Goal: Task Accomplishment & Management: Use online tool/utility

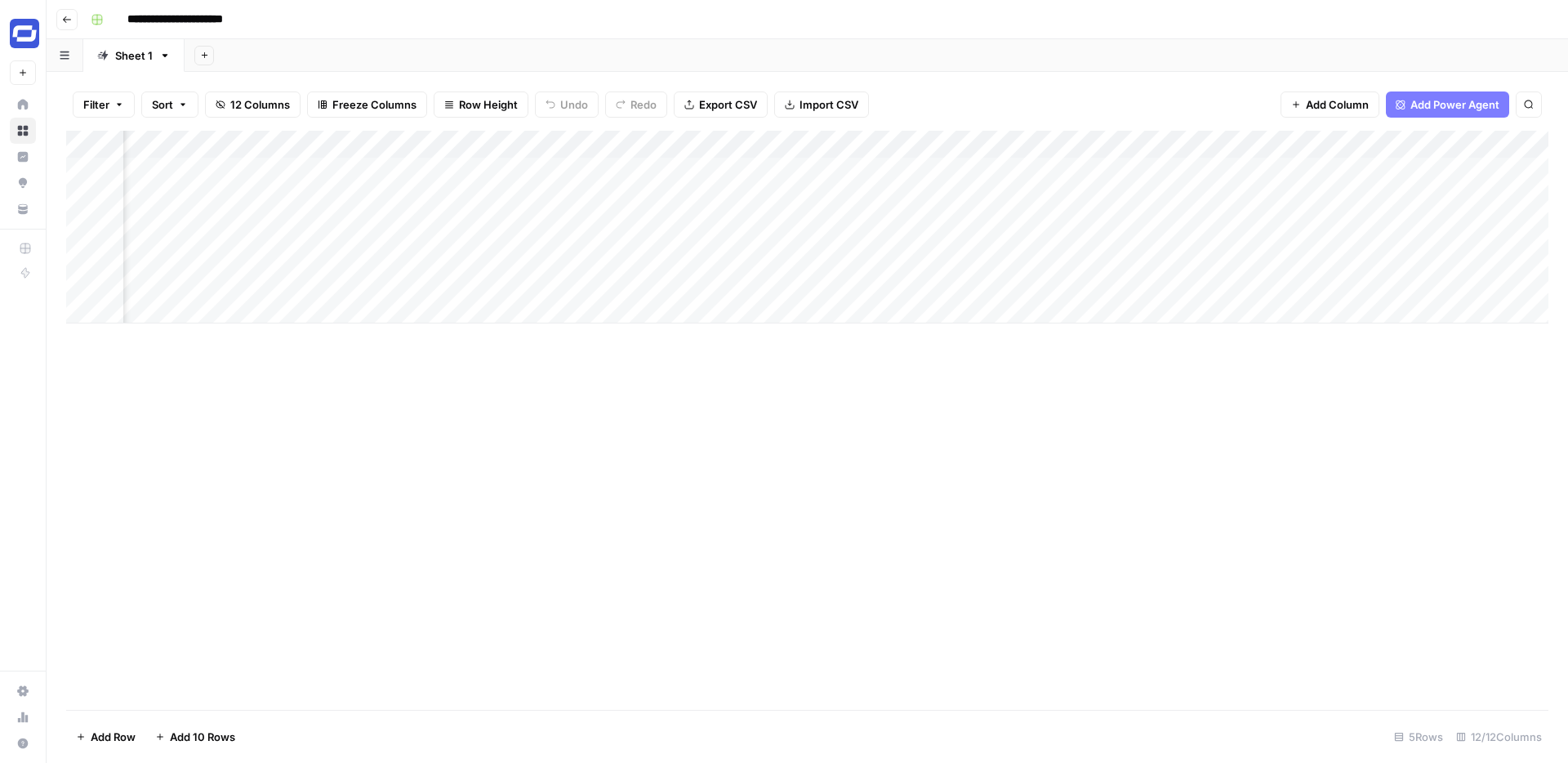
scroll to position [0, 963]
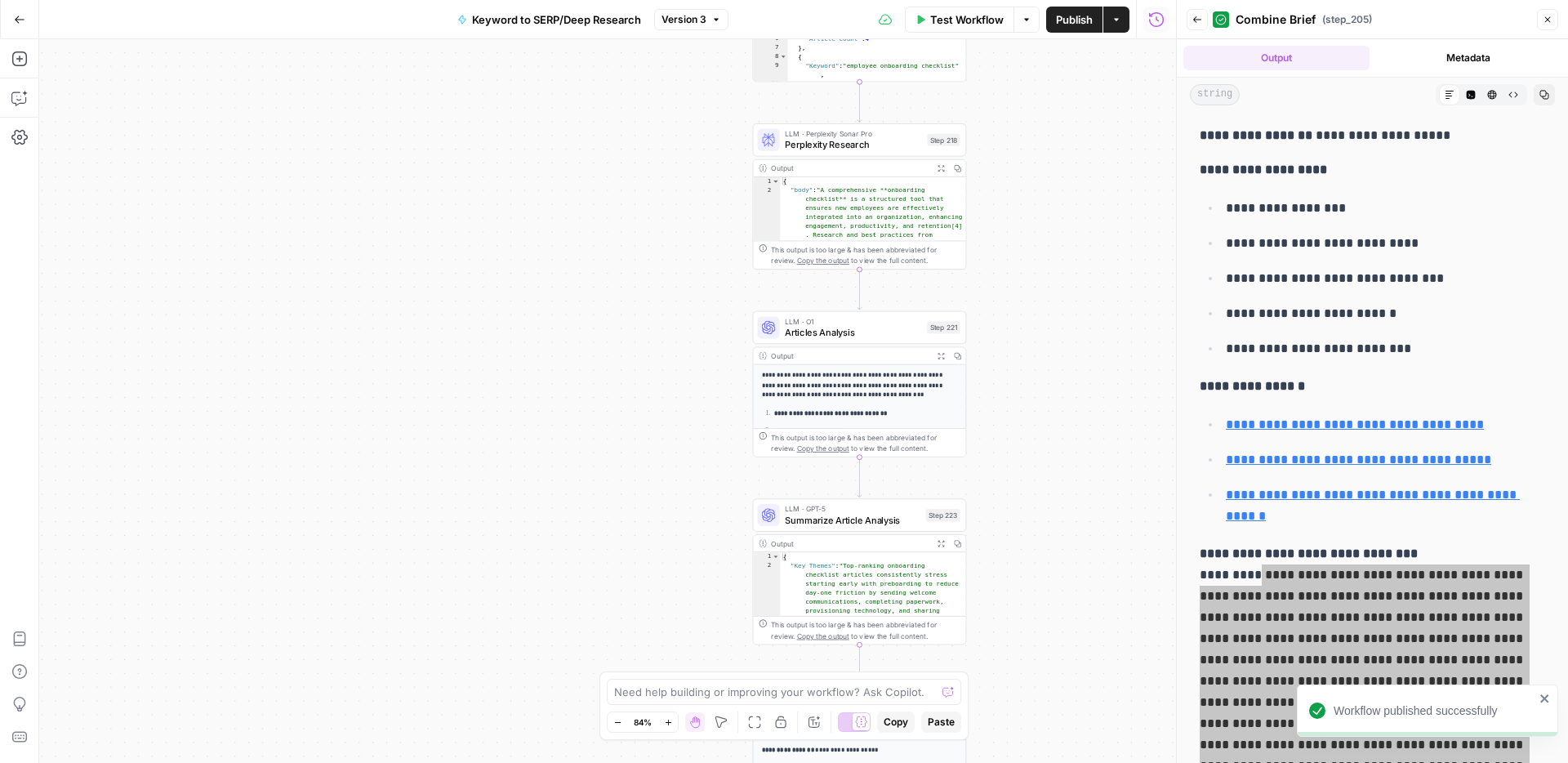
scroll to position [437, 0]
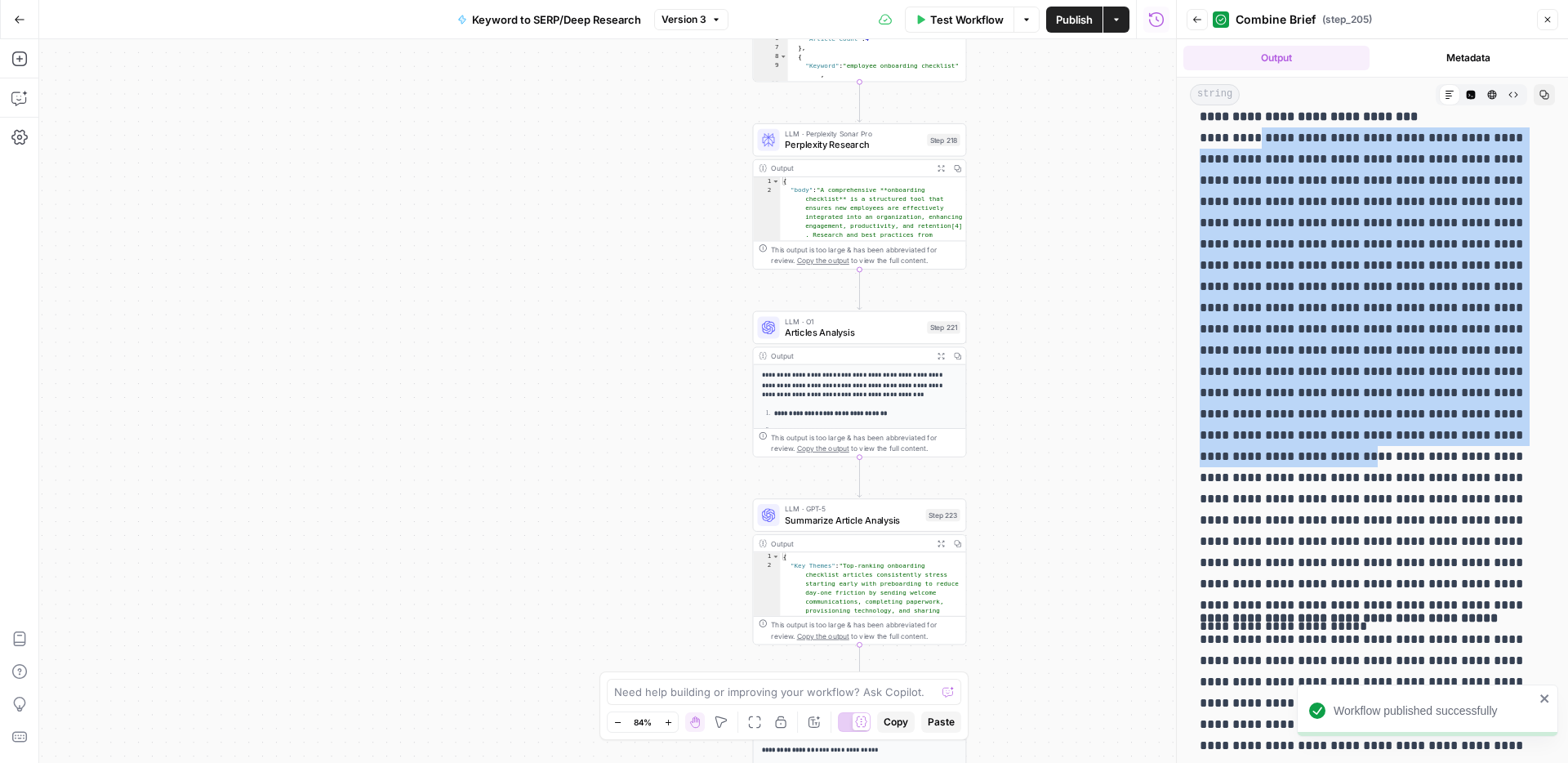
click at [1548, 21] on icon "button" at bounding box center [1547, 19] width 10 height 10
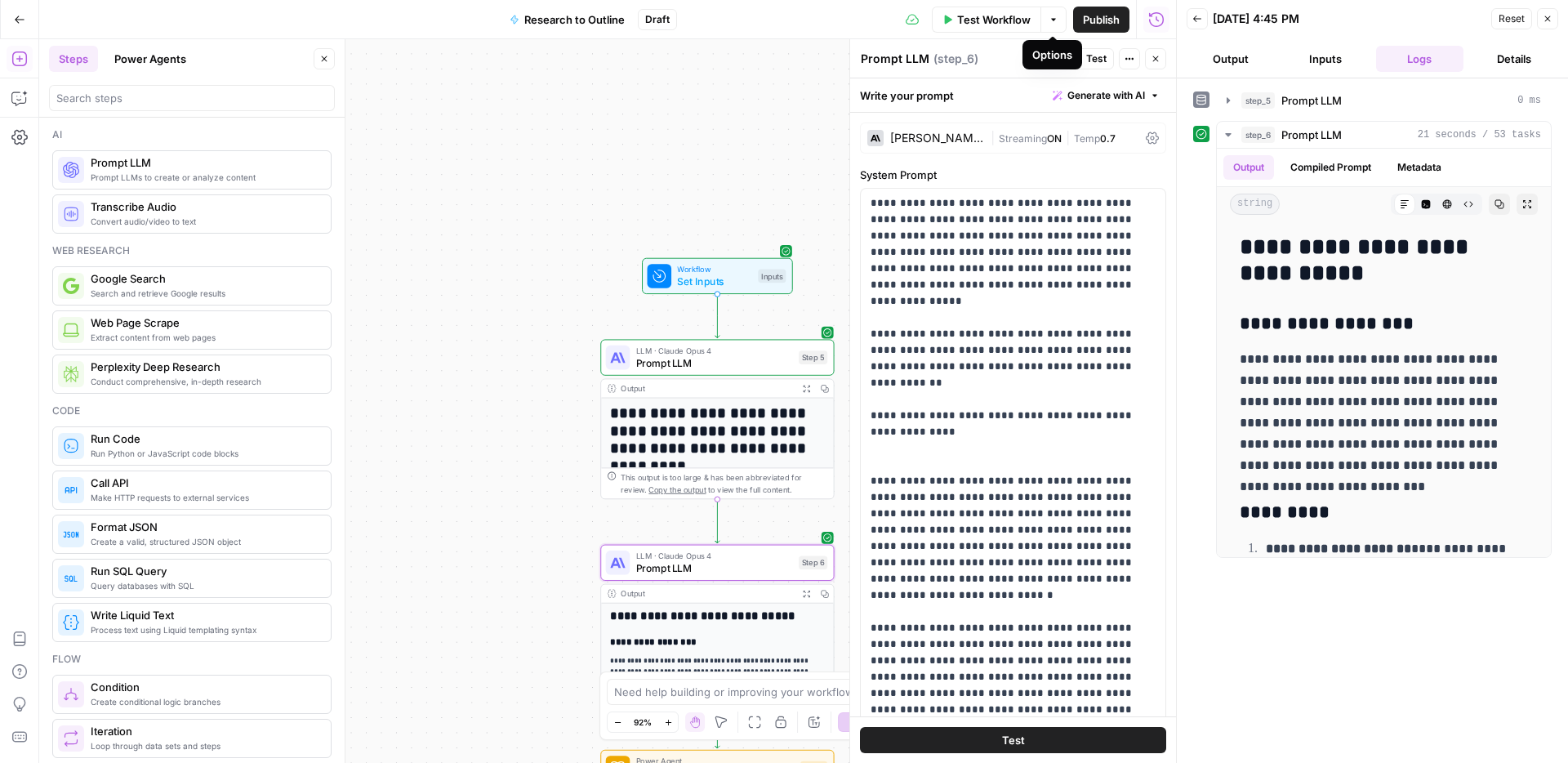
scroll to position [1177, 0]
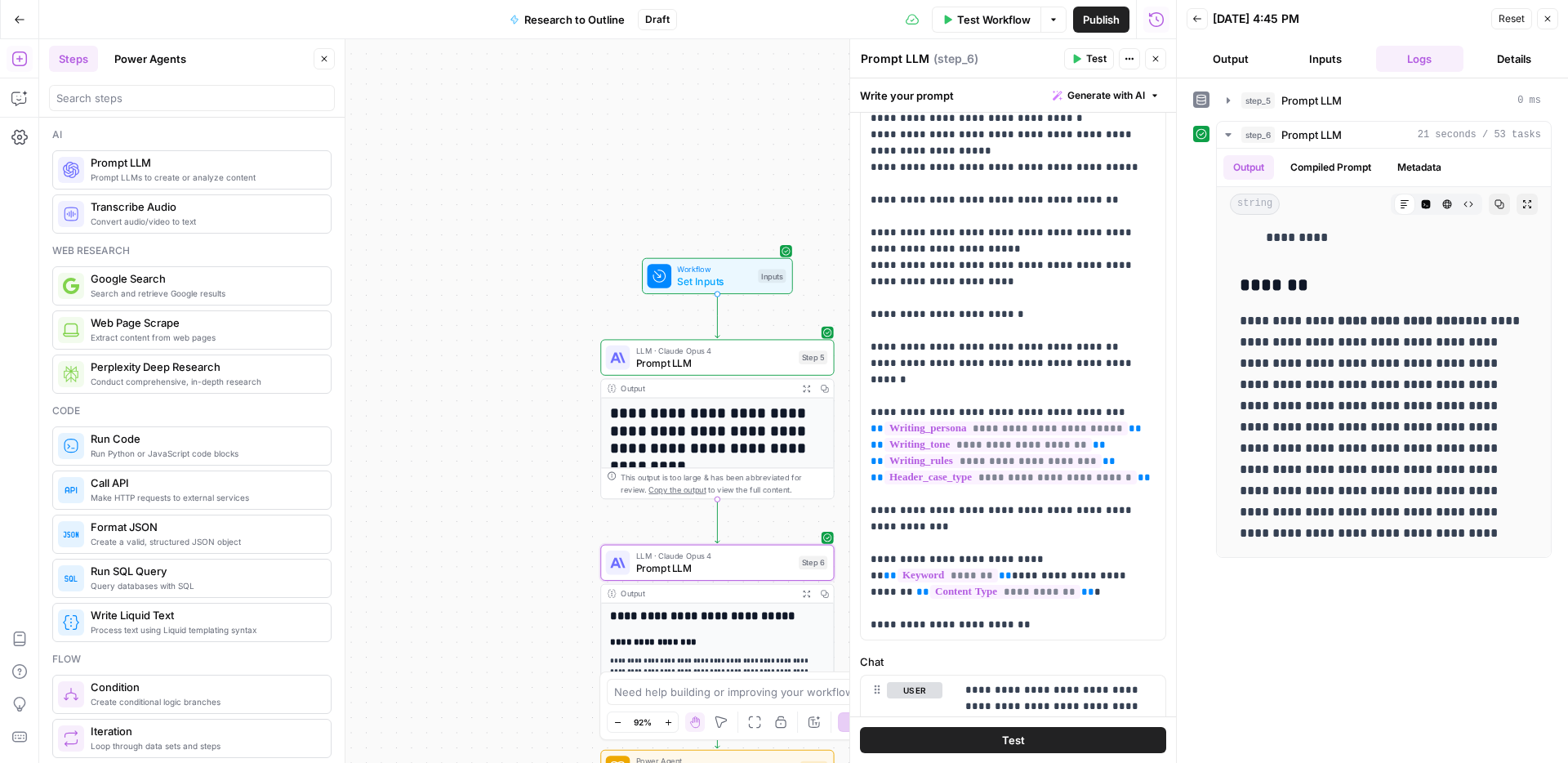
click at [1544, 20] on icon "button" at bounding box center [1547, 18] width 10 height 10
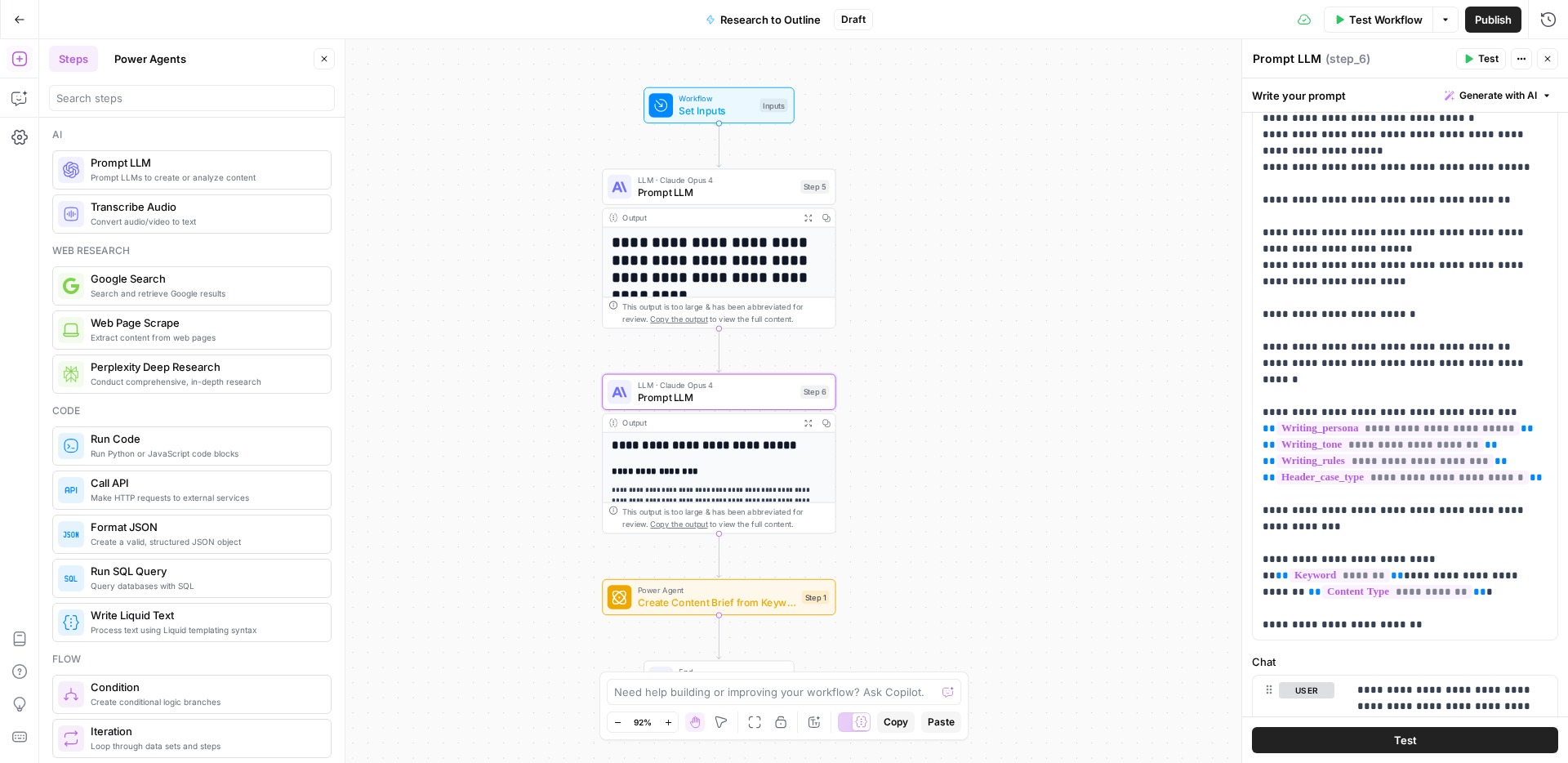
drag, startPoint x: 1063, startPoint y: 438, endPoint x: 1064, endPoint y: 267, distance: 171.0
click at [1064, 267] on div "**********" at bounding box center [804, 401] width 1529 height 723
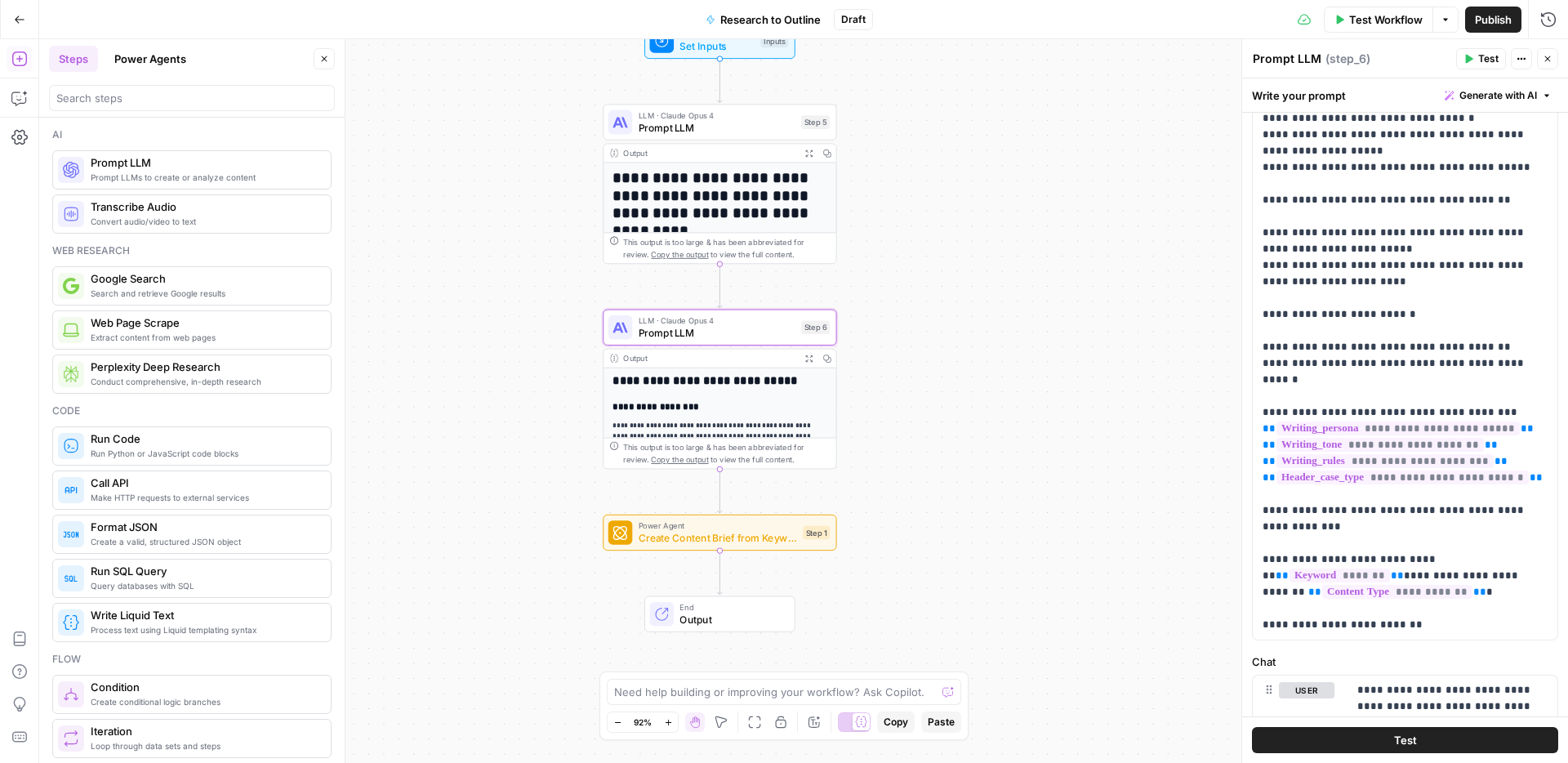
drag, startPoint x: 1038, startPoint y: 389, endPoint x: 1039, endPoint y: 318, distance: 71.0
click at [1039, 318] on div "**********" at bounding box center [804, 401] width 1529 height 723
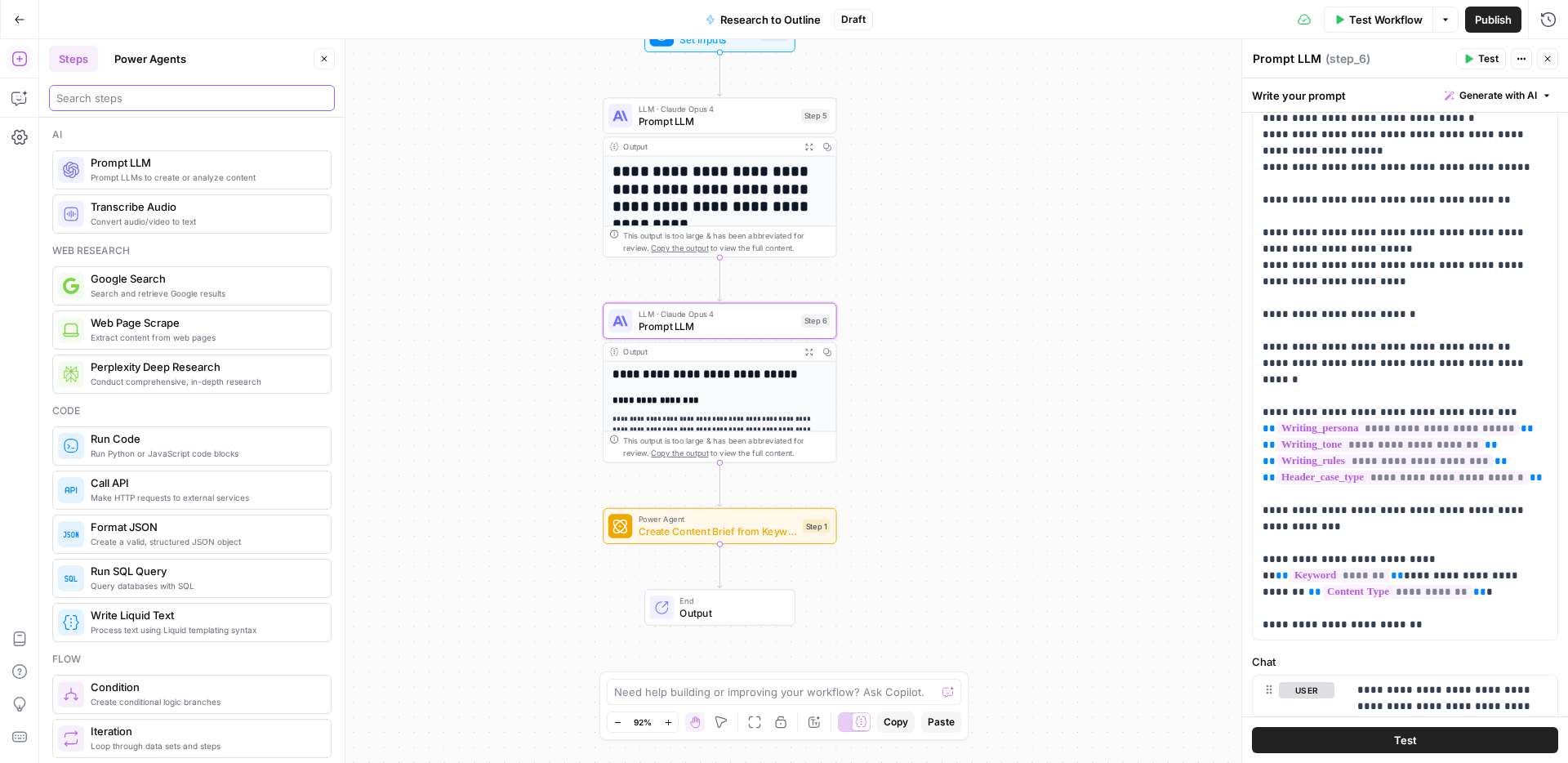
click at [125, 101] on input "search" at bounding box center [191, 97] width 271 height 17
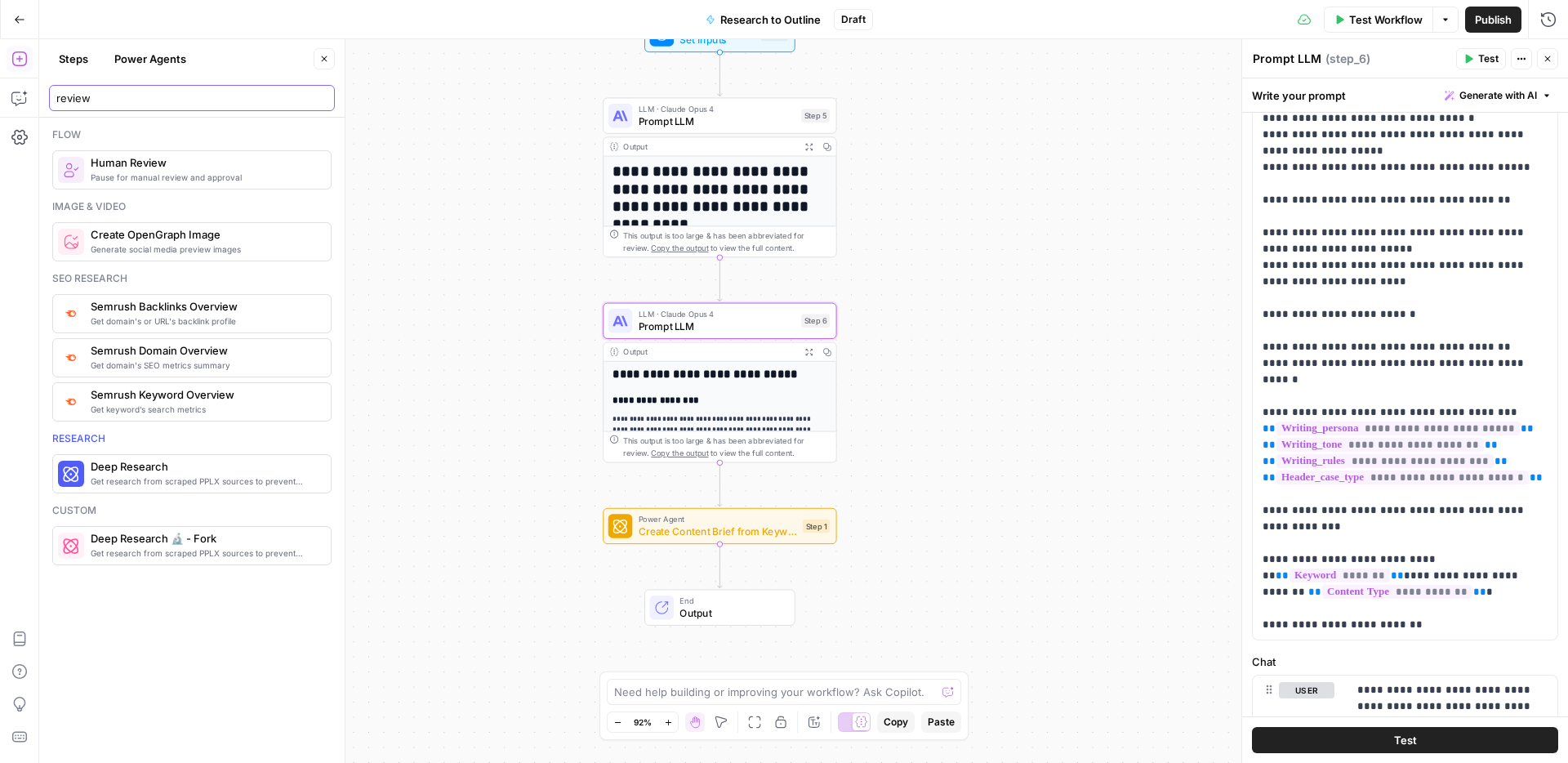
type input "review"
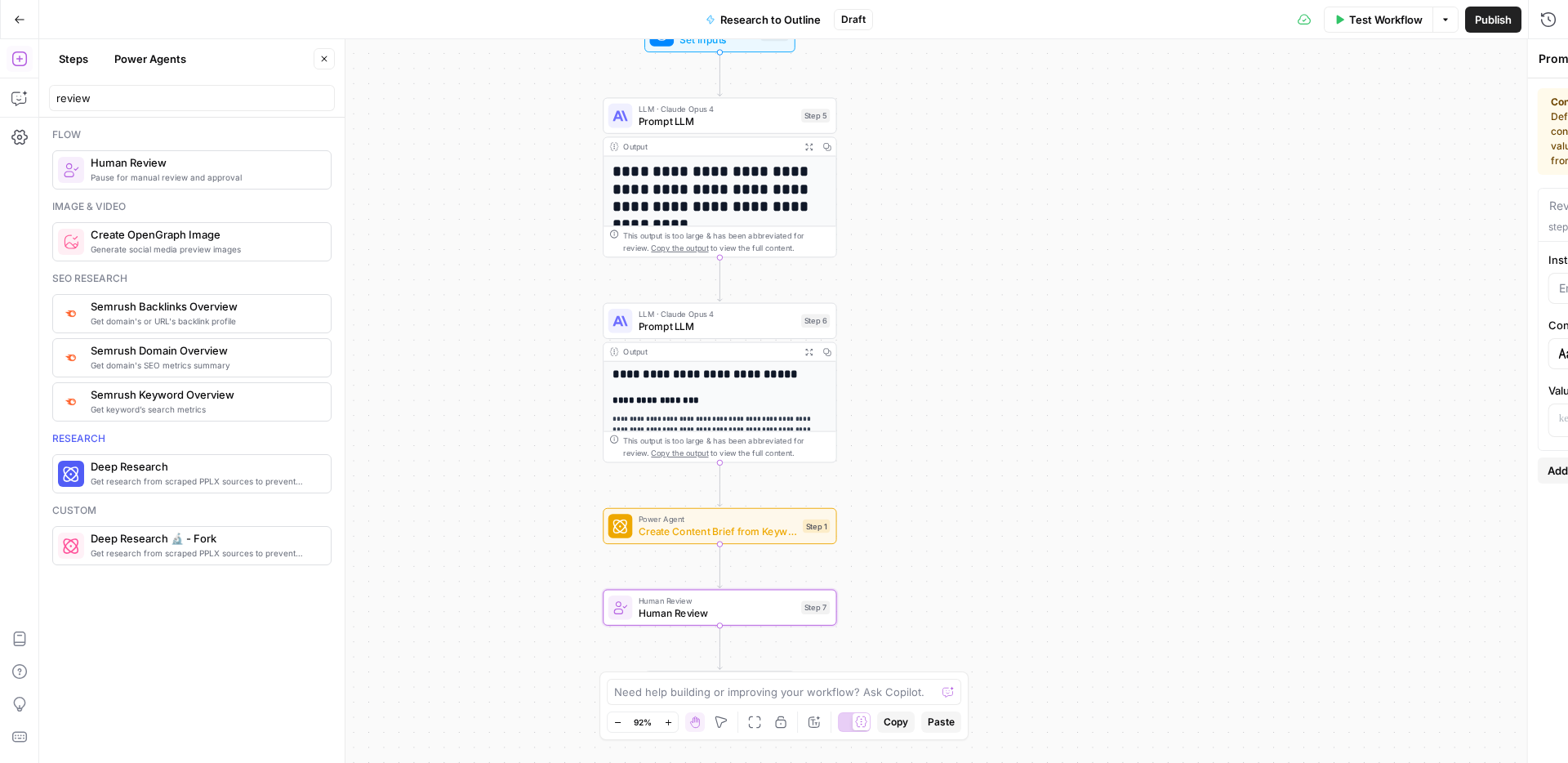
type textarea "Human Review"
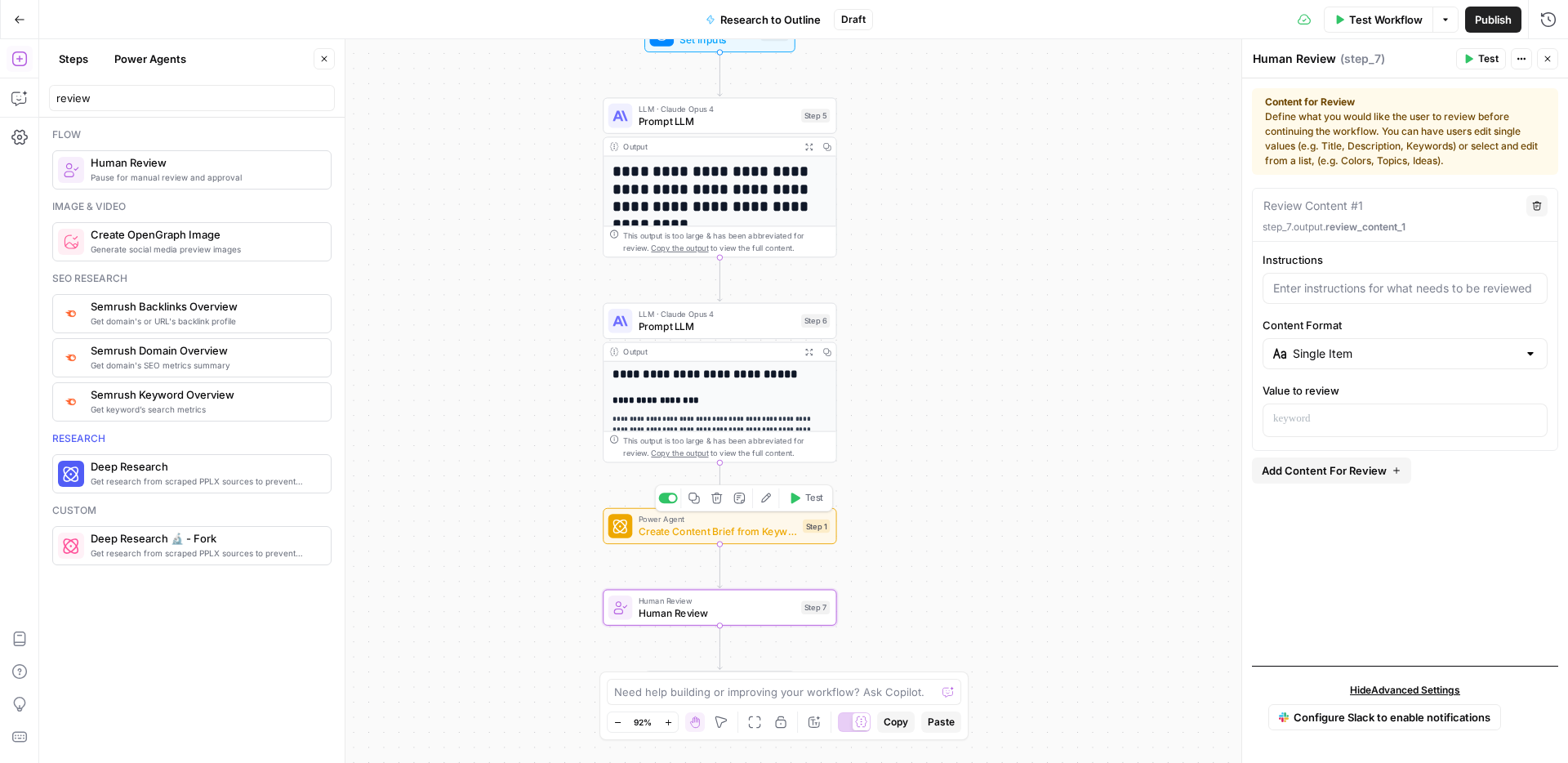
click at [759, 529] on span "Create Content Brief from Keyword - Fork" at bounding box center [718, 530] width 159 height 15
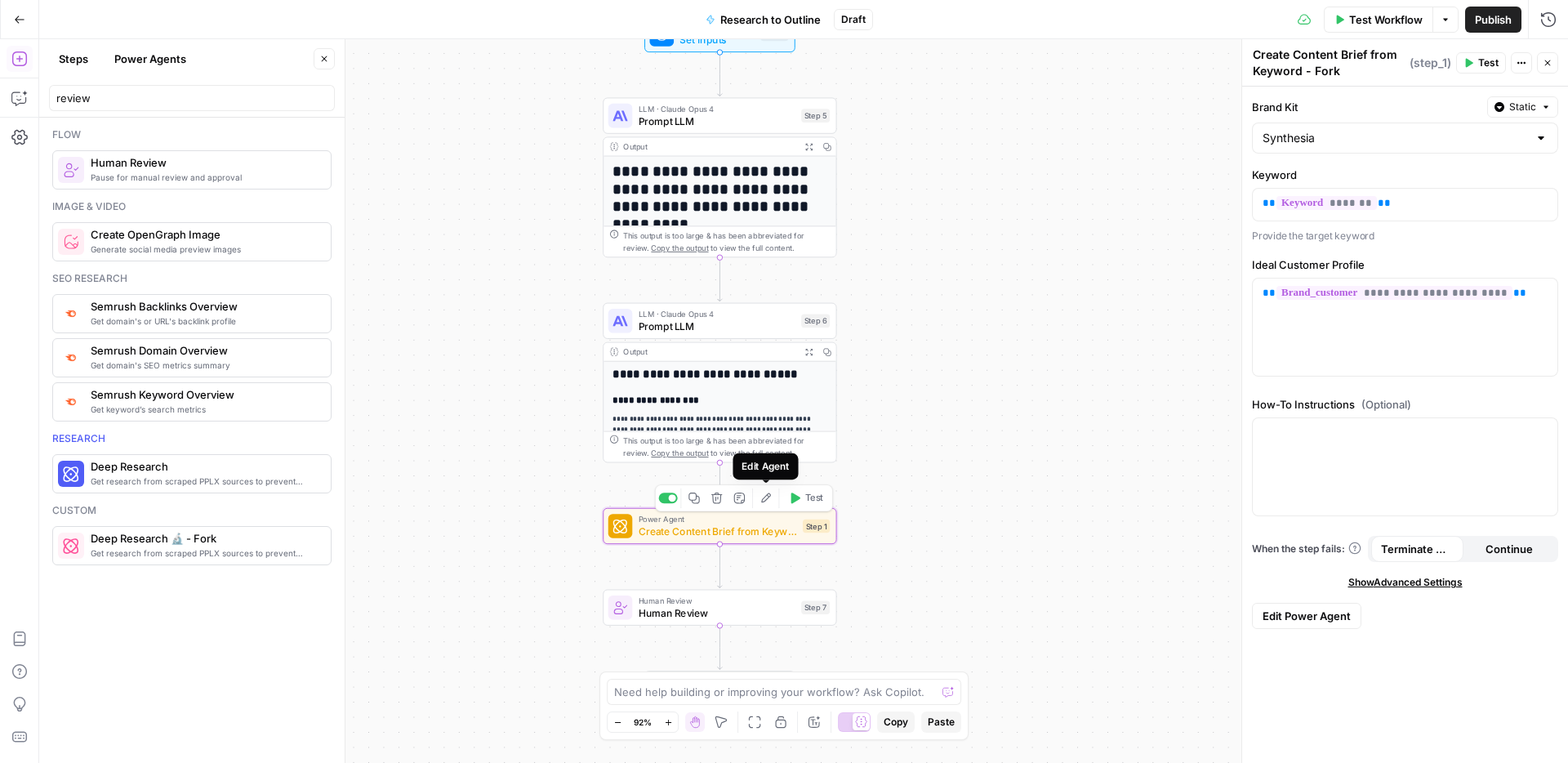
click at [763, 502] on icon "button" at bounding box center [765, 498] width 12 height 12
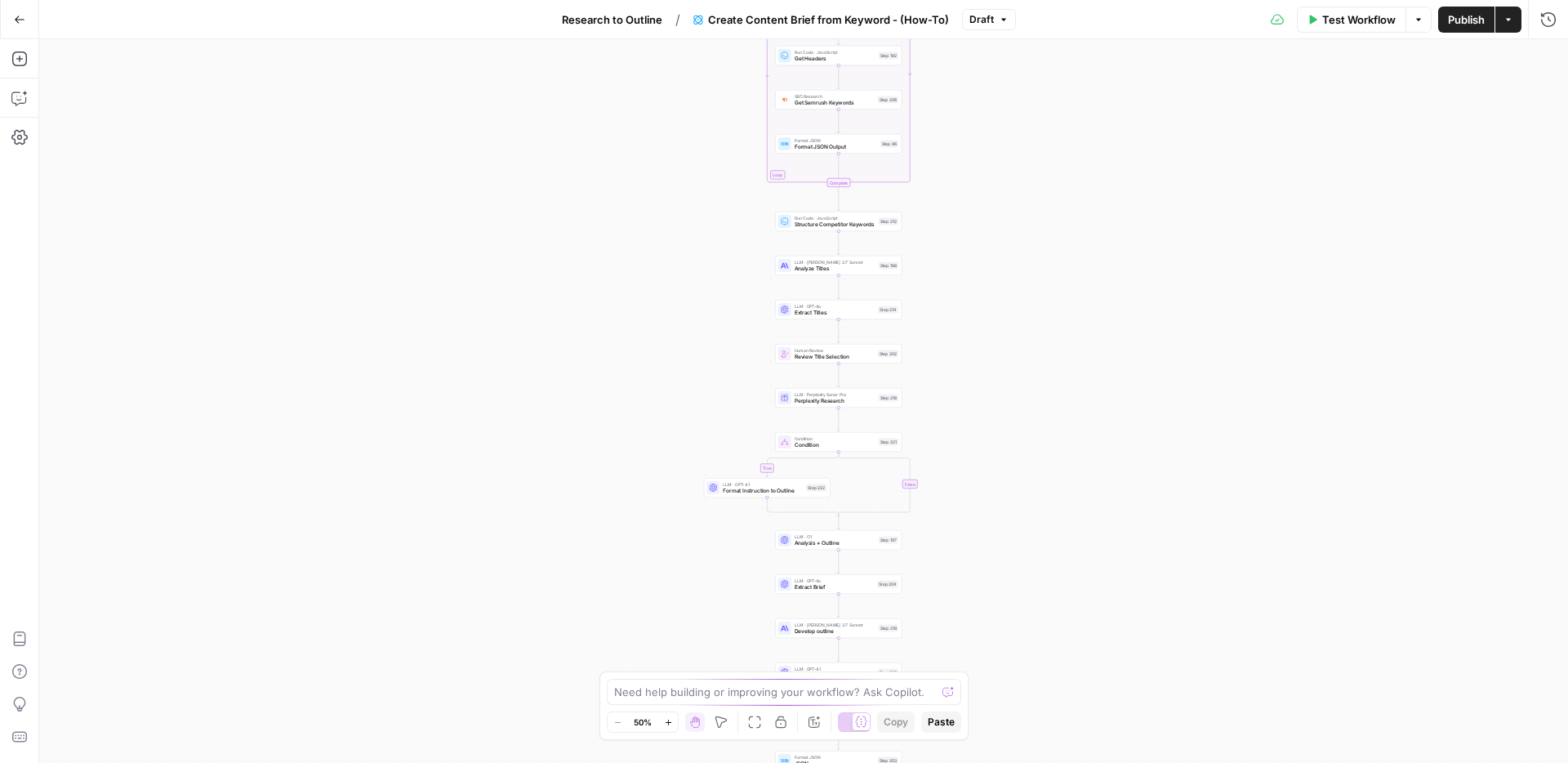
drag, startPoint x: 977, startPoint y: 377, endPoint x: 977, endPoint y: 234, distance: 143.0
click at [977, 234] on div "true false Workflow Set Inputs Inputs Google Search Perform Google Search Step …" at bounding box center [804, 401] width 1529 height 723
drag, startPoint x: 1000, startPoint y: 565, endPoint x: 998, endPoint y: 352, distance: 213.0
click at [998, 352] on div "true false Workflow Set Inputs Inputs Google Search Perform Google Search Step …" at bounding box center [804, 401] width 1529 height 723
drag, startPoint x: 998, startPoint y: 352, endPoint x: 981, endPoint y: 479, distance: 128.1
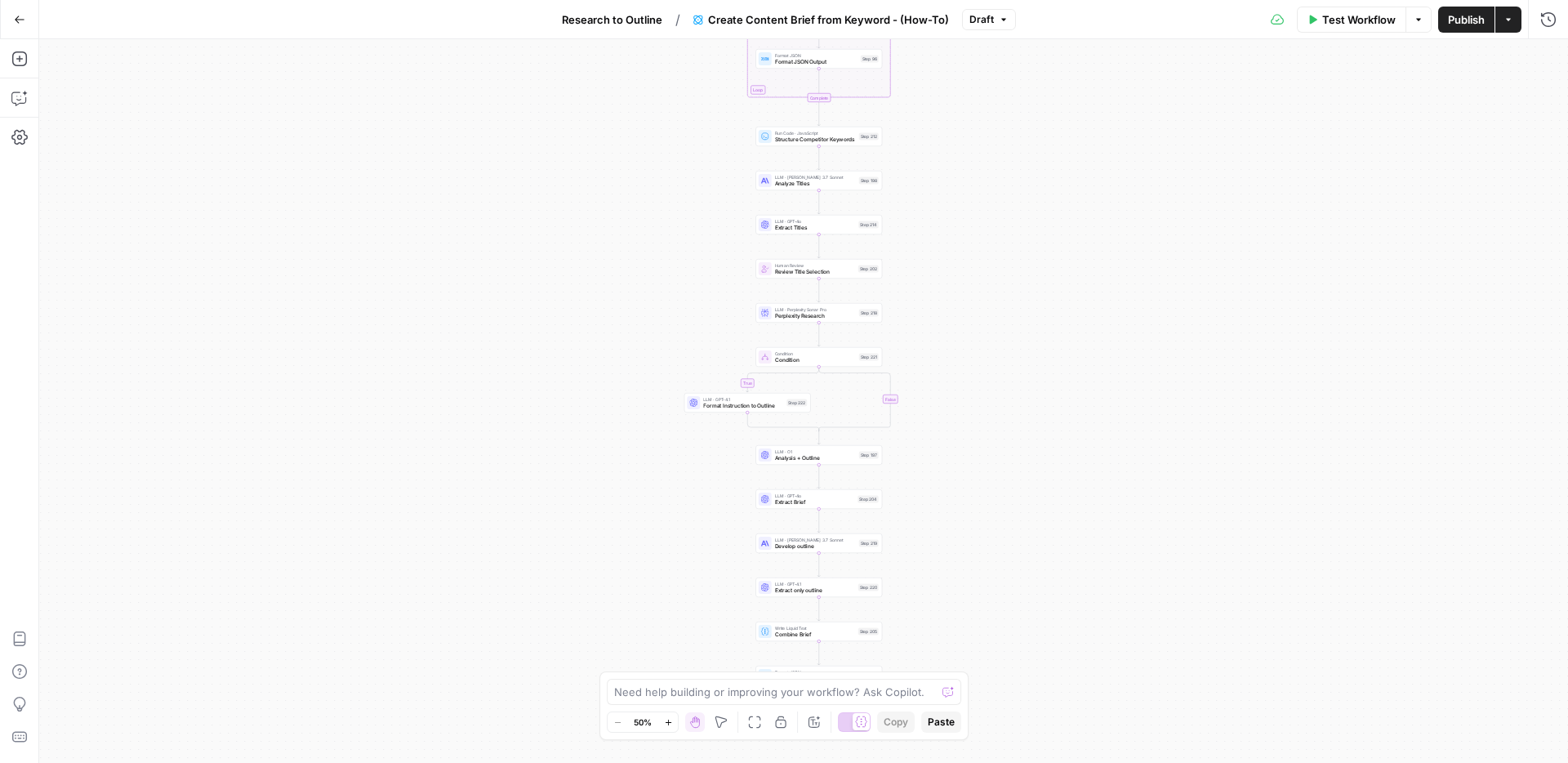
click at [981, 479] on div "true false Workflow Set Inputs Inputs Google Search Perform Google Search Step …" at bounding box center [804, 401] width 1529 height 723
click at [23, 22] on icon "button" at bounding box center [19, 19] width 11 height 11
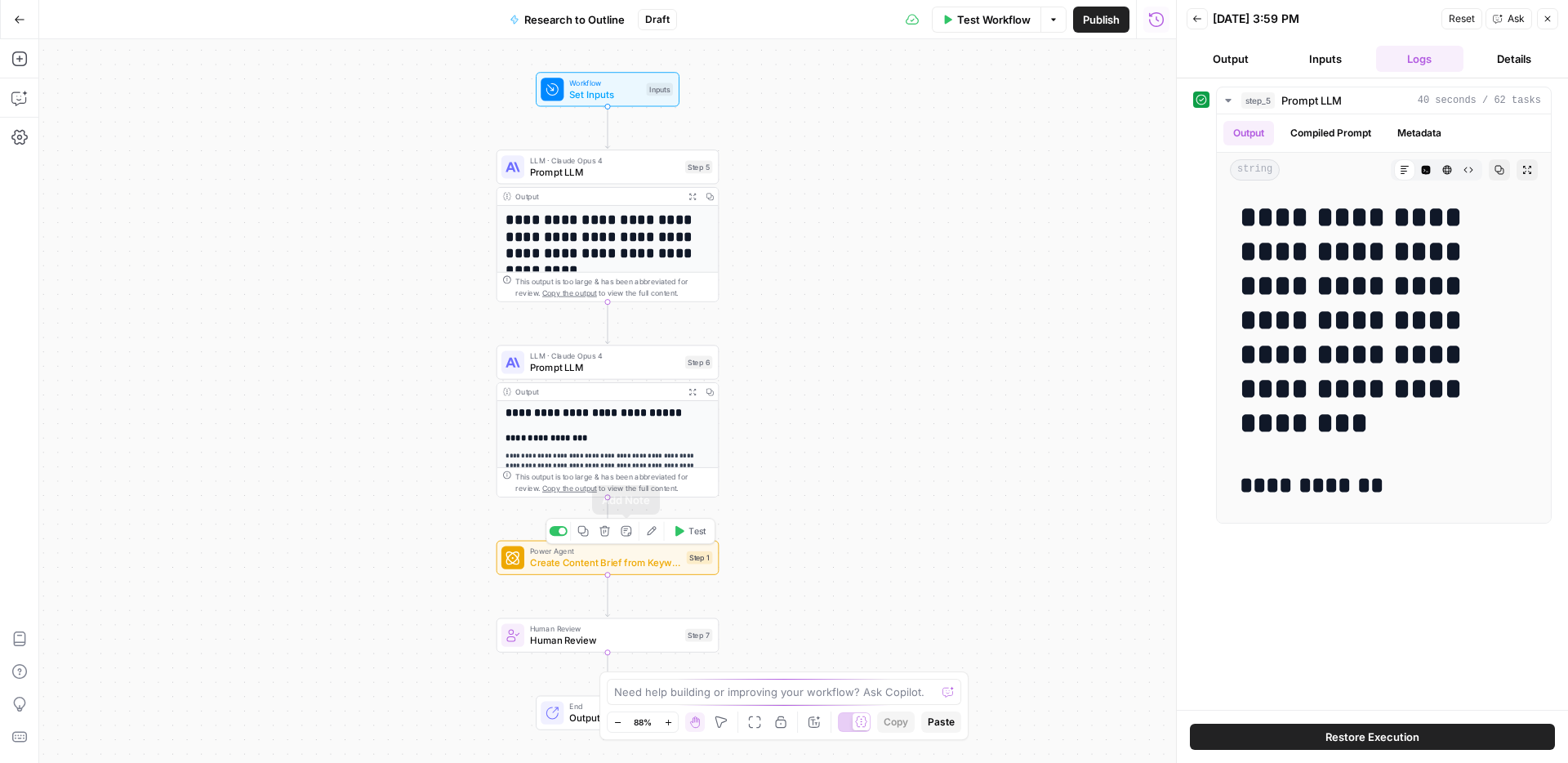
click at [605, 529] on icon "button" at bounding box center [604, 530] width 11 height 11
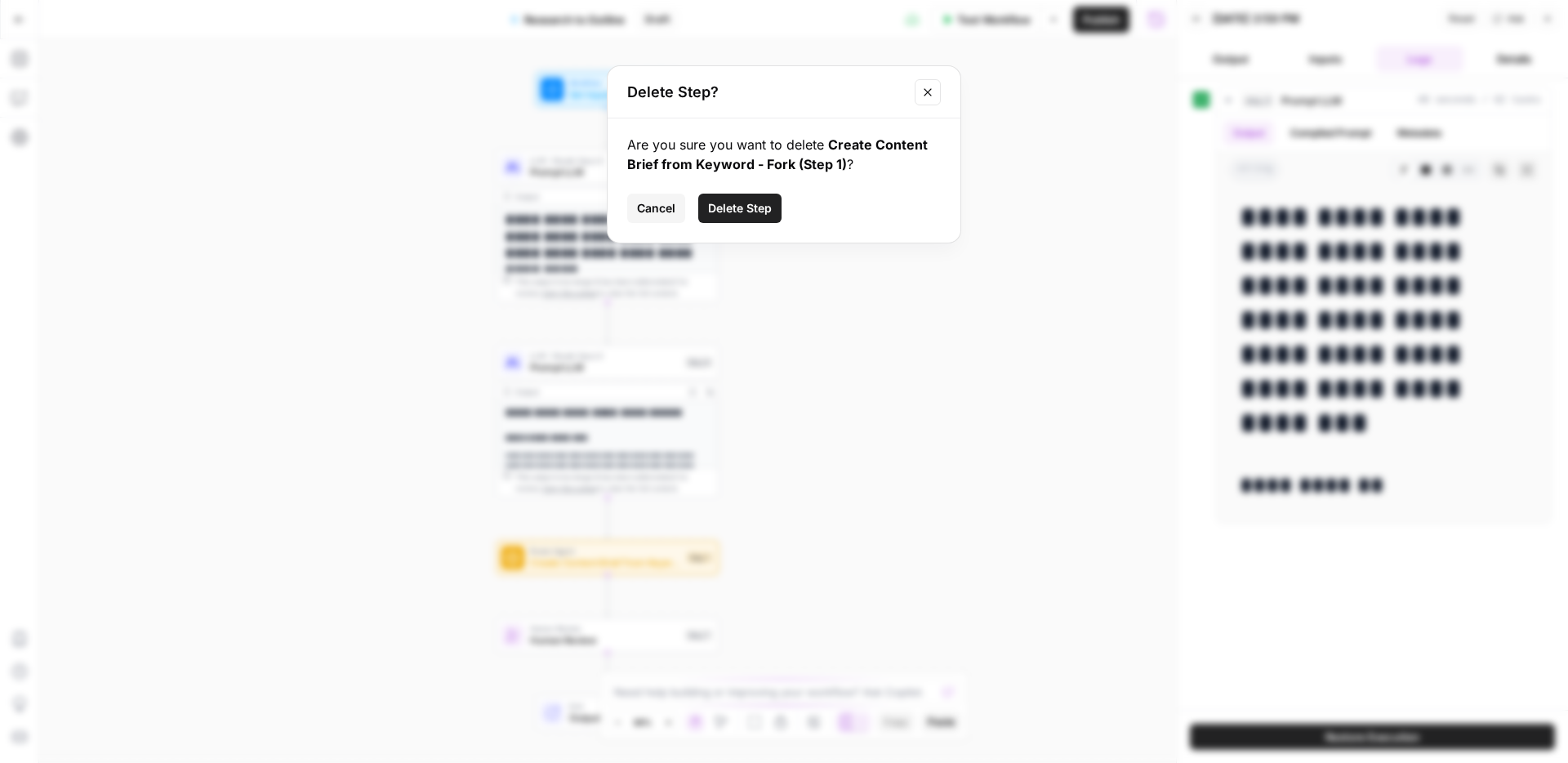
click at [770, 213] on span "Delete Step" at bounding box center [740, 208] width 64 height 17
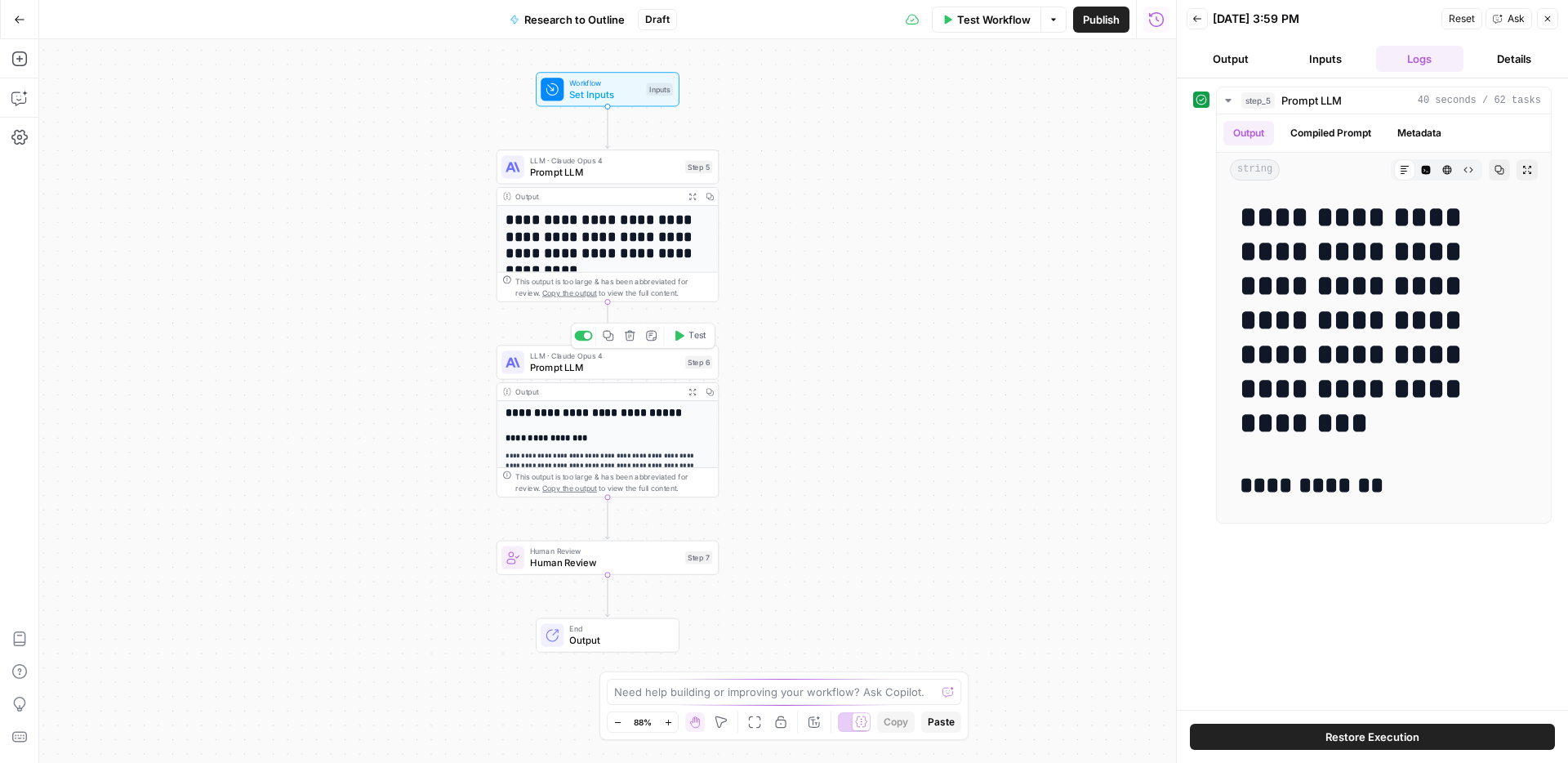
click at [615, 371] on span "Prompt LLM" at bounding box center [605, 367] width 149 height 15
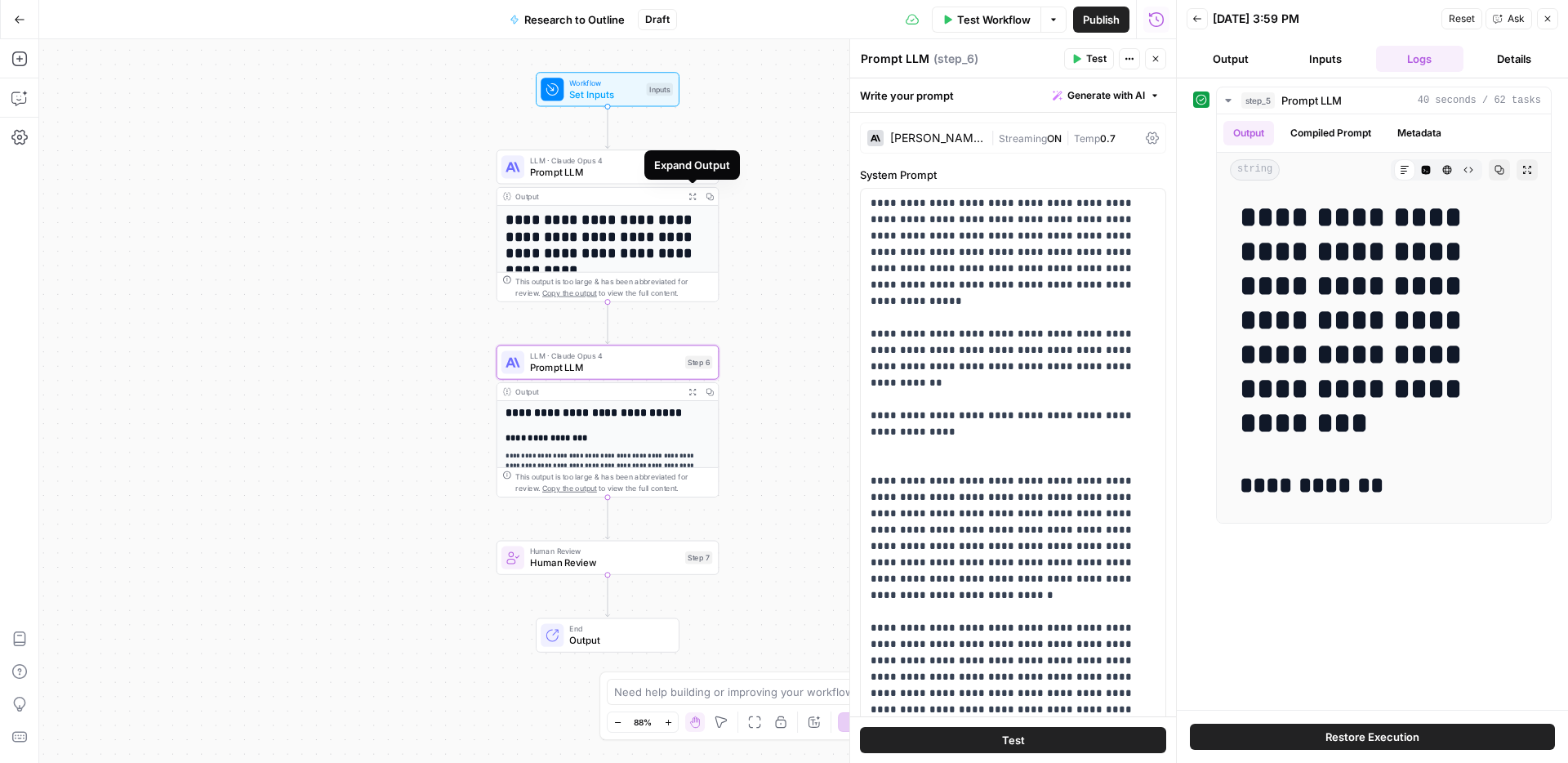
click at [687, 196] on button "Expand Output" at bounding box center [692, 197] width 18 height 18
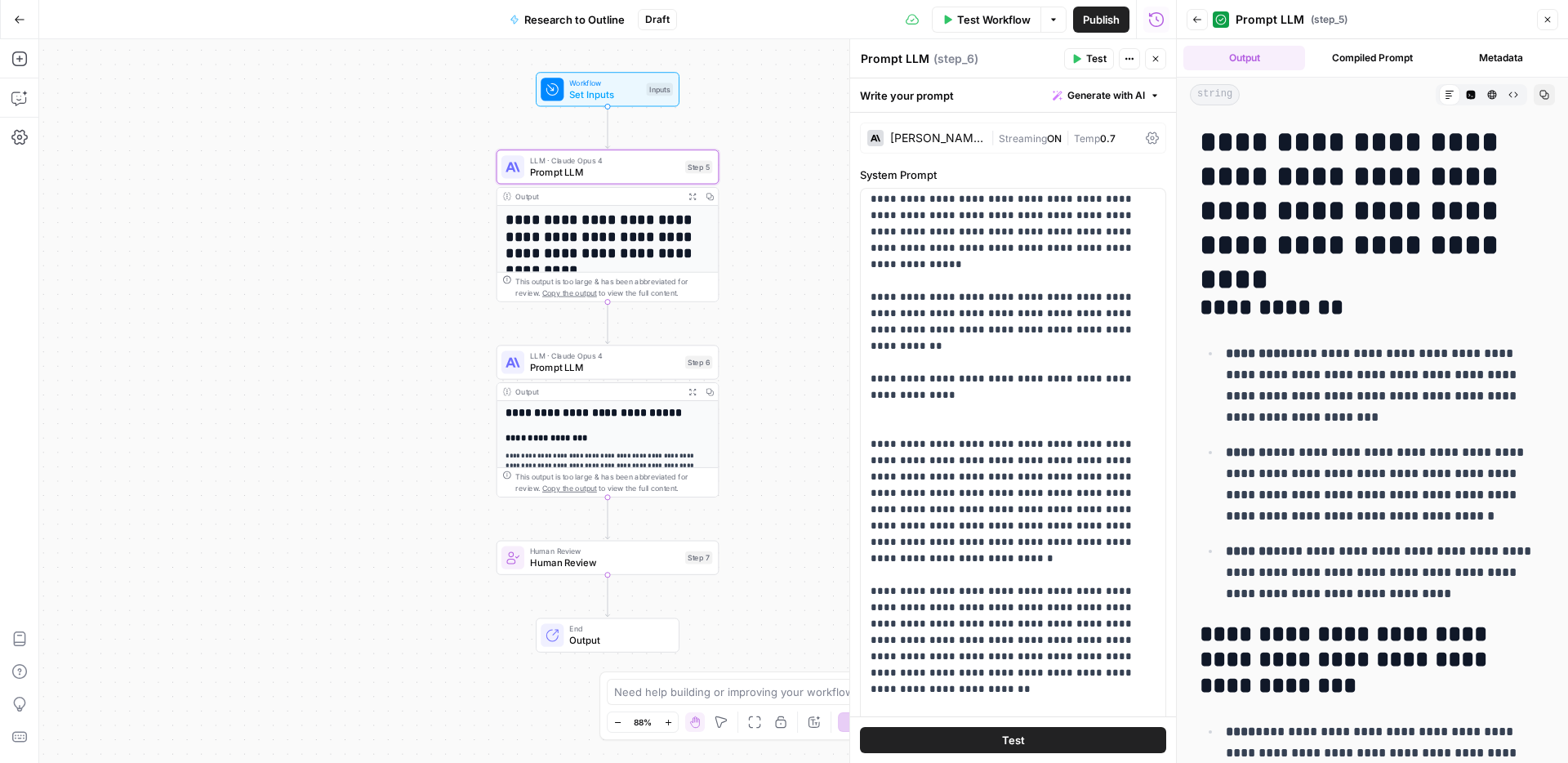
scroll to position [40, 0]
click at [605, 173] on span "Prompt LLM" at bounding box center [605, 172] width 149 height 15
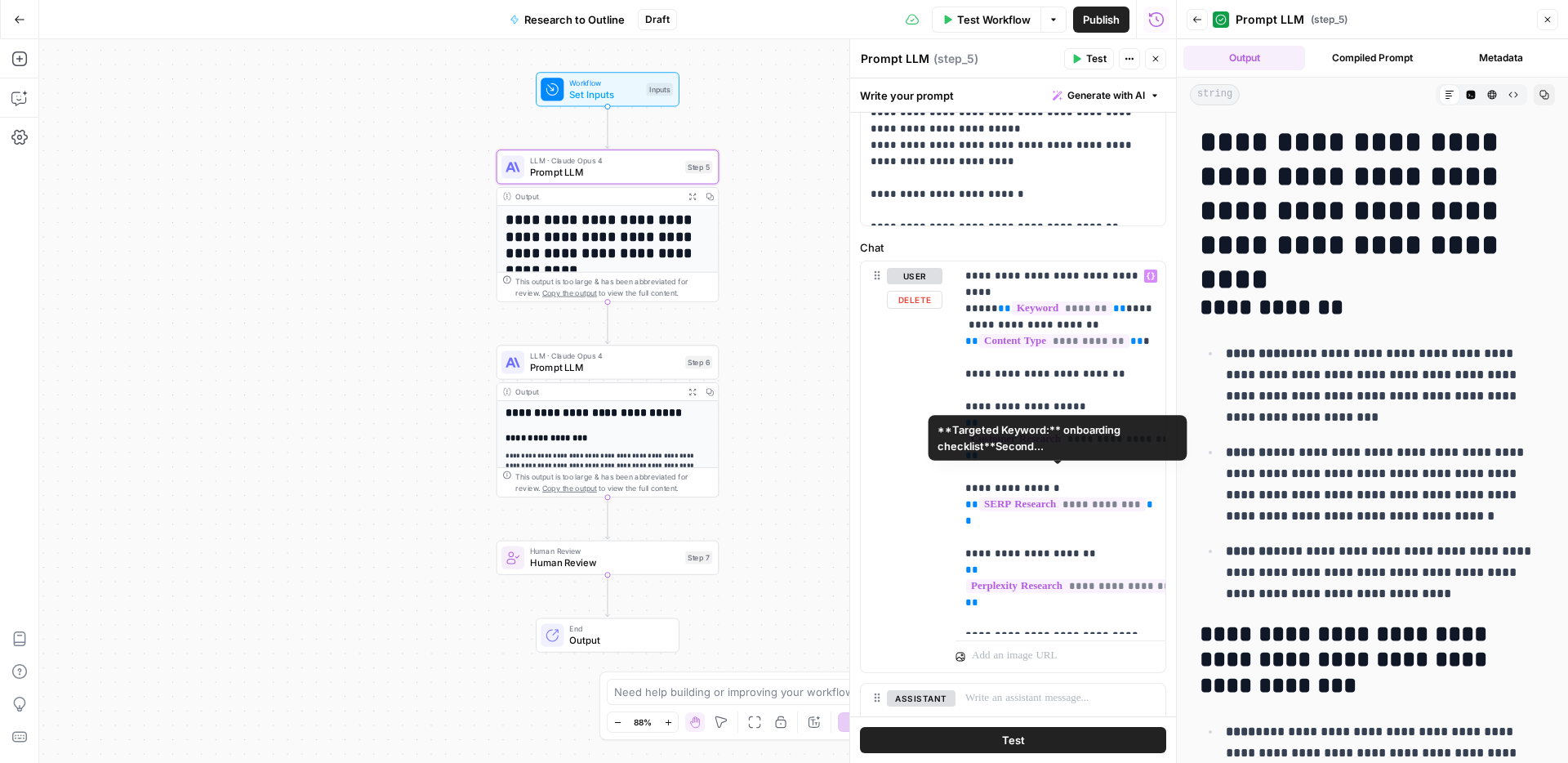
scroll to position [652, 0]
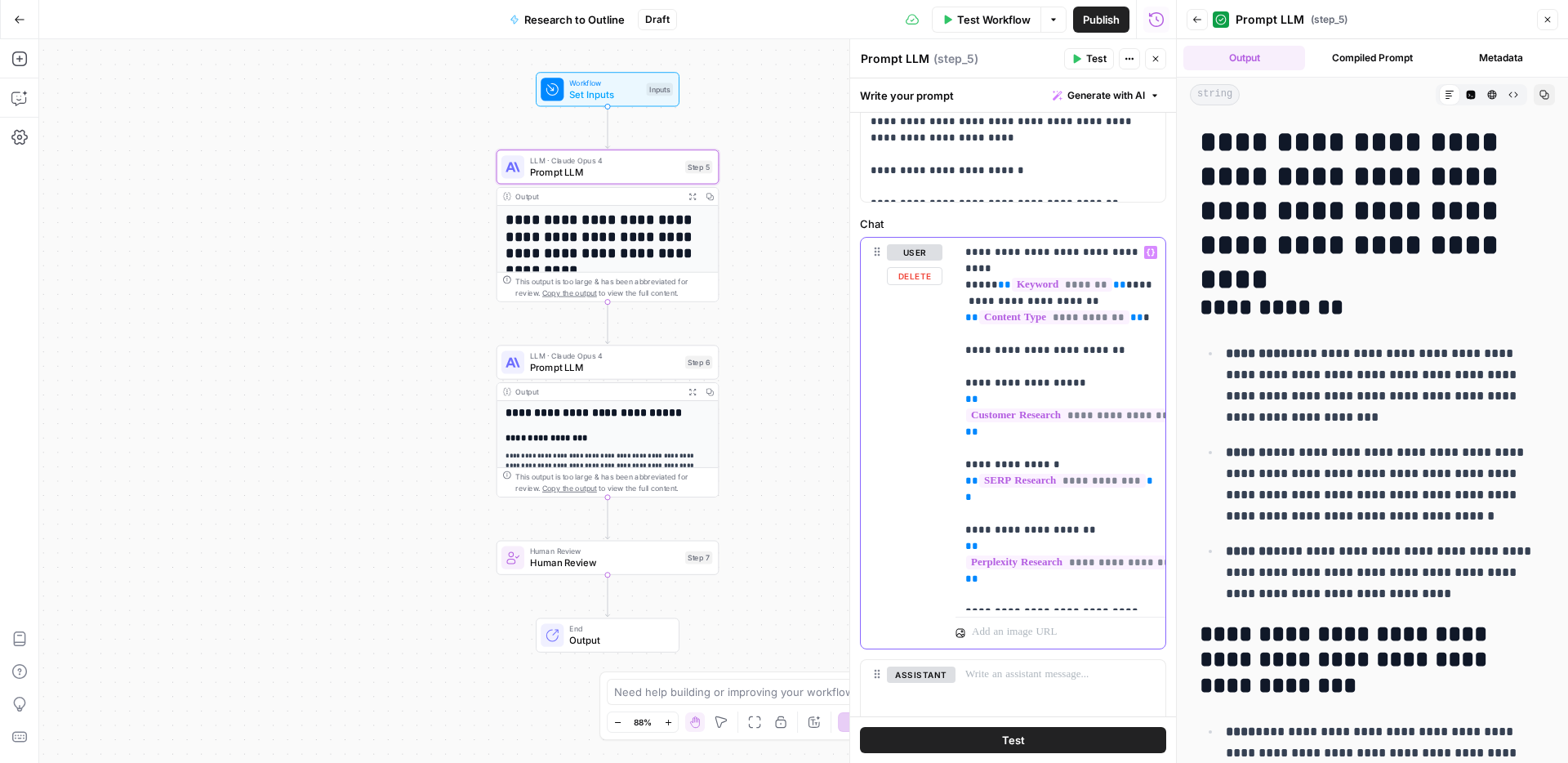
click at [1116, 594] on p "**********" at bounding box center [1060, 423] width 190 height 359
click at [1012, 736] on span "Test" at bounding box center [1013, 740] width 23 height 17
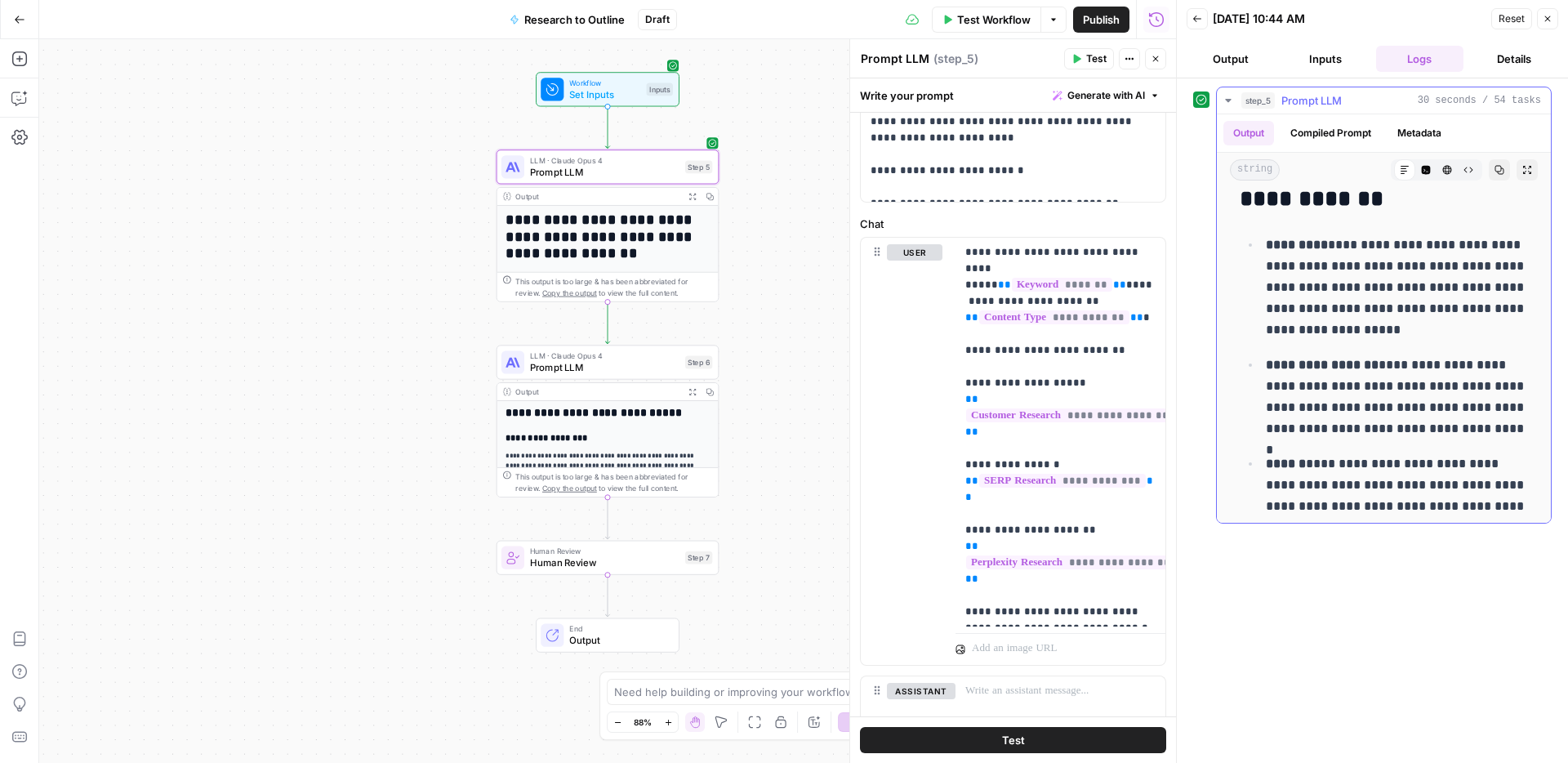
scroll to position [229, 0]
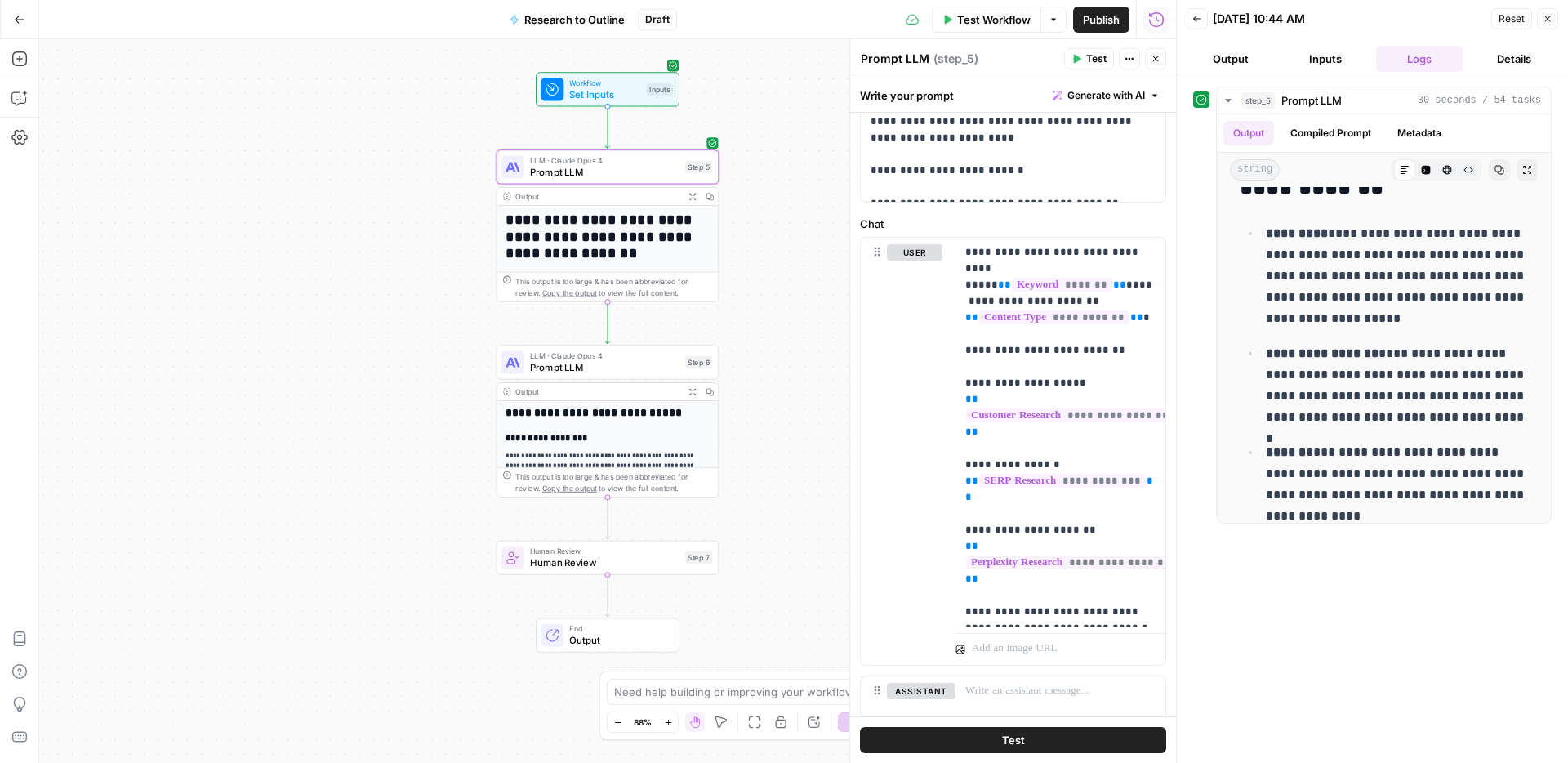
click at [1013, 743] on span "Test" at bounding box center [1013, 740] width 23 height 17
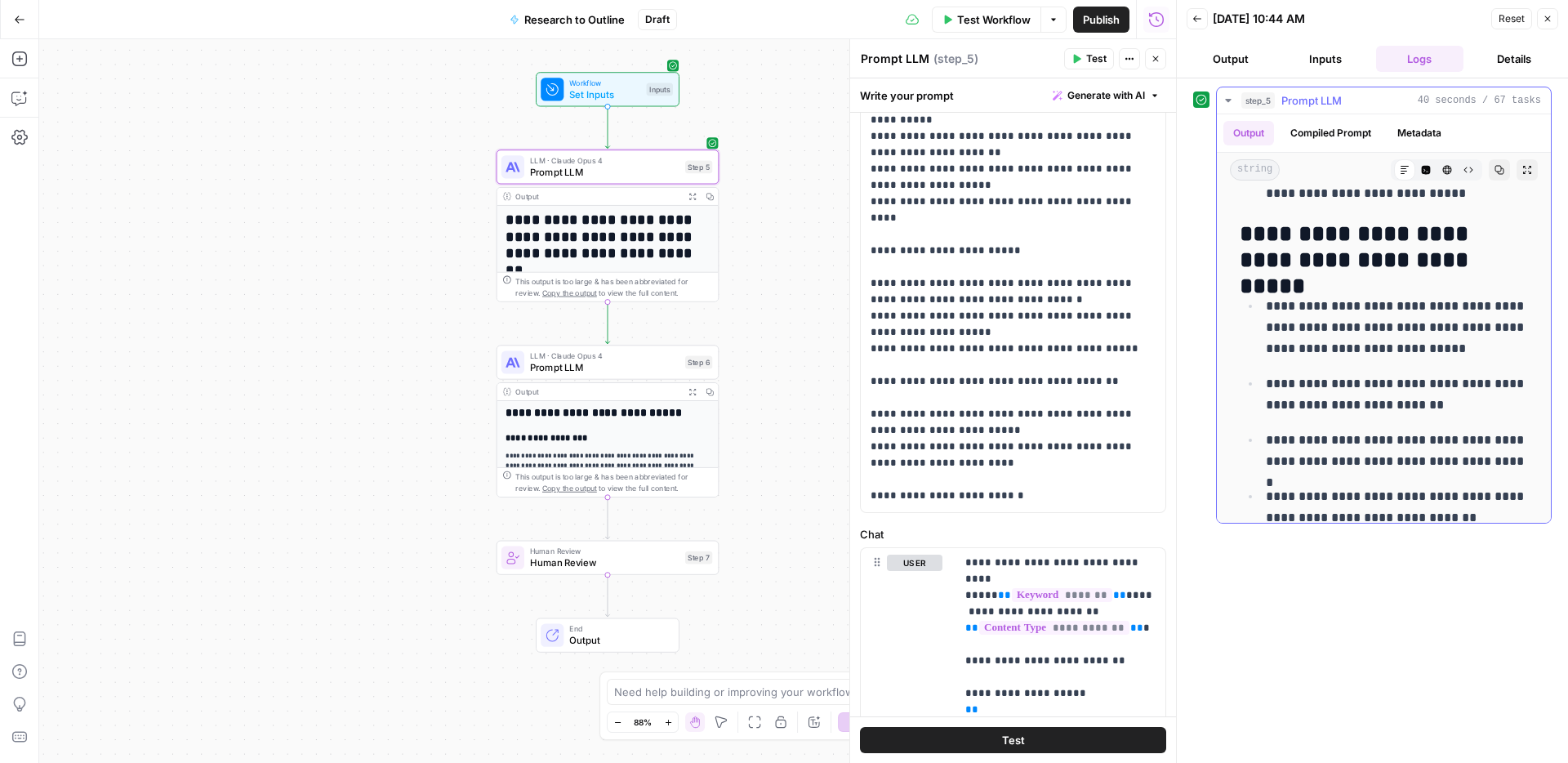
scroll to position [1291, 0]
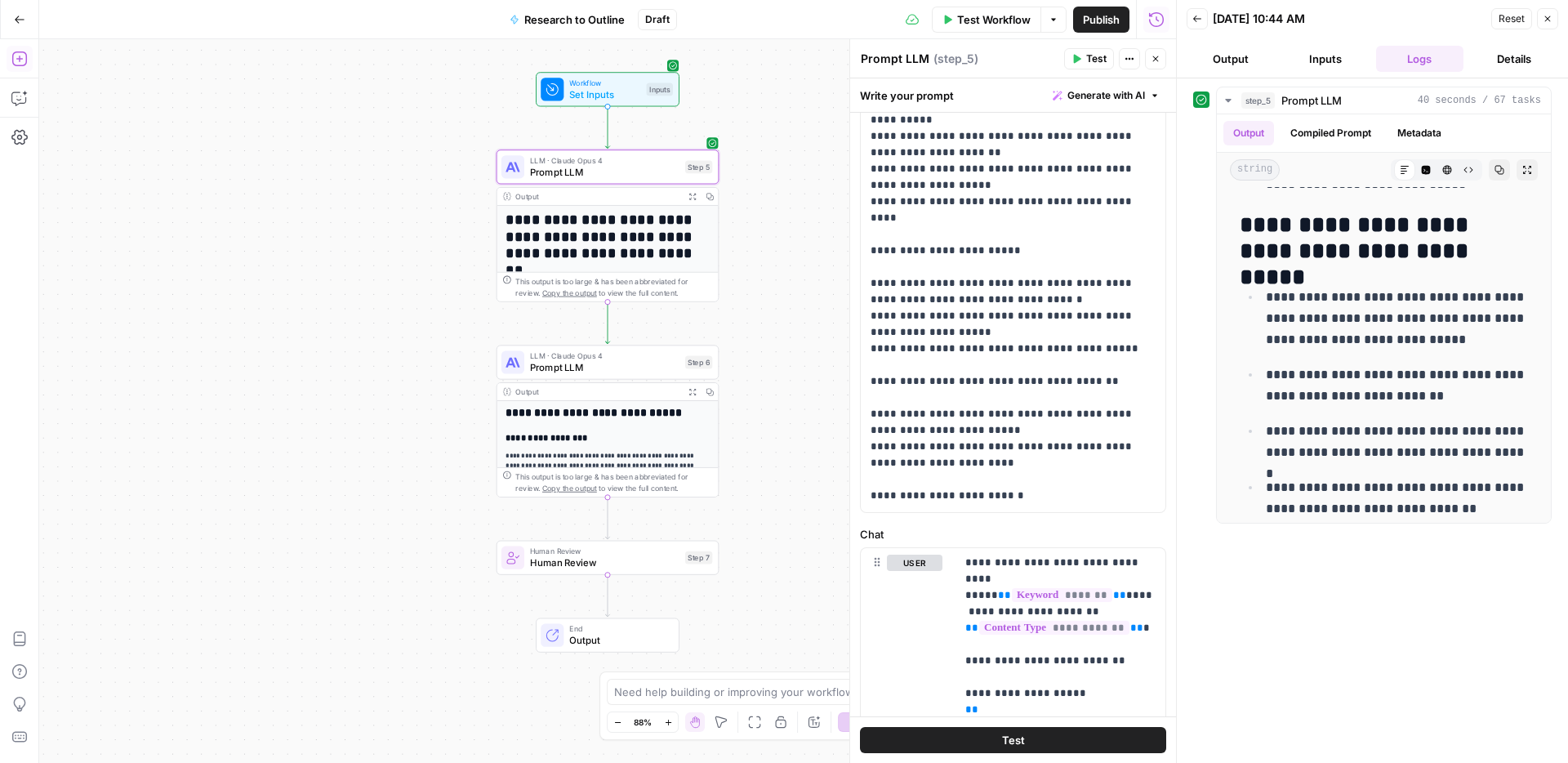
click at [27, 64] on button "Add Steps" at bounding box center [19, 59] width 26 height 26
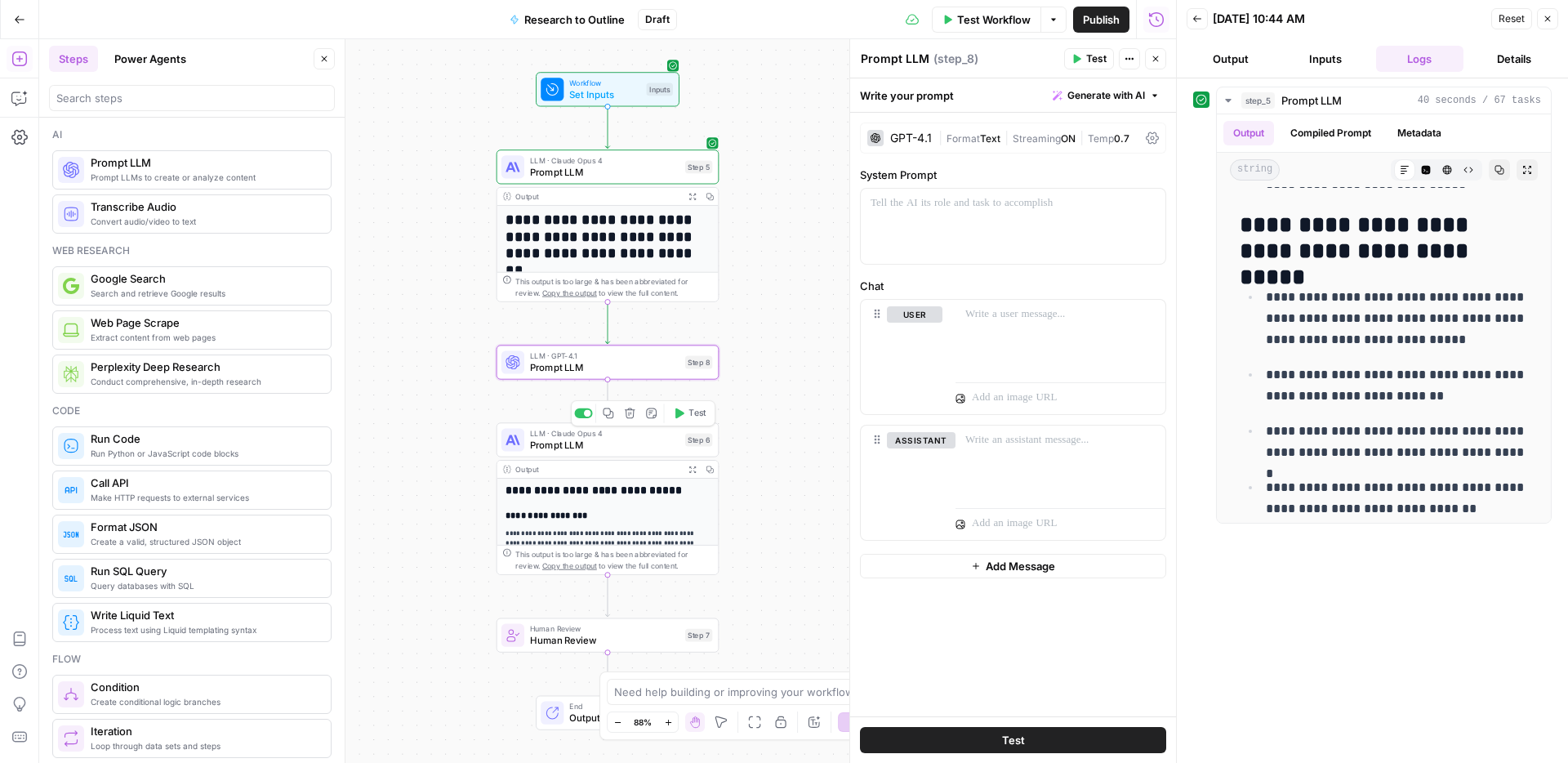
click at [631, 443] on span "Prompt LLM" at bounding box center [605, 445] width 149 height 15
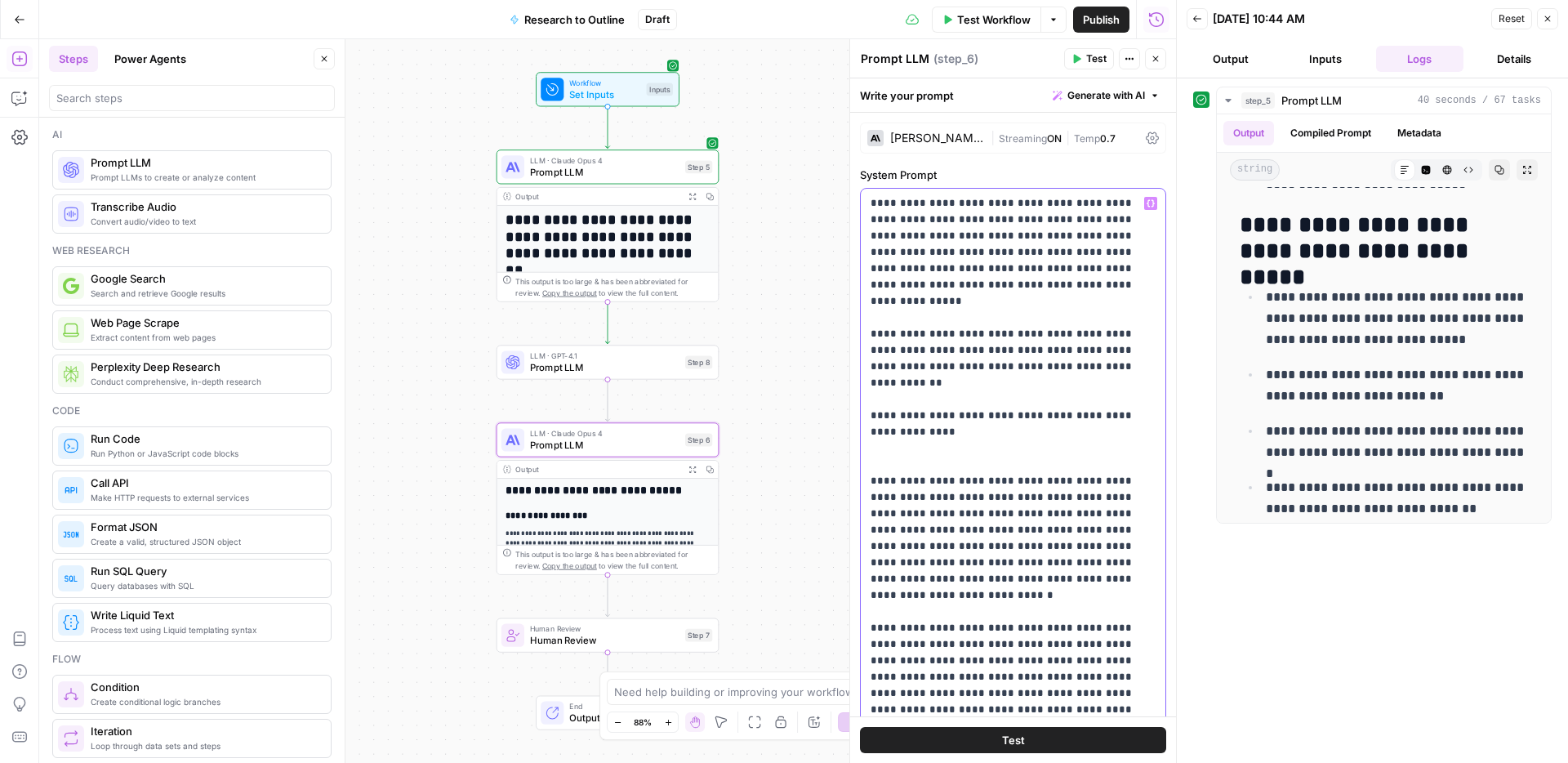
drag, startPoint x: 1119, startPoint y: 320, endPoint x: 863, endPoint y: 179, distance: 292.3
click at [863, 179] on div "**********" at bounding box center [1013, 511] width 306 height 688
copy p "**********"
click at [616, 369] on span "Prompt LLM" at bounding box center [605, 367] width 149 height 15
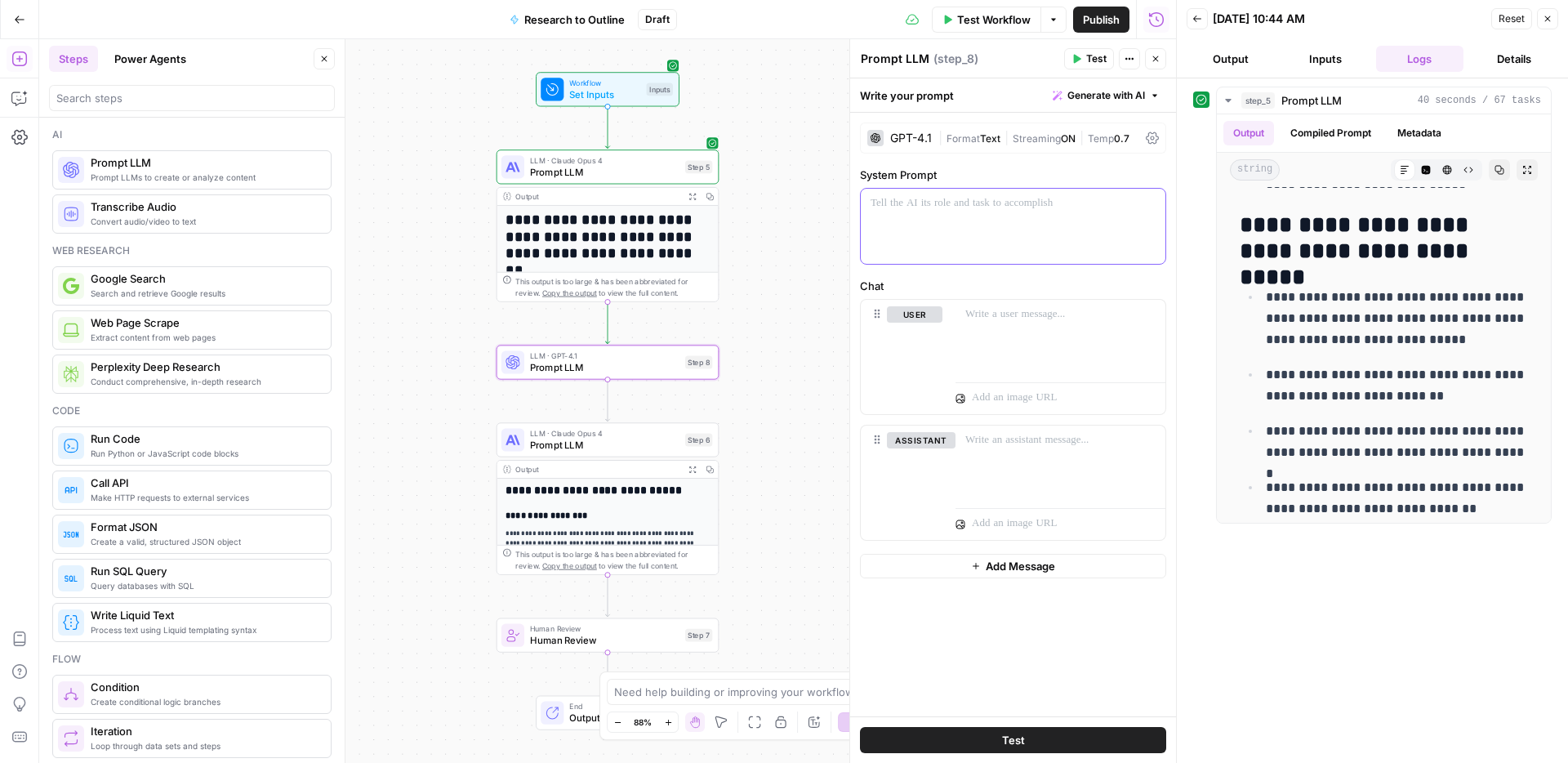
click at [912, 216] on div at bounding box center [1013, 227] width 304 height 76
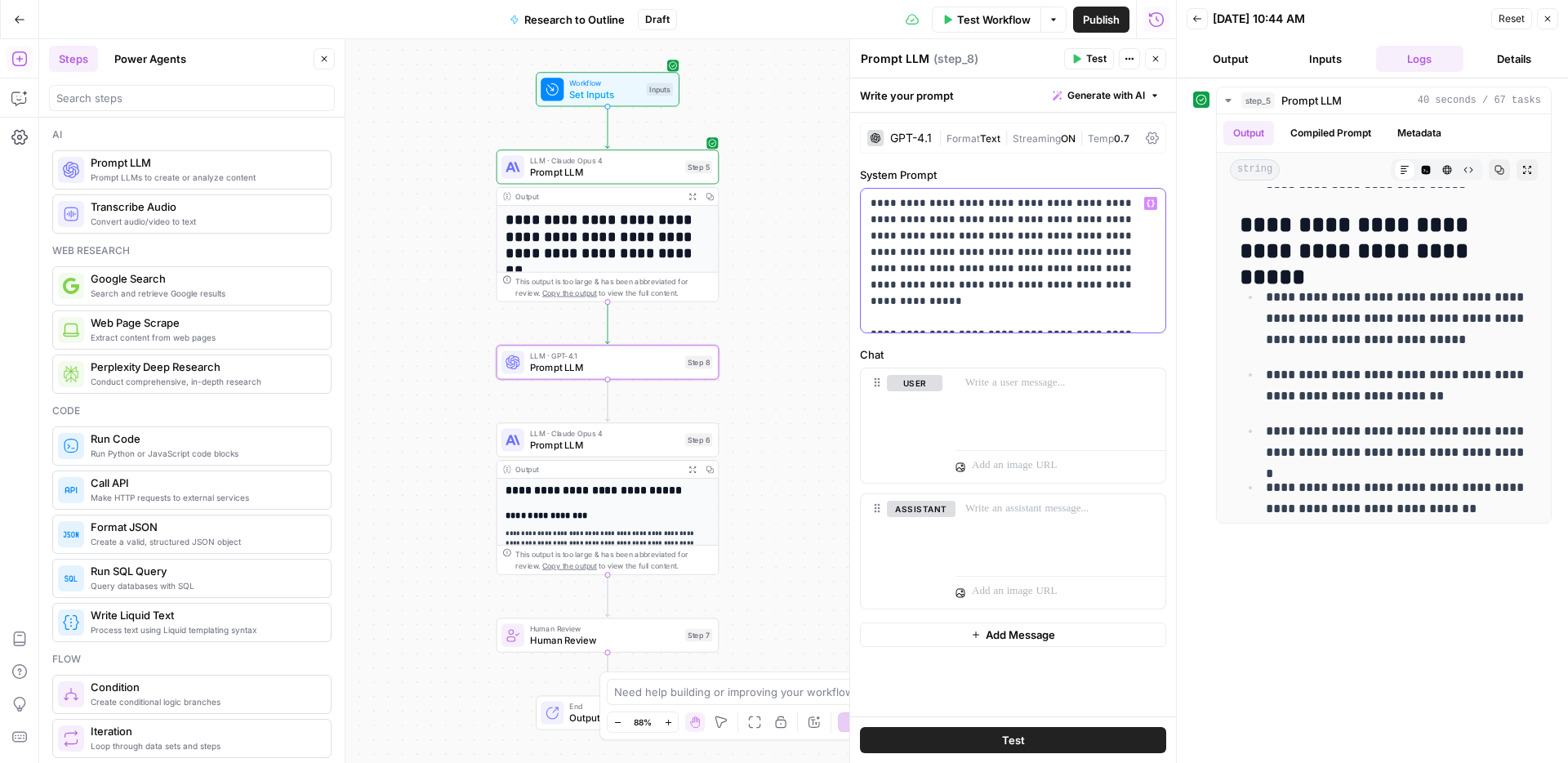
click at [1012, 313] on p "**********" at bounding box center [1013, 260] width 285 height 131
click at [1120, 317] on p "**********" at bounding box center [1013, 260] width 285 height 131
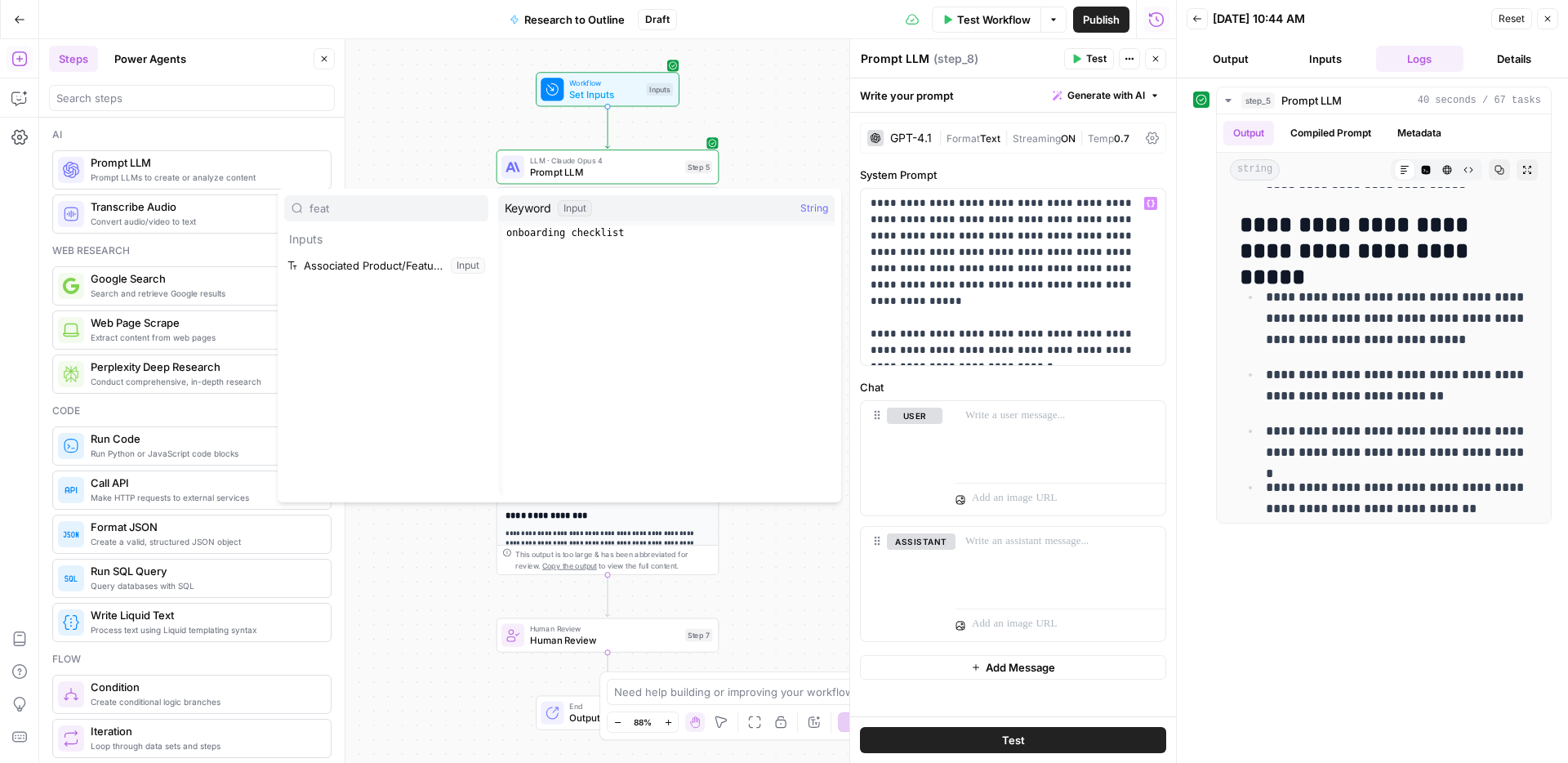
type input "feat"
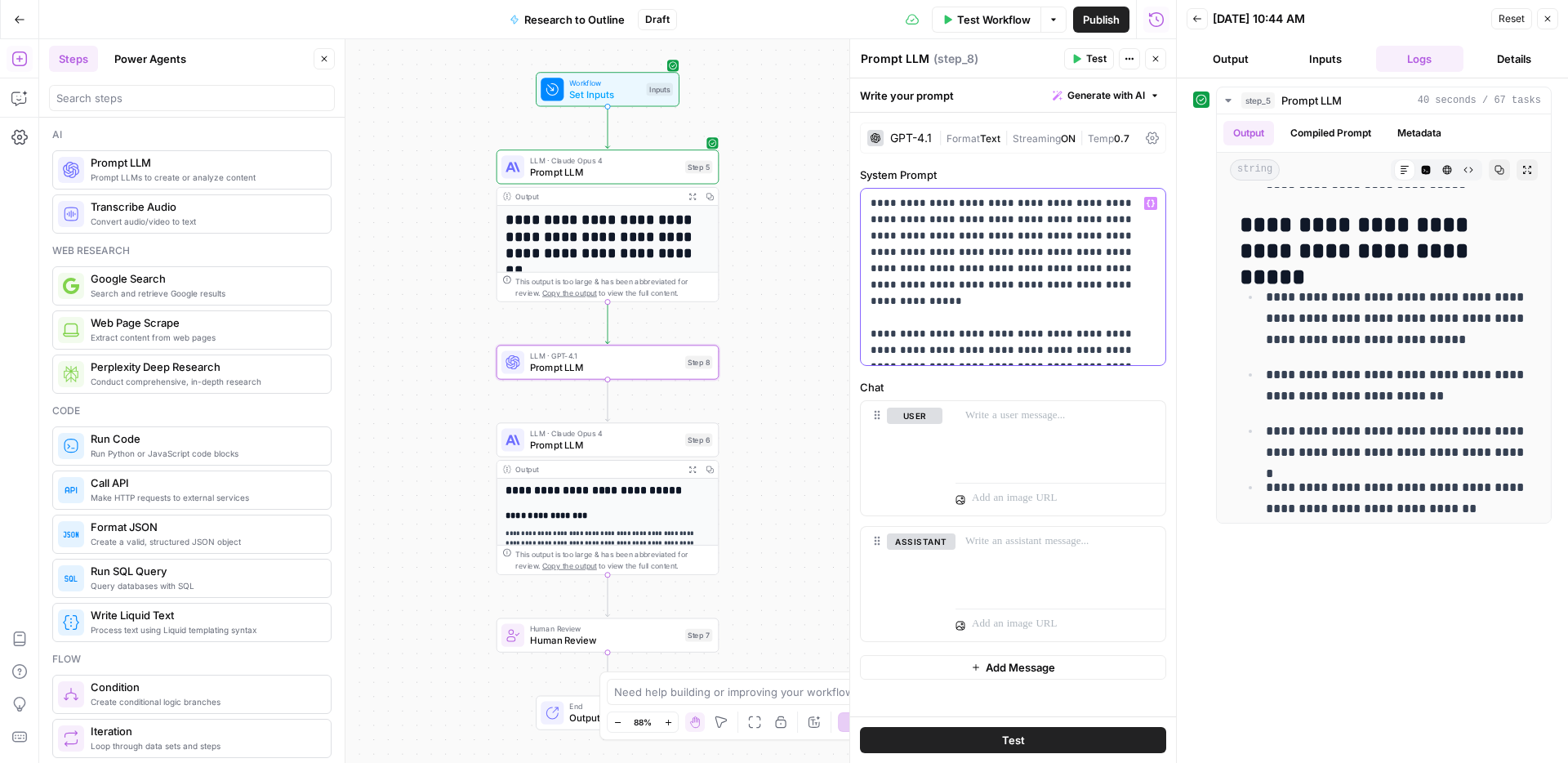
click at [1146, 354] on p "**********" at bounding box center [1013, 277] width 285 height 163
click at [866, 337] on div "**********" at bounding box center [1013, 277] width 304 height 176
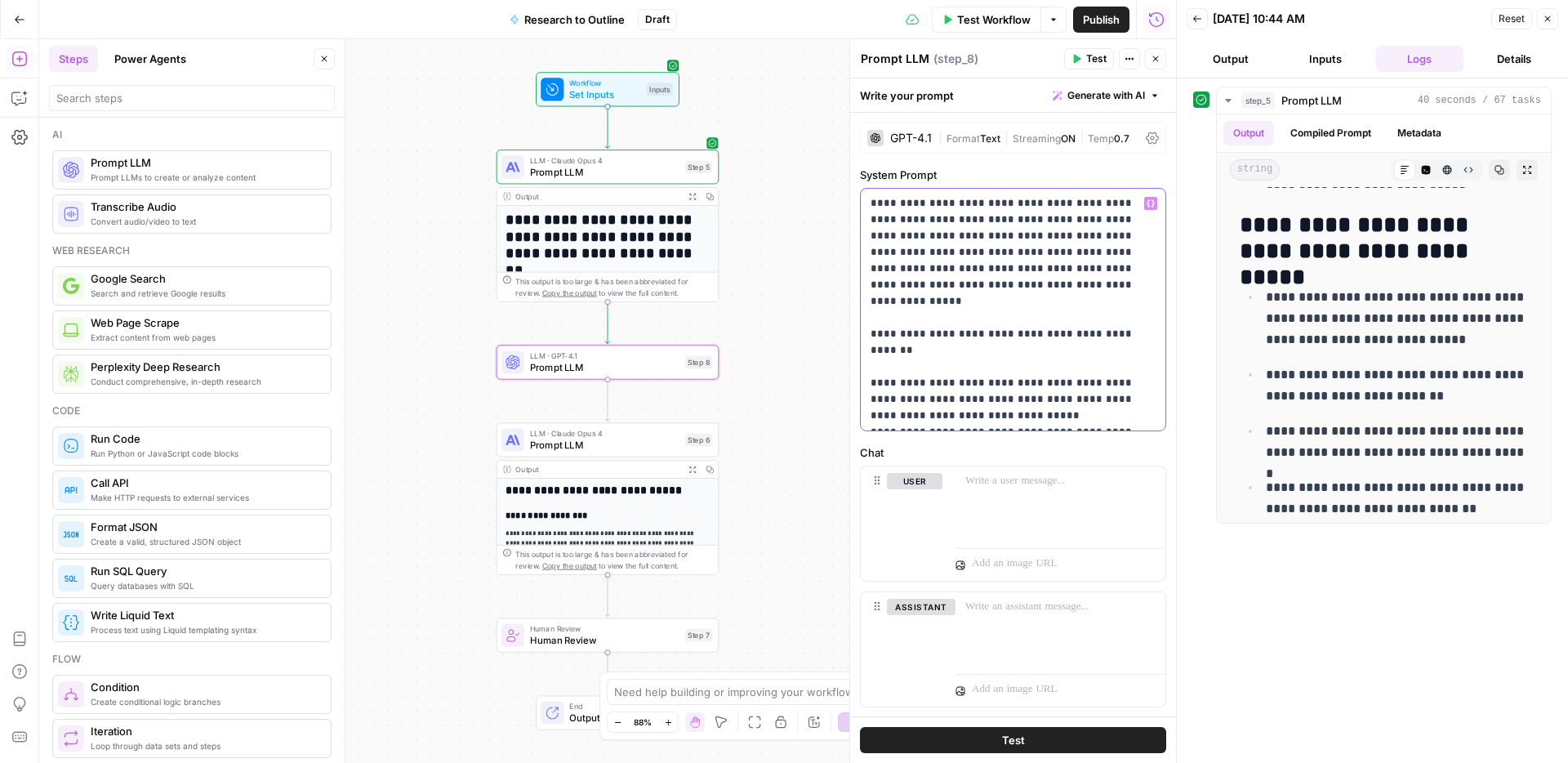
click at [986, 369] on p "**********" at bounding box center [1013, 309] width 285 height 229
click at [1001, 379] on p "**********" at bounding box center [1013, 309] width 285 height 229
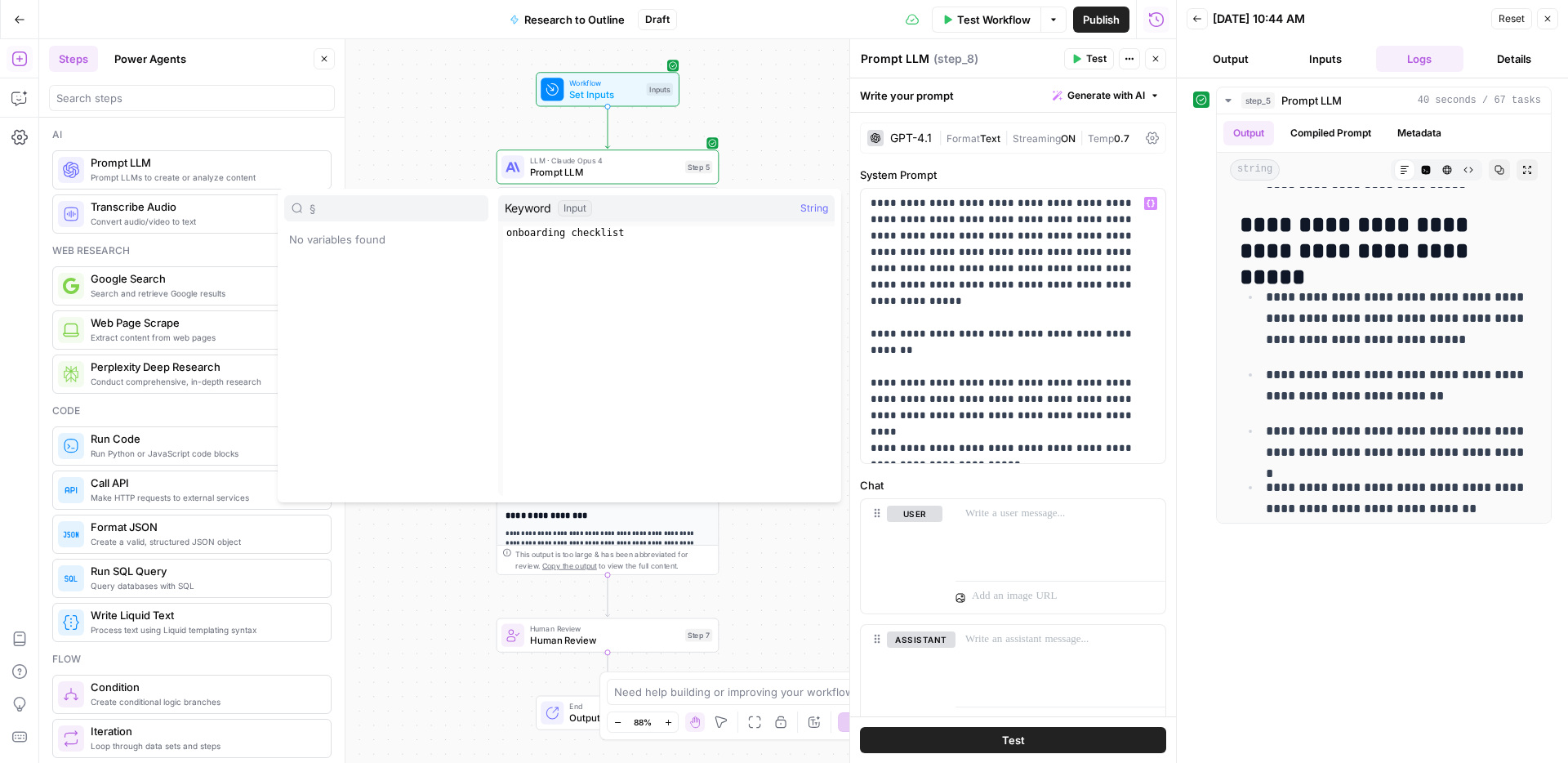
type input "§"
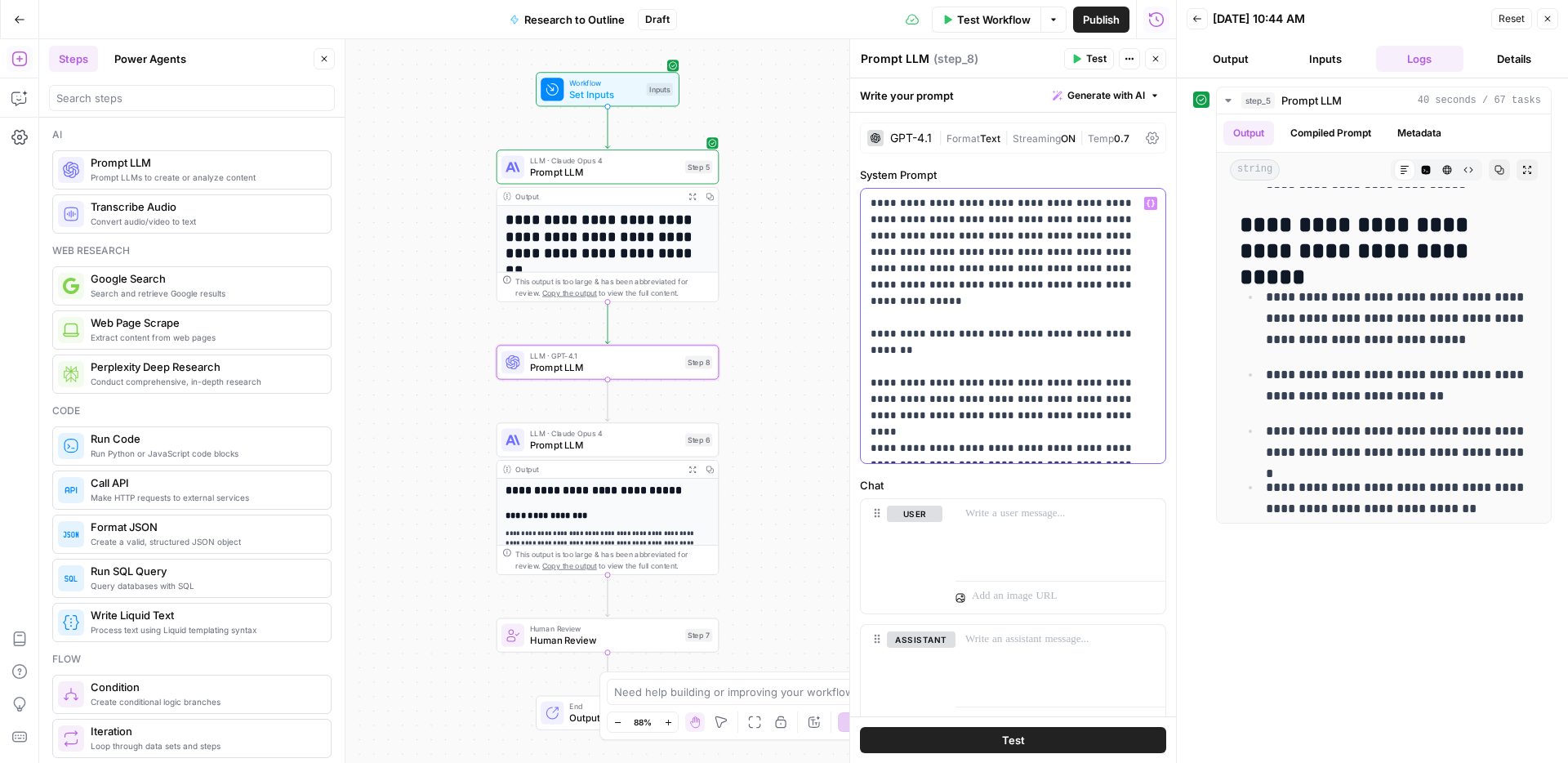
drag, startPoint x: 1149, startPoint y: 454, endPoint x: 870, endPoint y: 435, distance: 279.6
click at [870, 435] on p "**********" at bounding box center [1013, 326] width 285 height 262
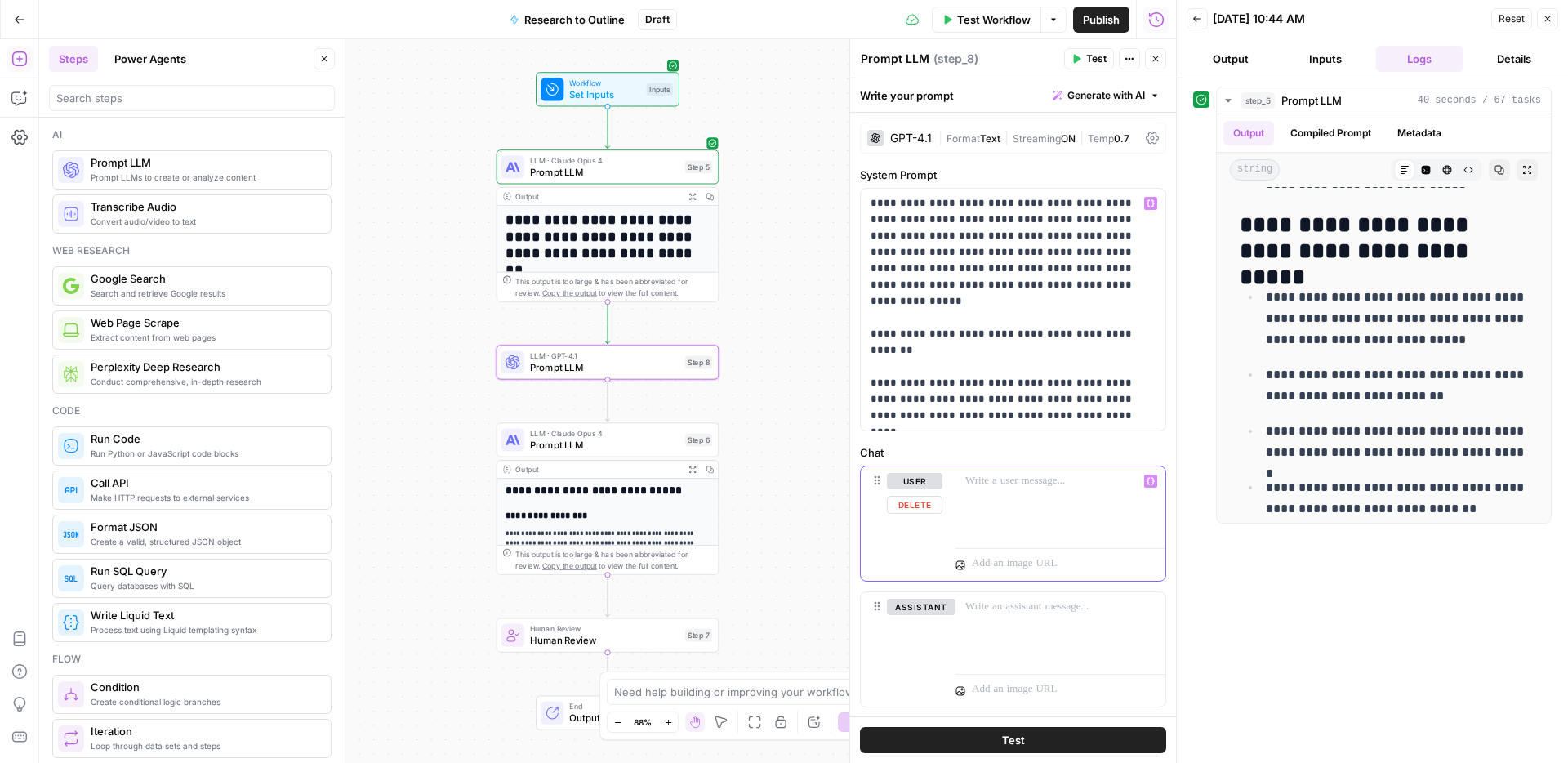
click at [1017, 494] on div at bounding box center [1060, 504] width 210 height 76
click at [1149, 486] on button "Variables Menu" at bounding box center [1150, 481] width 13 height 13
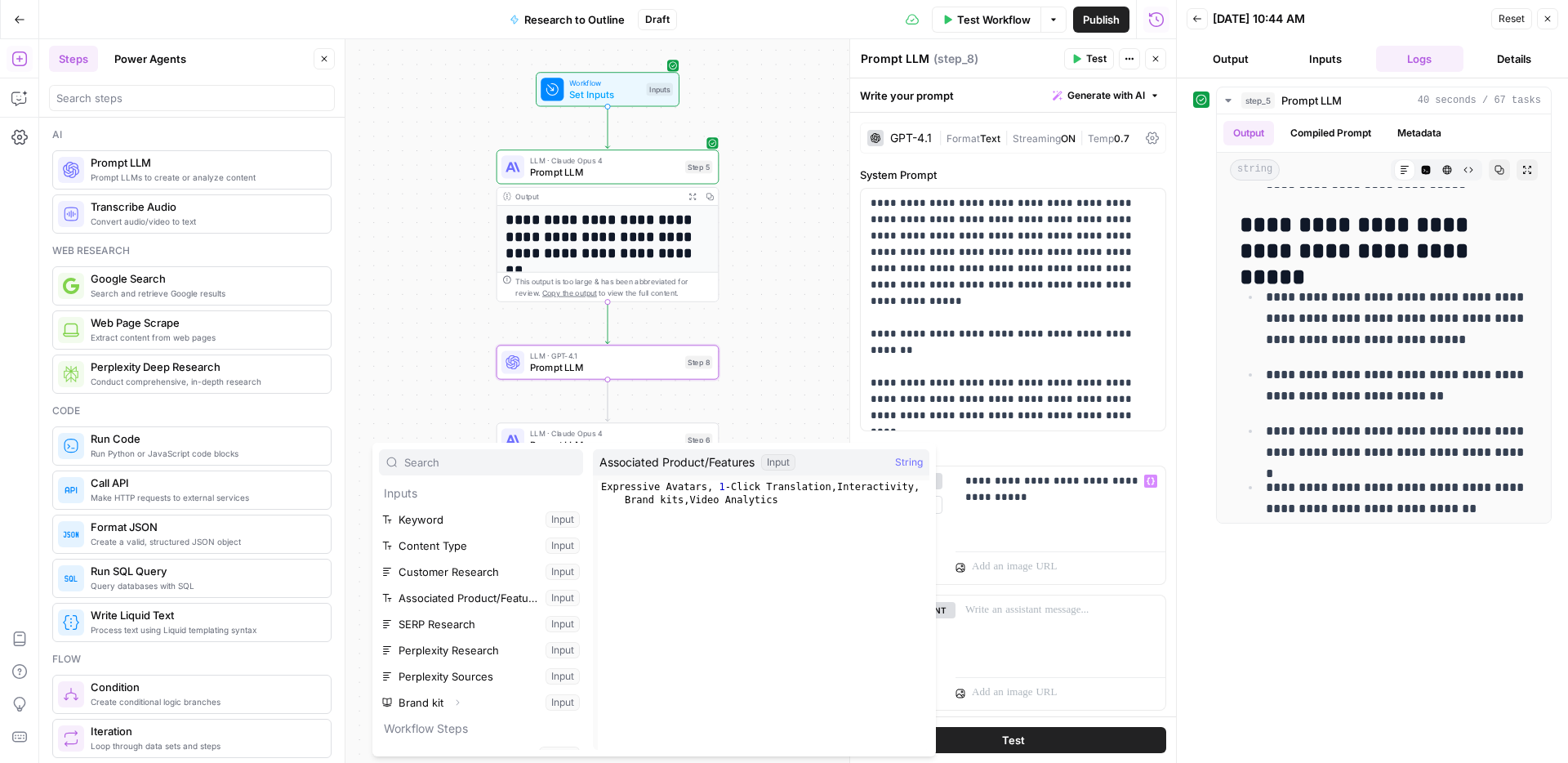
scroll to position [175, 0]
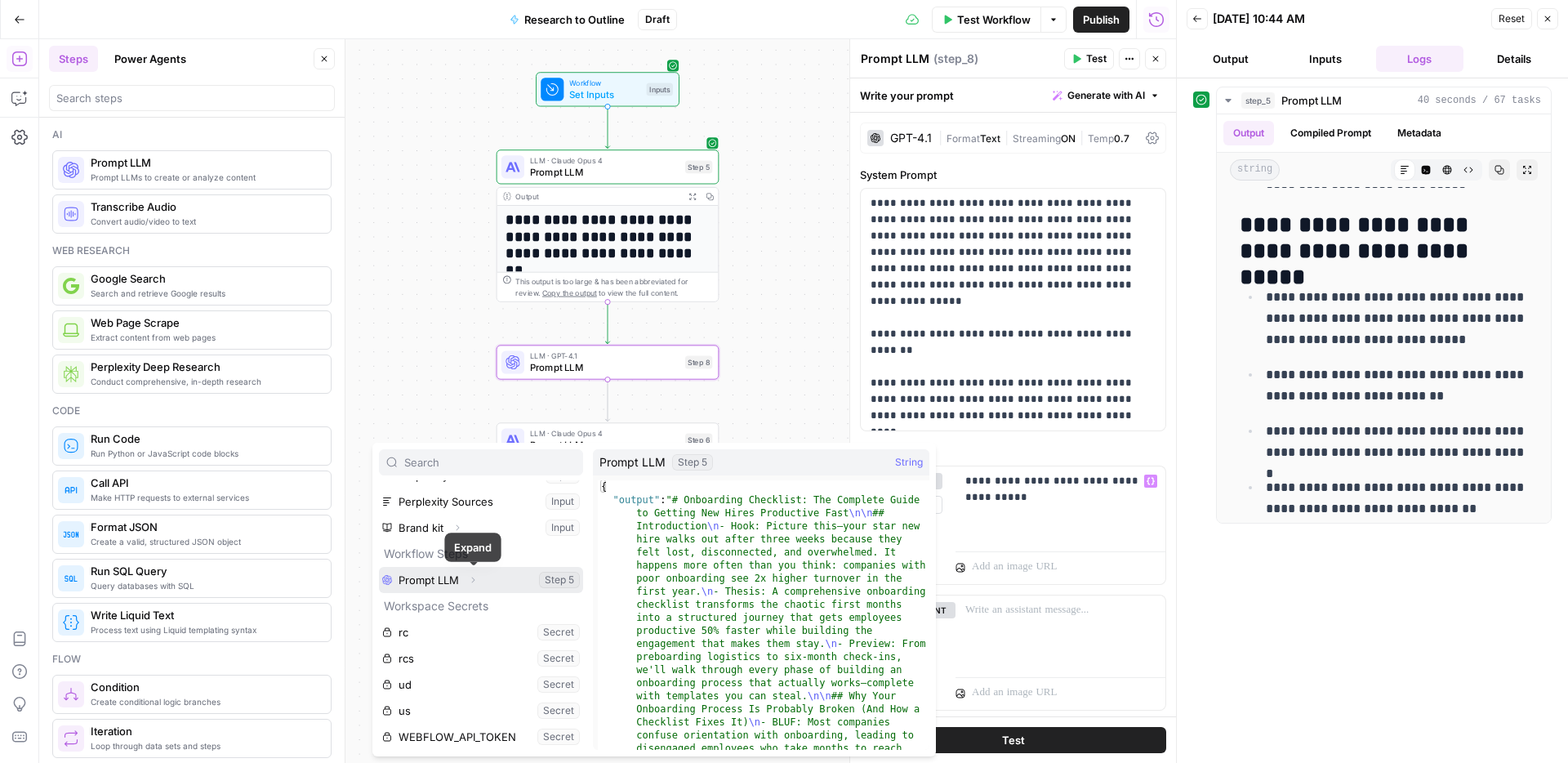
click at [471, 579] on icon "button" at bounding box center [472, 579] width 10 height 10
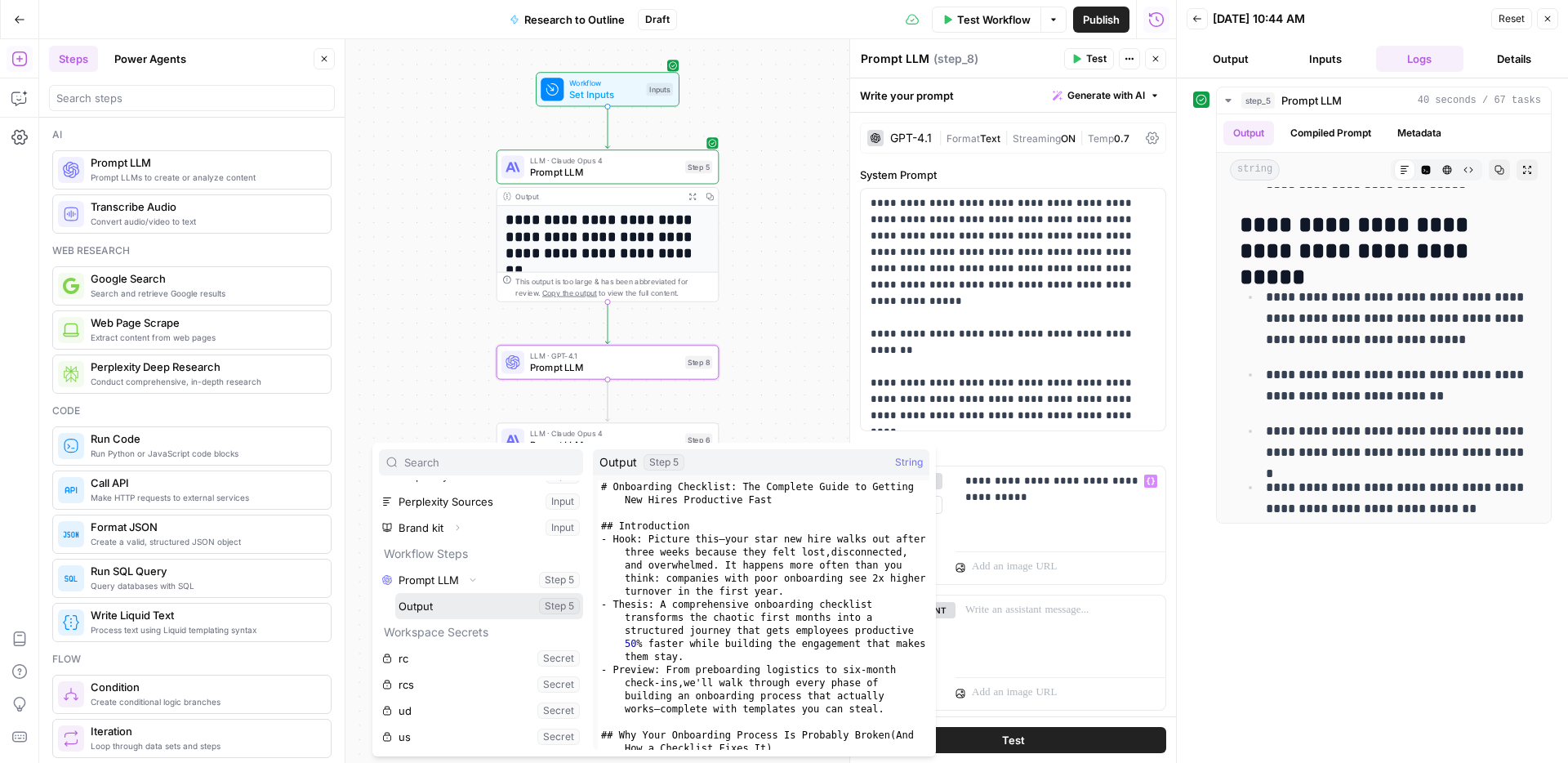
click at [450, 603] on button "Select variable Output" at bounding box center [489, 607] width 188 height 26
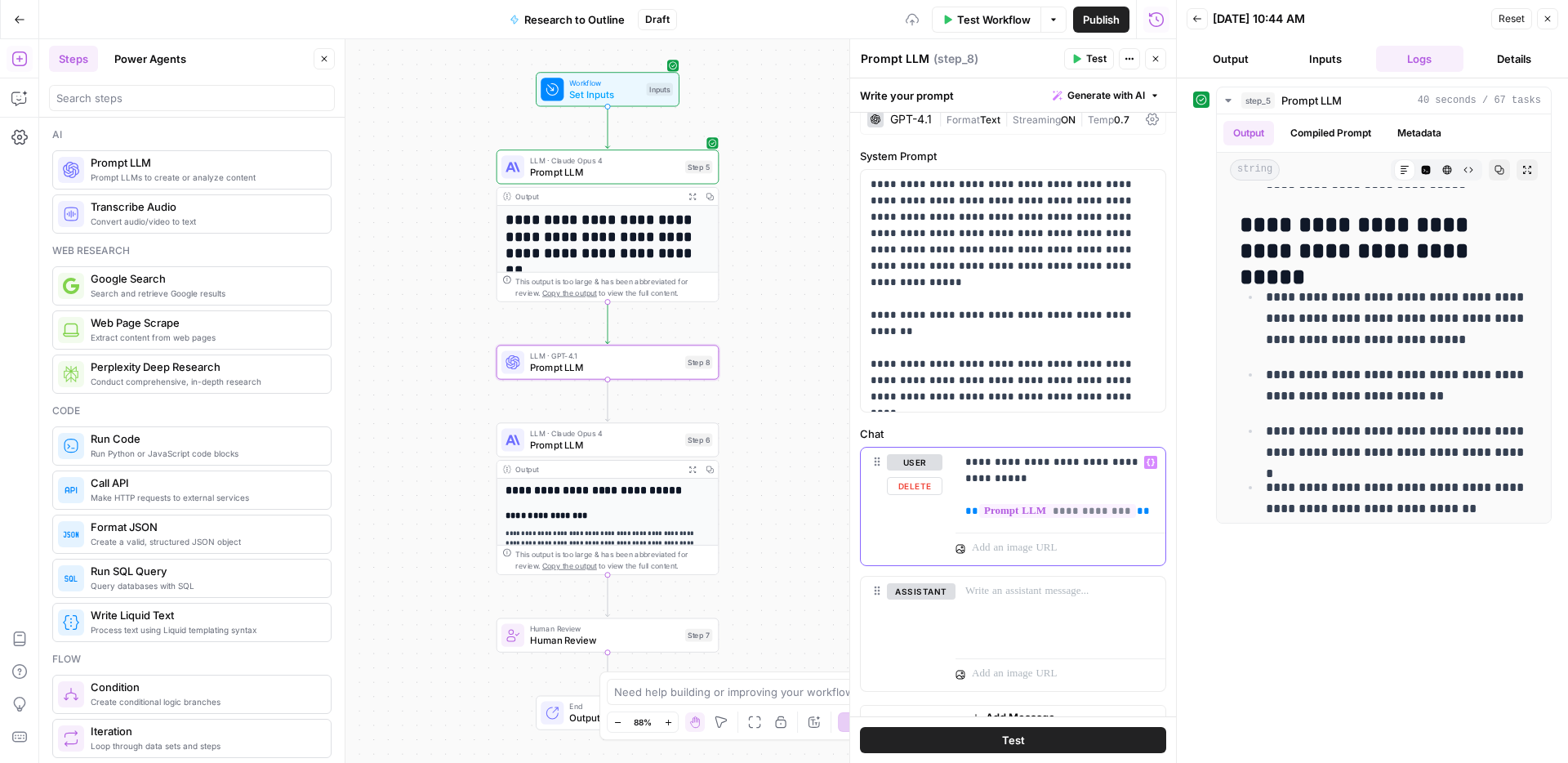
scroll to position [21, 0]
click at [966, 455] on p "**********" at bounding box center [1060, 485] width 190 height 65
drag, startPoint x: 1028, startPoint y: 479, endPoint x: 965, endPoint y: 457, distance: 66.7
click at [965, 457] on p "**********" at bounding box center [1060, 485] width 190 height 65
copy p "**********"
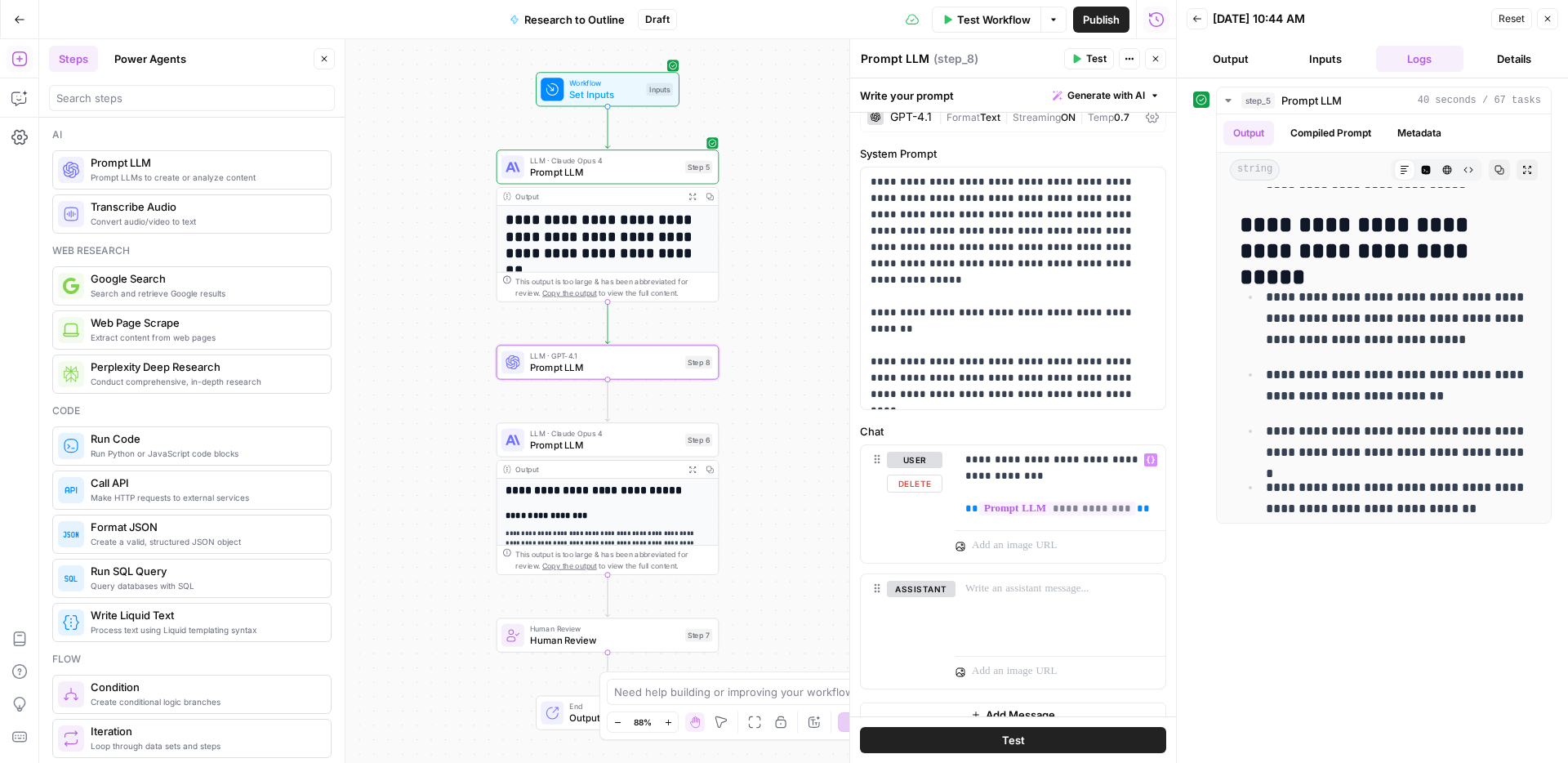
click at [1151, 523] on div at bounding box center [1060, 543] width 210 height 40
click at [1146, 515] on p "**********" at bounding box center [1060, 485] width 190 height 65
click at [1152, 463] on icon "button" at bounding box center [1149, 460] width 8 height 7
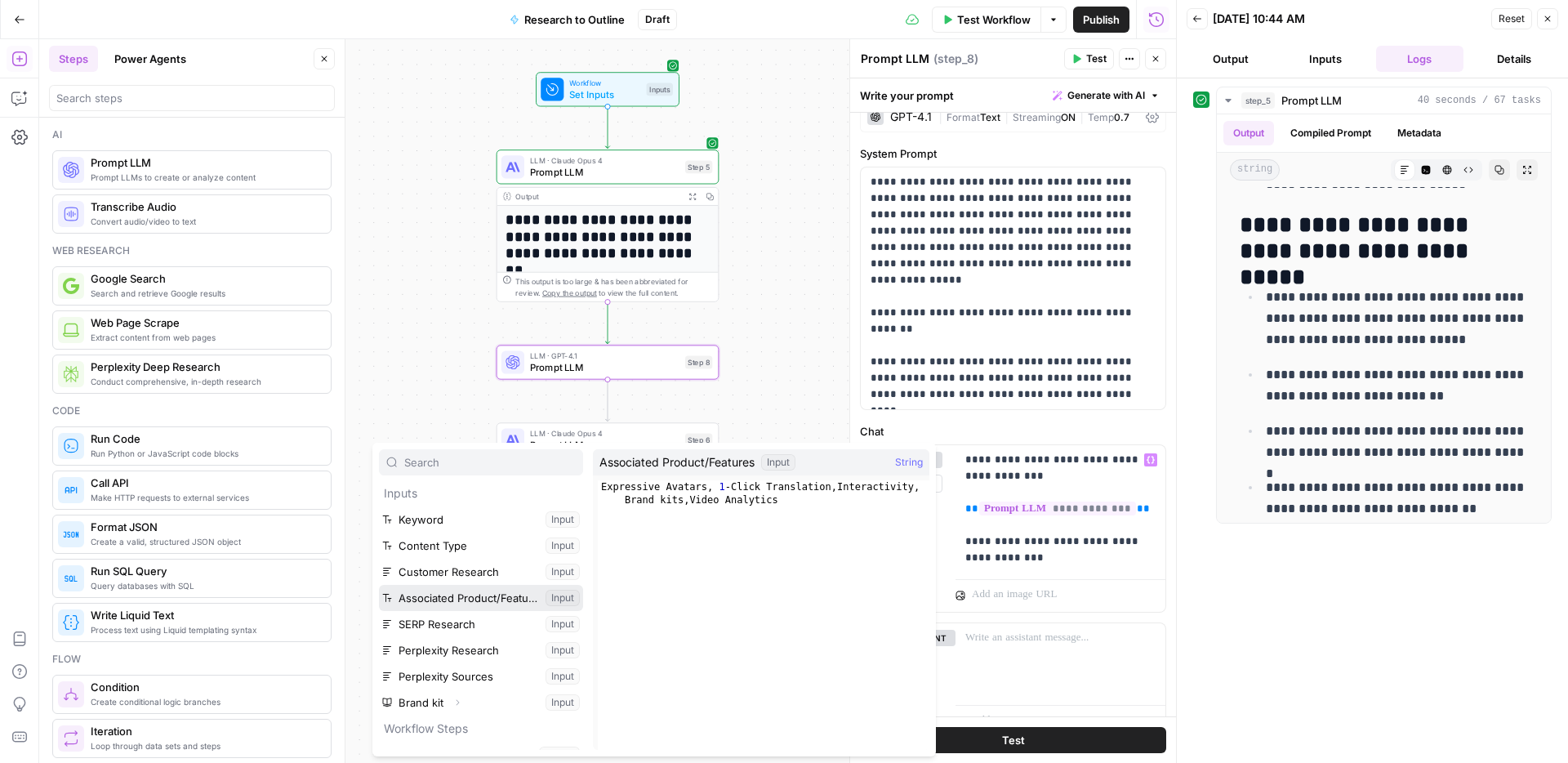
click at [509, 594] on button "Select variable Associated Product/Features" at bounding box center [481, 598] width 204 height 26
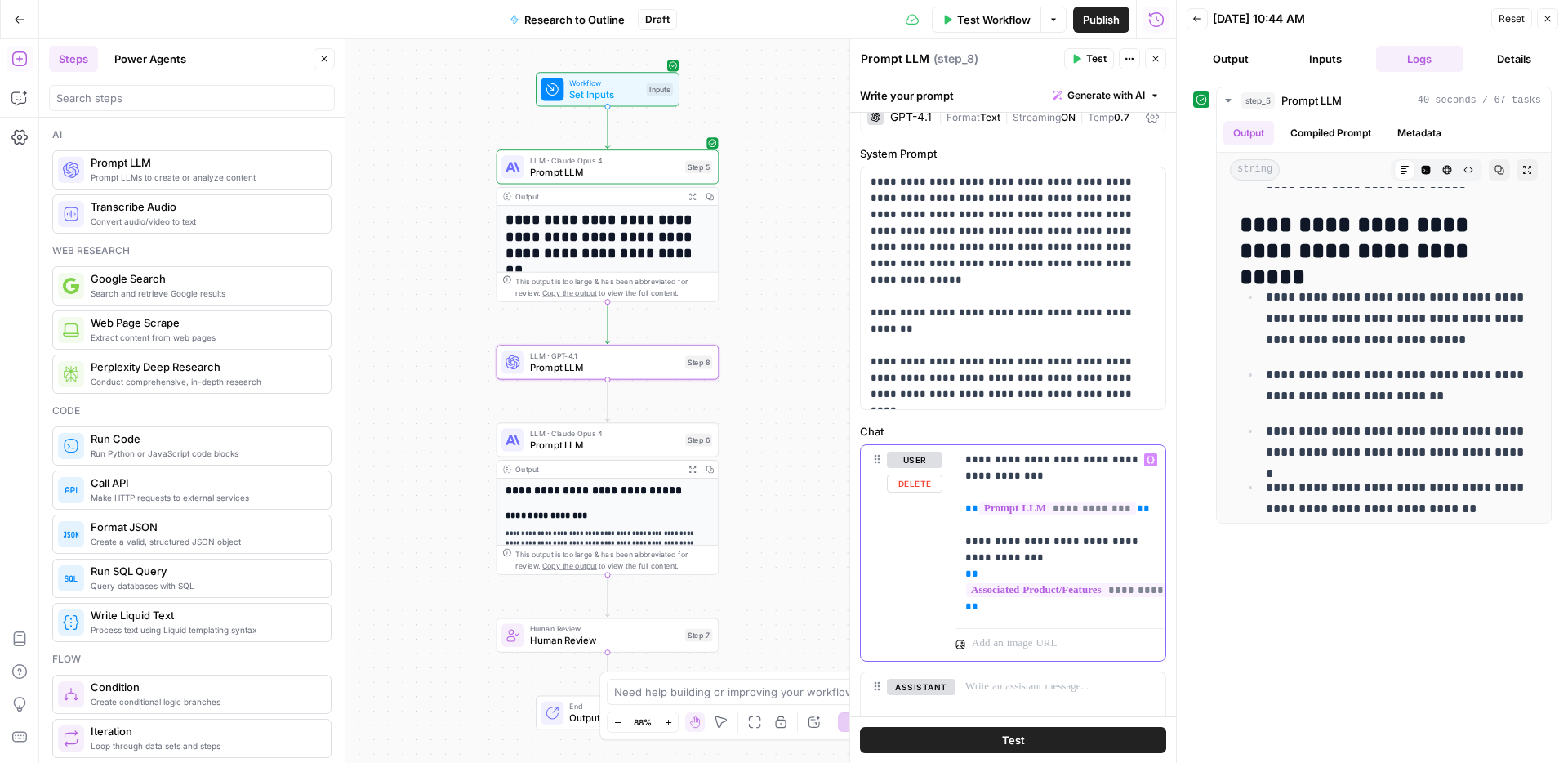
click at [995, 473] on p "**********" at bounding box center [1060, 534] width 190 height 163
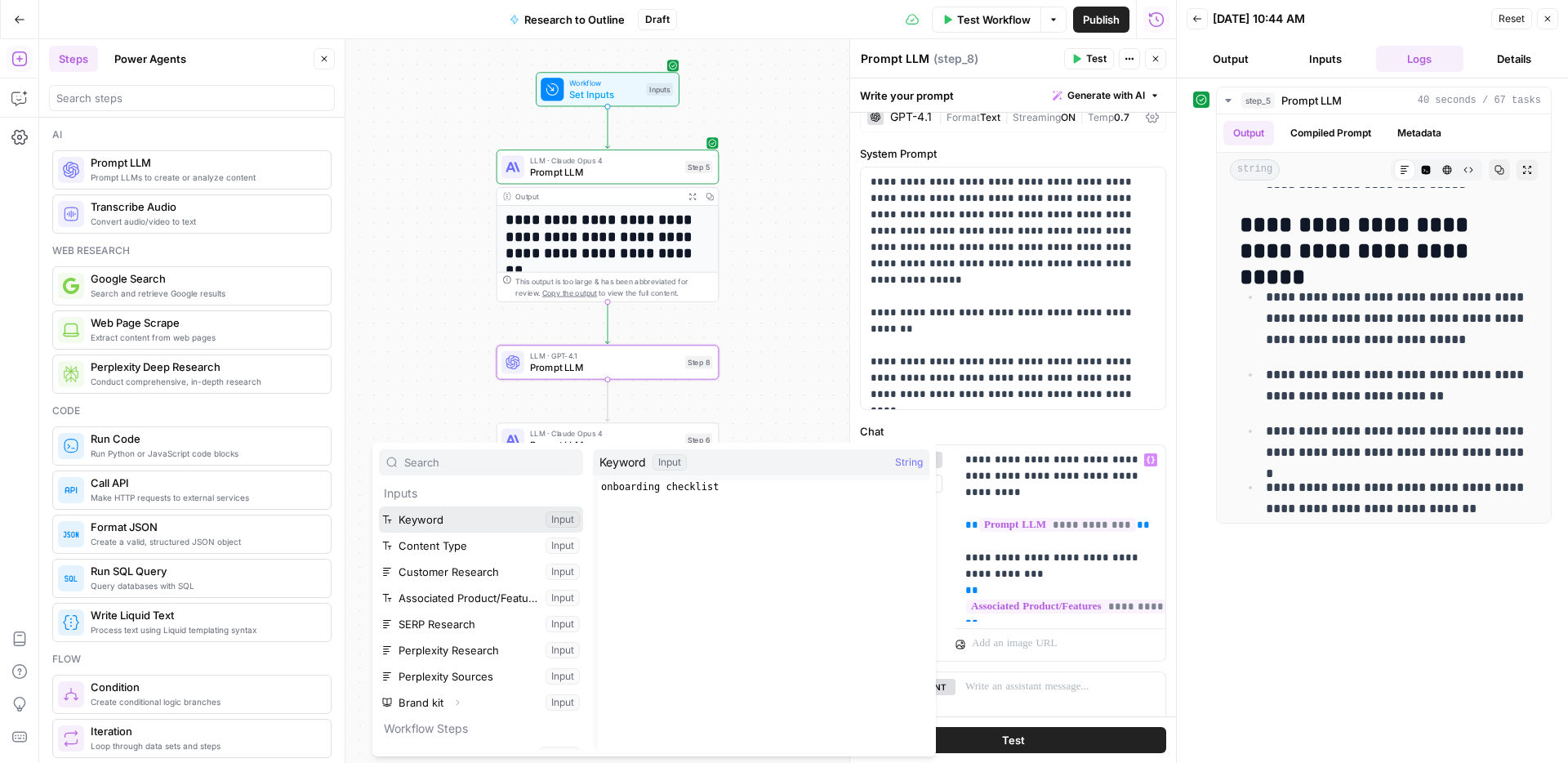
click at [423, 515] on button "Select variable Keyword" at bounding box center [481, 520] width 204 height 26
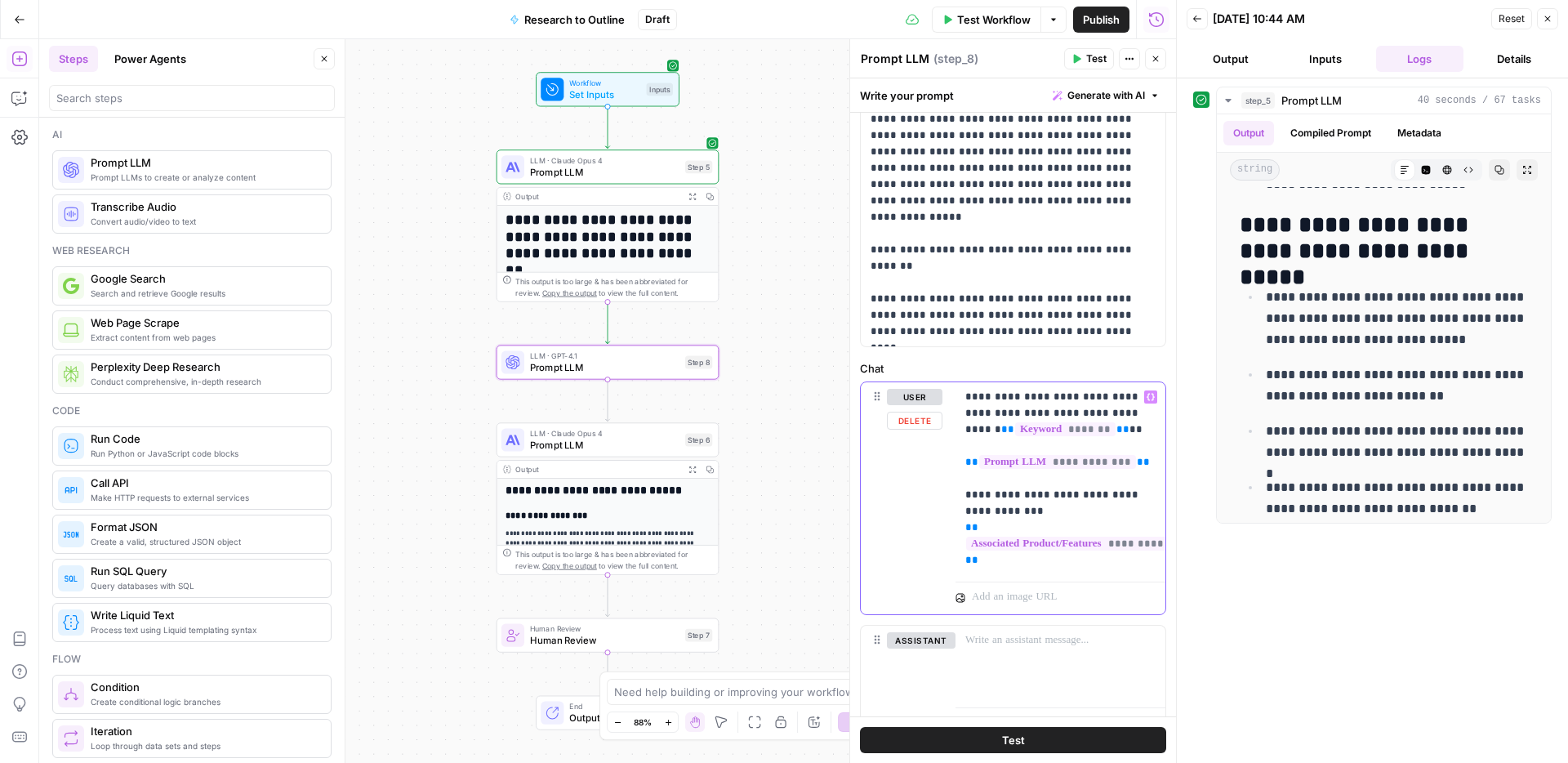
scroll to position [92, 0]
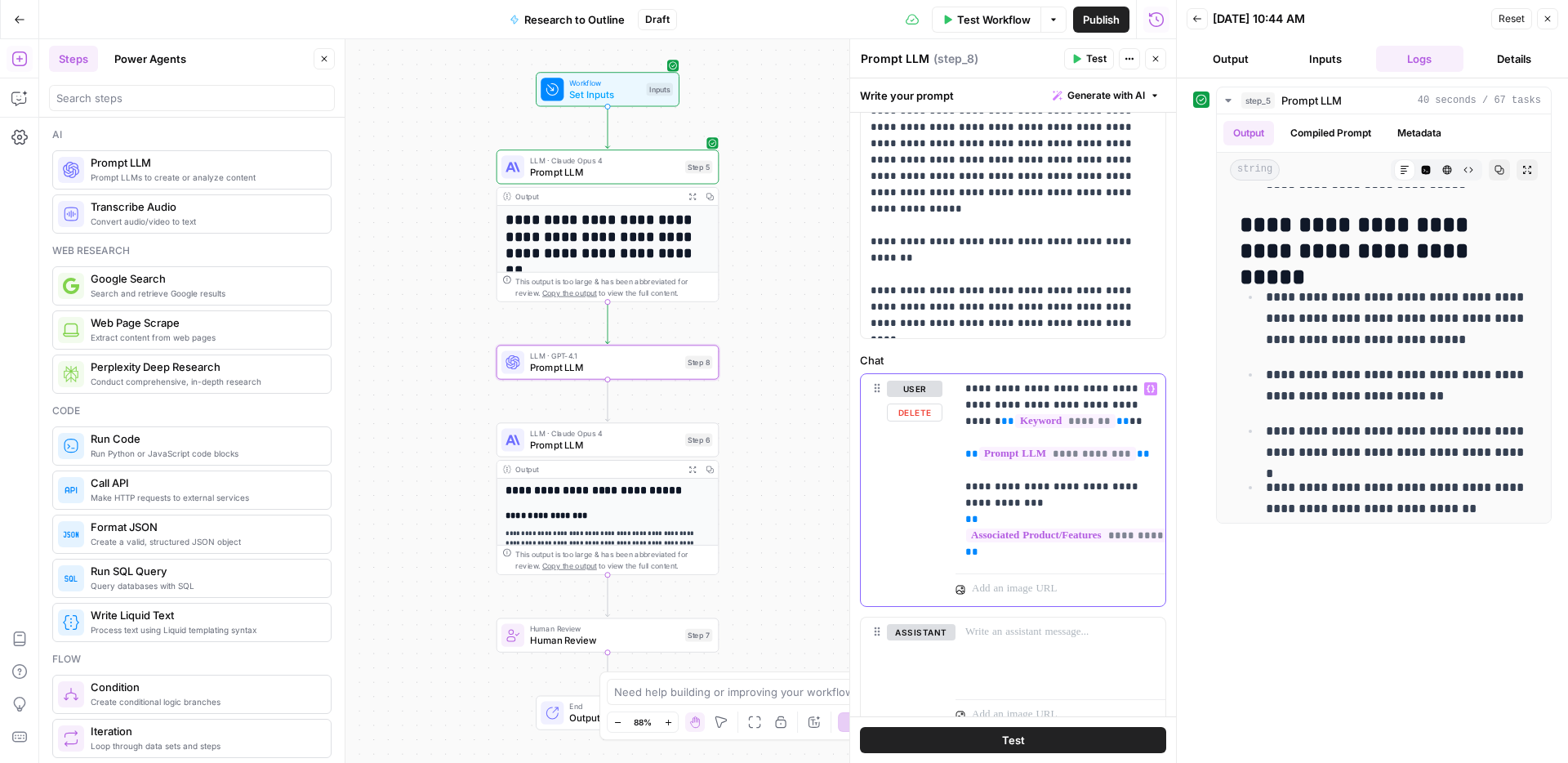
drag, startPoint x: 997, startPoint y: 500, endPoint x: 1007, endPoint y: 487, distance: 16.4
click at [1007, 487] on p "**********" at bounding box center [1060, 471] width 190 height 180
click at [1020, 731] on button "Test" at bounding box center [1013, 740] width 306 height 26
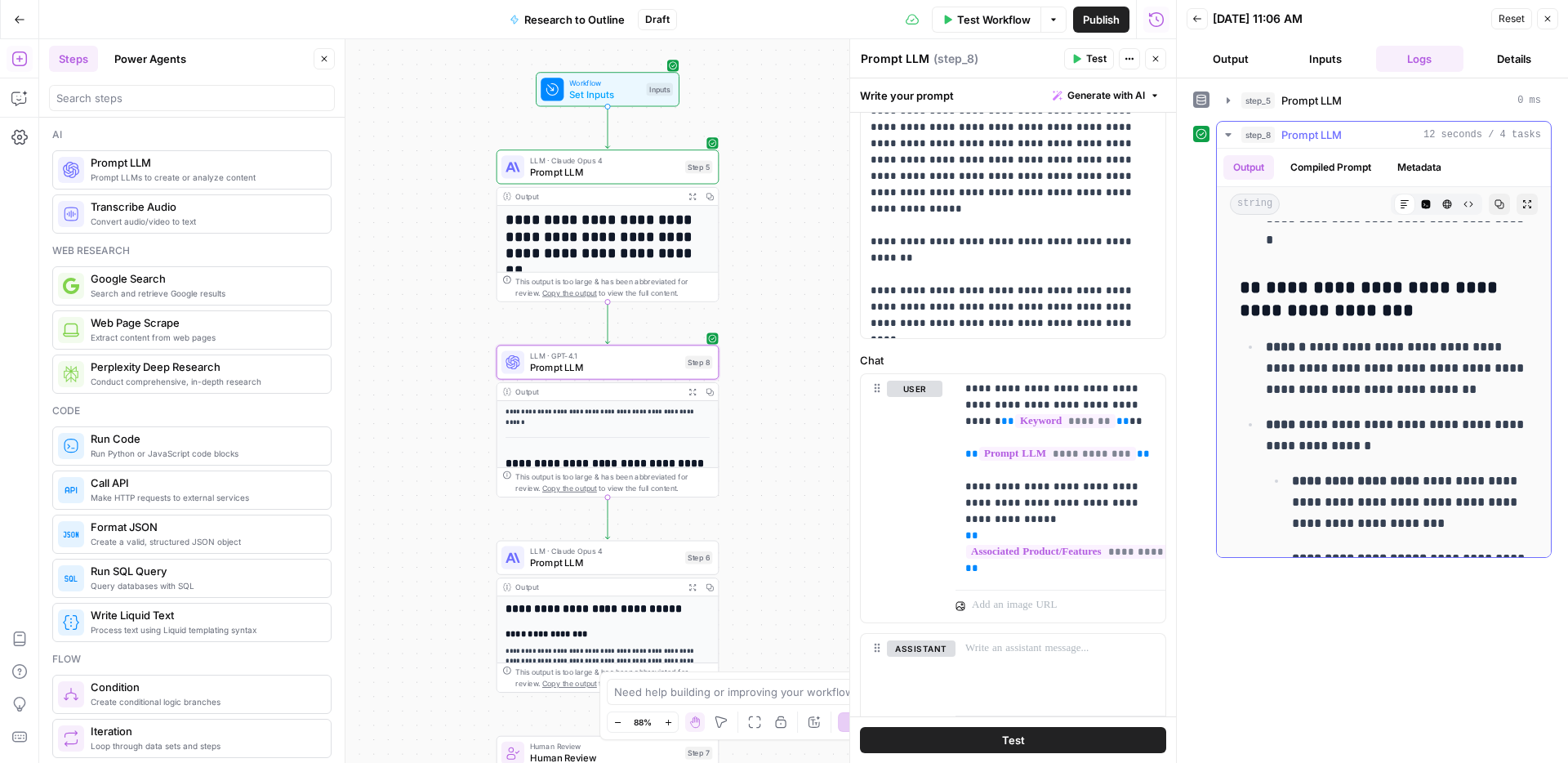
scroll to position [2164, 0]
click at [688, 194] on icon "button" at bounding box center [691, 197] width 8 height 8
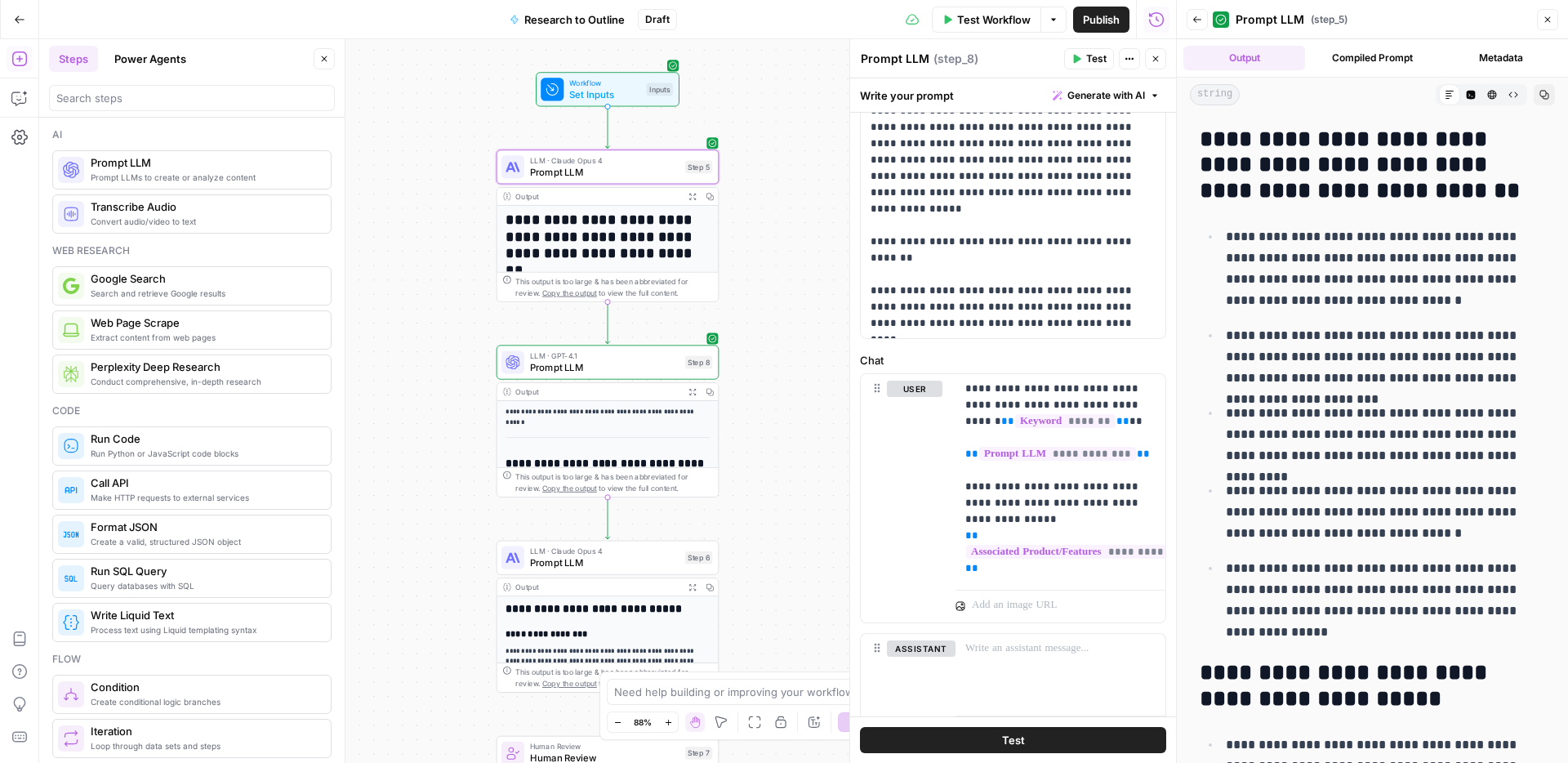
scroll to position [0, 0]
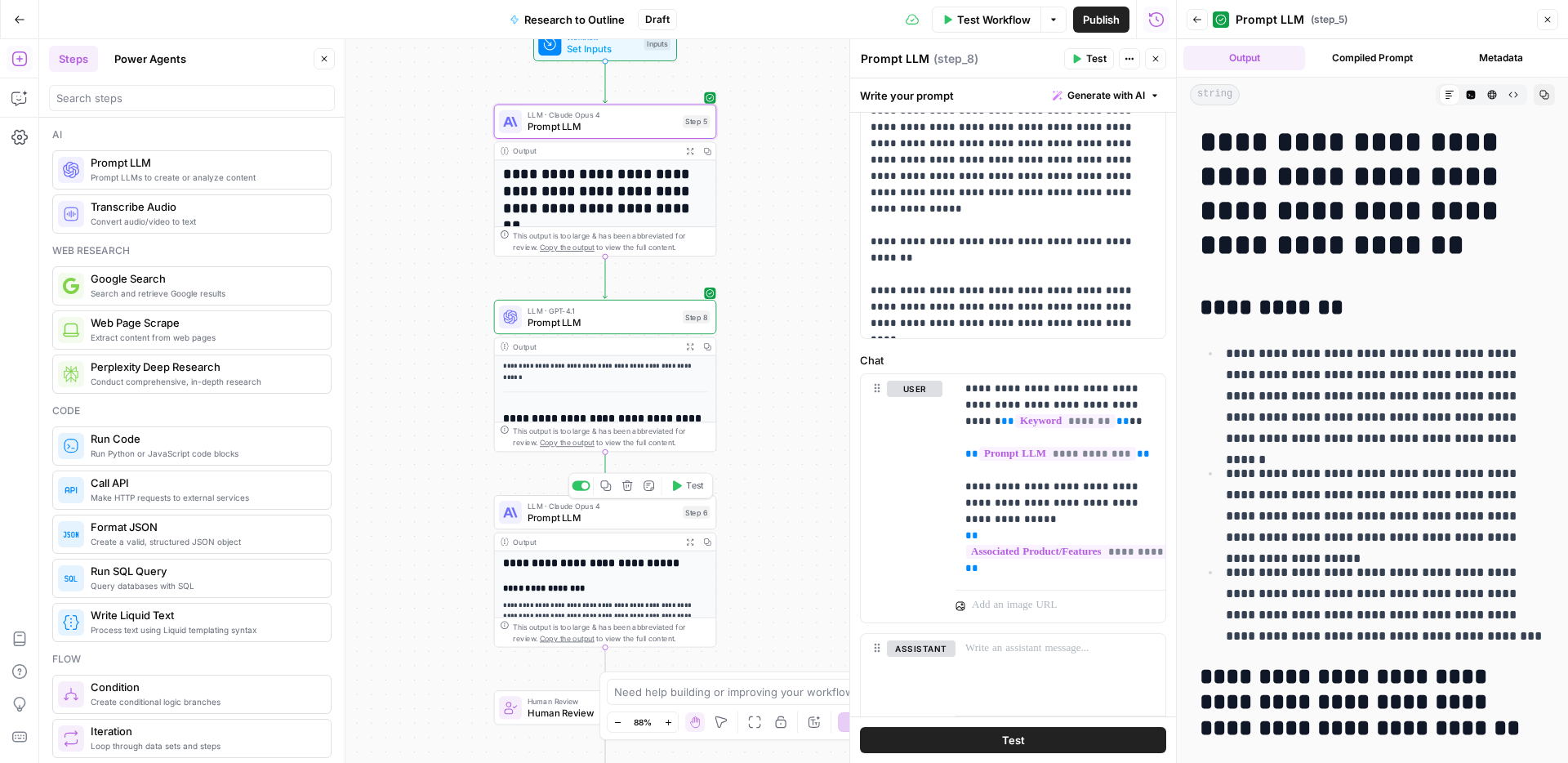
click at [629, 488] on icon "button" at bounding box center [626, 486] width 11 height 11
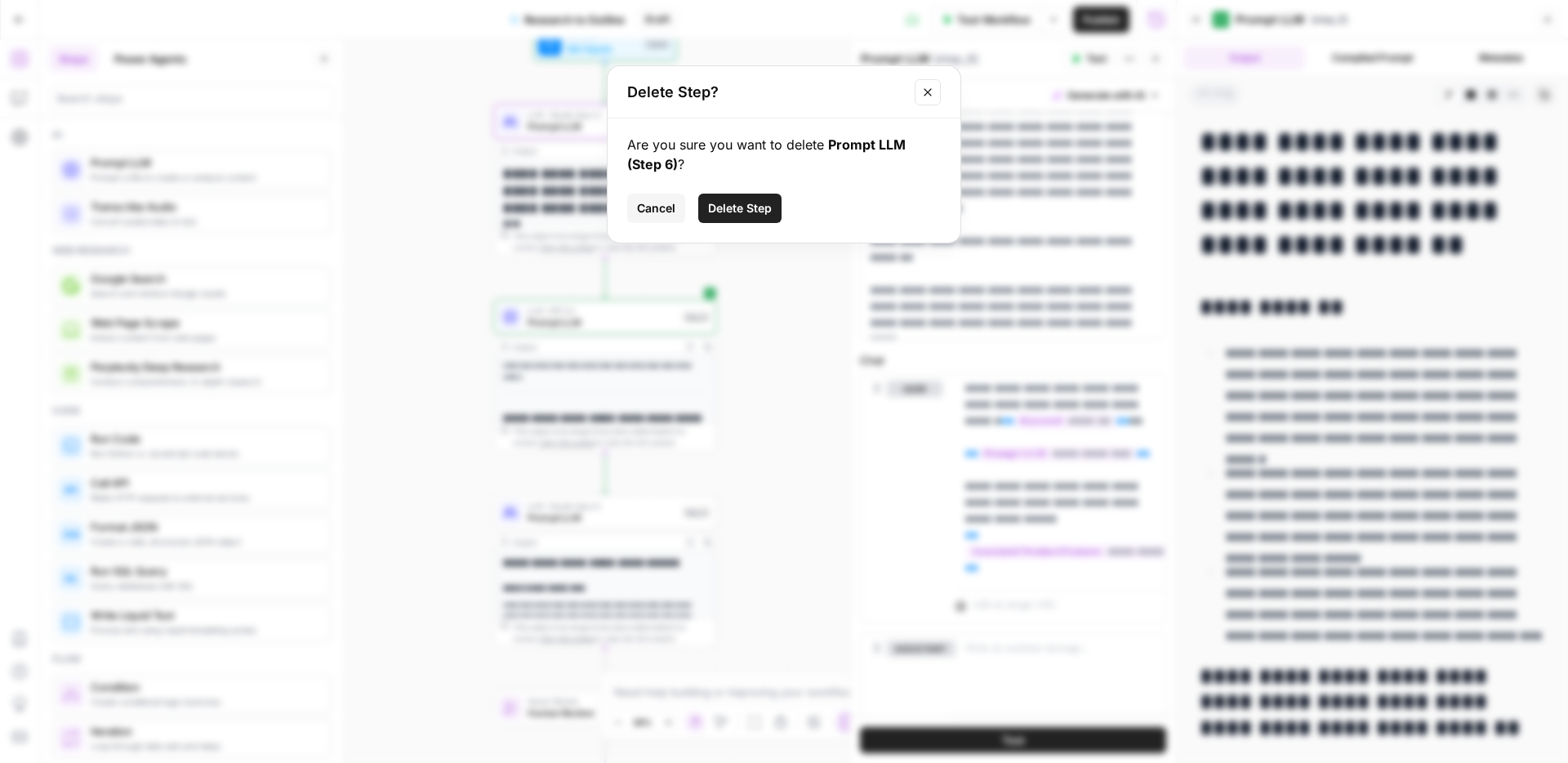
click at [757, 206] on span "Delete Step" at bounding box center [740, 208] width 64 height 17
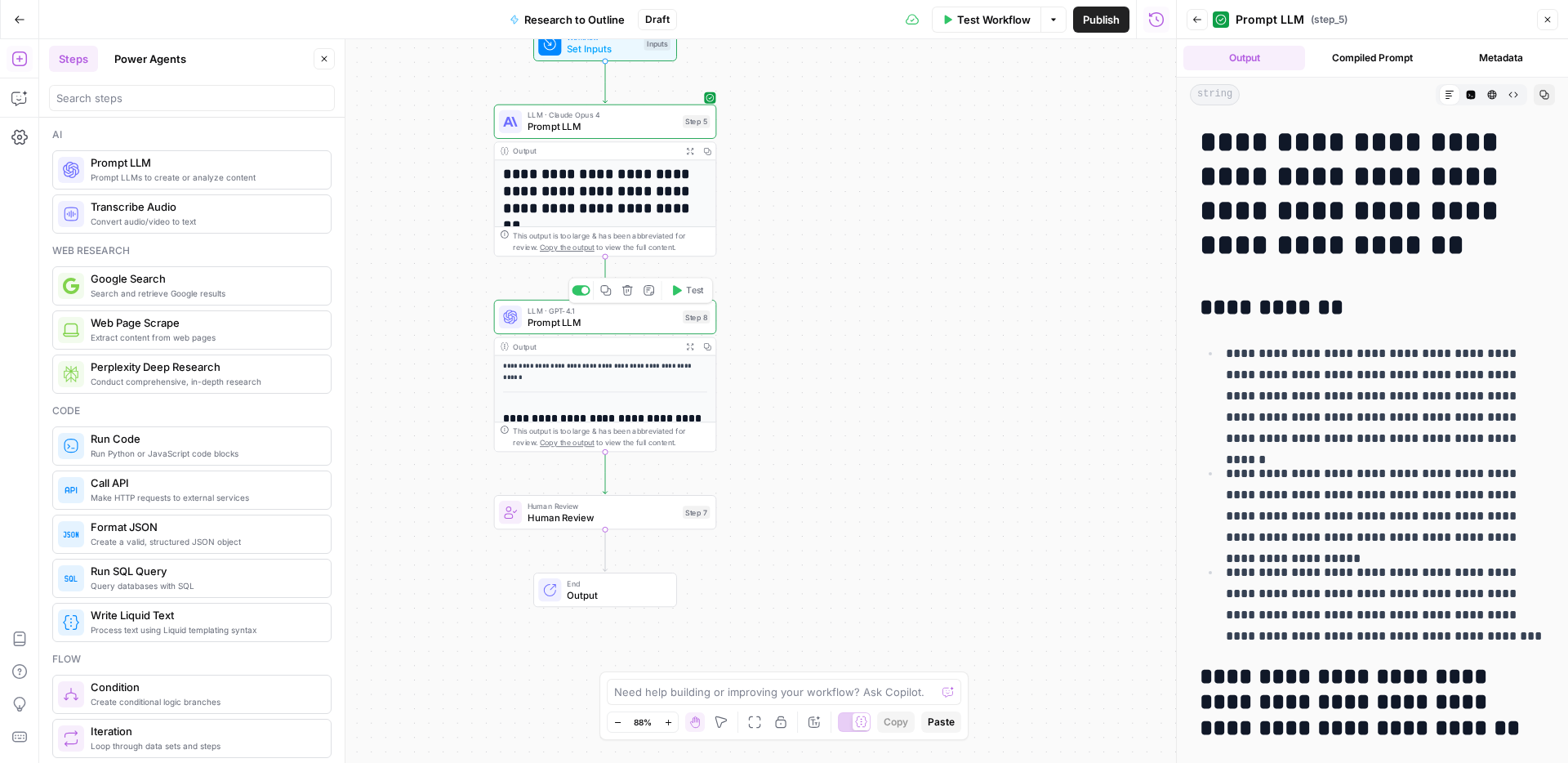
click at [609, 323] on span "Prompt LLM" at bounding box center [602, 321] width 149 height 15
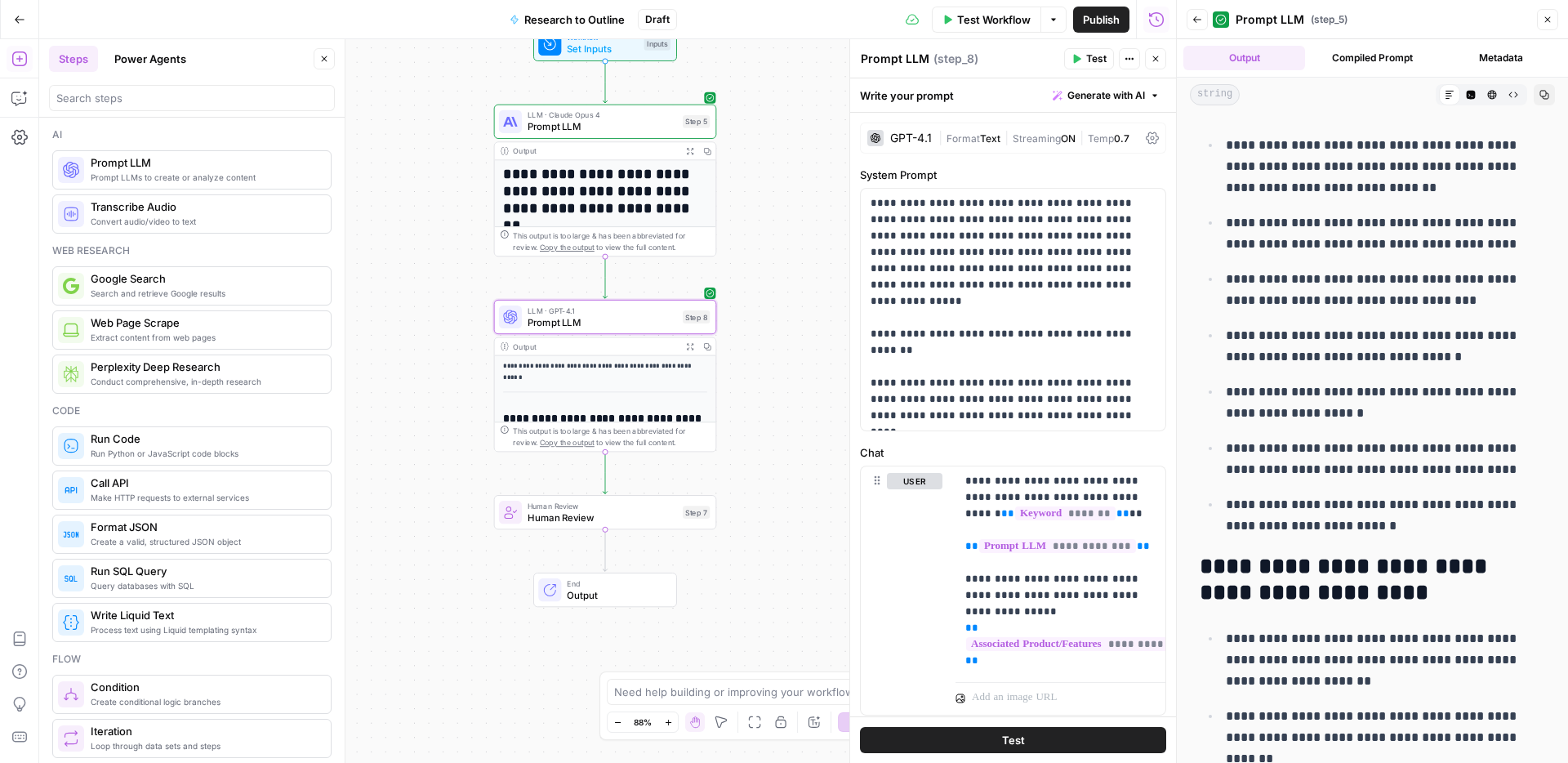
scroll to position [1640, 0]
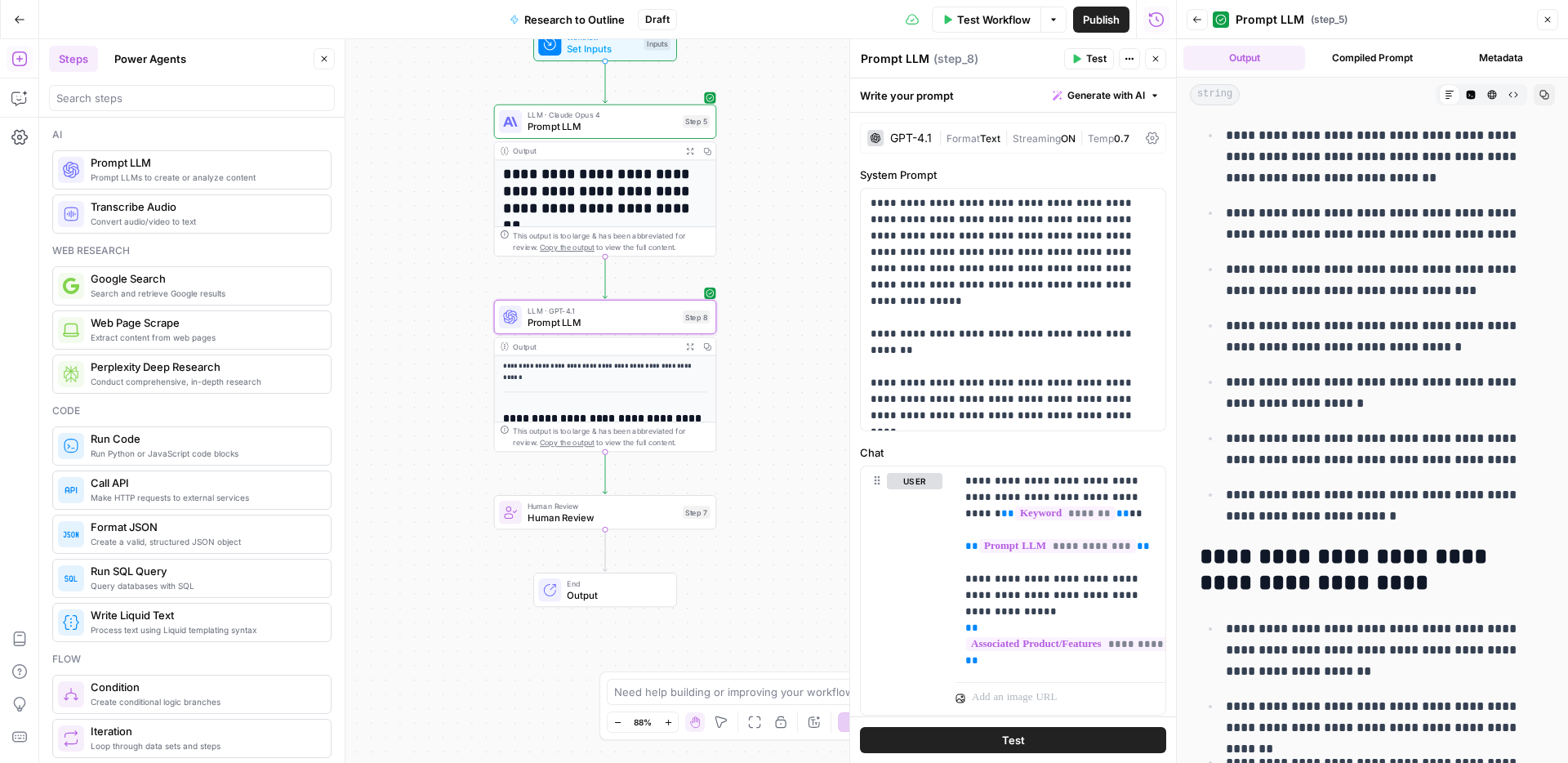
click at [748, 376] on div "**********" at bounding box center [607, 401] width 1136 height 723
click at [754, 370] on div "**********" at bounding box center [607, 401] width 1136 height 723
click at [1130, 57] on icon "button" at bounding box center [1128, 58] width 10 height 10
click at [791, 253] on div "**********" at bounding box center [607, 401] width 1136 height 723
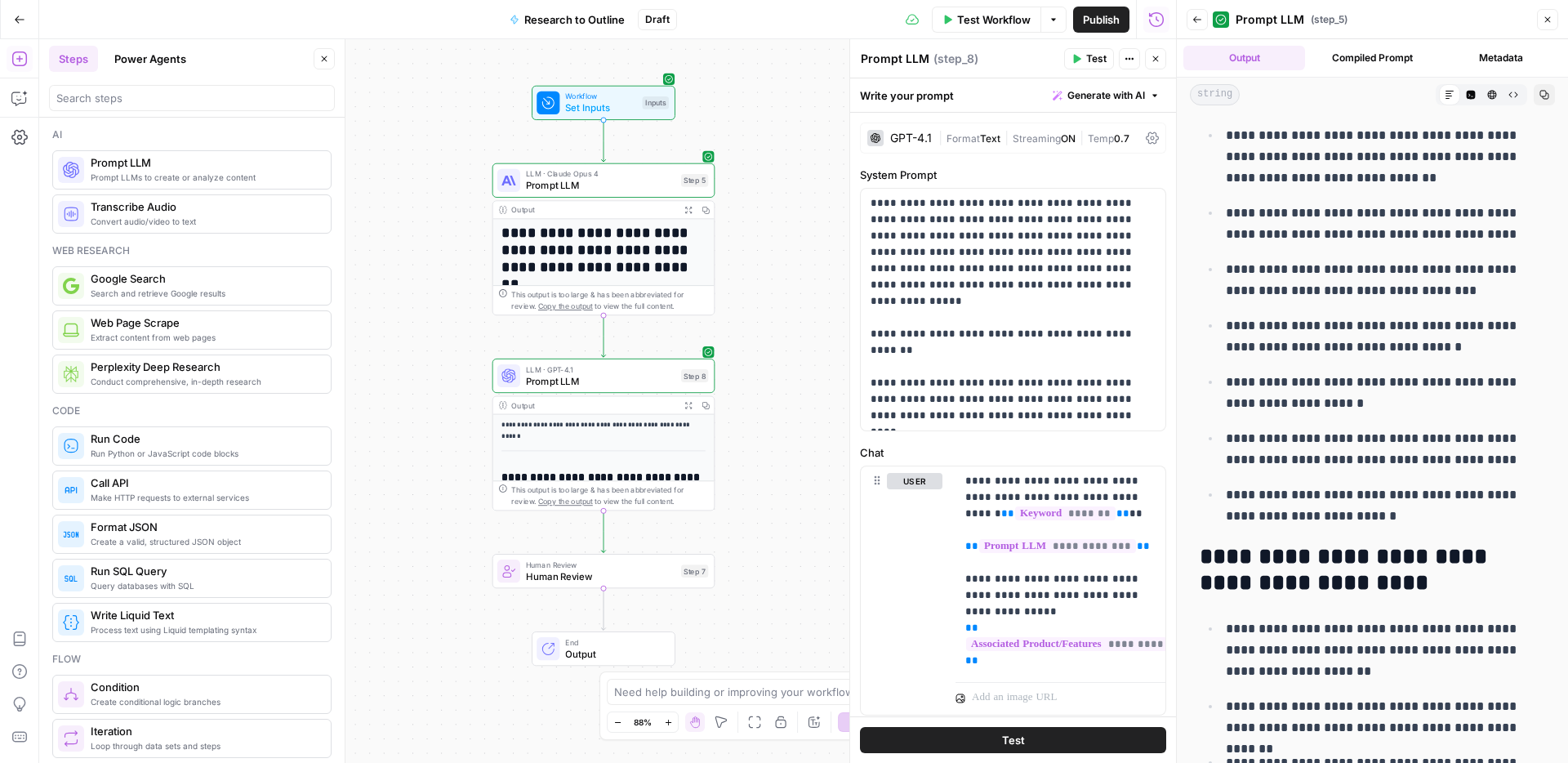
drag, startPoint x: 791, startPoint y: 253, endPoint x: 790, endPoint y: 311, distance: 58.0
click at [790, 311] on div "**********" at bounding box center [607, 401] width 1136 height 723
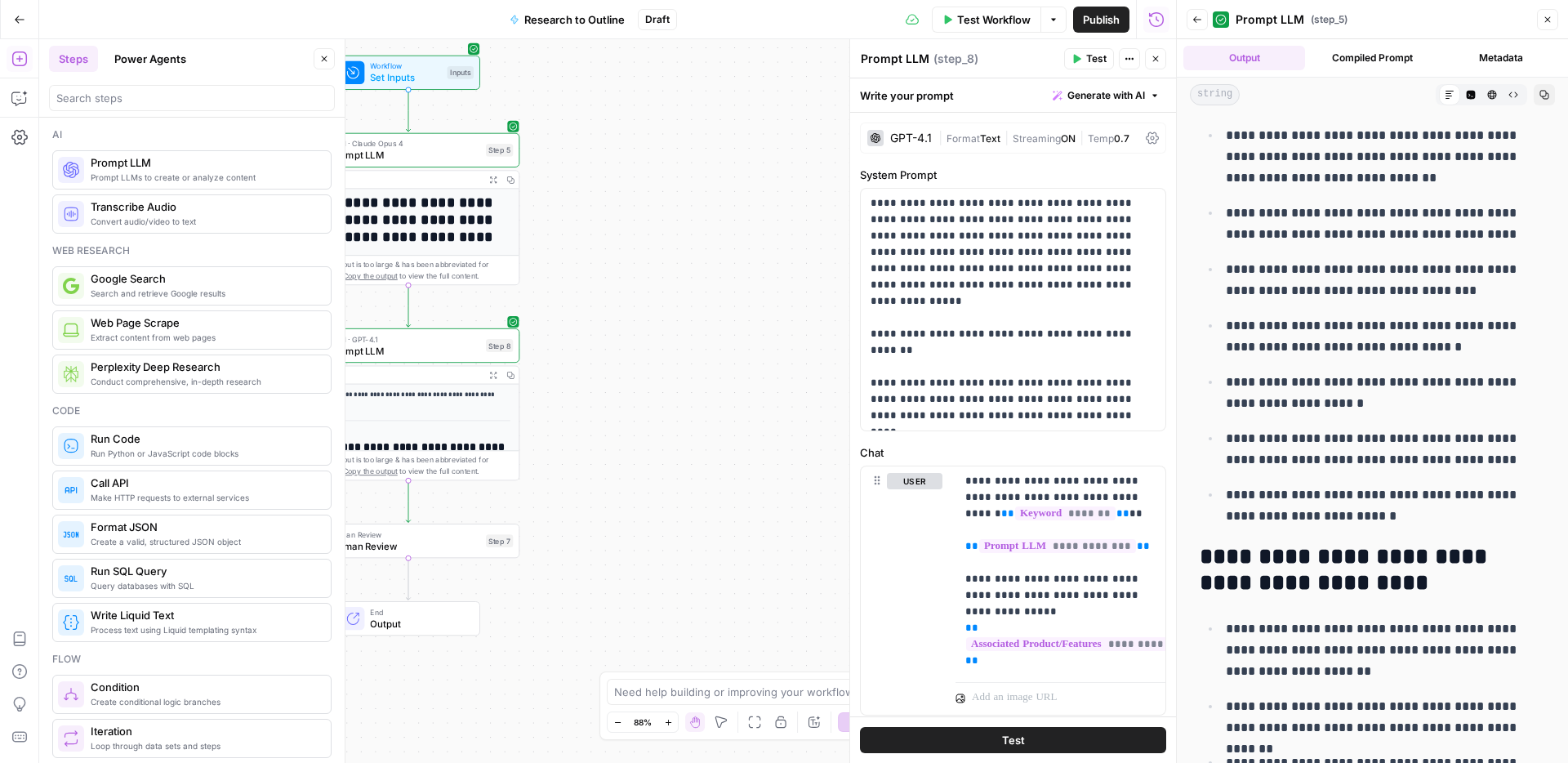
drag, startPoint x: 771, startPoint y: 414, endPoint x: 577, endPoint y: 385, distance: 196.2
click at [577, 385] on div "**********" at bounding box center [607, 401] width 1136 height 723
click at [1151, 55] on icon "button" at bounding box center [1155, 58] width 10 height 10
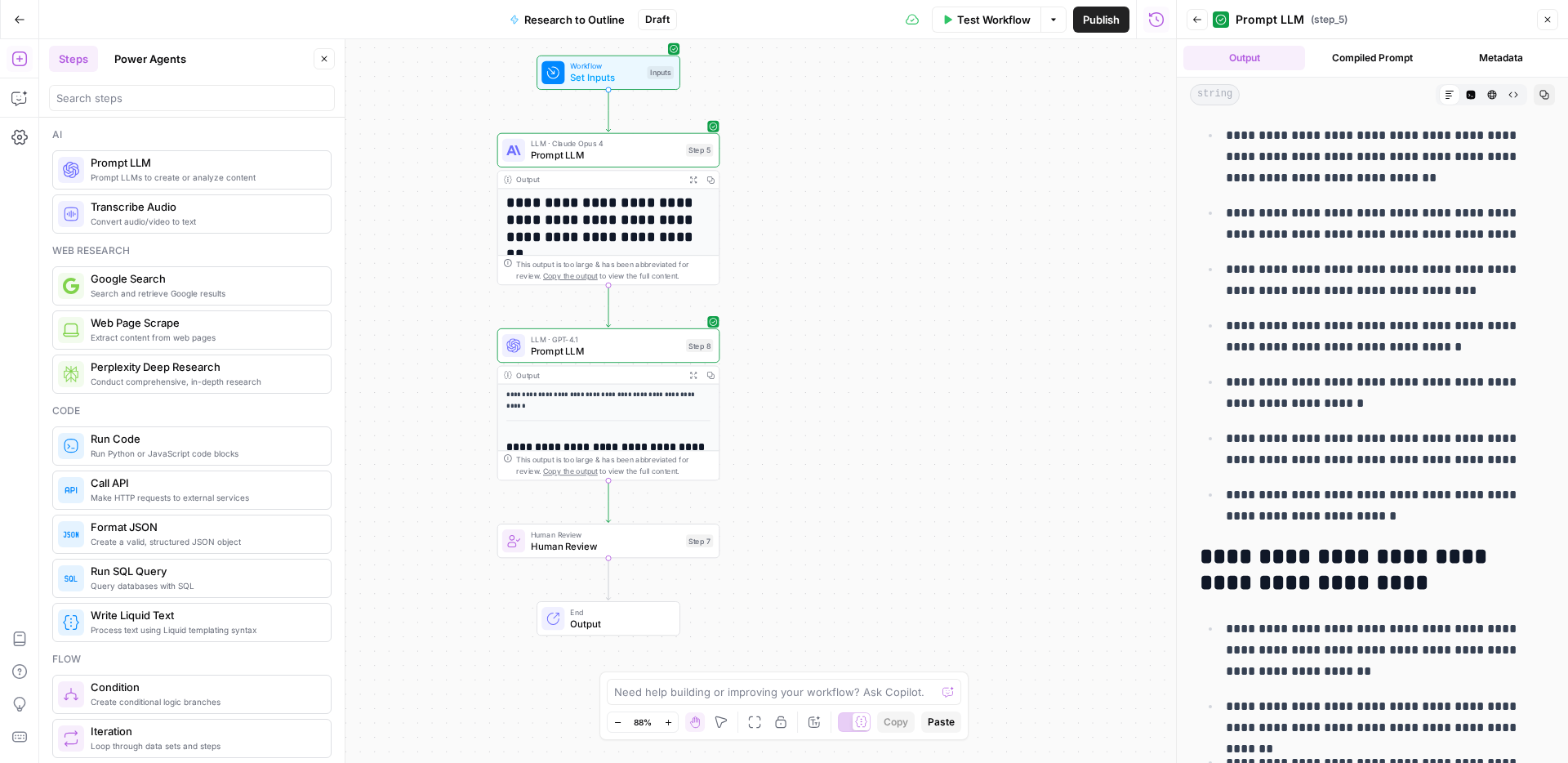
drag, startPoint x: 798, startPoint y: 464, endPoint x: 998, endPoint y: 464, distance: 200.0
click at [998, 464] on div "**********" at bounding box center [607, 401] width 1136 height 723
click at [722, 692] on div "Move M" at bounding box center [722, 690] width 48 height 17
click at [666, 687] on textarea at bounding box center [775, 692] width 322 height 17
click at [564, 152] on span "Prompt LLM" at bounding box center [606, 155] width 149 height 15
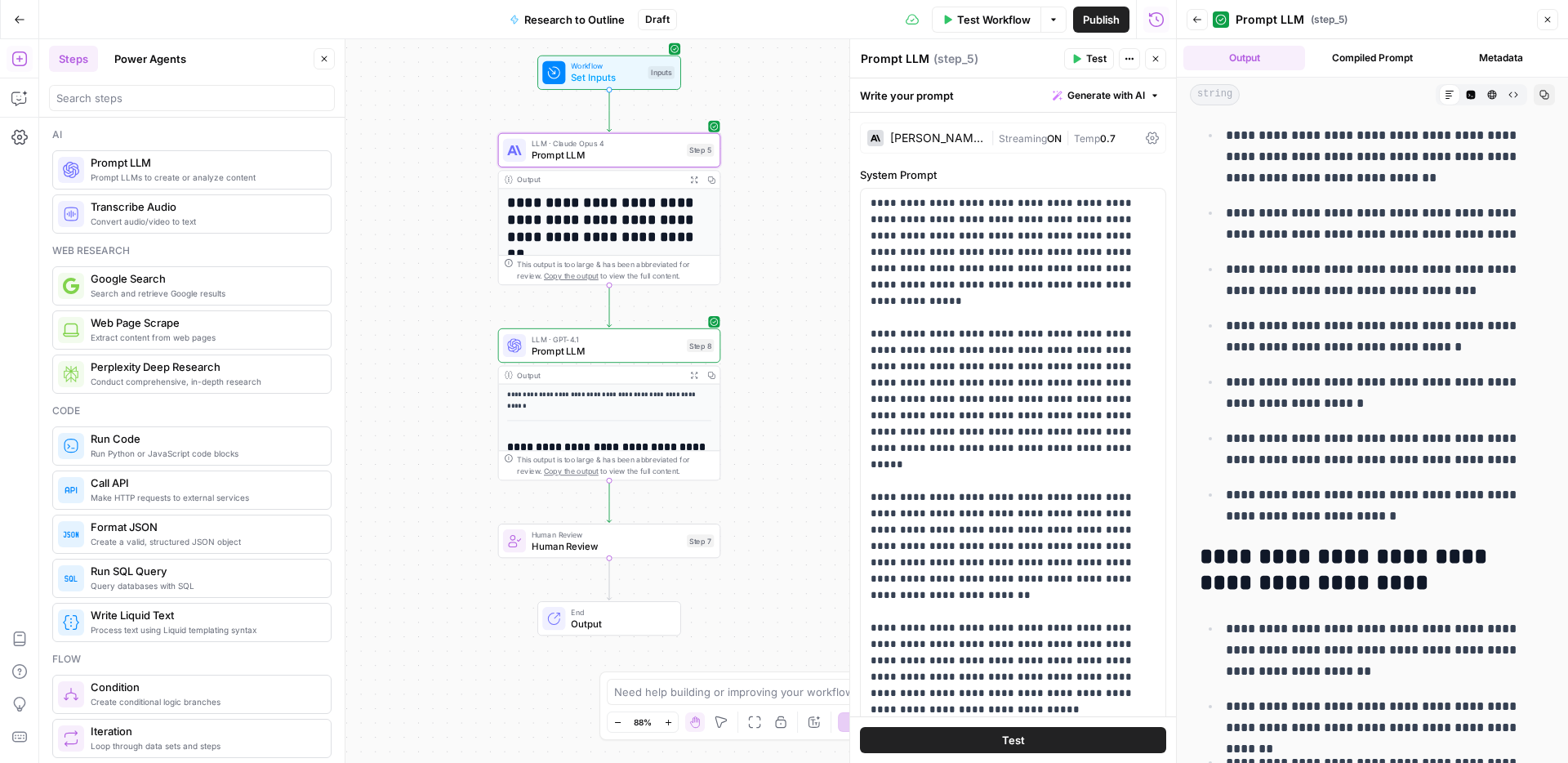
click at [887, 58] on textarea "Prompt LLM" at bounding box center [895, 59] width 68 height 17
type textarea "Create outline"
click at [769, 277] on div "**********" at bounding box center [607, 401] width 1136 height 723
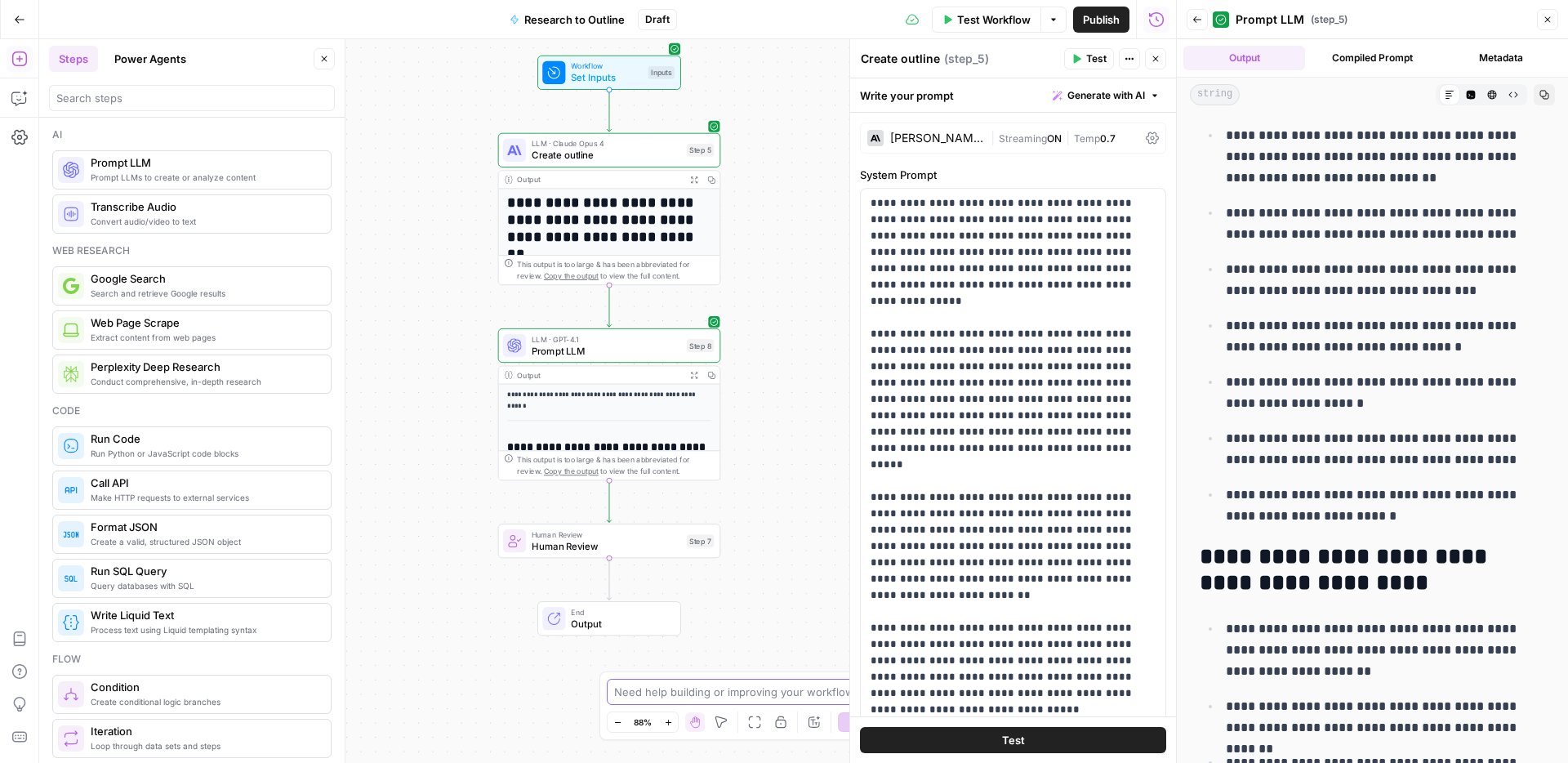
click at [676, 693] on textarea at bounding box center [775, 692] width 322 height 17
type textarea "create an LLM step that checks the created outline and looks at where the oppor…"
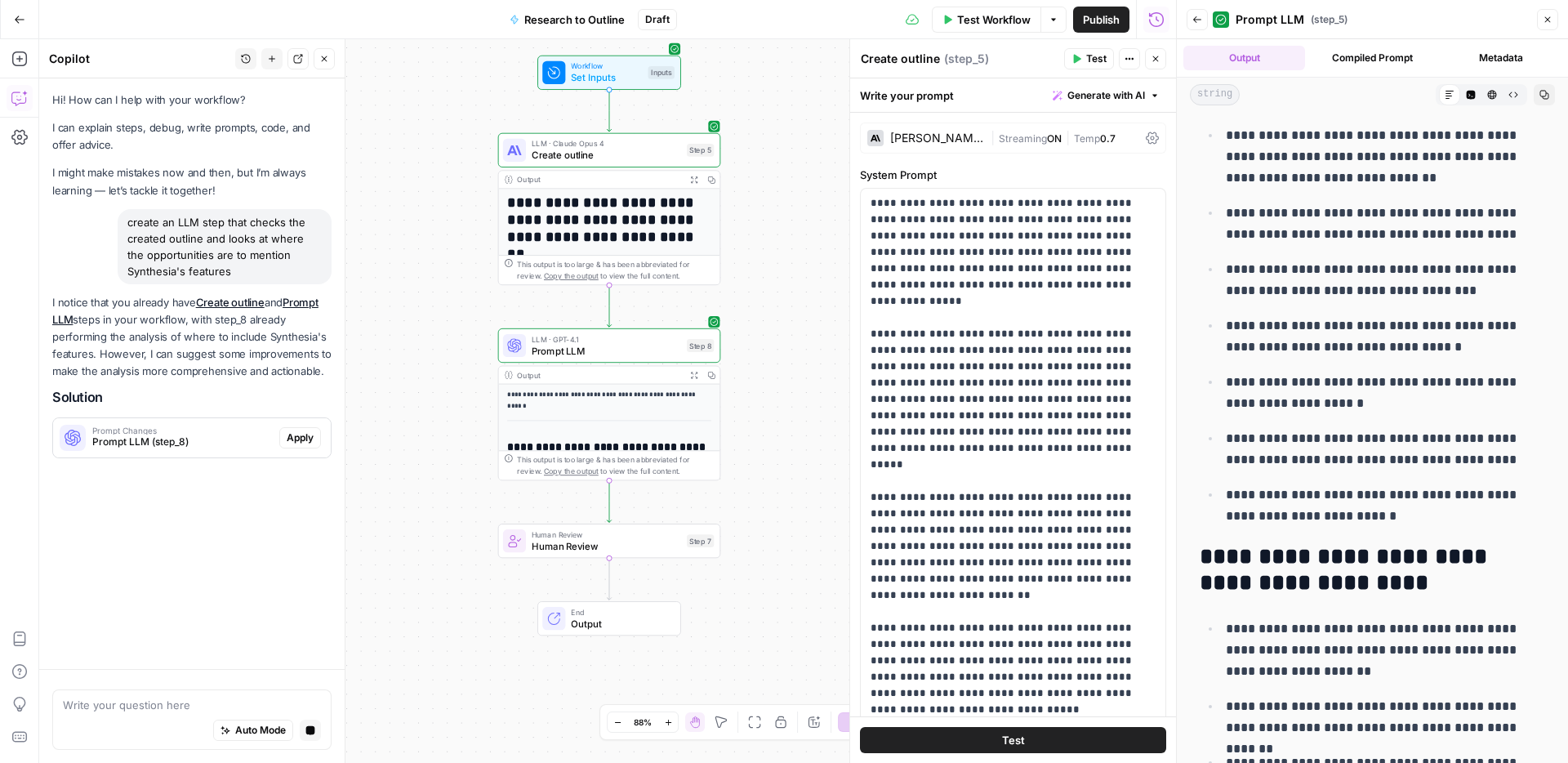
scroll to position [0, 0]
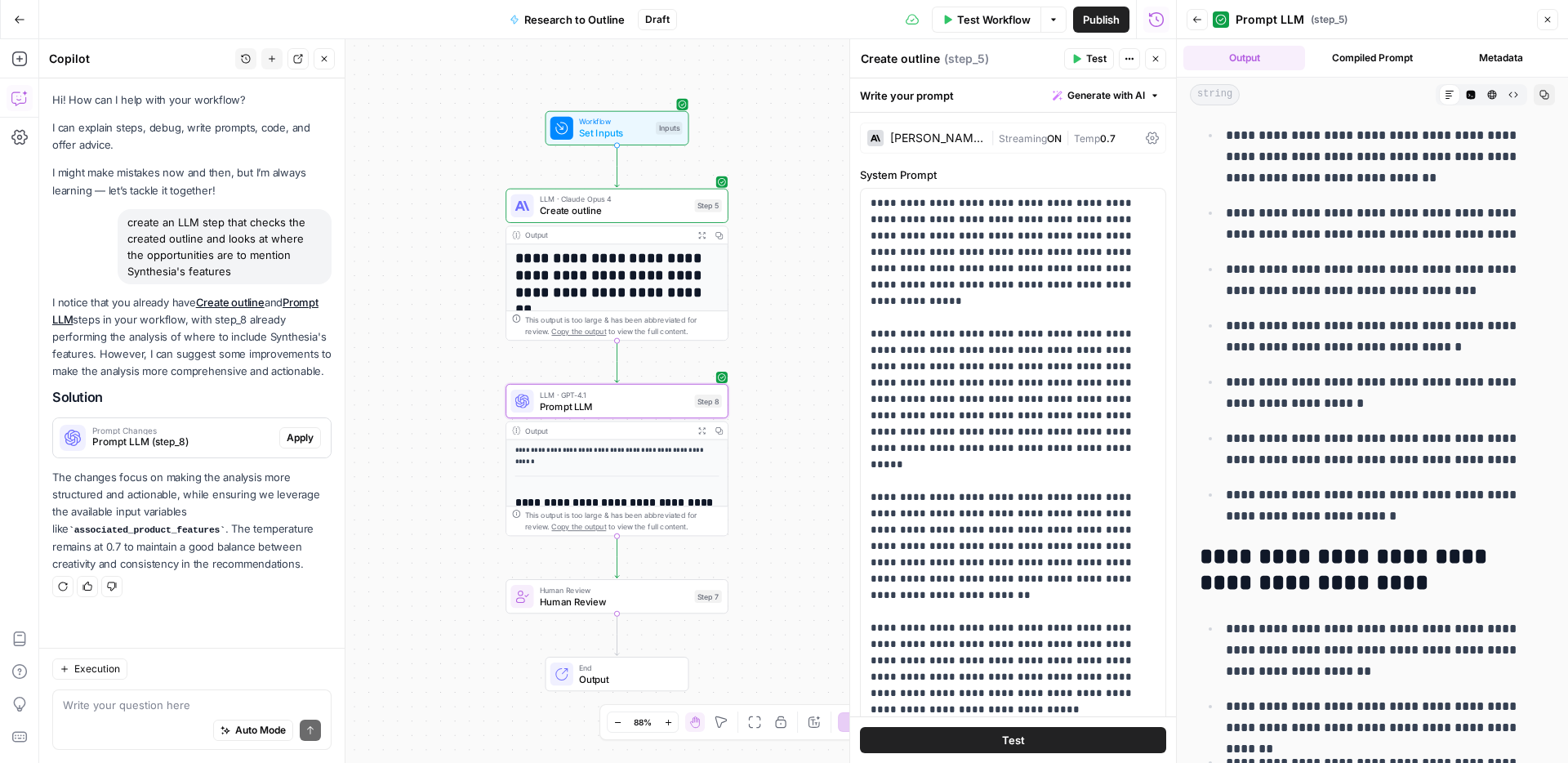
click at [305, 431] on span "Apply" at bounding box center [300, 437] width 27 height 15
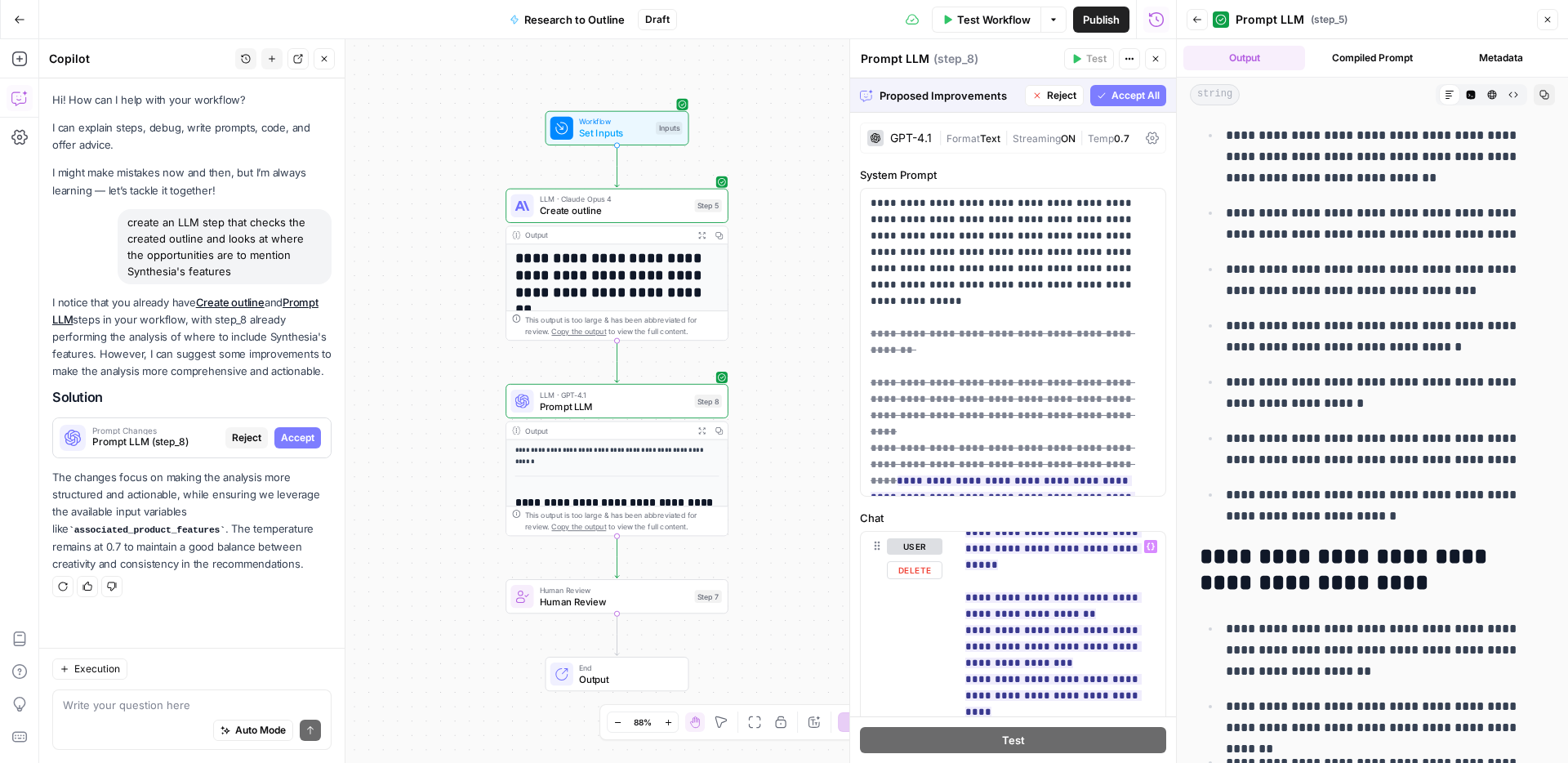
scroll to position [295, 0]
click at [988, 245] on p "**********" at bounding box center [1013, 342] width 285 height 294
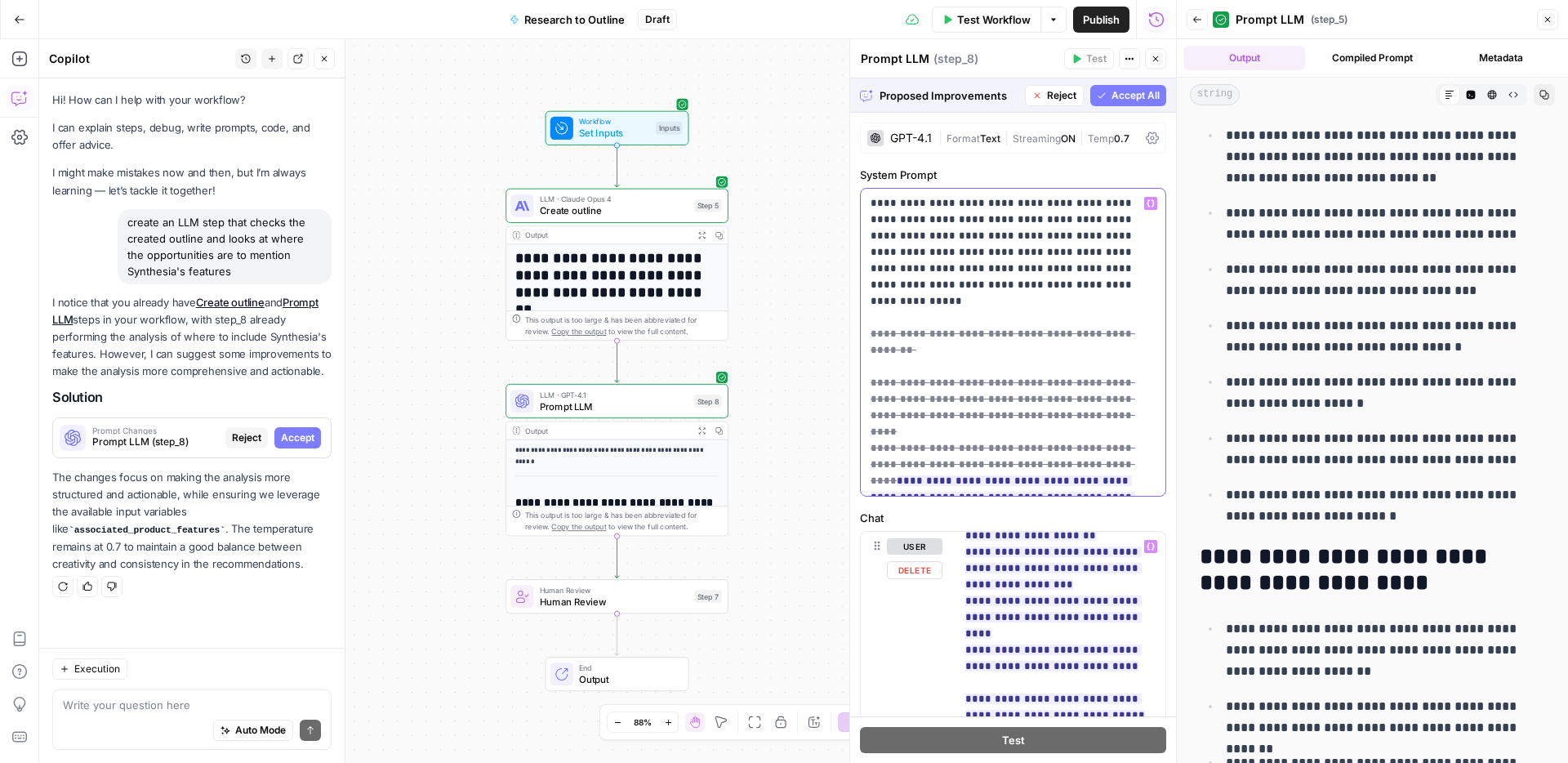
scroll to position [371, 0]
click at [1047, 97] on span "Reject" at bounding box center [1061, 95] width 29 height 15
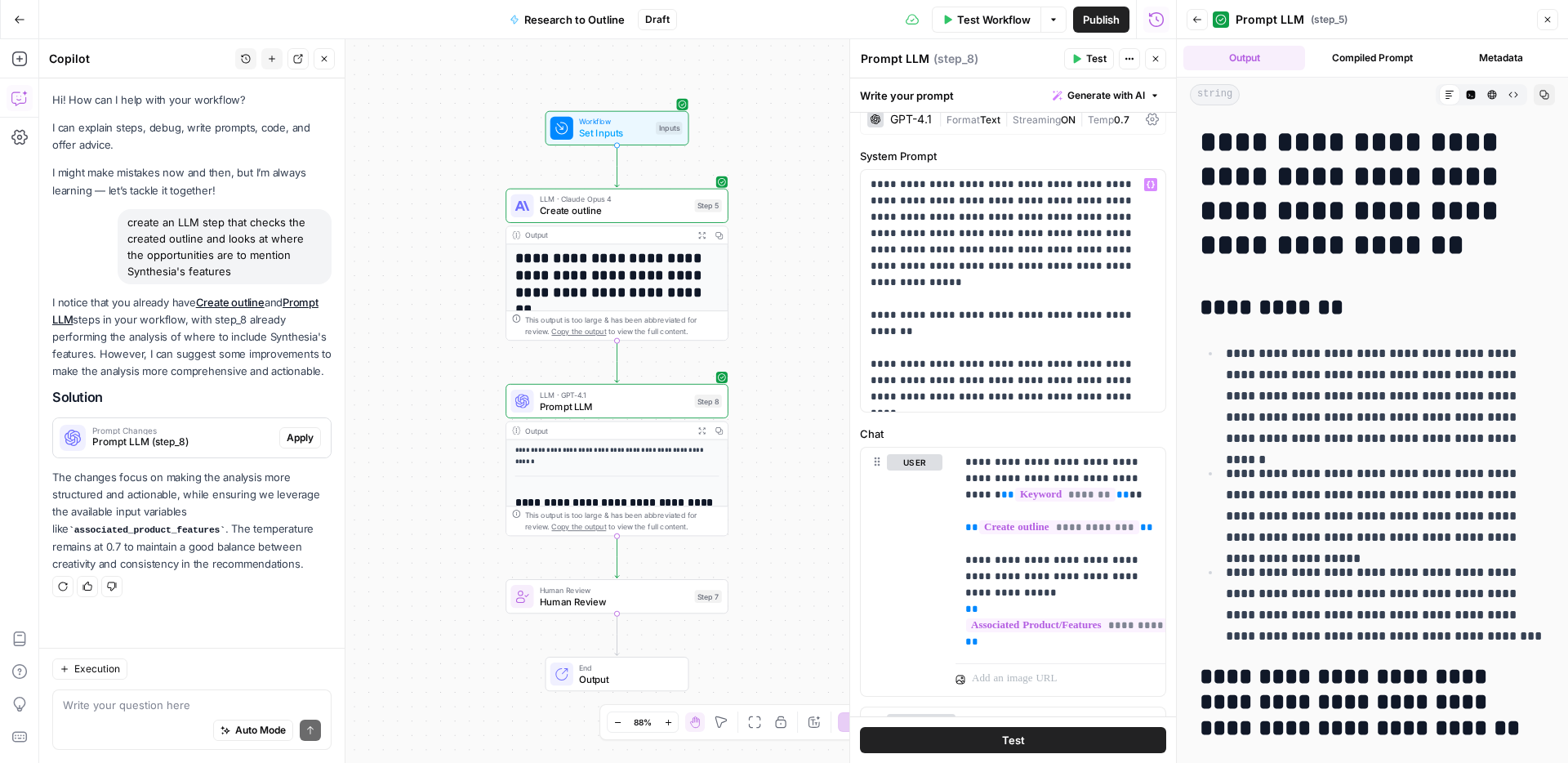
scroll to position [0, 0]
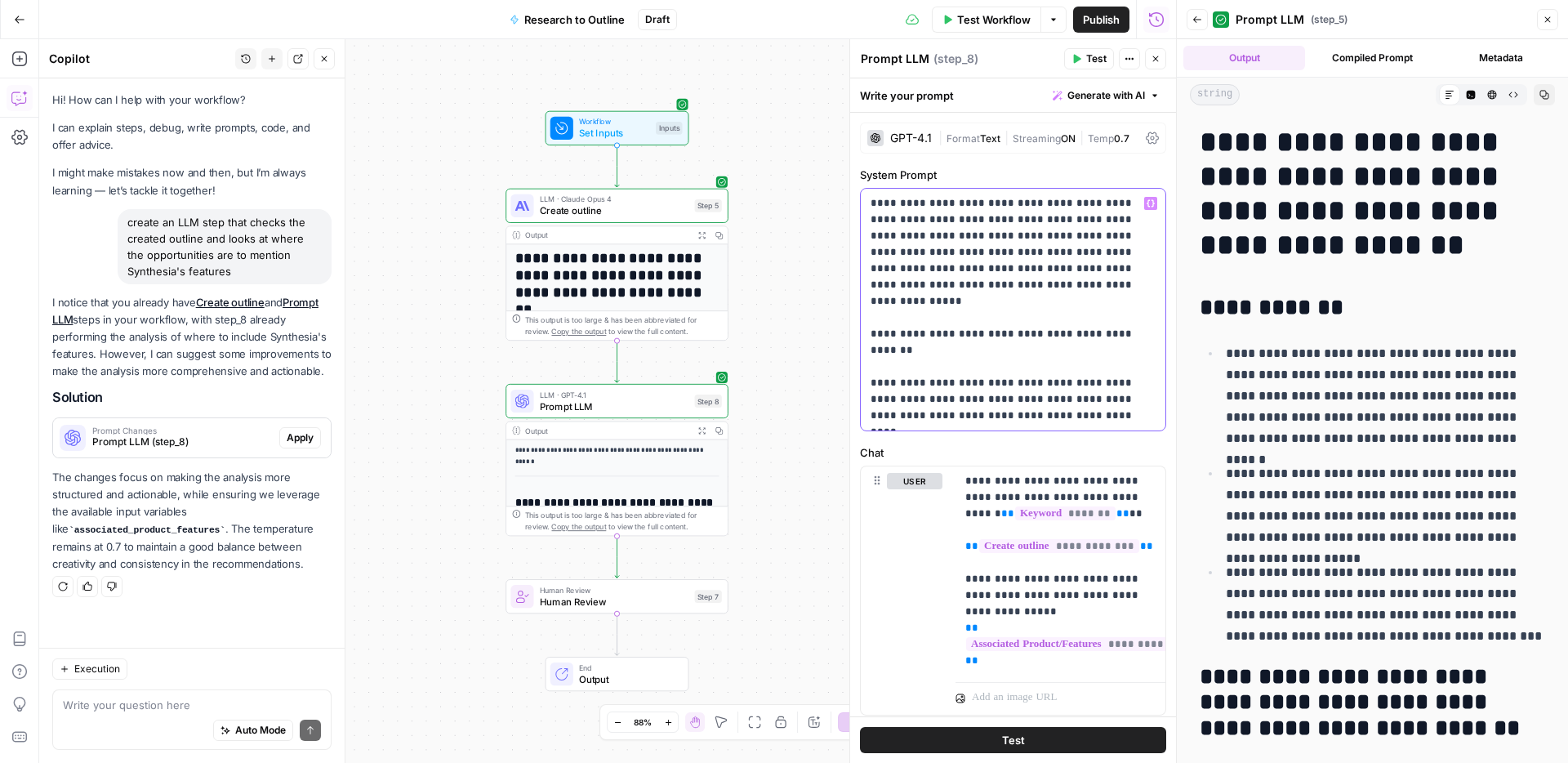
click at [1109, 420] on p "**********" at bounding box center [1013, 309] width 285 height 229
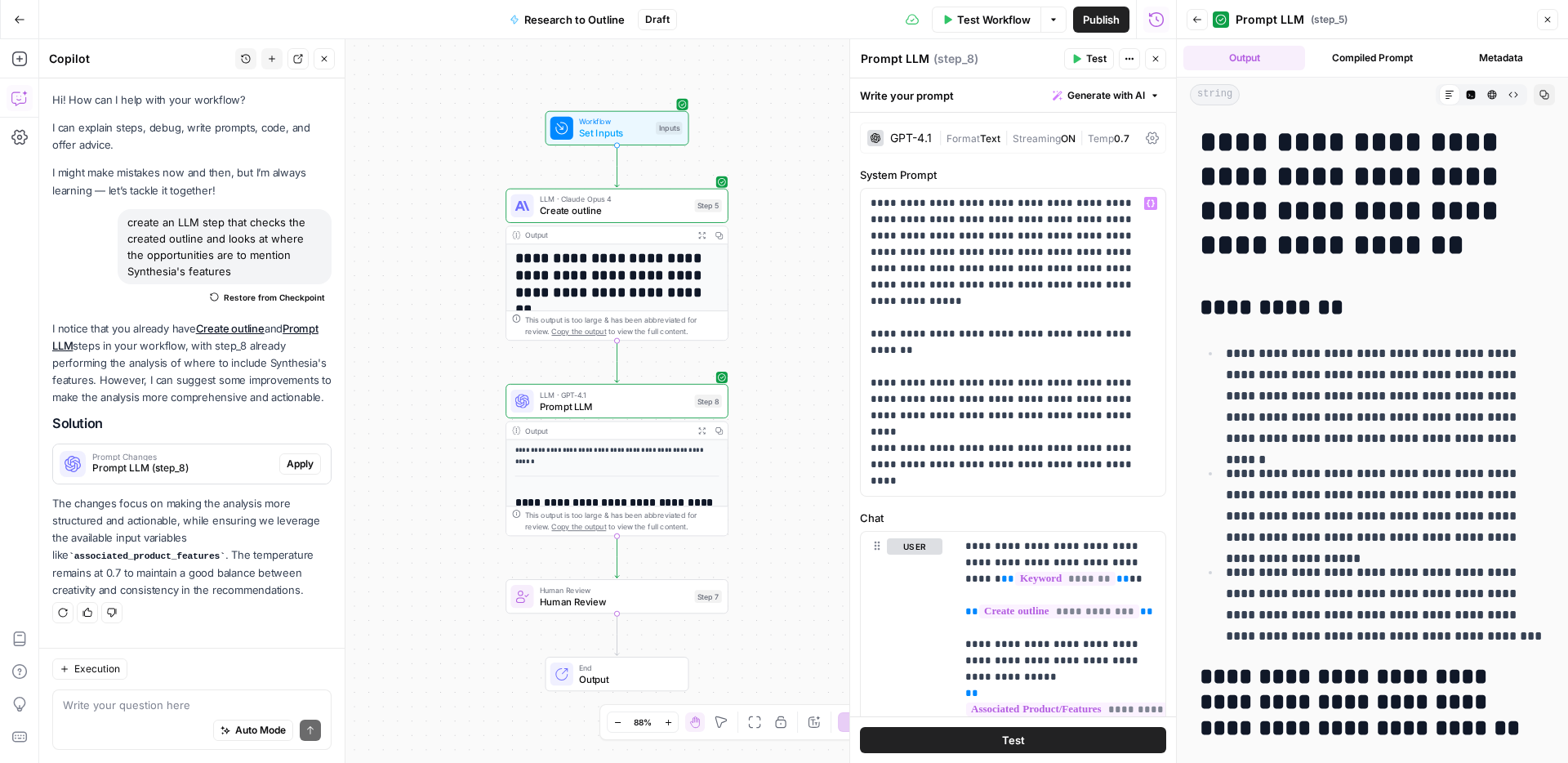
click at [1093, 62] on span "Test" at bounding box center [1096, 59] width 20 height 15
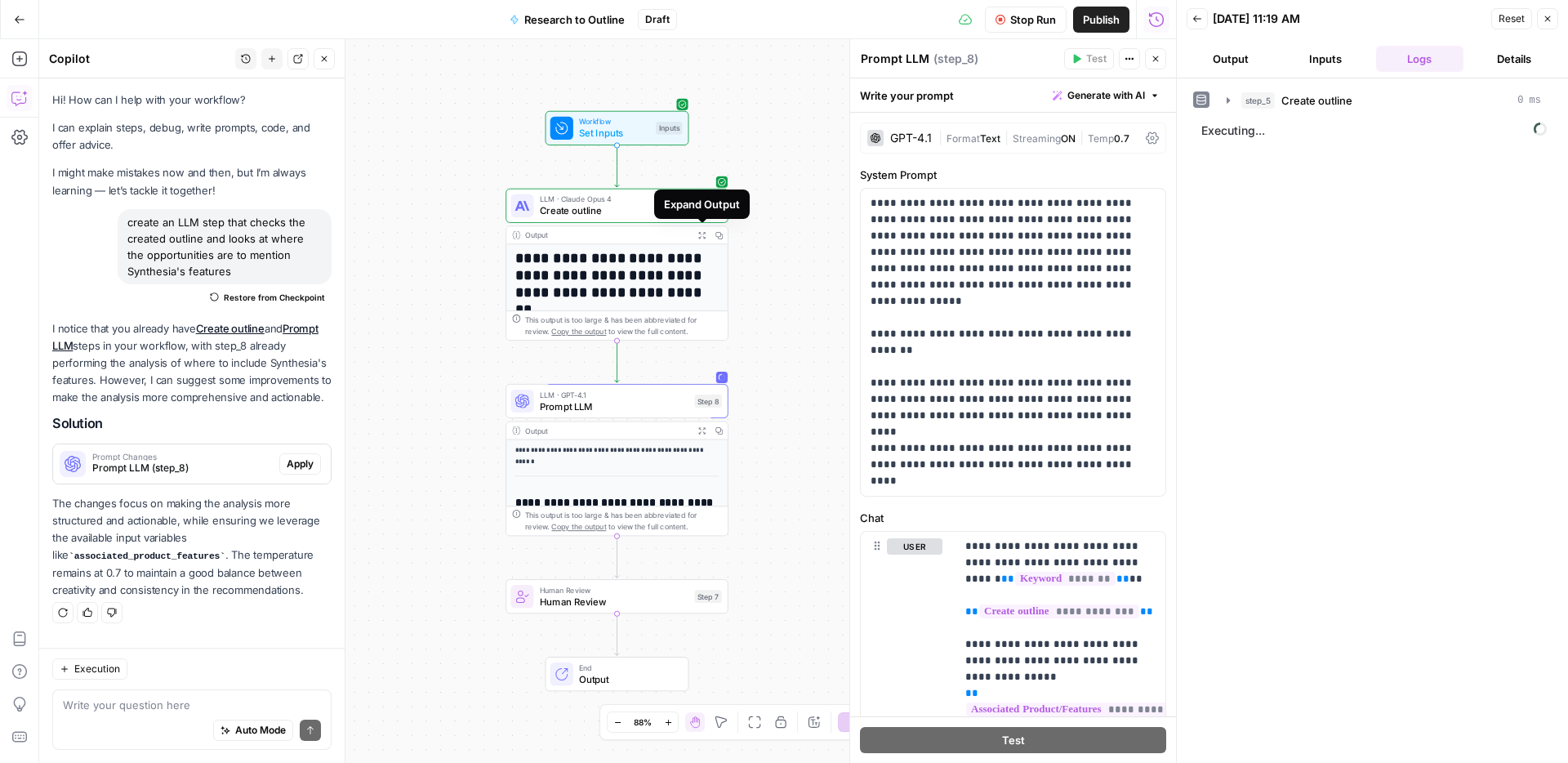
click at [700, 231] on icon "button" at bounding box center [701, 234] width 8 height 8
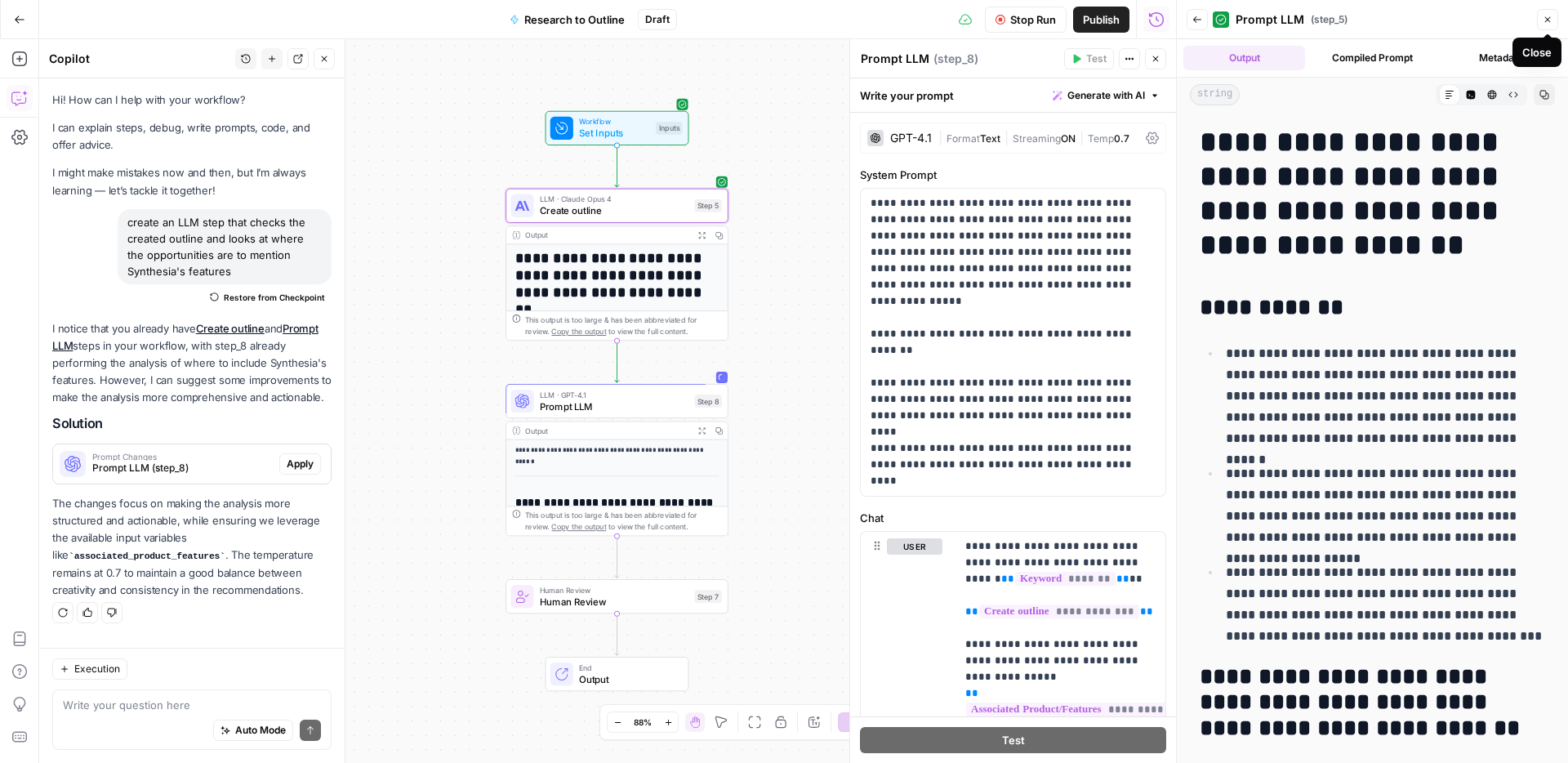
click at [1552, 22] on button "Close" at bounding box center [1547, 19] width 21 height 21
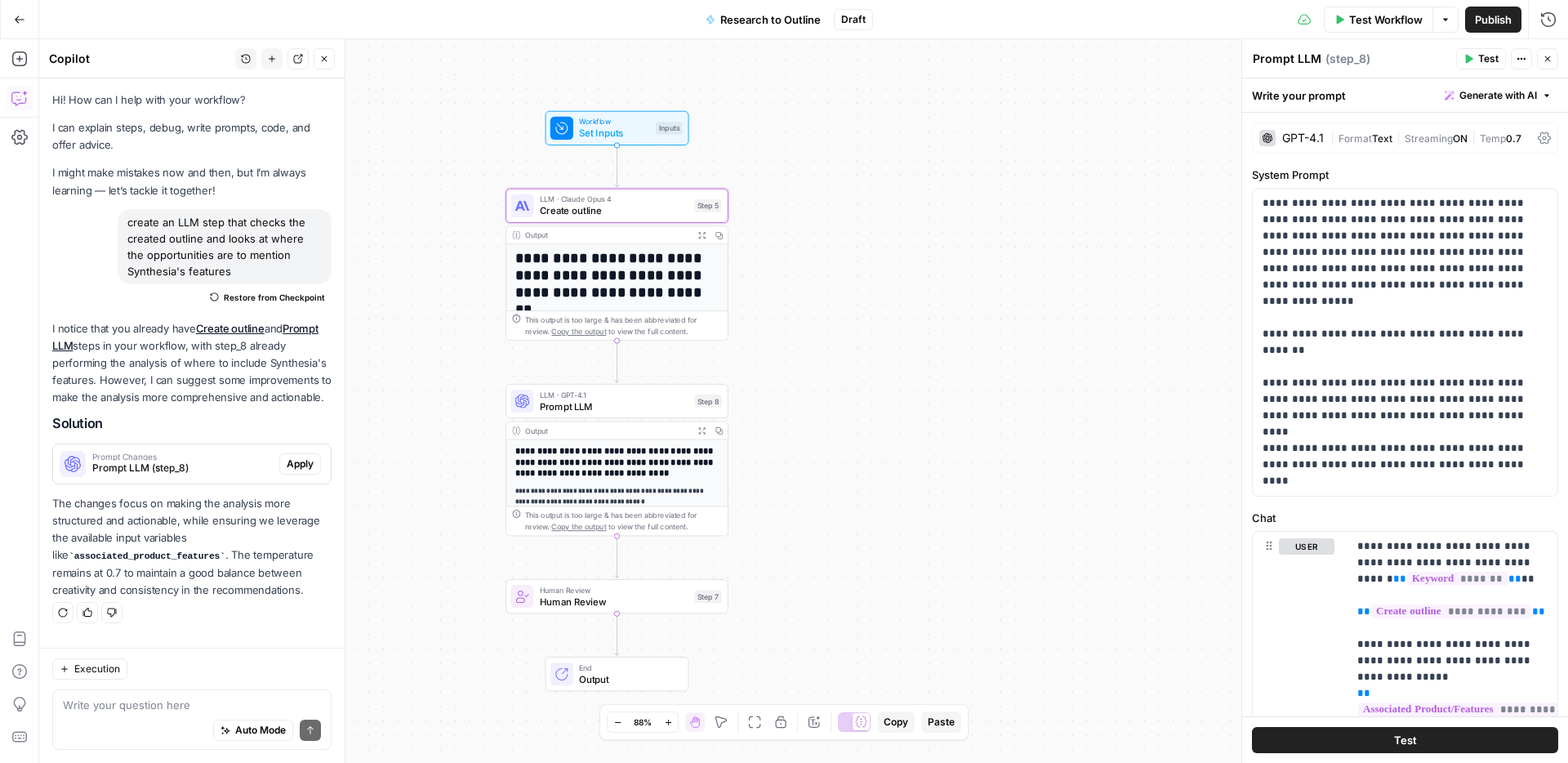
click at [700, 427] on icon "button" at bounding box center [701, 430] width 8 height 8
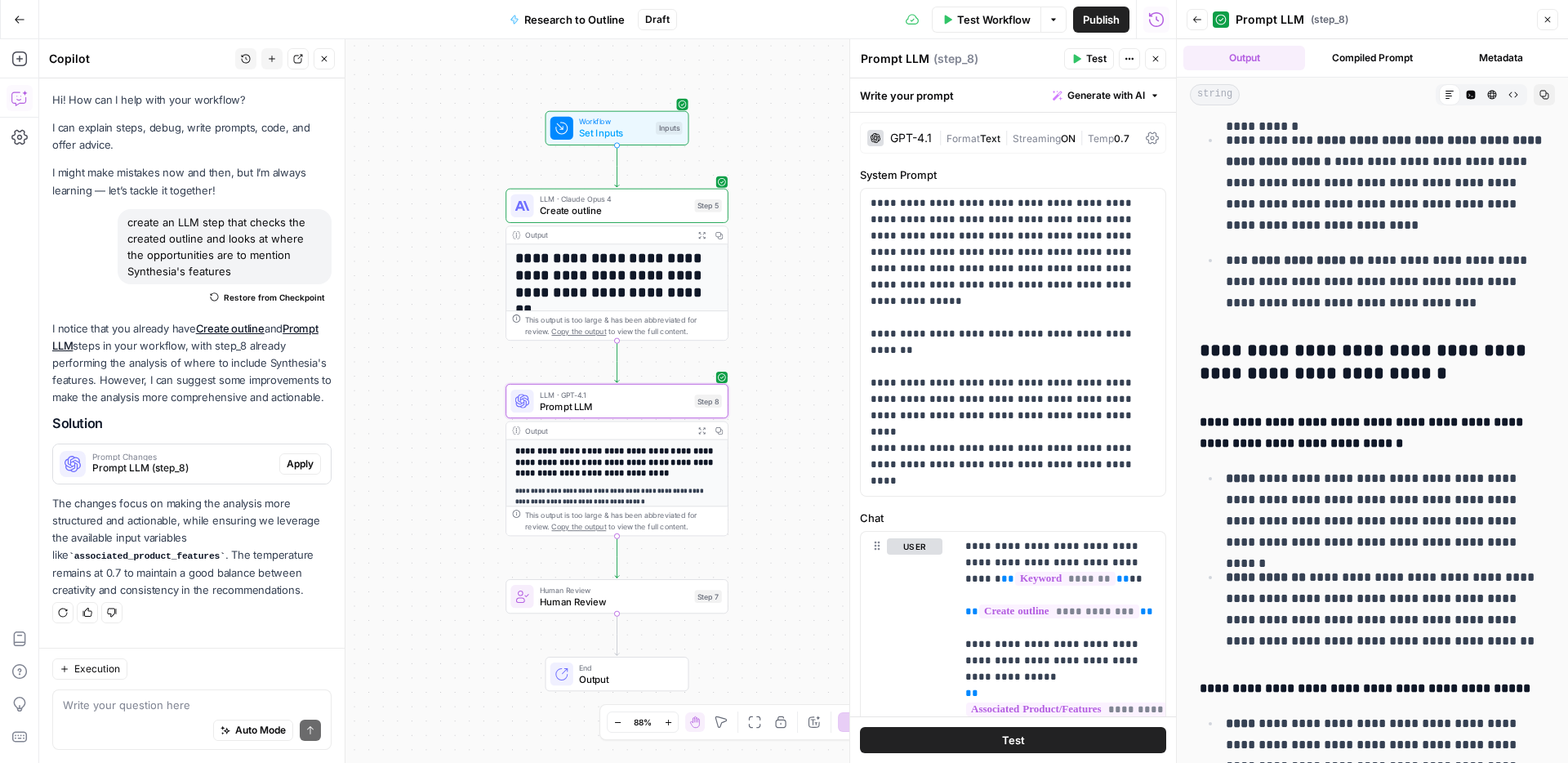
scroll to position [361, 0]
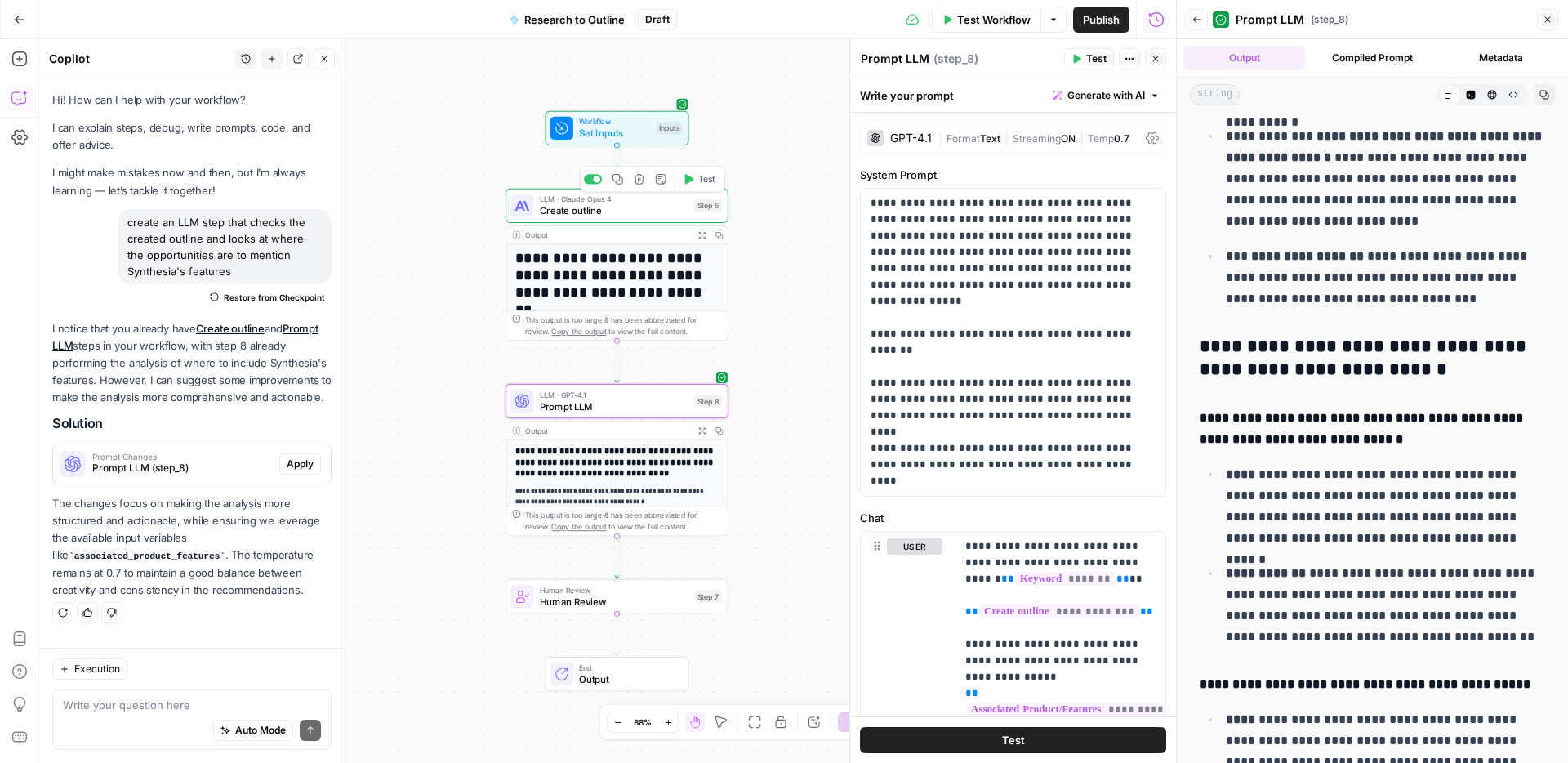
click at [693, 179] on button "Test" at bounding box center [698, 179] width 45 height 18
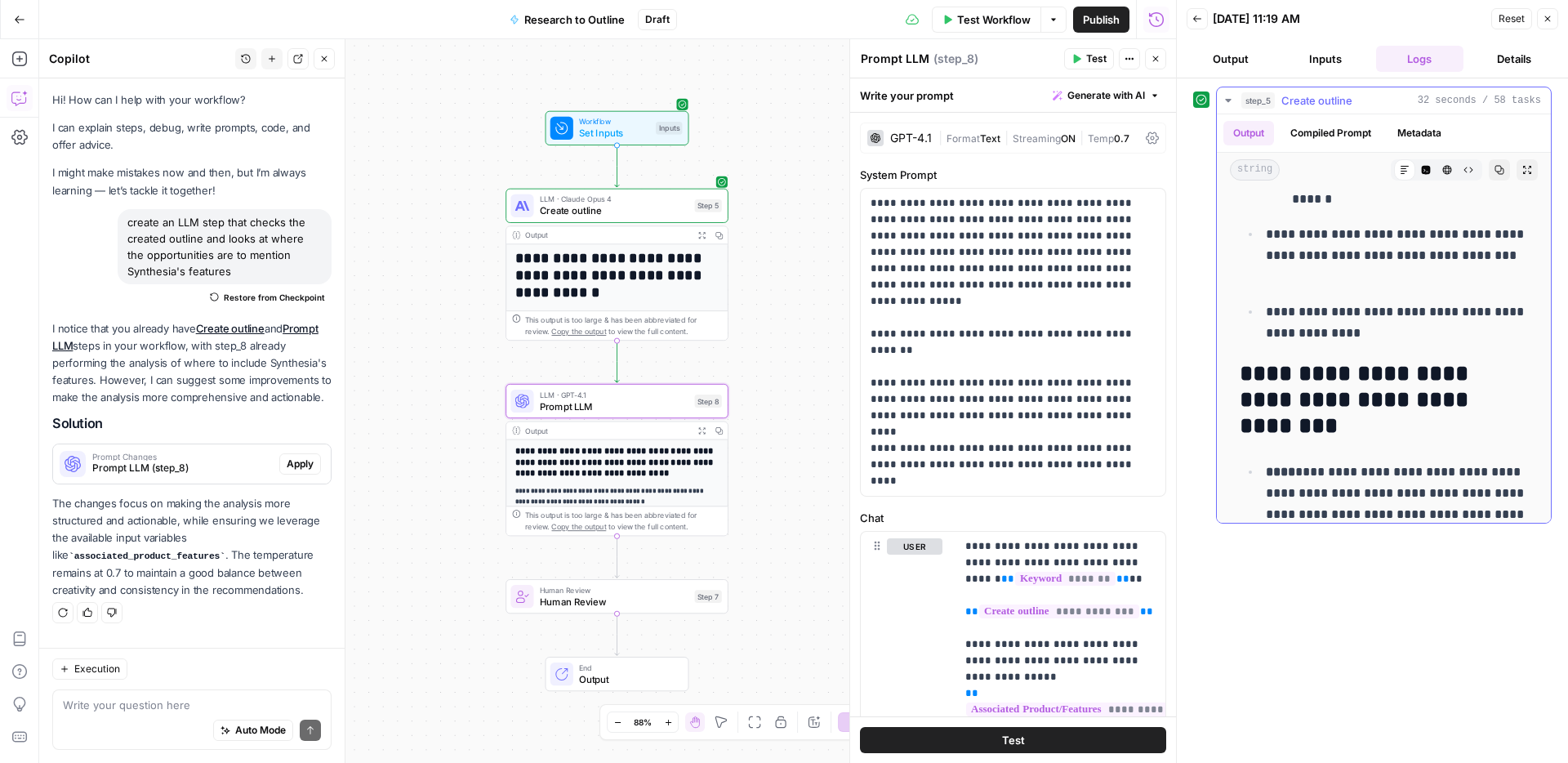
scroll to position [1019, 0]
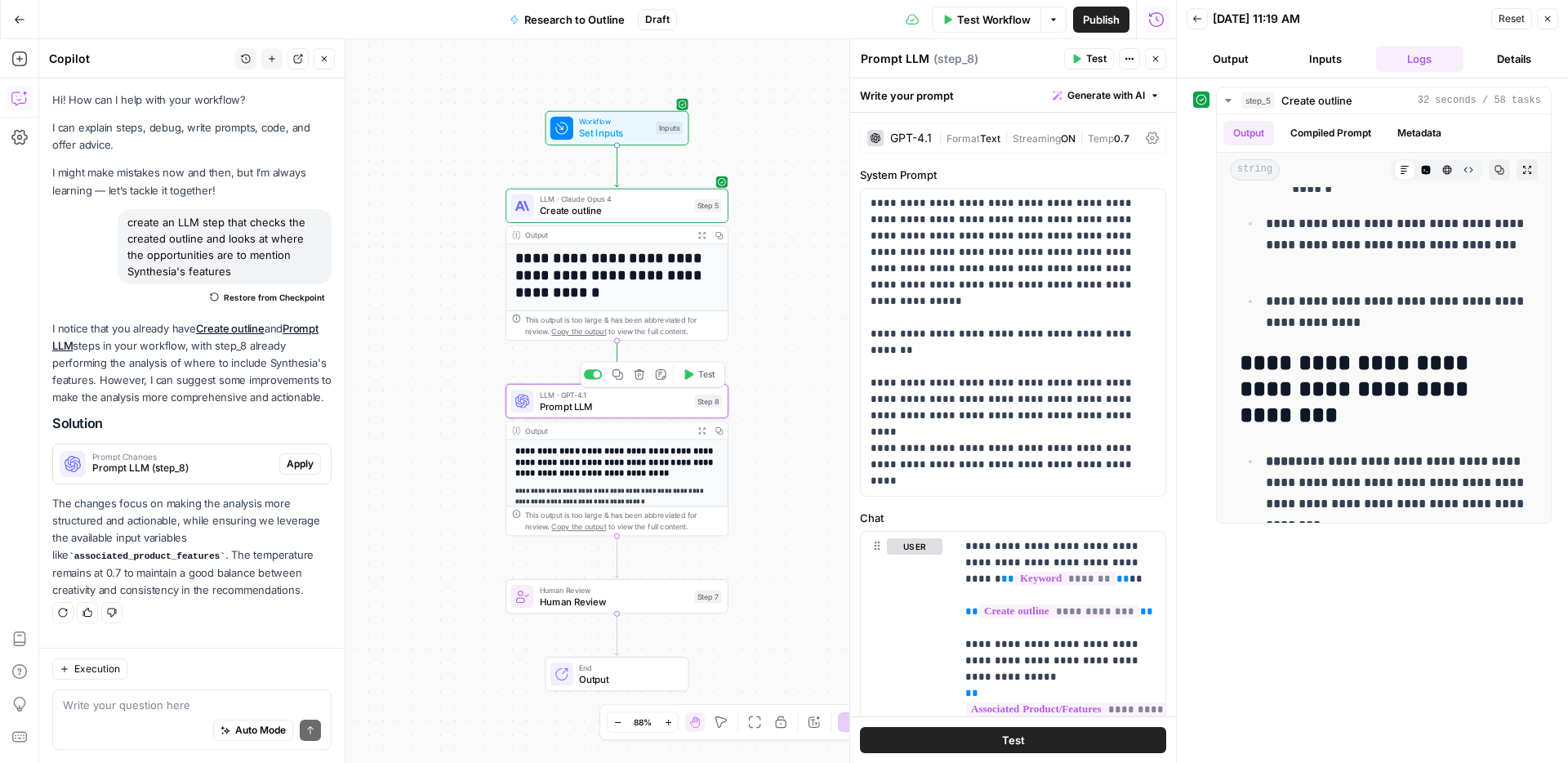
click at [591, 372] on div at bounding box center [592, 374] width 18 height 10
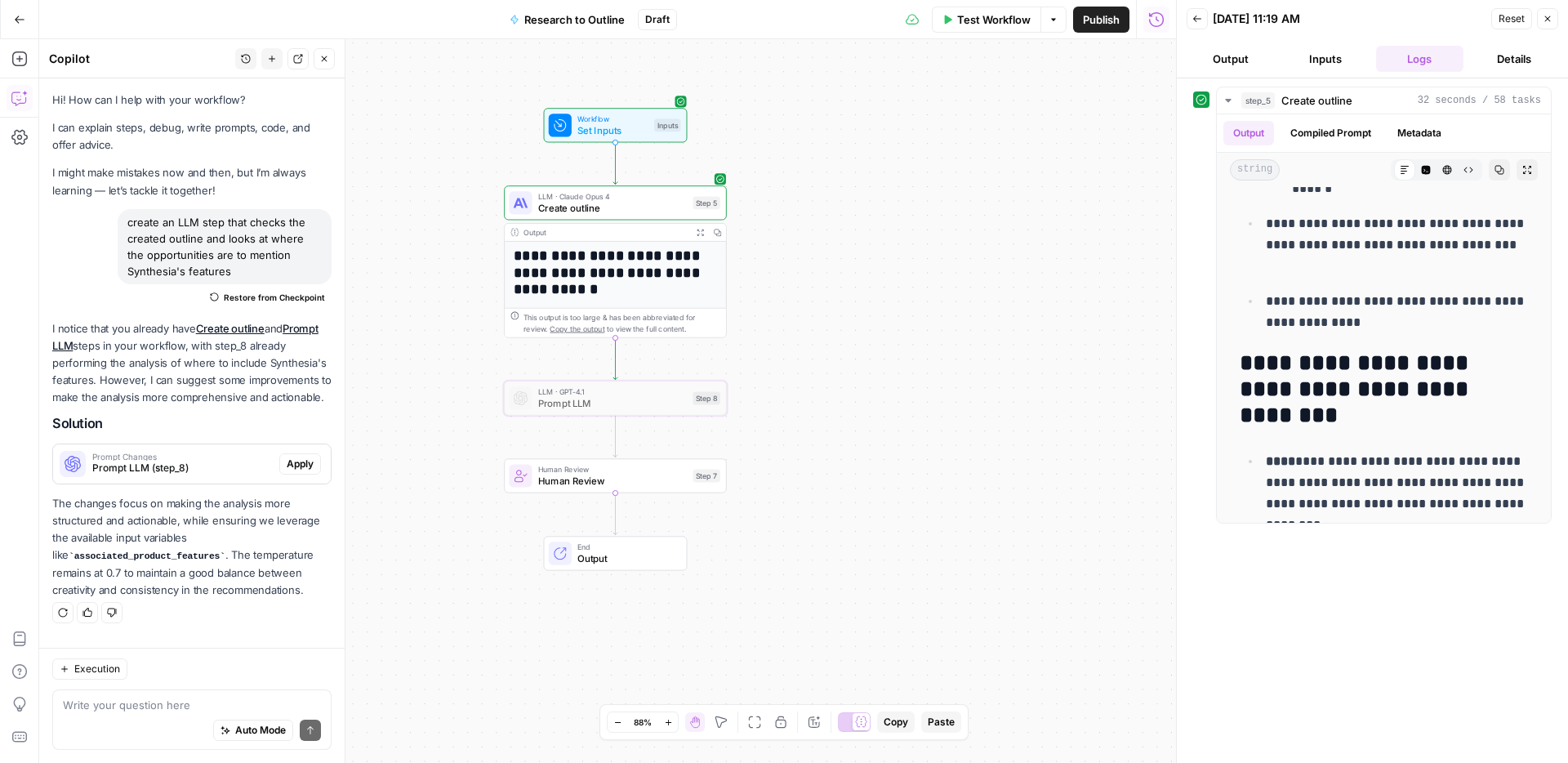
click at [563, 408] on span "Prompt LLM" at bounding box center [612, 403] width 149 height 15
click at [597, 371] on div at bounding box center [591, 371] width 18 height 10
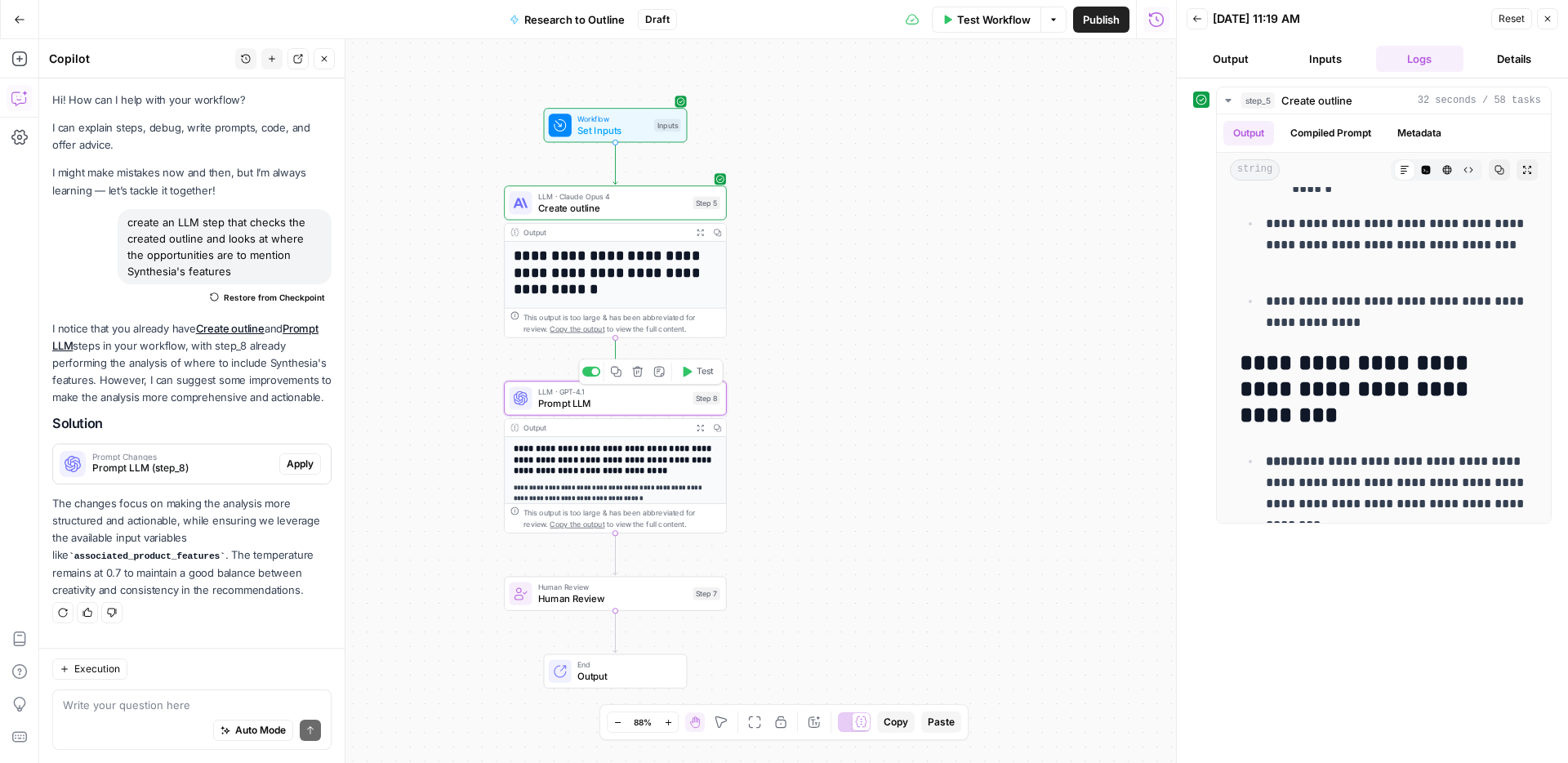
click at [573, 404] on span "Prompt LLM" at bounding box center [612, 403] width 149 height 15
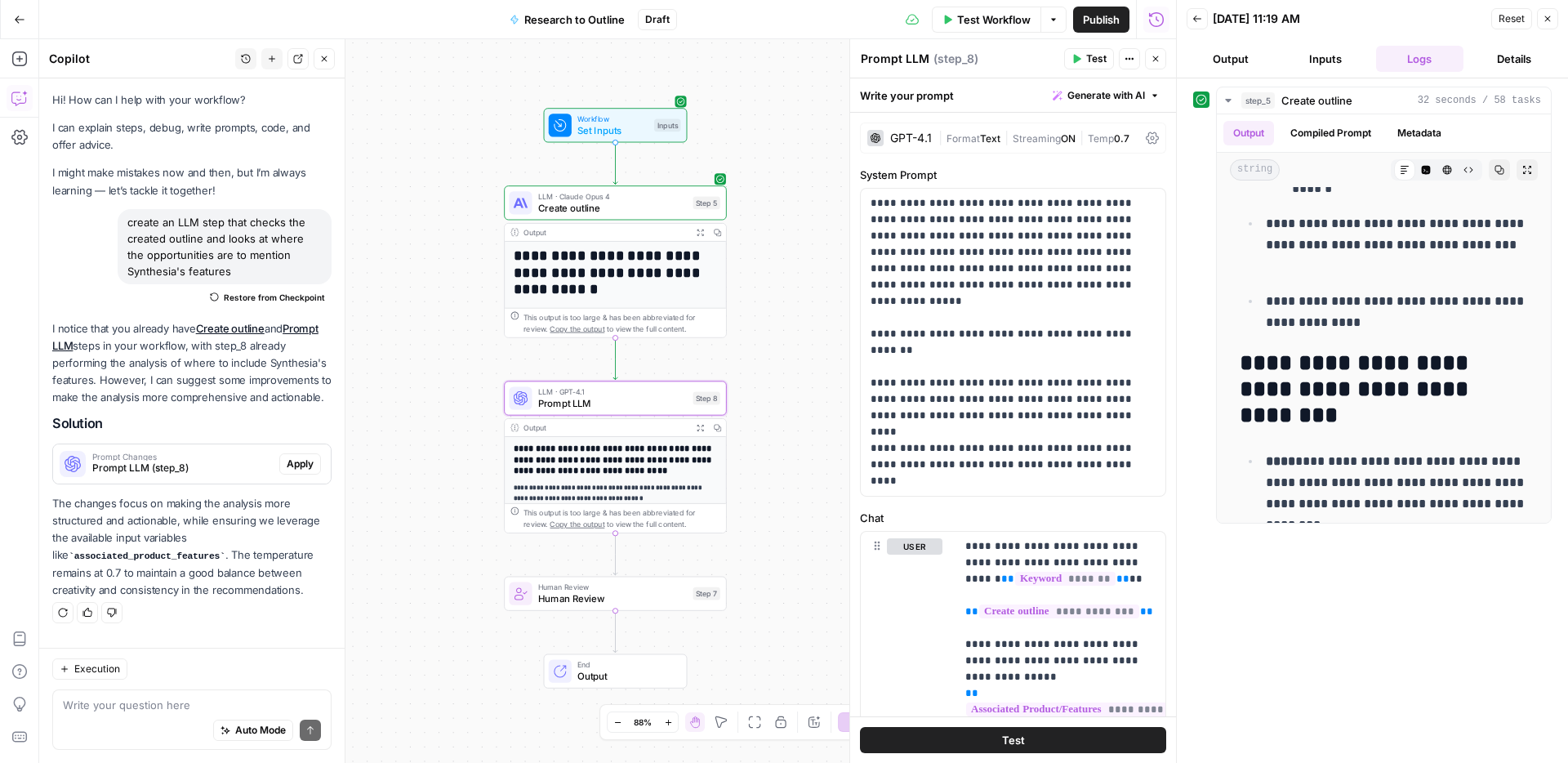
click at [897, 64] on textarea "Prompt LLM" at bounding box center [895, 59] width 68 height 17
type textarea "Assess Synthesia mentions"
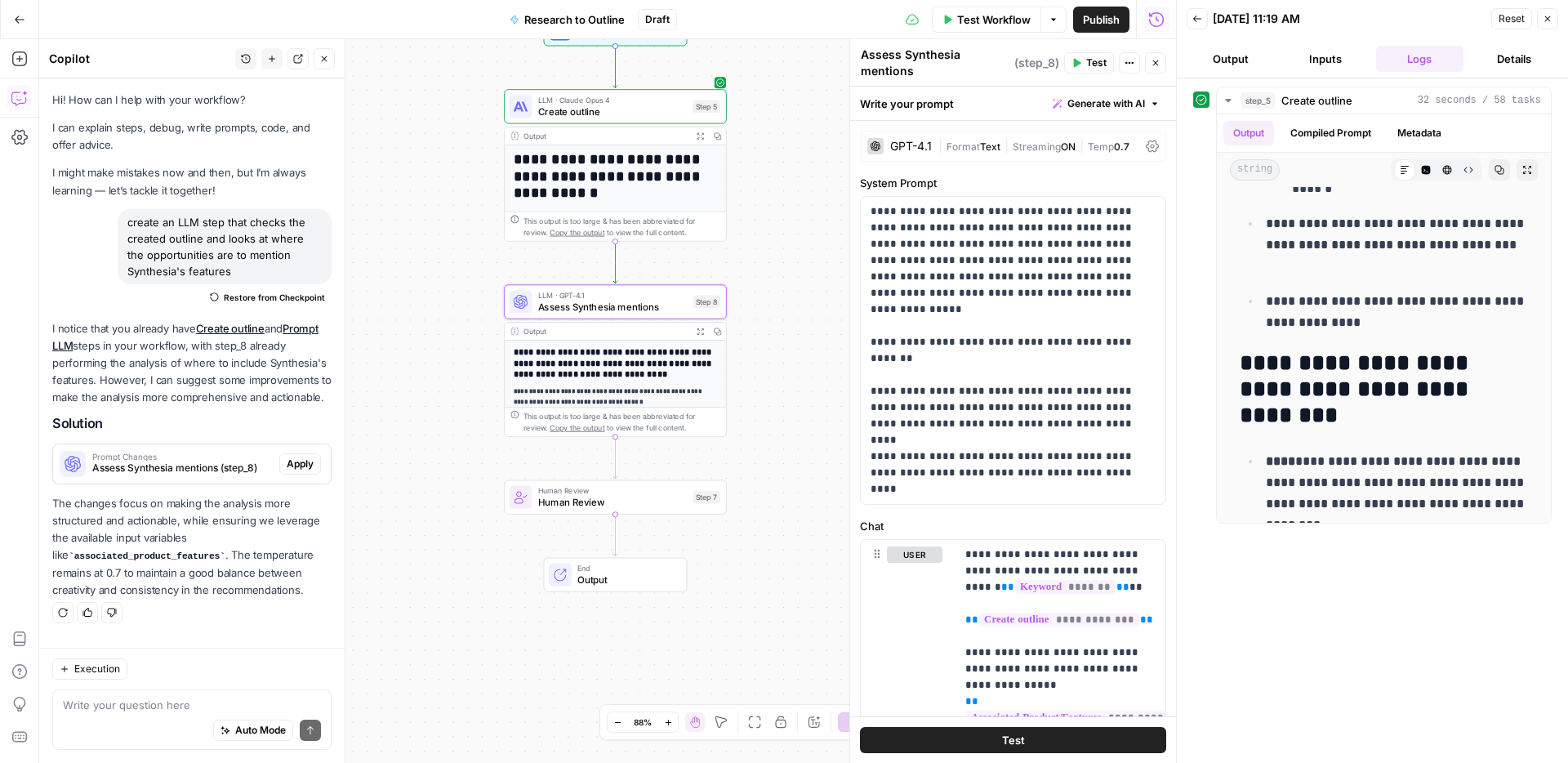
drag, startPoint x: 755, startPoint y: 394, endPoint x: 755, endPoint y: 298, distance: 96.0
click at [755, 298] on div "**********" at bounding box center [607, 401] width 1136 height 723
click at [586, 275] on div at bounding box center [591, 275] width 18 height 10
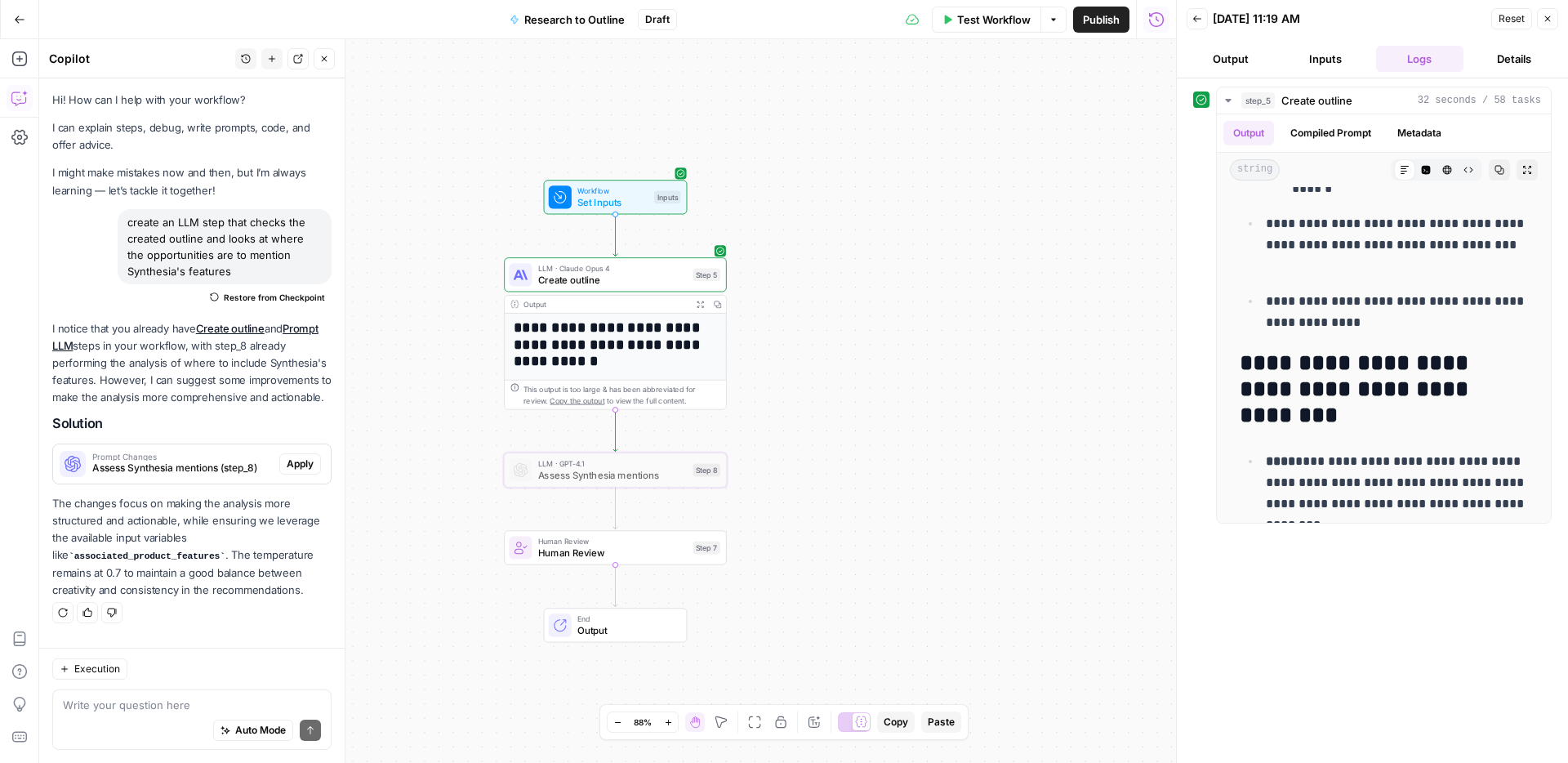
drag, startPoint x: 908, startPoint y: 308, endPoint x: 908, endPoint y: 476, distance: 168.0
click at [908, 476] on div "**********" at bounding box center [607, 401] width 1136 height 723
click at [1118, 15] on span "Publish" at bounding box center [1101, 19] width 37 height 17
click at [21, 18] on icon "button" at bounding box center [19, 19] width 11 height 11
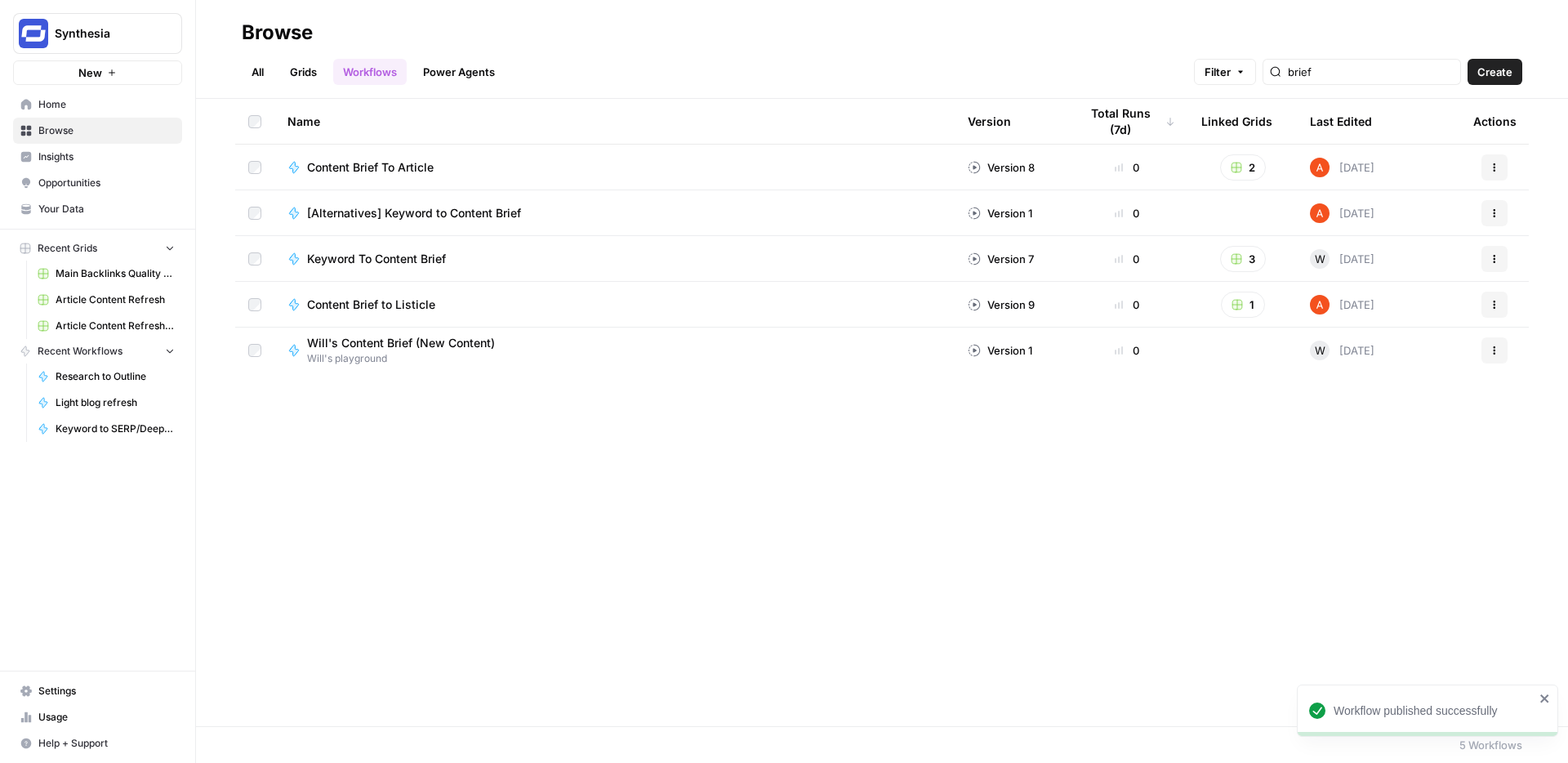
click at [323, 68] on link "Grids" at bounding box center [303, 72] width 47 height 26
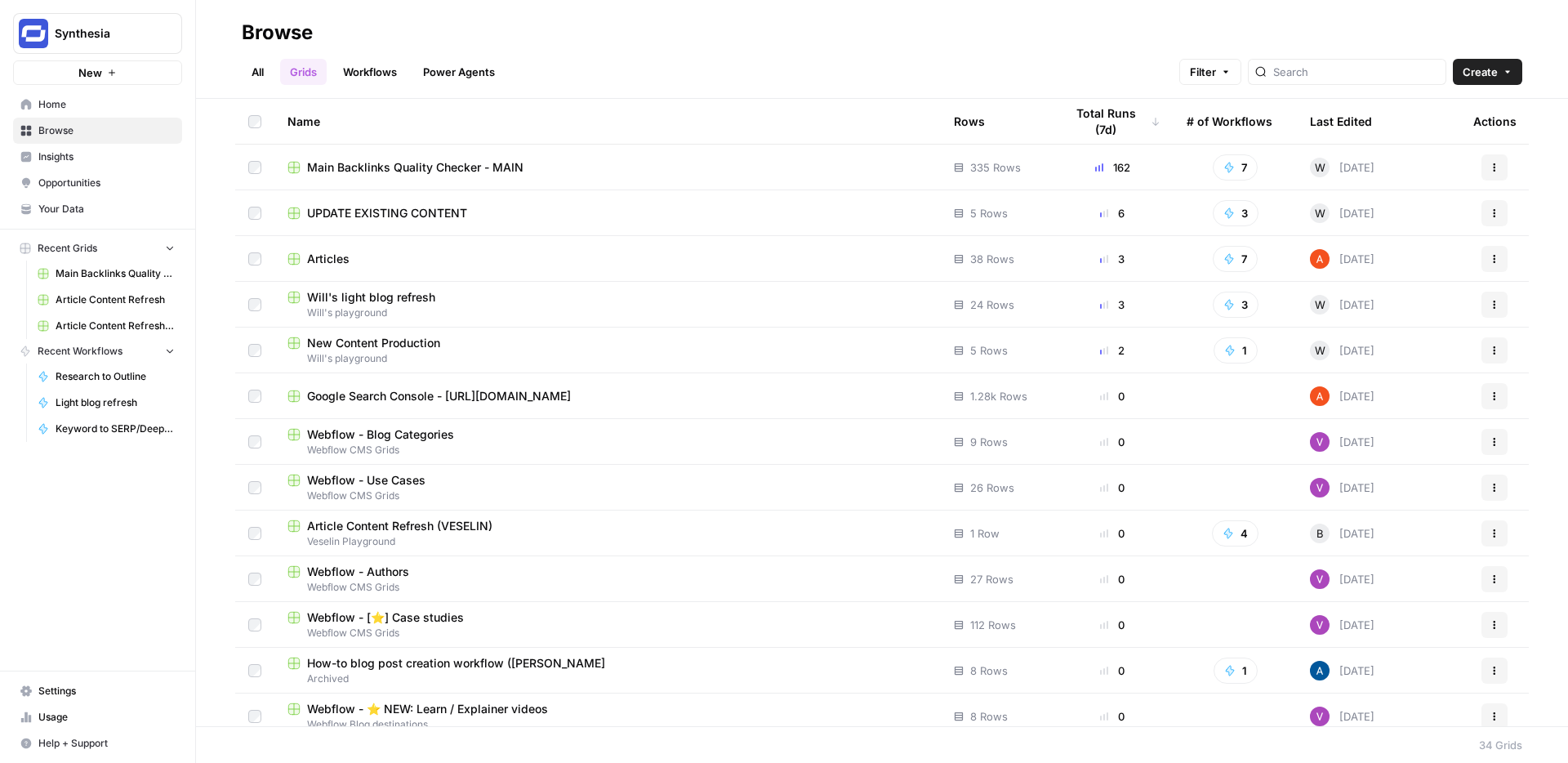
click at [387, 336] on span "New Content Production" at bounding box center [374, 343] width 133 height 17
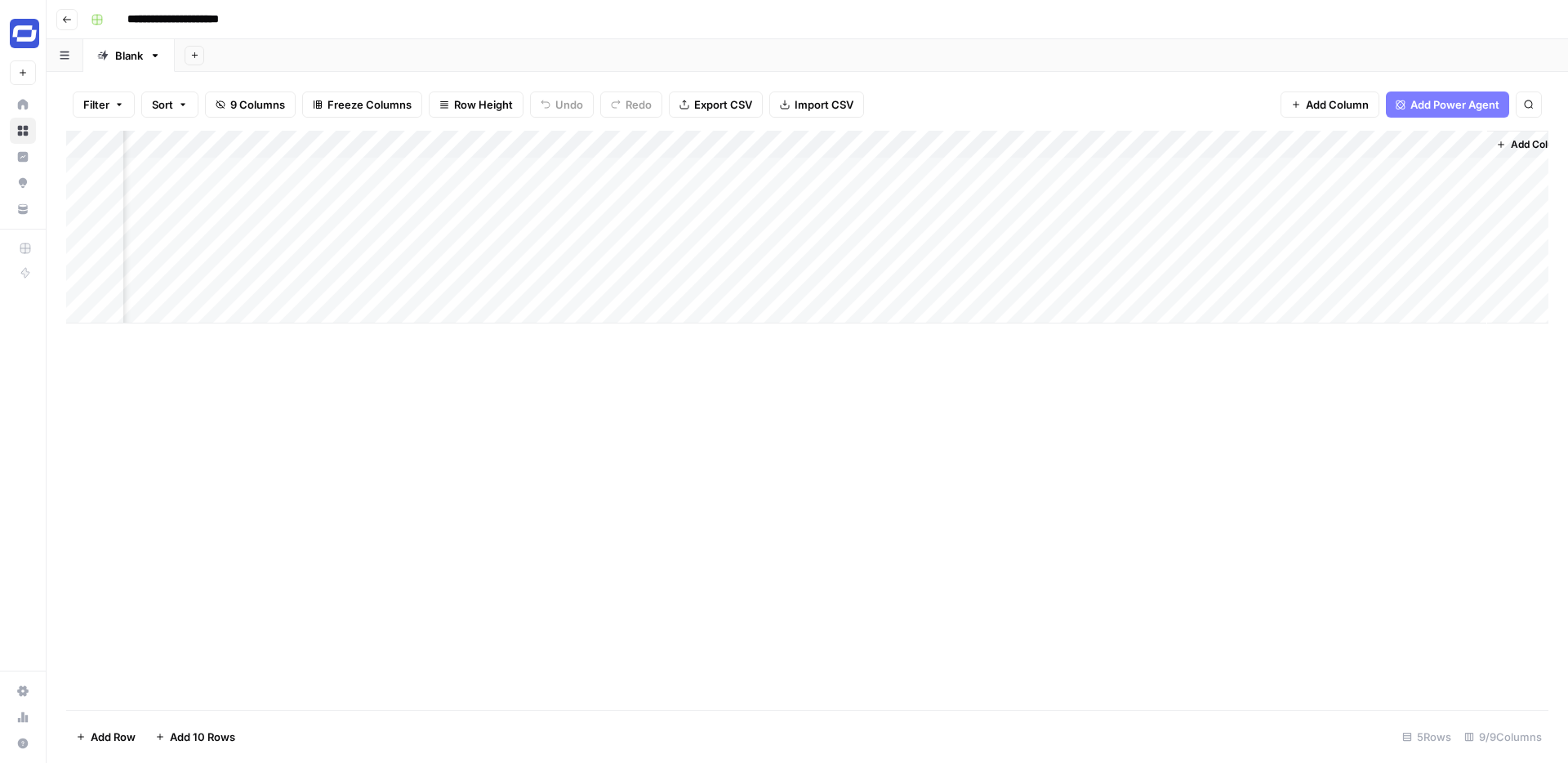
scroll to position [0, 440]
click at [1515, 147] on span "Add Column" at bounding box center [1510, 144] width 57 height 15
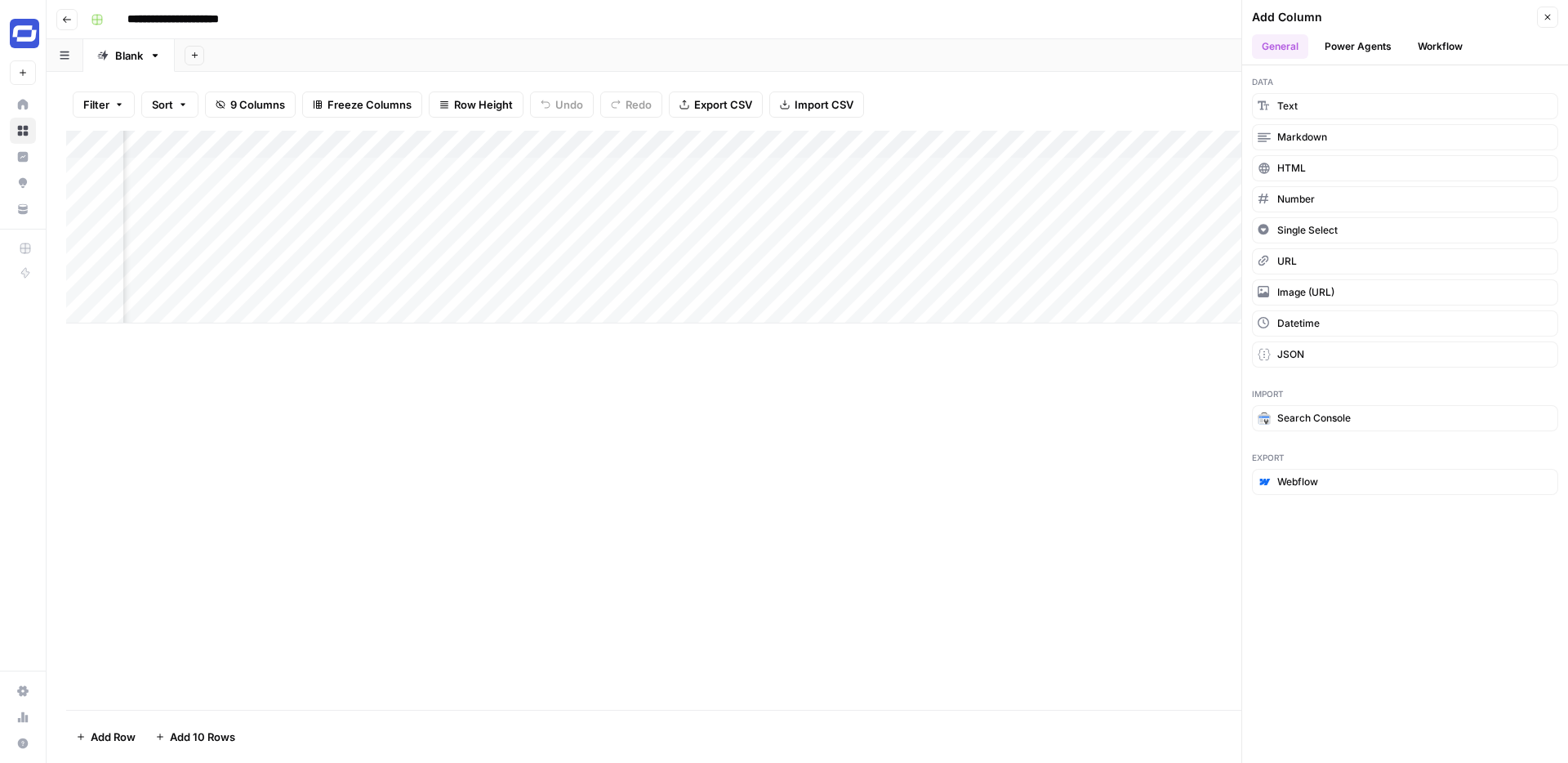
click at [1416, 40] on button "Workflow" at bounding box center [1440, 47] width 65 height 25
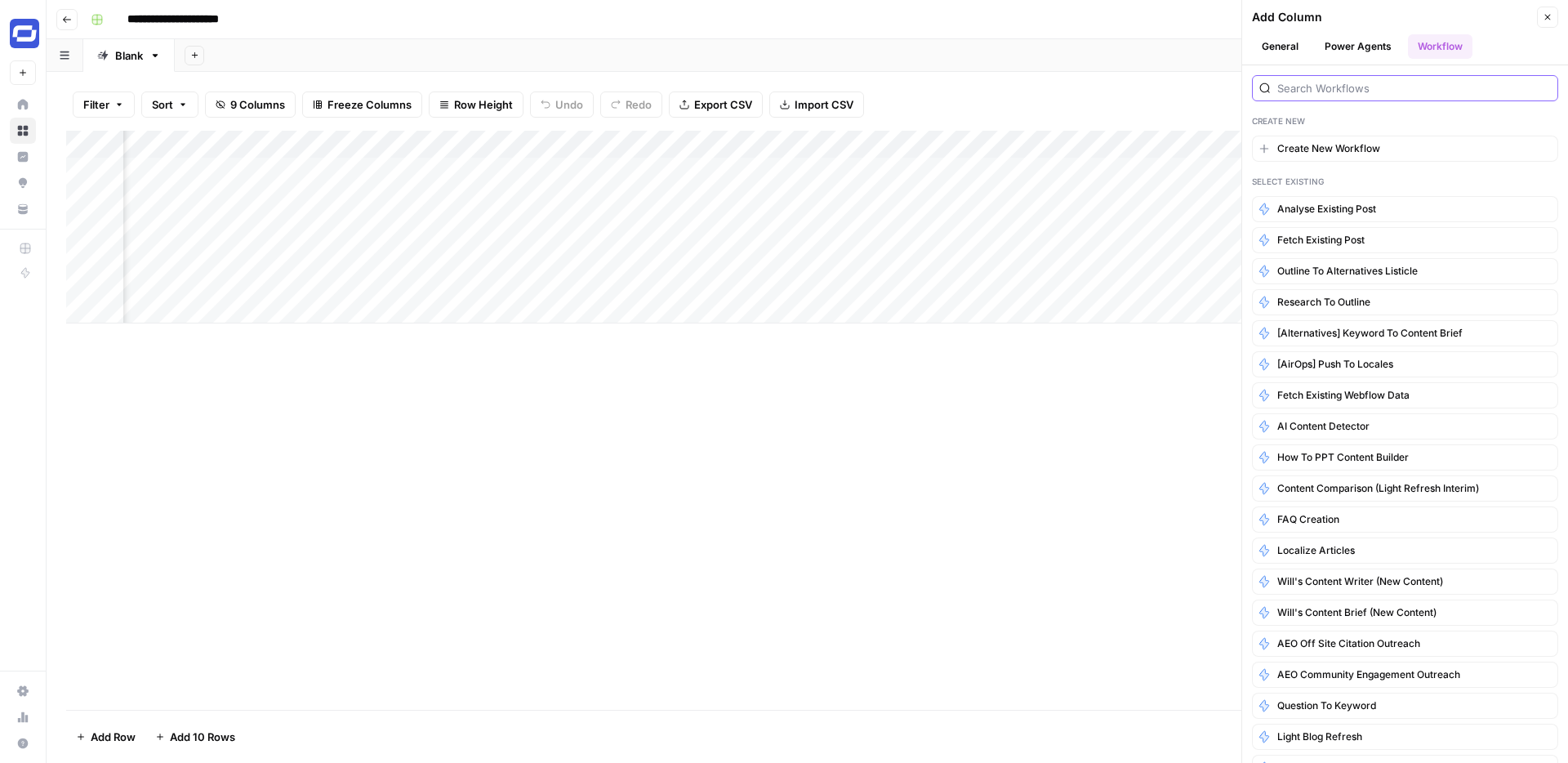
click at [1369, 87] on input "search" at bounding box center [1414, 88] width 274 height 17
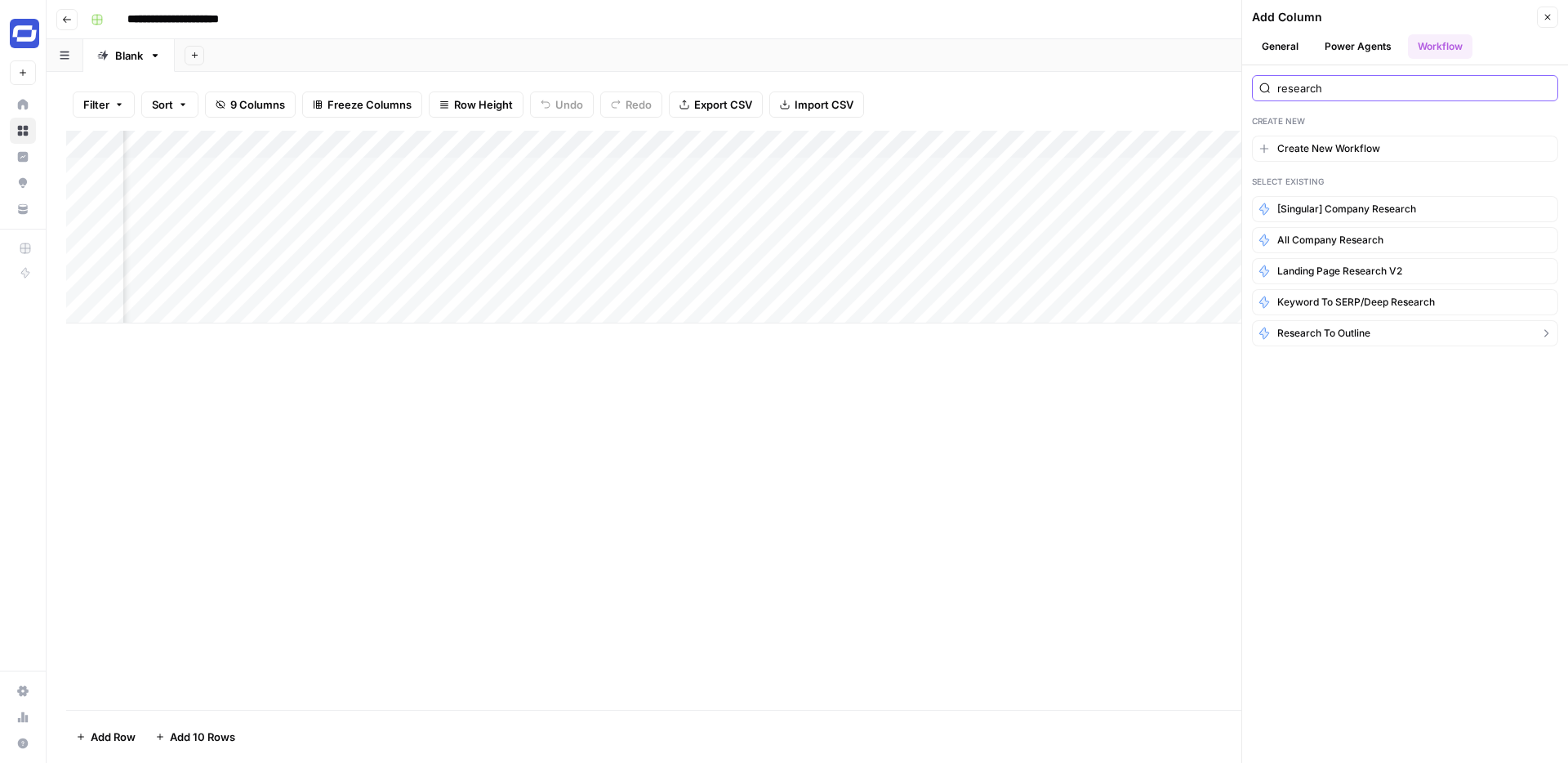
type input "research"
click at [1317, 336] on span "Research to Outline" at bounding box center [1323, 333] width 93 height 15
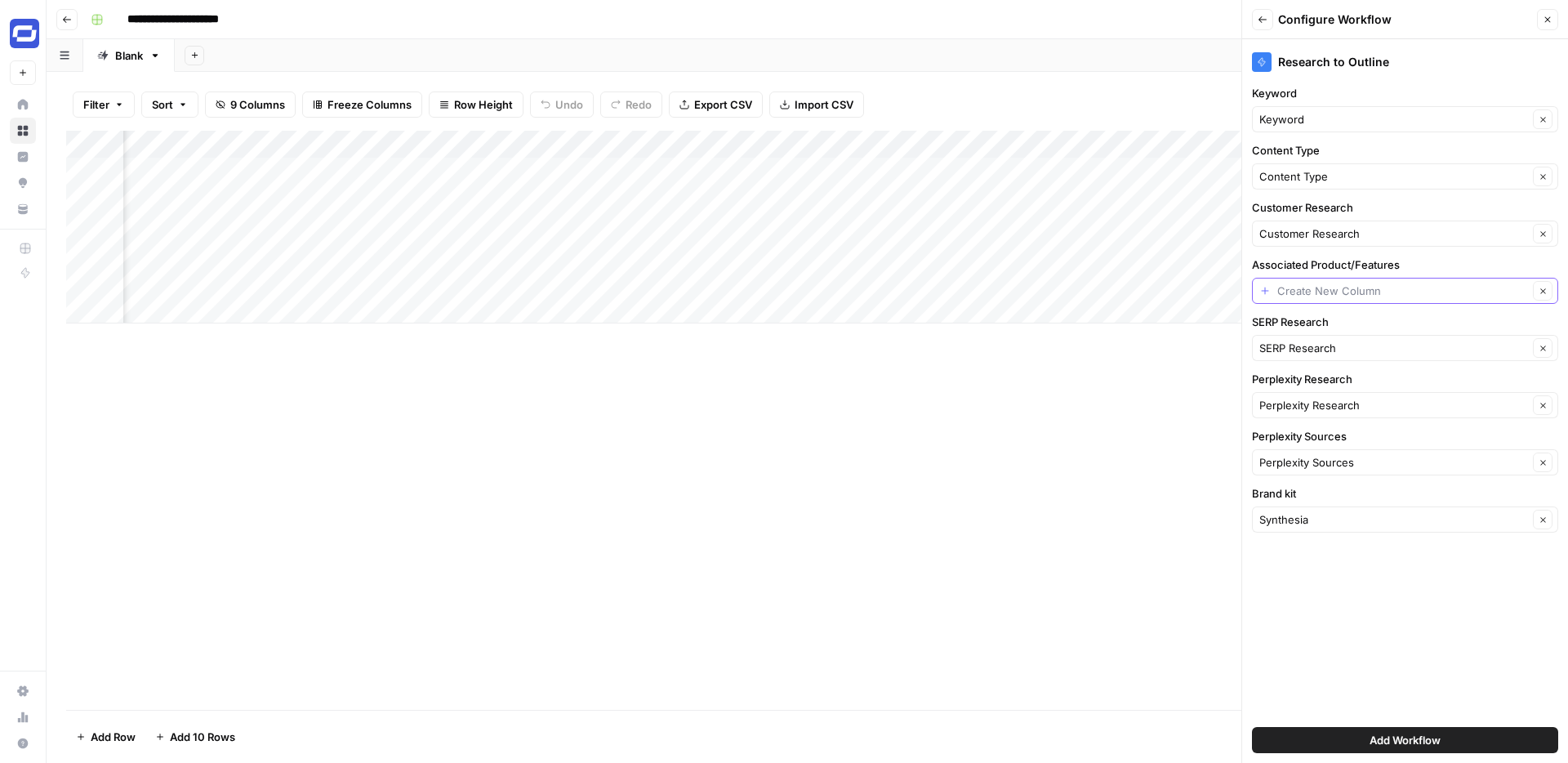
click at [1374, 291] on input "Associated Product/Features" at bounding box center [1402, 291] width 251 height 17
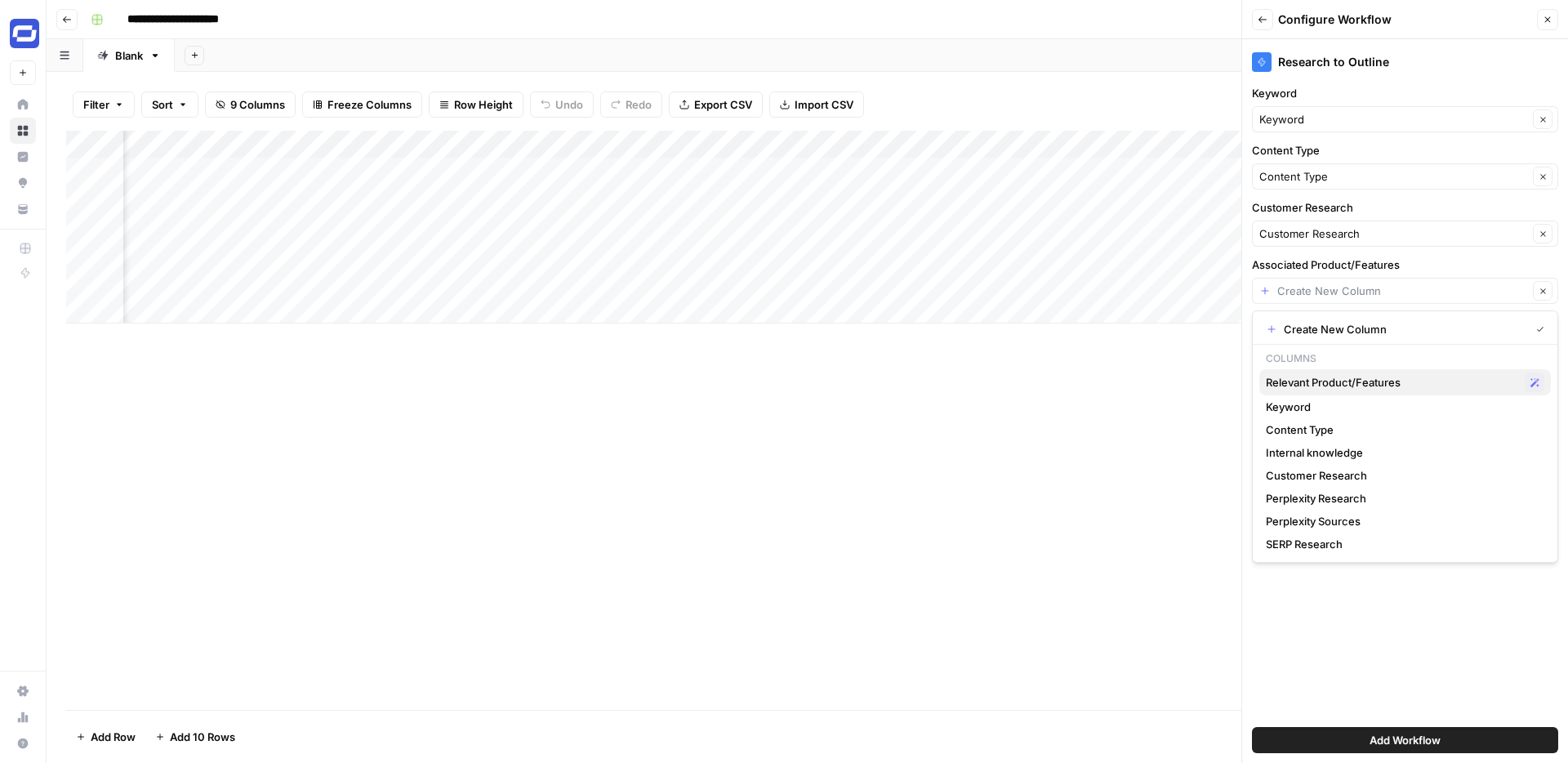
click at [1345, 383] on span "Relevant Product/Features" at bounding box center [1392, 382] width 253 height 17
type input "Relevant Product/Features"
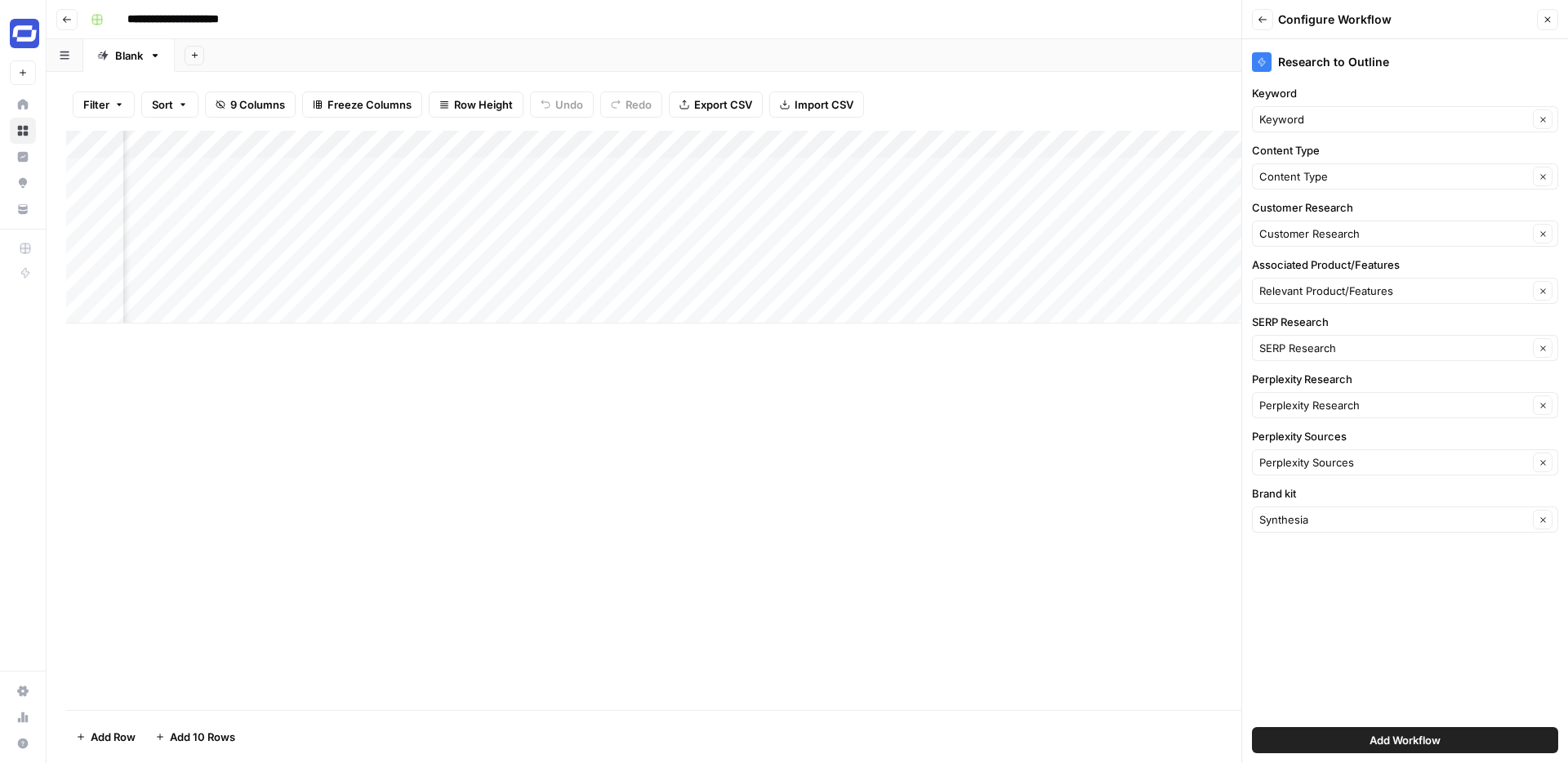
click at [1406, 734] on span "Add Workflow" at bounding box center [1404, 740] width 71 height 17
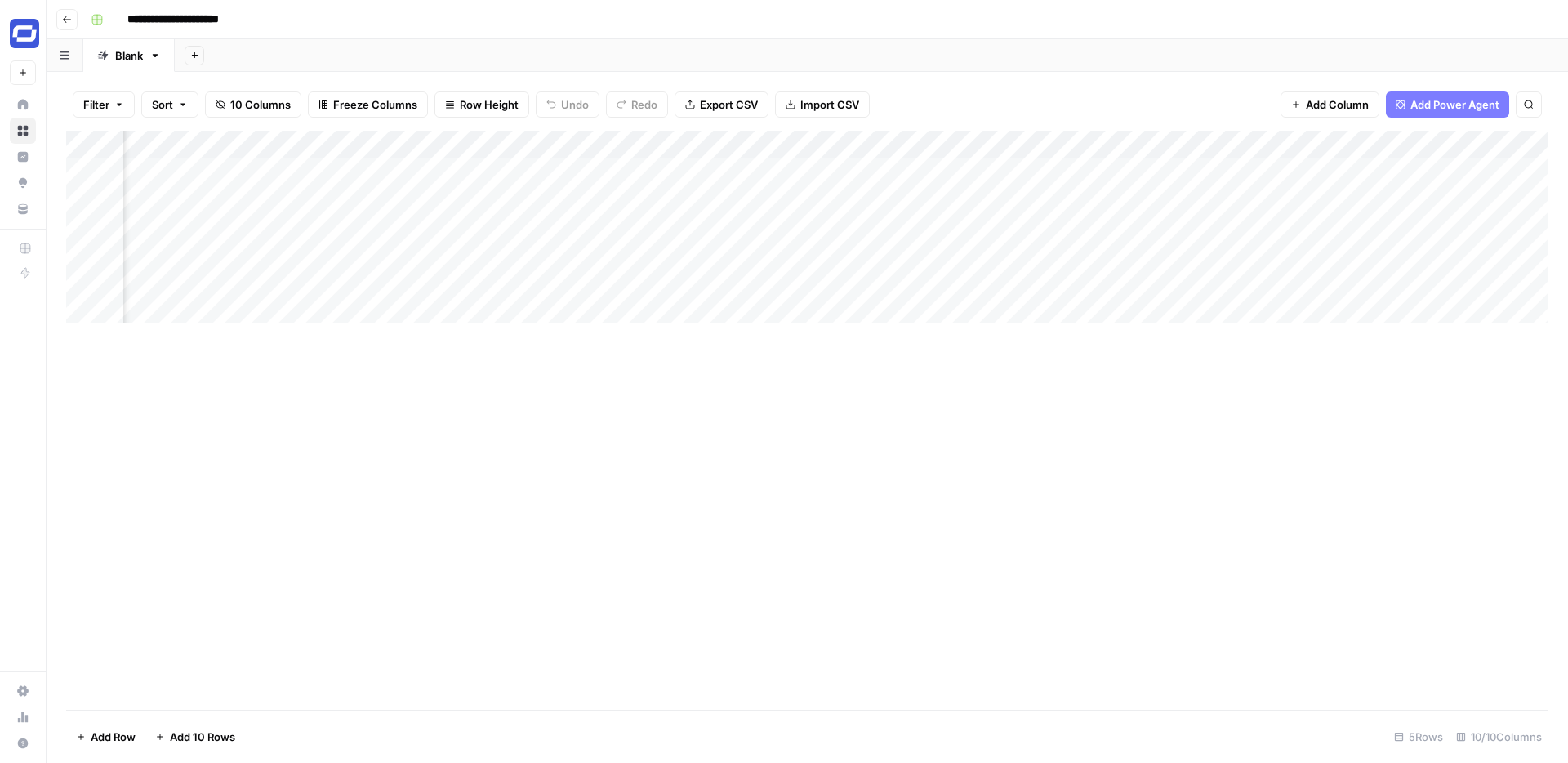
scroll to position [0, 0]
click at [86, 197] on div "Add Column" at bounding box center [806, 227] width 1482 height 193
click at [119, 735] on span "Delete 1 Row" at bounding box center [109, 737] width 65 height 17
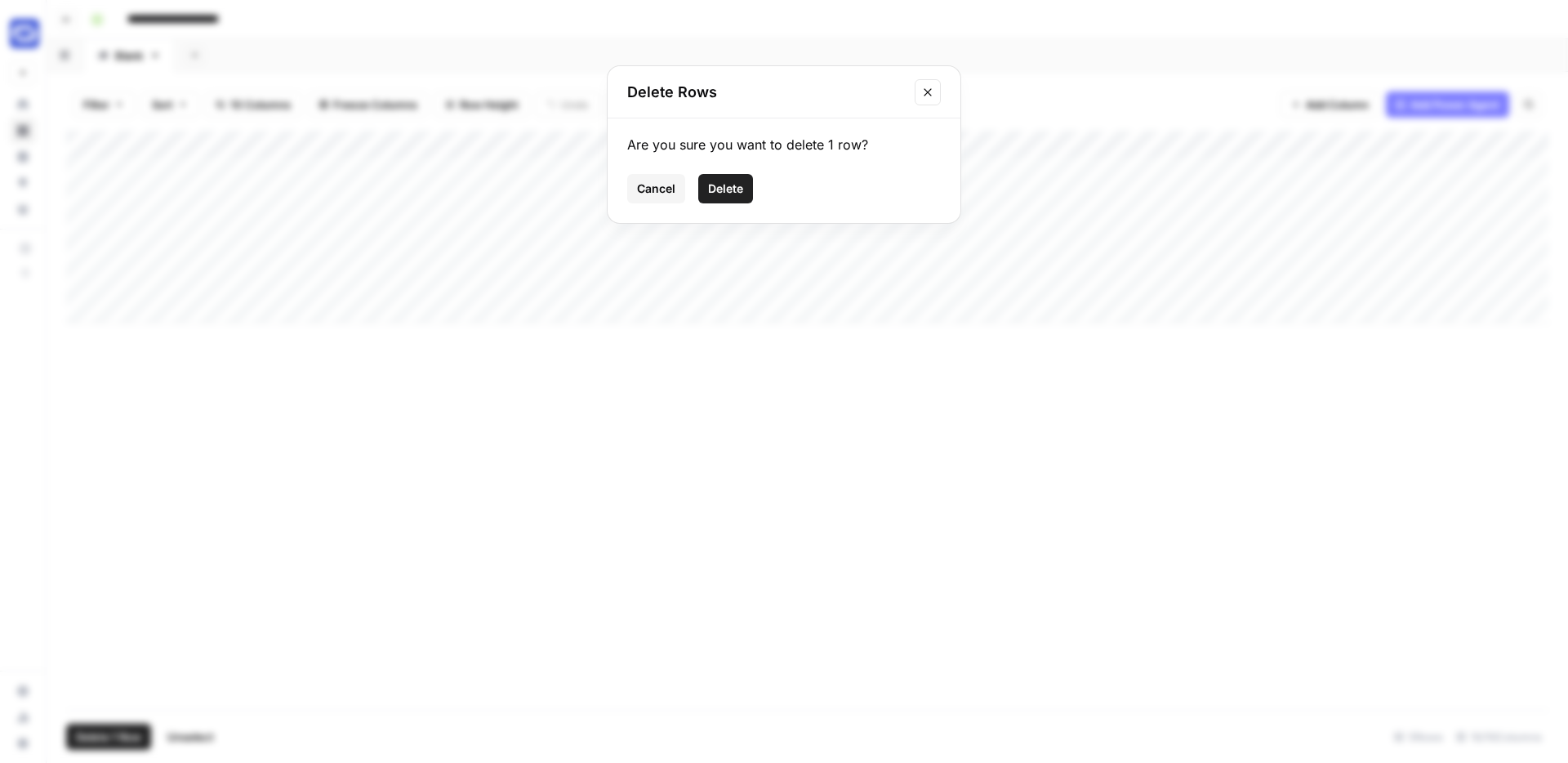
click at [742, 174] on button "Delete" at bounding box center [726, 188] width 54 height 29
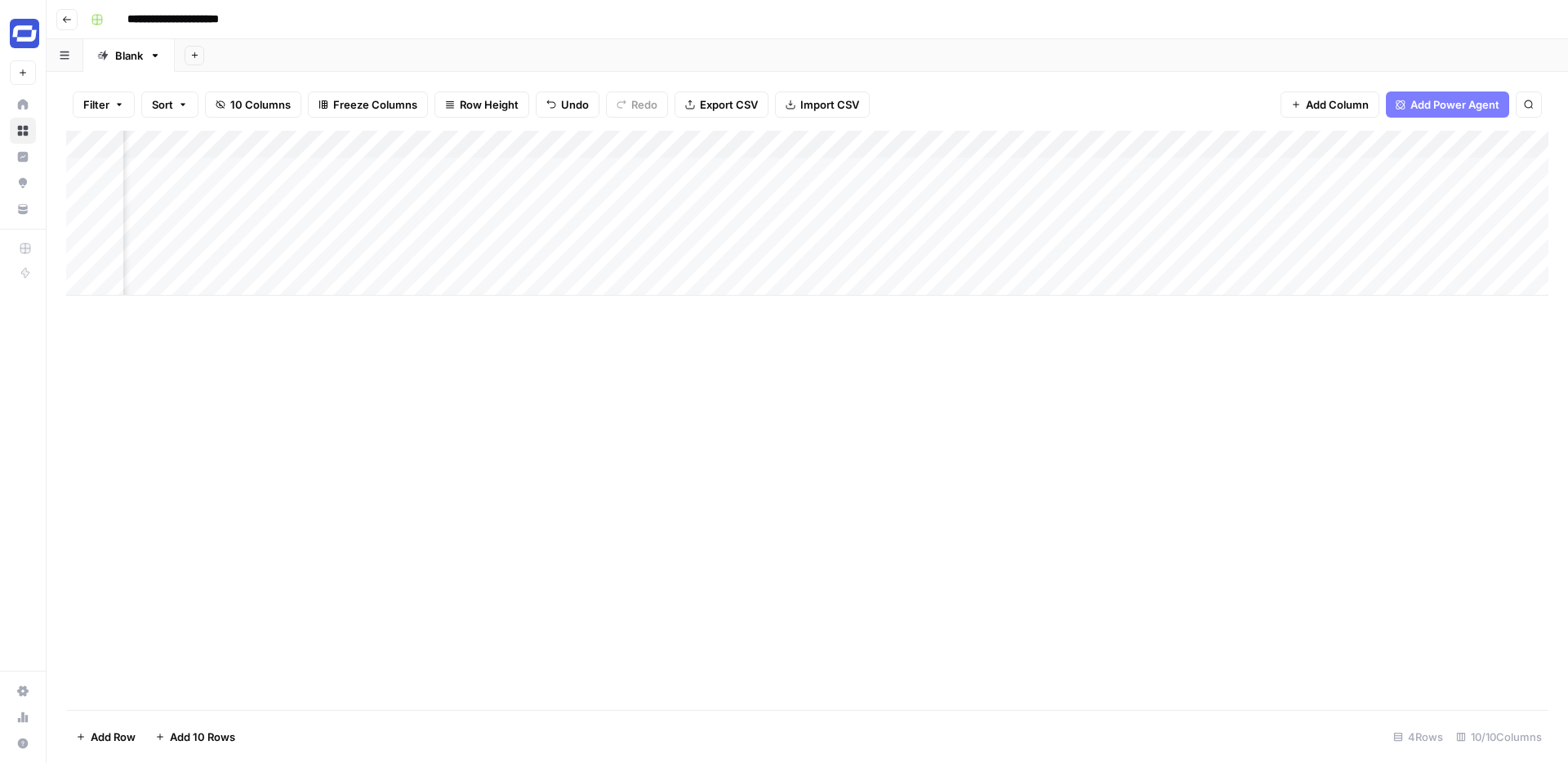
scroll to position [0, 618]
click at [1367, 171] on div "Add Column" at bounding box center [806, 213] width 1482 height 165
click at [1439, 171] on div "Add Column" at bounding box center [806, 213] width 1482 height 165
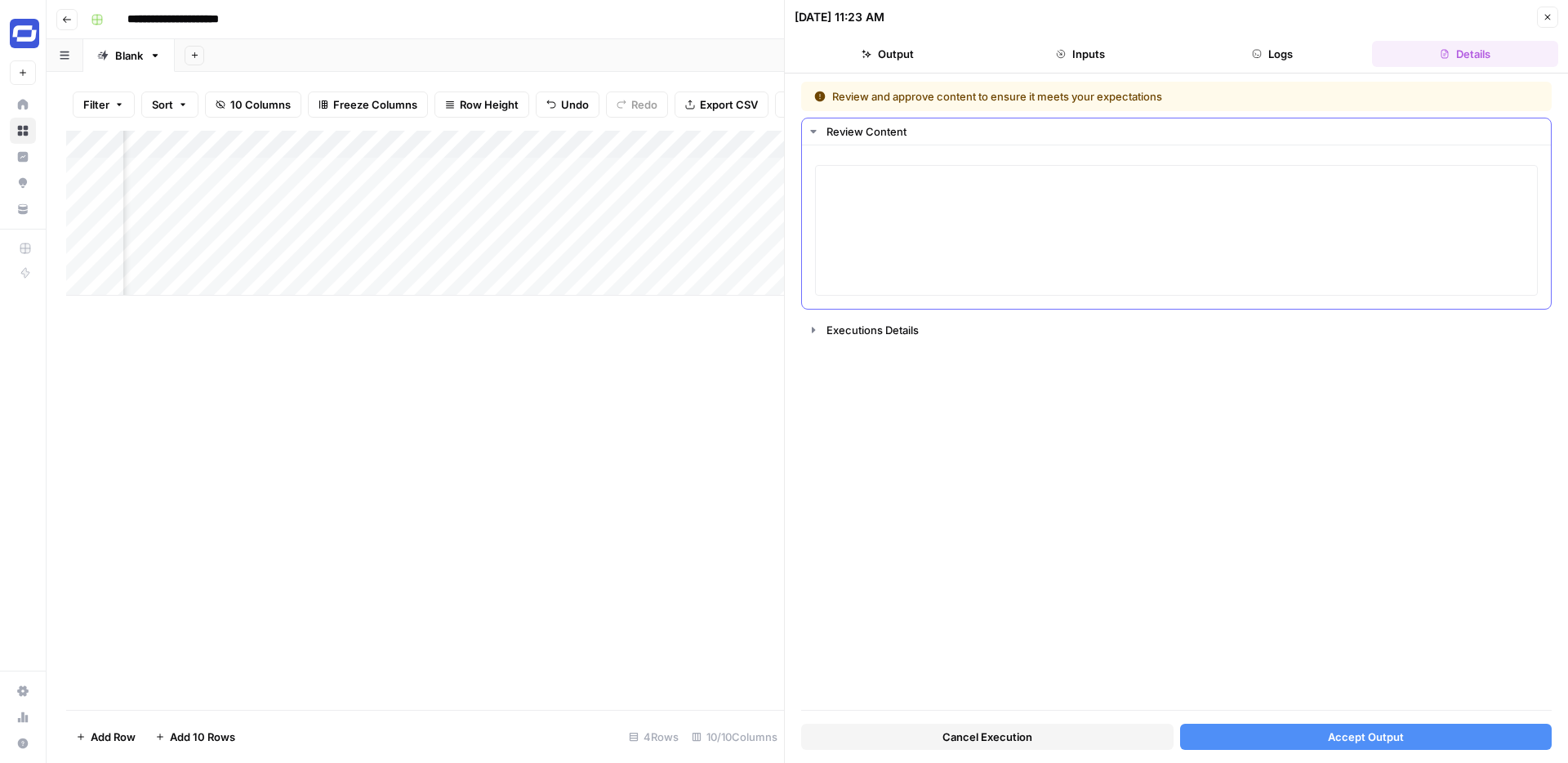
click at [812, 133] on icon "button" at bounding box center [813, 131] width 13 height 13
click at [812, 133] on icon "button" at bounding box center [813, 131] width 4 height 6
click at [934, 220] on textarea at bounding box center [1176, 230] width 701 height 116
click at [819, 332] on icon "button" at bounding box center [813, 329] width 13 height 13
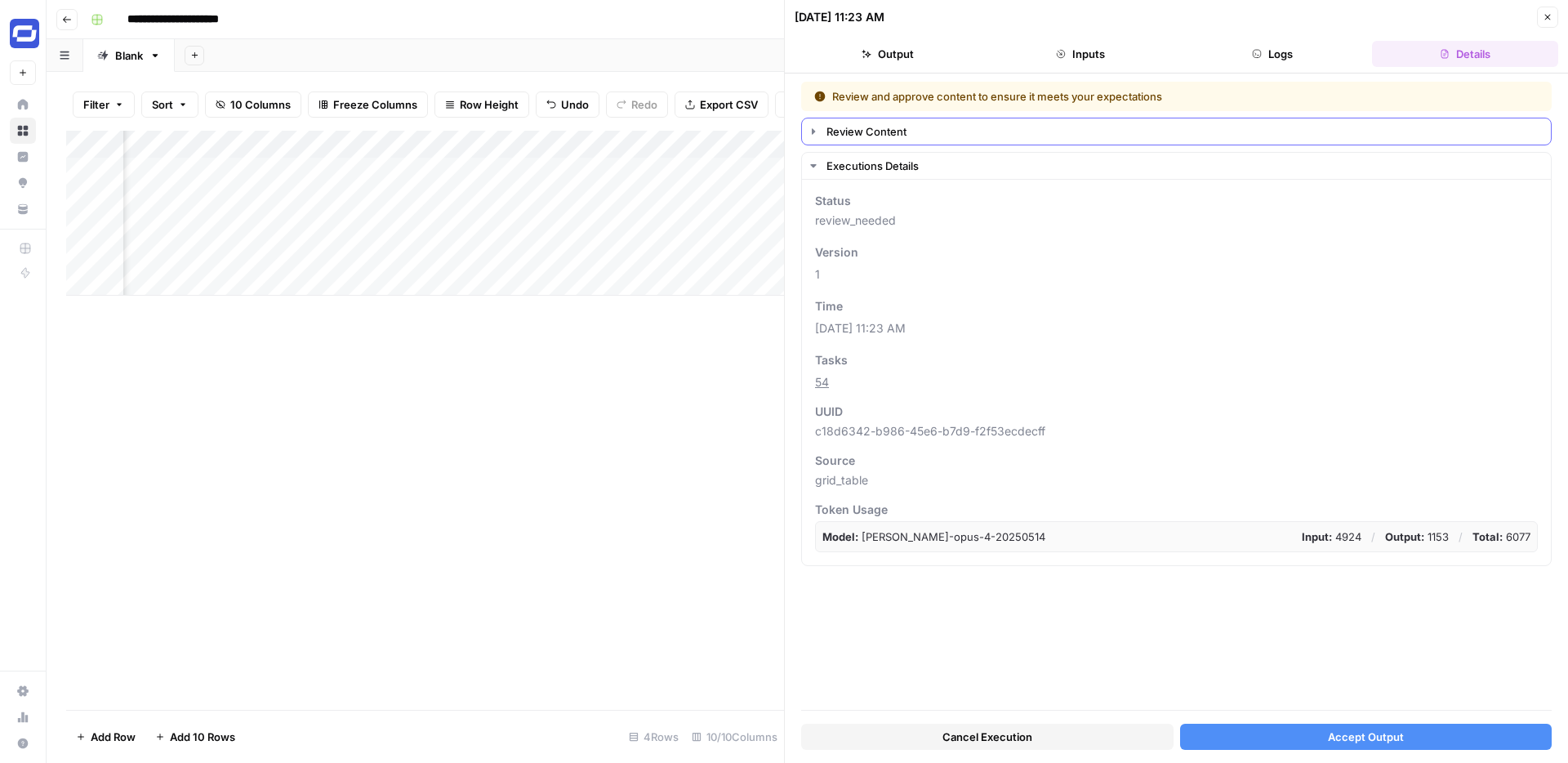
click at [824, 128] on button "Review Content" at bounding box center [1176, 132] width 748 height 26
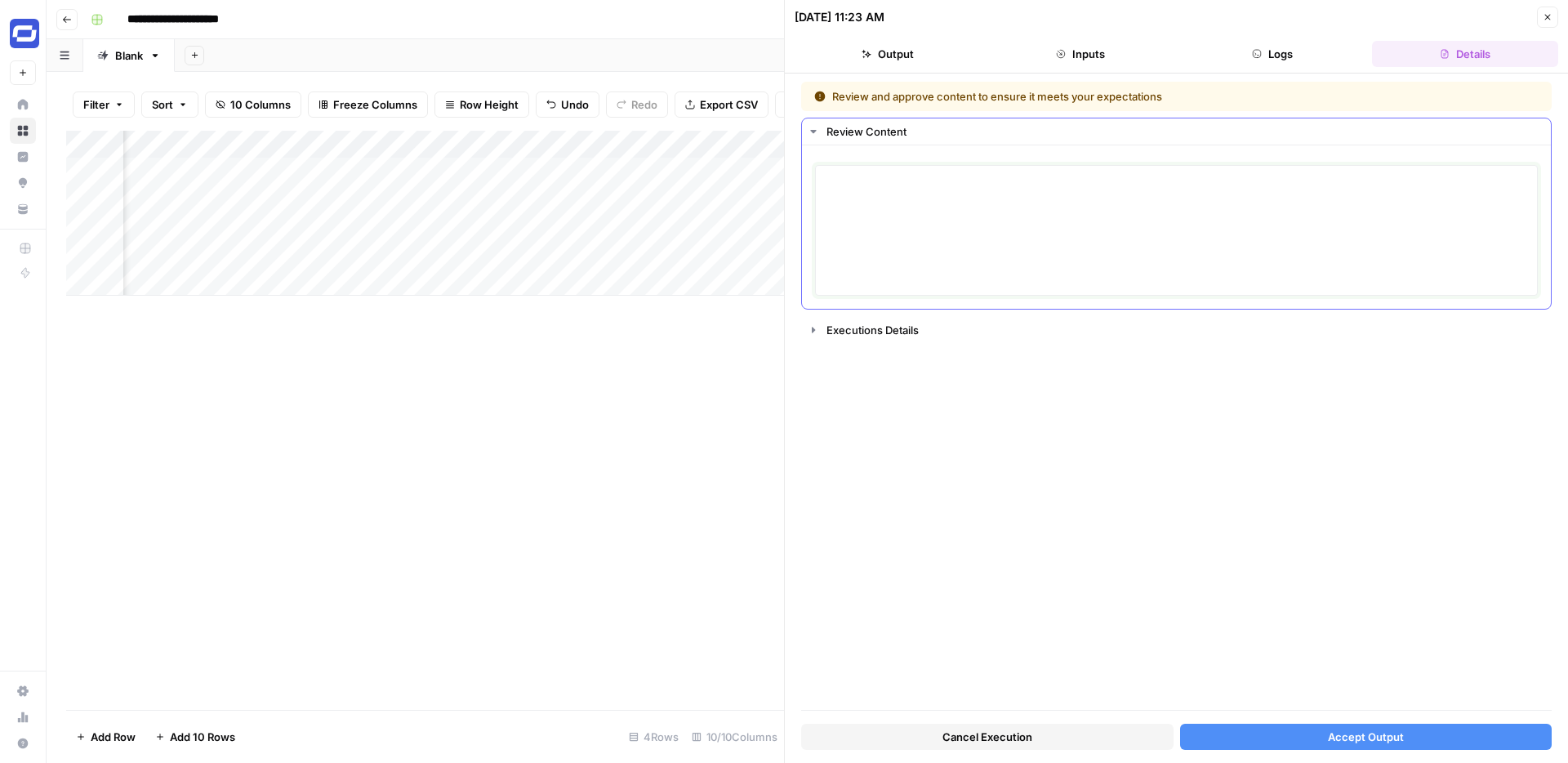
click at [896, 194] on textarea at bounding box center [1176, 230] width 701 height 116
click at [975, 432] on div "Review and approve content to ensure it meets your expectations Review Content …" at bounding box center [1176, 396] width 750 height 629
click at [1553, 17] on button "Close" at bounding box center [1547, 17] width 21 height 21
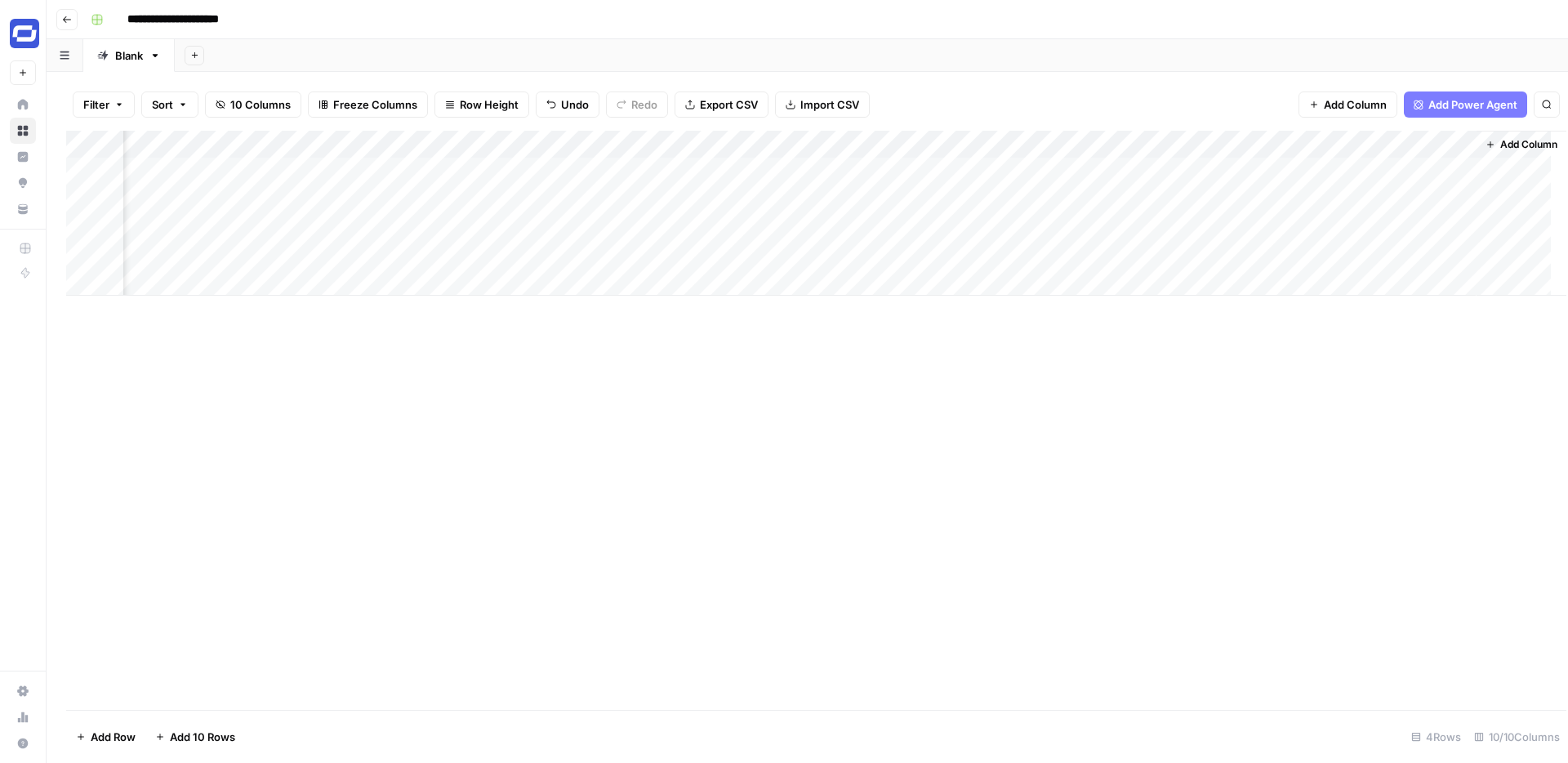
scroll to position [0, 598]
click at [1438, 144] on div "Add Column" at bounding box center [806, 213] width 1482 height 165
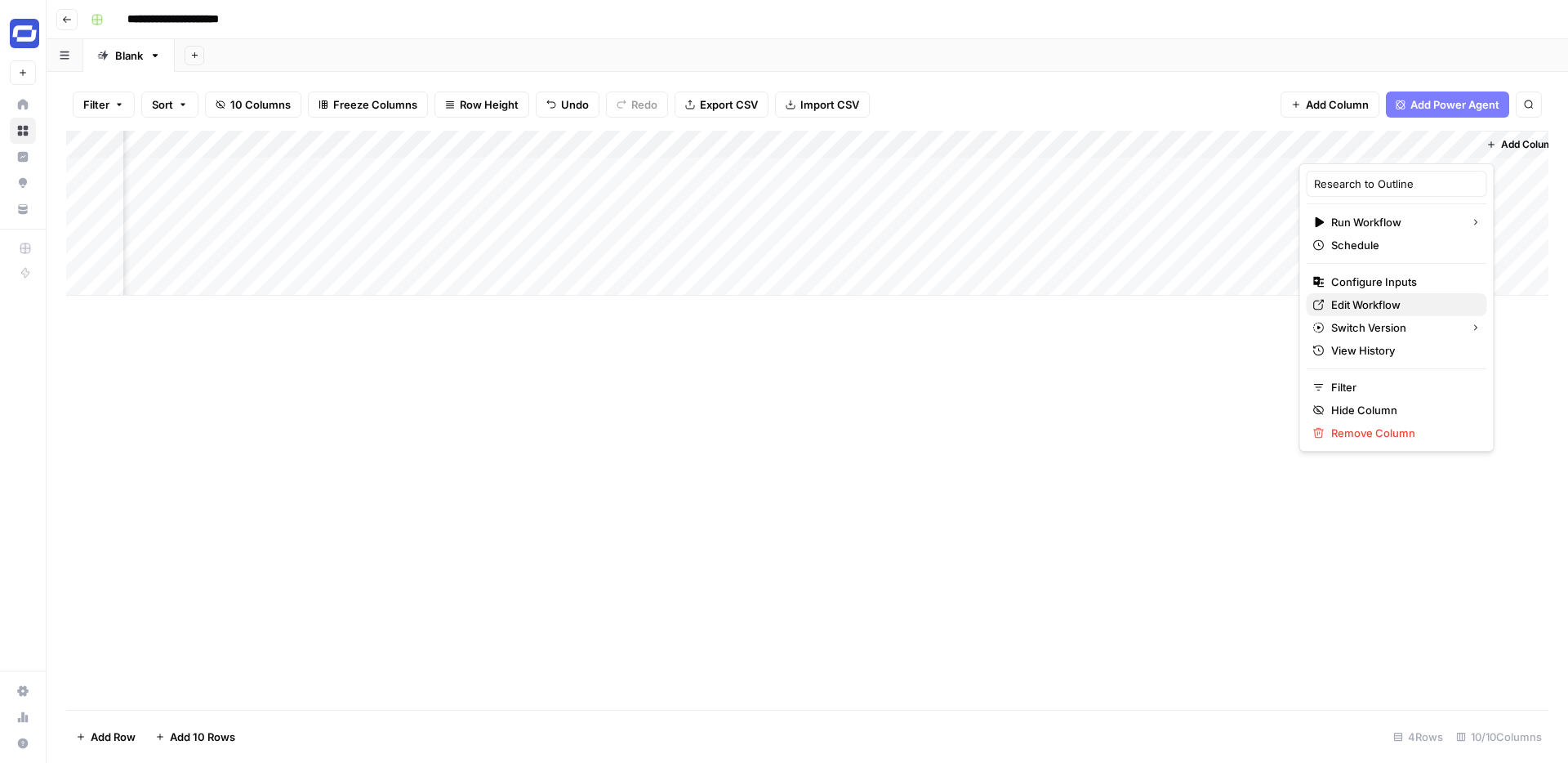
click at [1369, 306] on span "Edit Workflow" at bounding box center [1402, 305] width 143 height 17
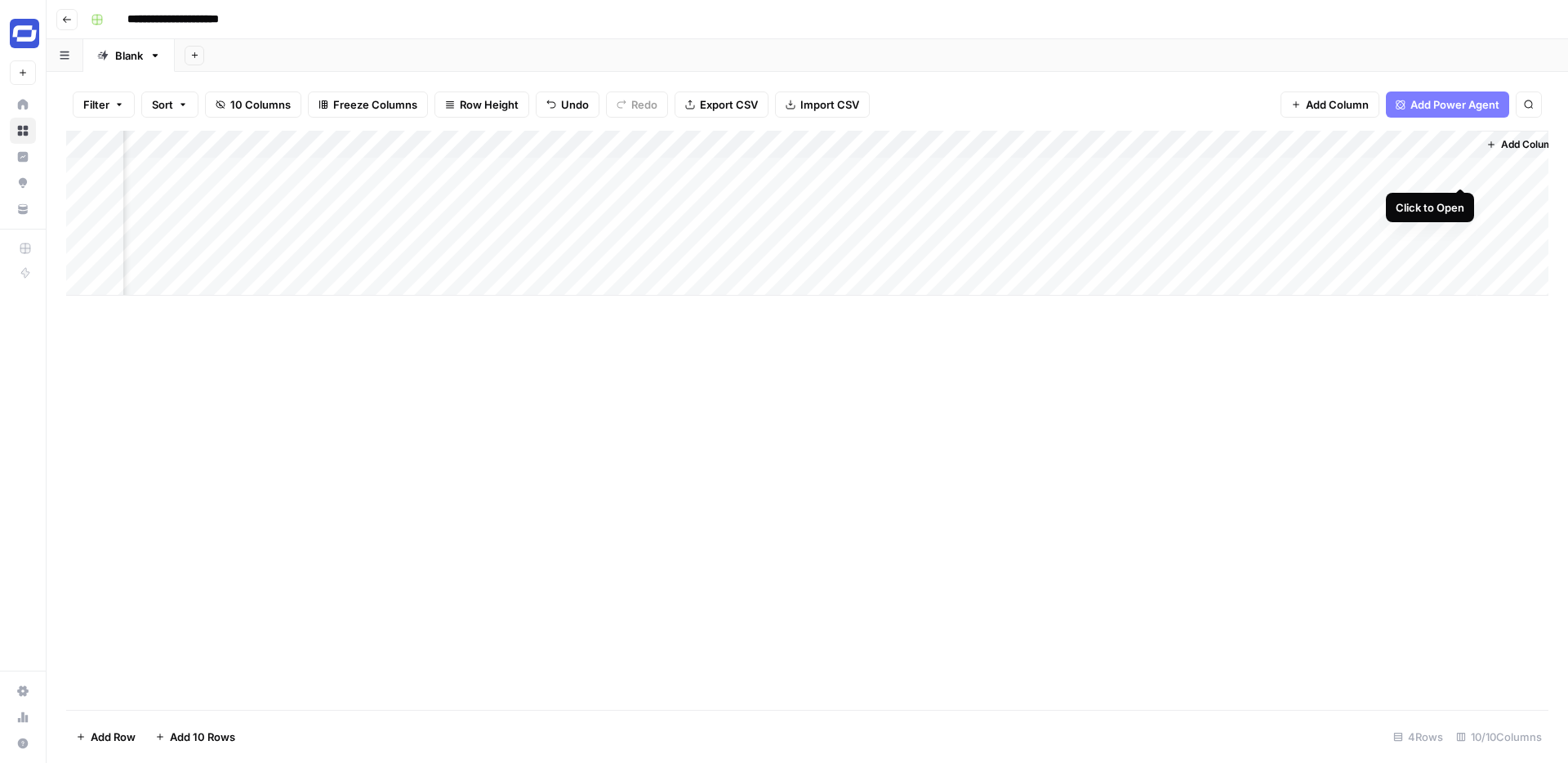
scroll to position [0, 618]
click at [1443, 171] on div "Add Column" at bounding box center [806, 213] width 1482 height 165
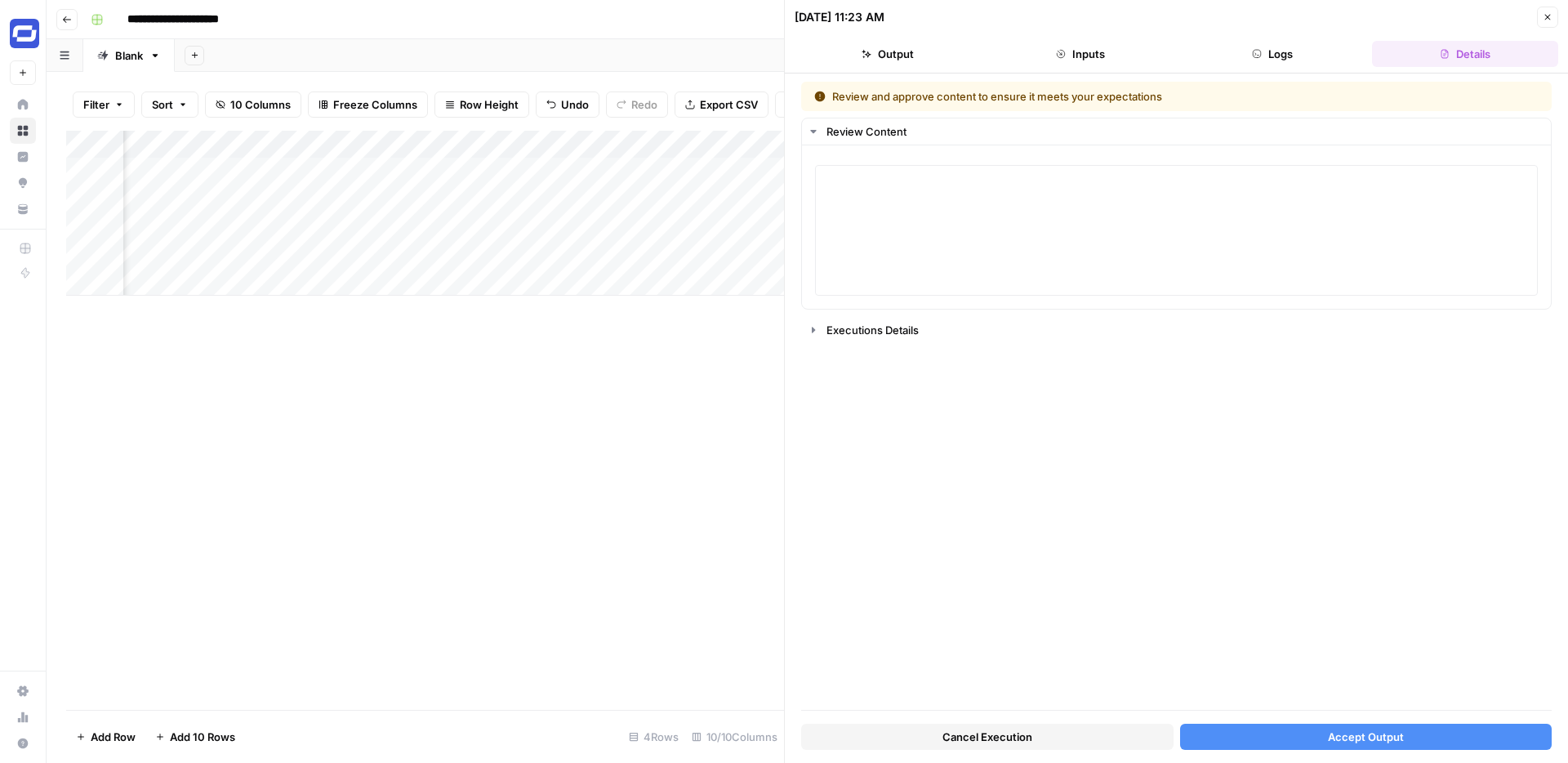
click at [1339, 729] on span "Accept Output" at bounding box center [1365, 737] width 76 height 17
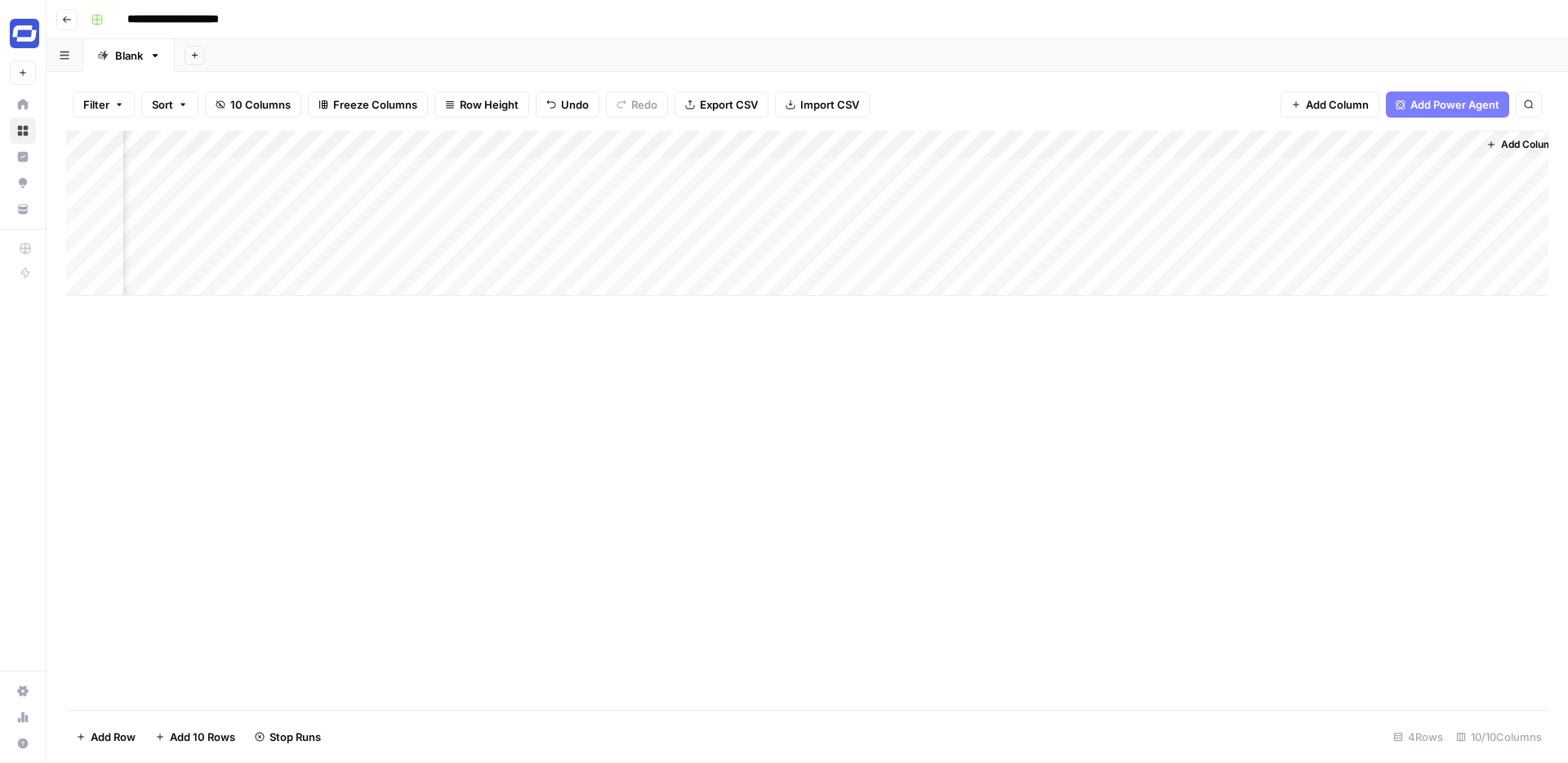
scroll to position [0, 618]
click at [1442, 170] on div "Add Column" at bounding box center [806, 213] width 1482 height 165
click at [1440, 170] on div "Add Column" at bounding box center [806, 213] width 1482 height 165
click at [1436, 170] on div "Add Column" at bounding box center [806, 213] width 1482 height 165
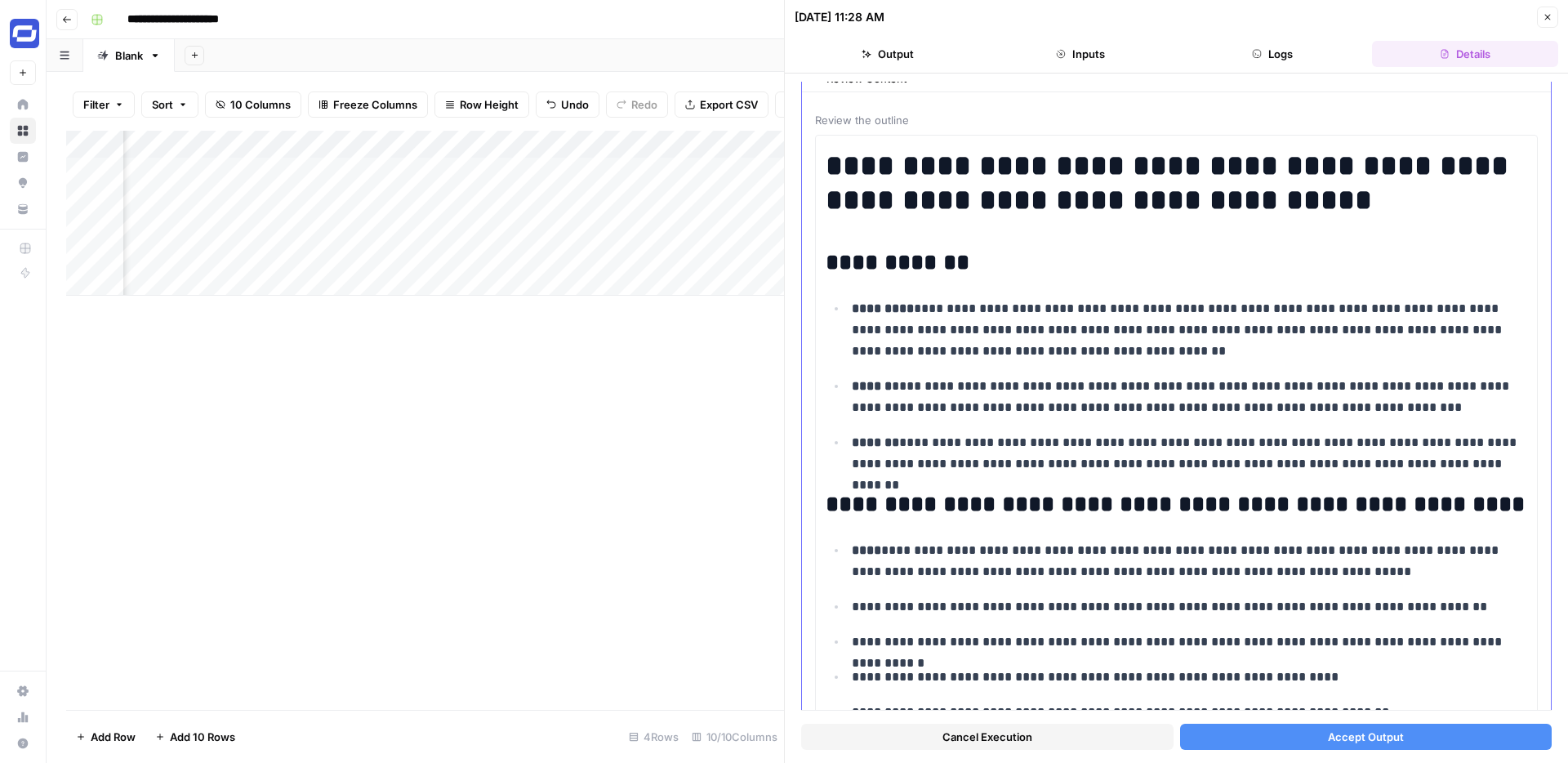
scroll to position [140, 0]
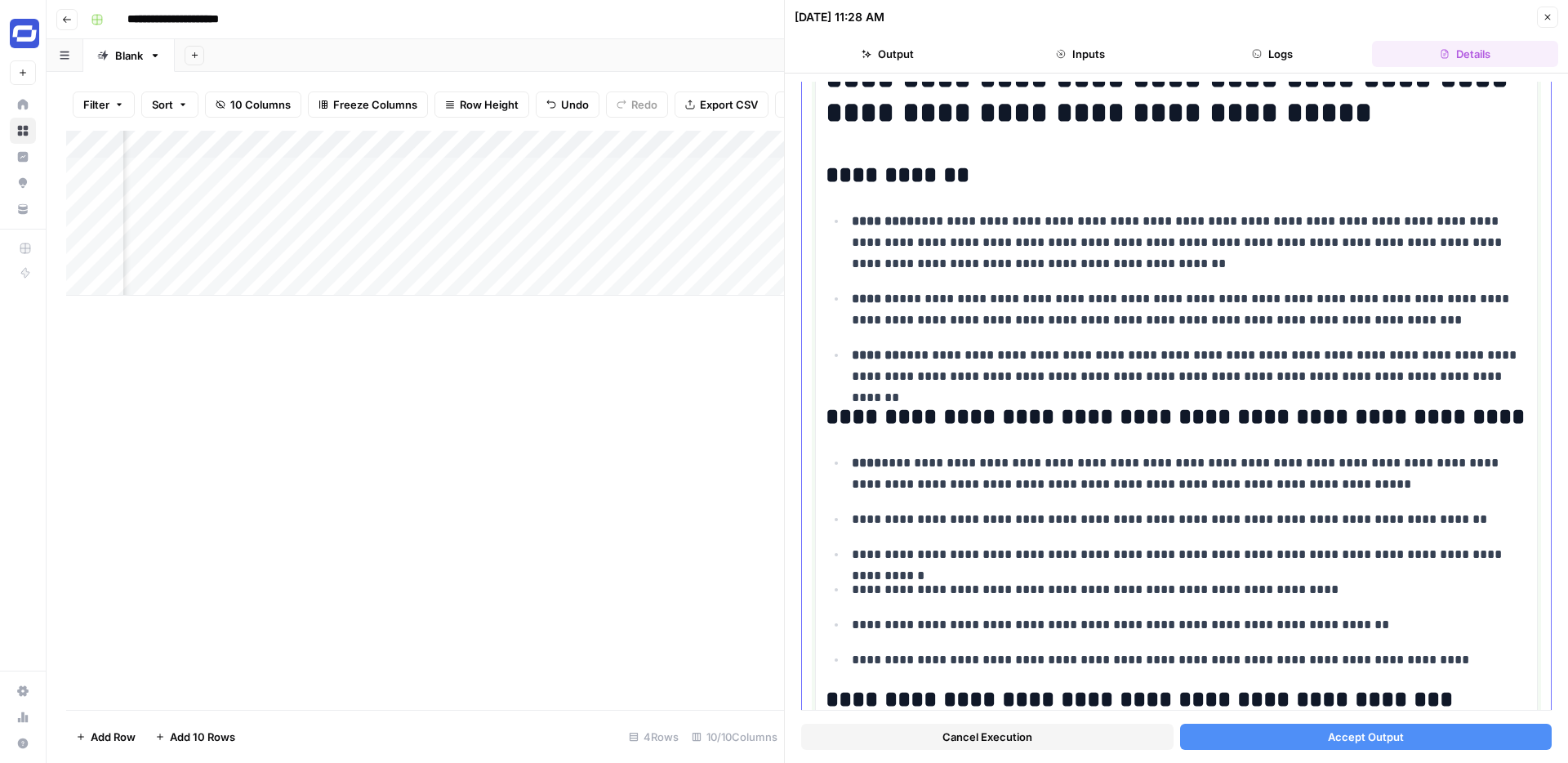
click at [1059, 293] on p "**********" at bounding box center [1190, 309] width 676 height 42
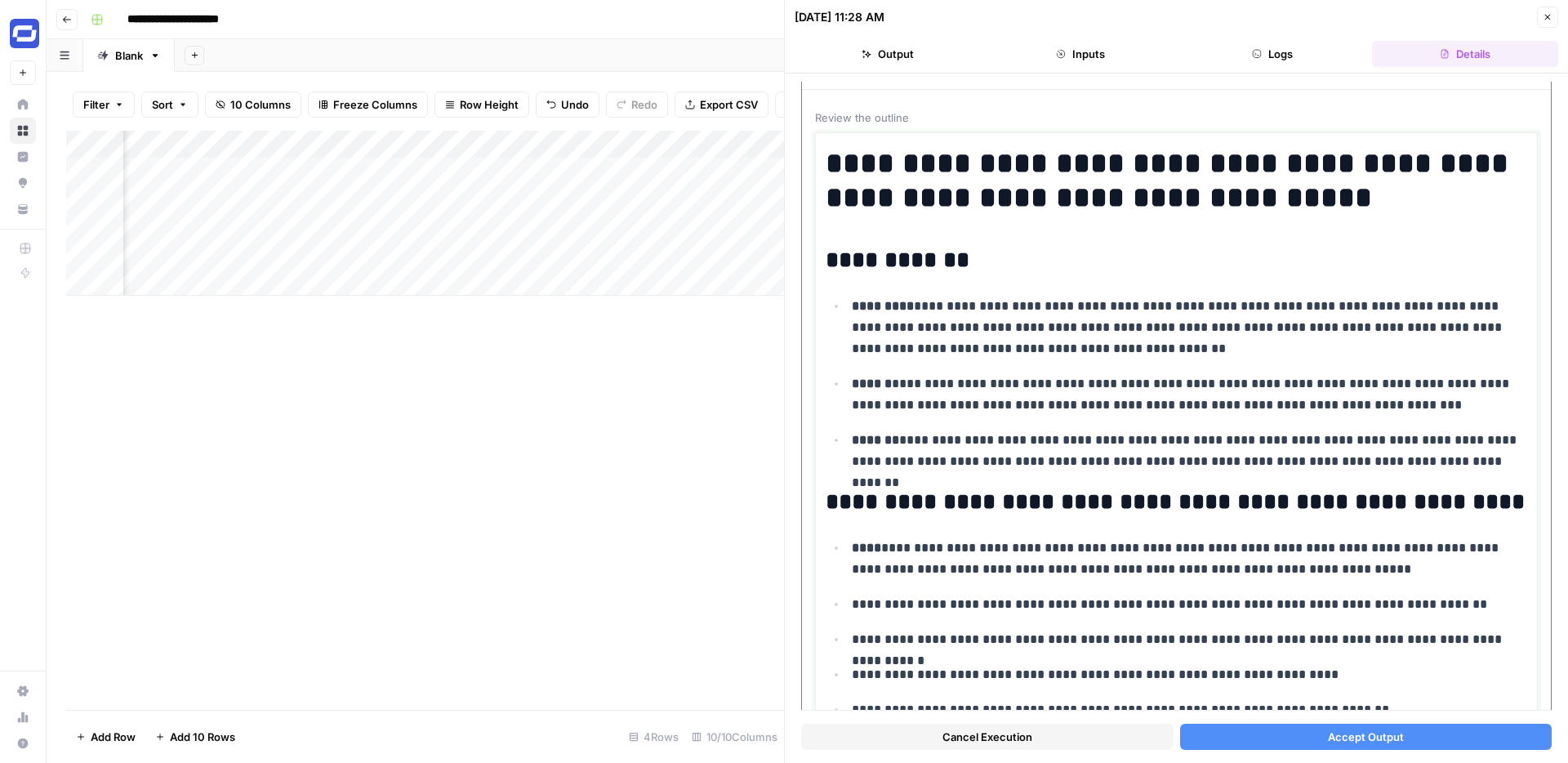
scroll to position [53, 0]
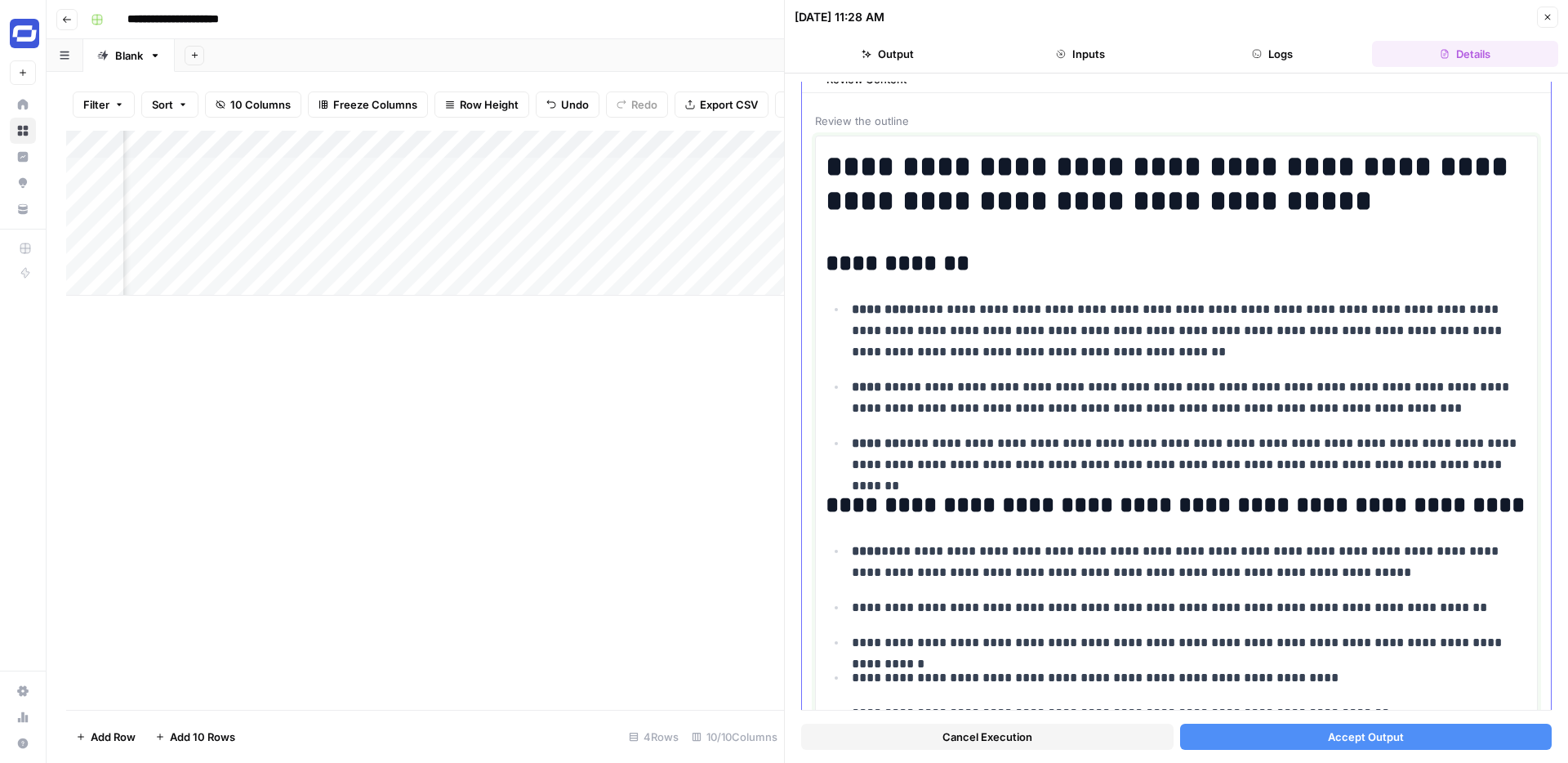
click at [1049, 325] on p "**********" at bounding box center [1190, 331] width 676 height 64
drag, startPoint x: 1399, startPoint y: 205, endPoint x: 814, endPoint y: 175, distance: 585.8
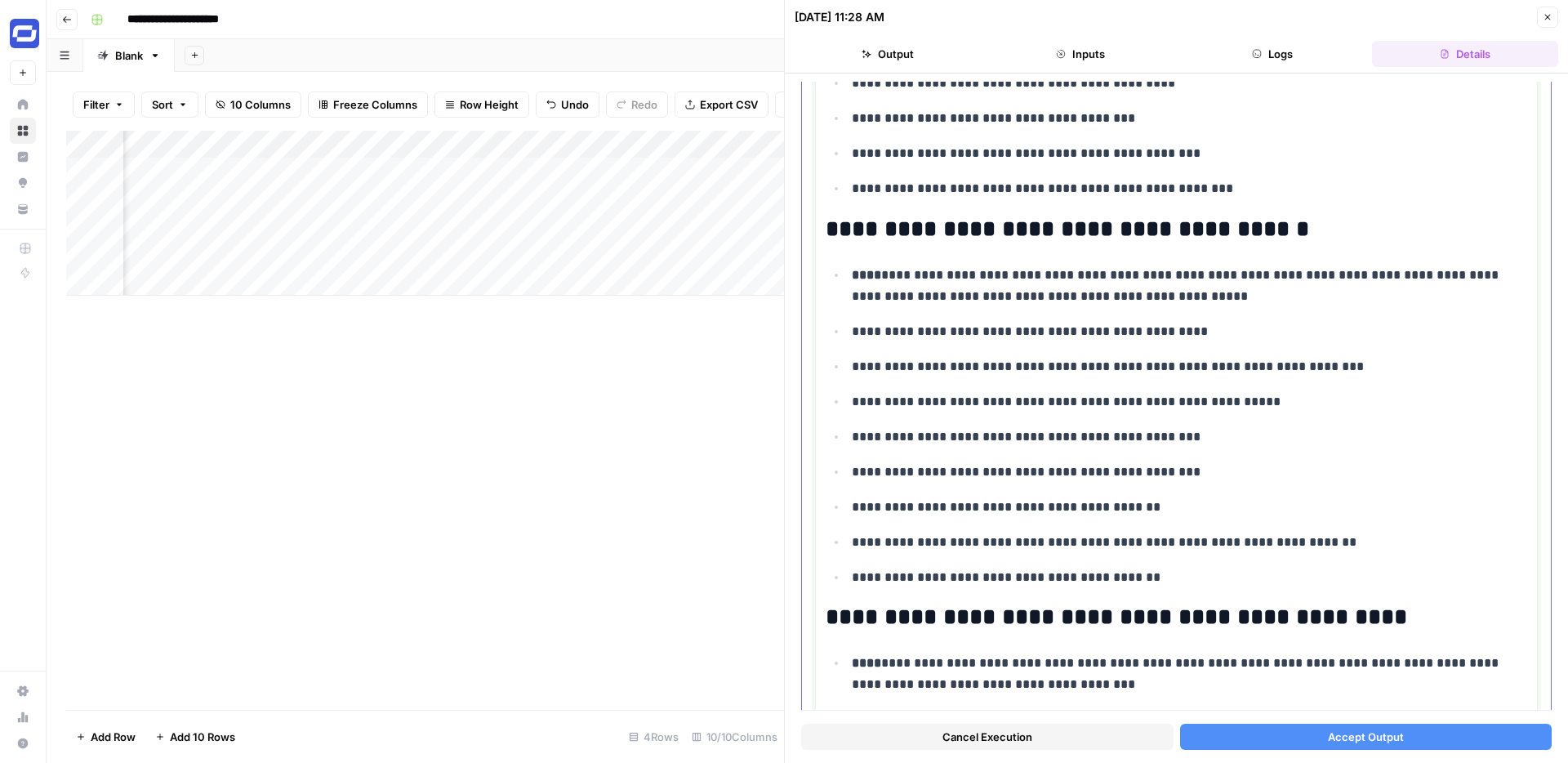
scroll to position [2837, 0]
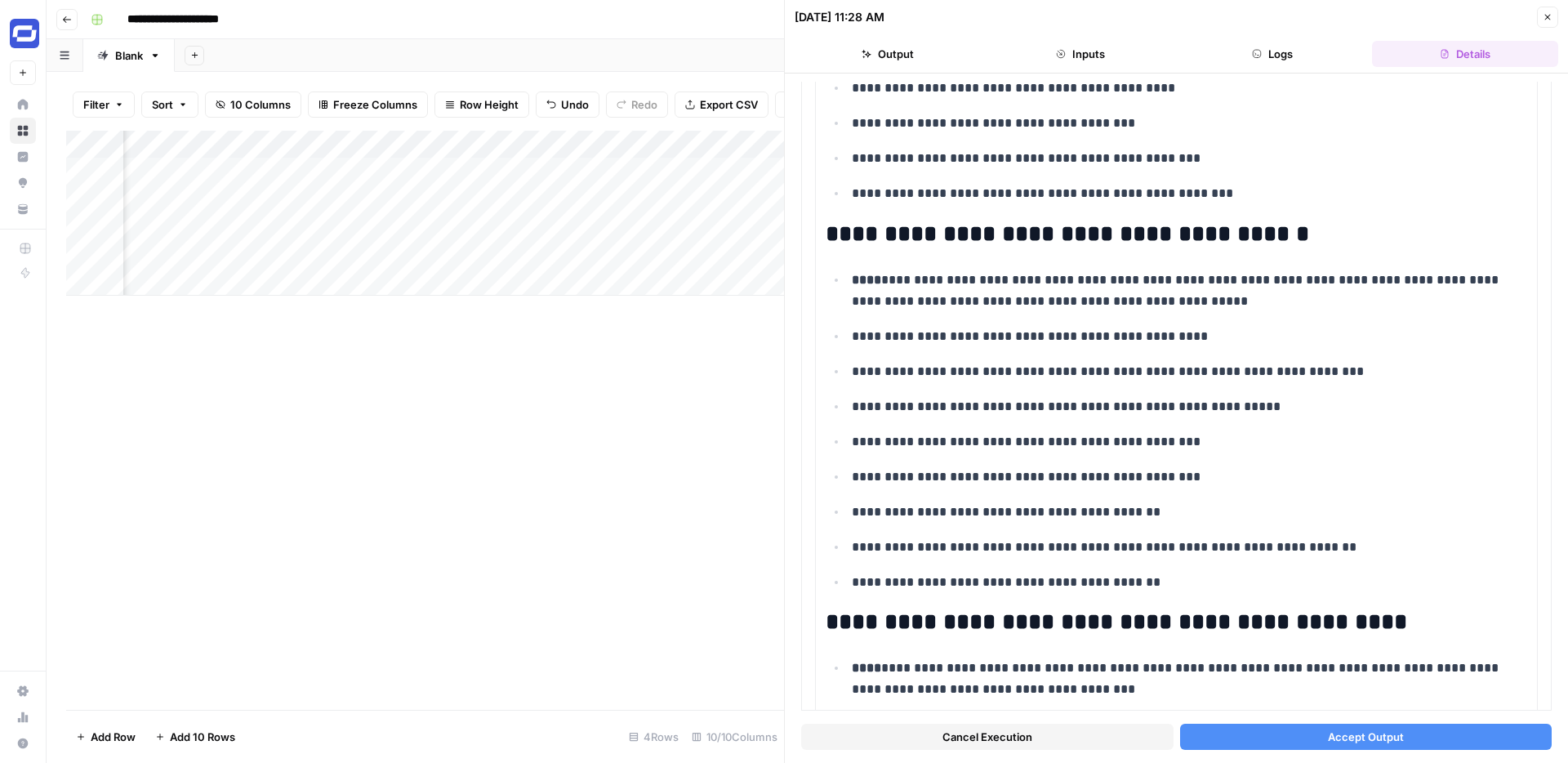
click at [1360, 737] on span "Accept Output" at bounding box center [1365, 737] width 76 height 17
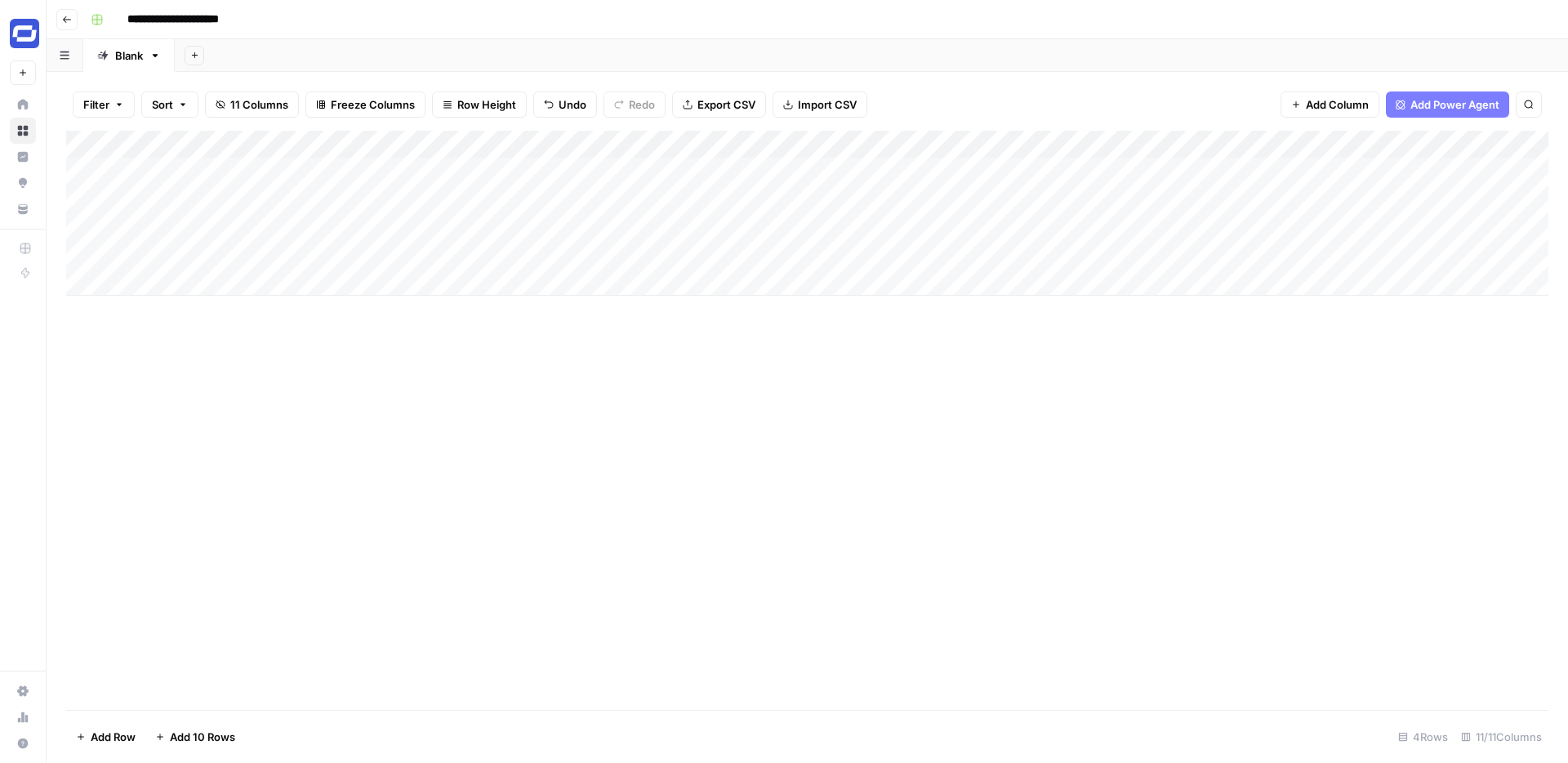
click at [240, 197] on div "Add Column" at bounding box center [806, 213] width 1482 height 165
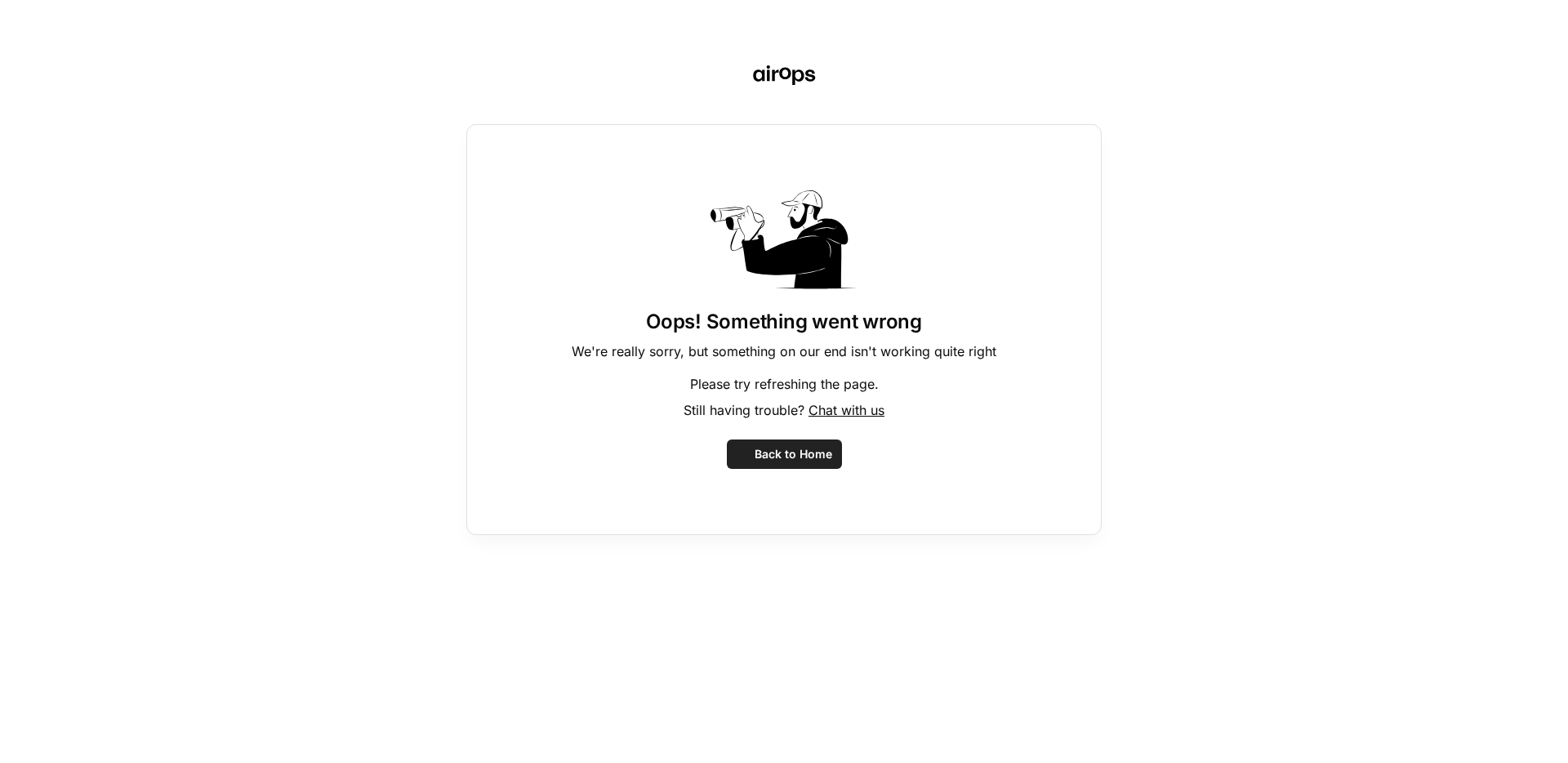
click at [202, 197] on div "Oops! Something went wrong We're really sorry, but something on our end isn't w…" at bounding box center [784, 381] width 1568 height 763
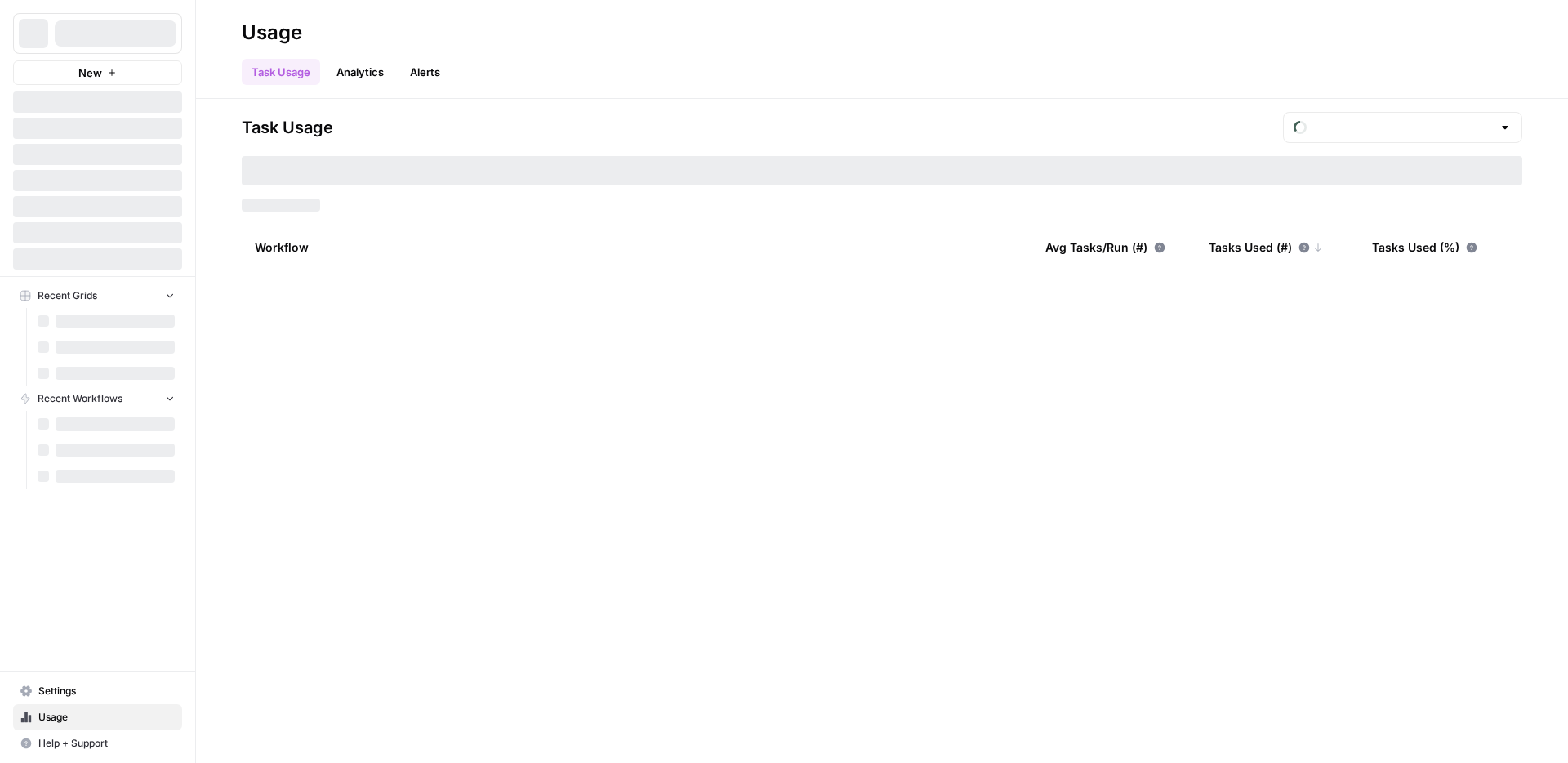
type input "September Tasks"
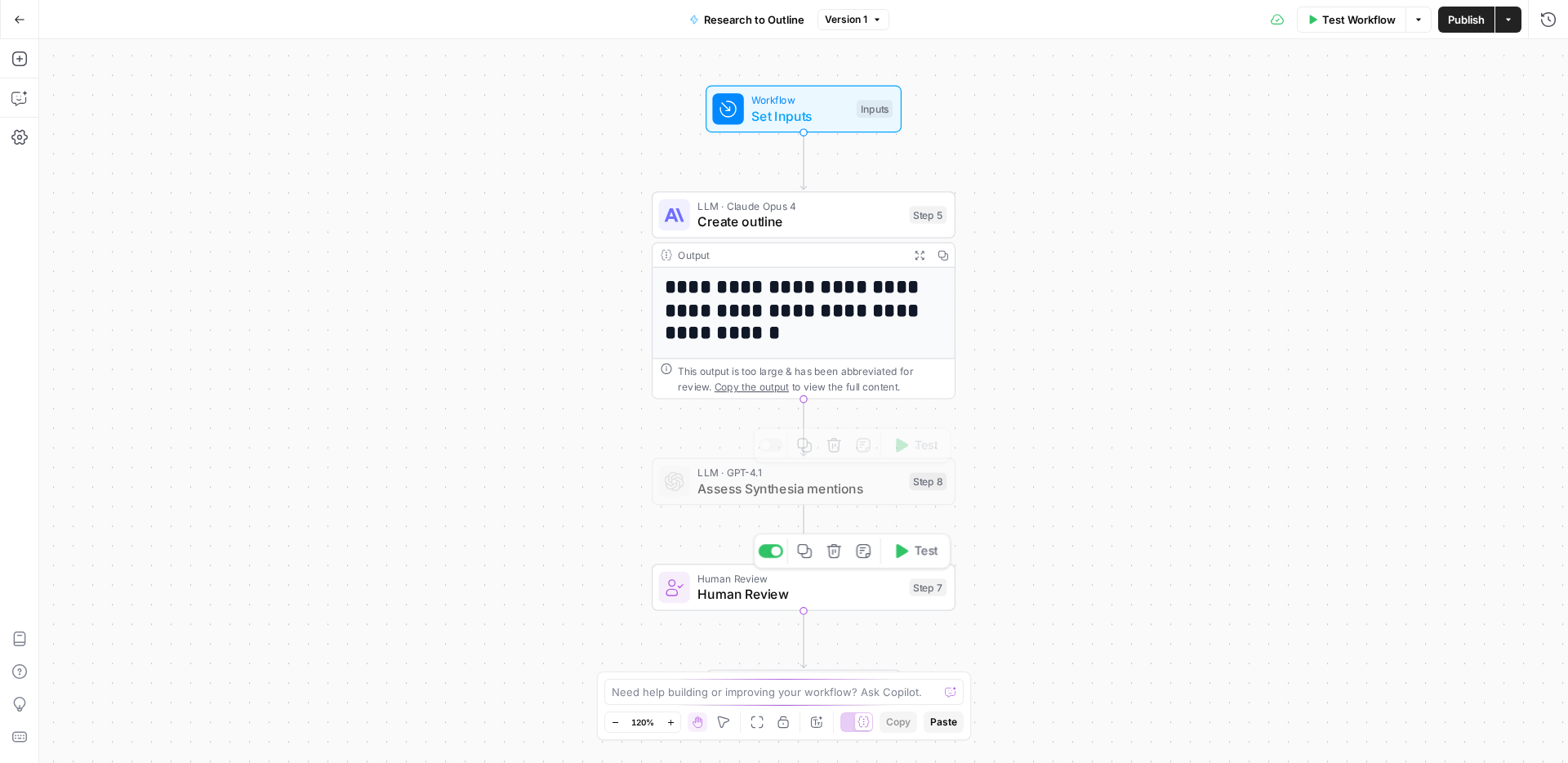
click at [788, 595] on span "Human Review" at bounding box center [799, 594] width 204 height 19
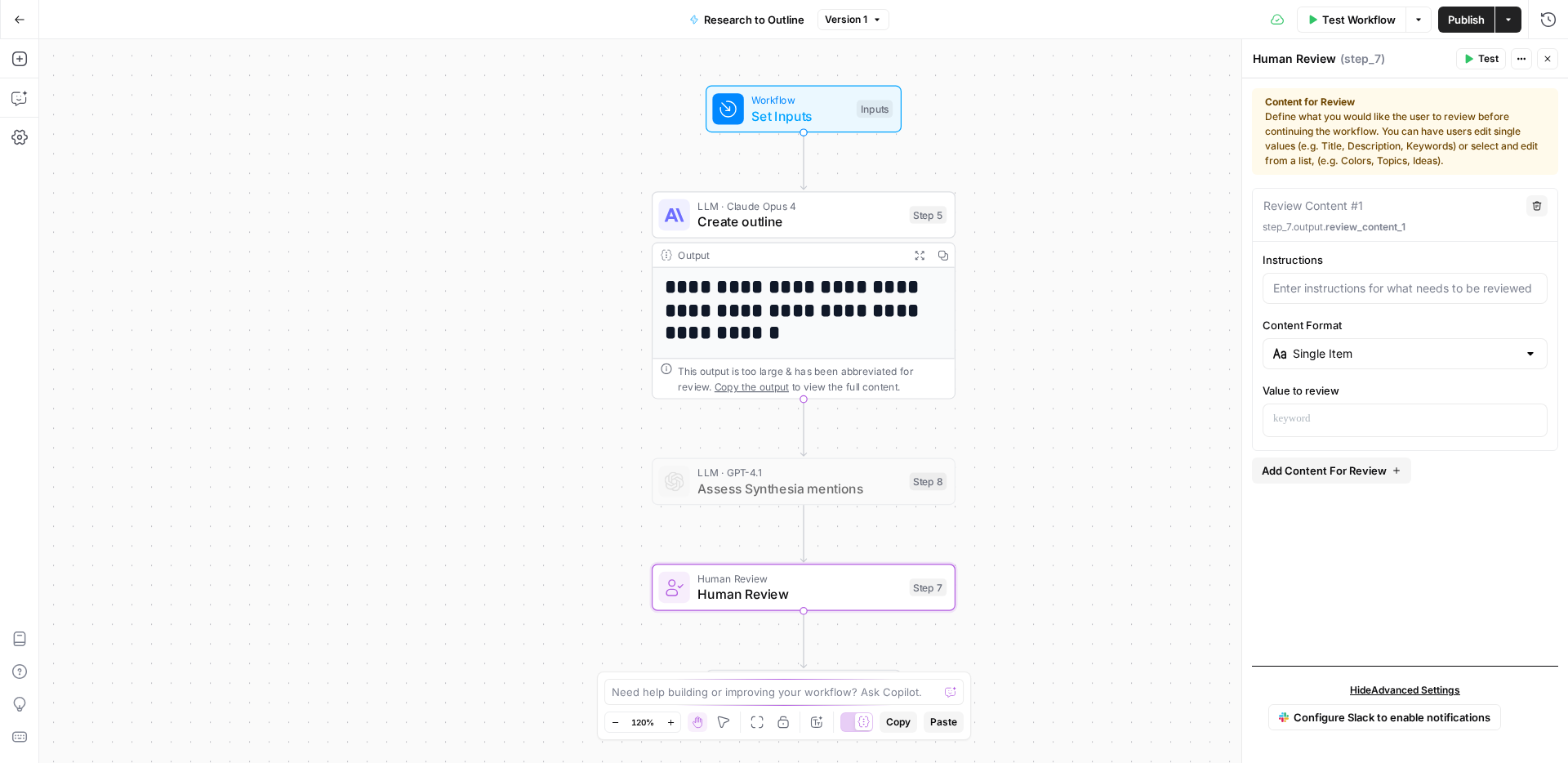
click at [1350, 301] on div at bounding box center [1405, 288] width 285 height 31
click at [1325, 358] on input "Content Format" at bounding box center [1405, 354] width 225 height 17
type input "Single Item"
click at [1341, 324] on label "Content Format" at bounding box center [1405, 325] width 285 height 17
click at [1341, 346] on input "Single Item" at bounding box center [1405, 354] width 225 height 17
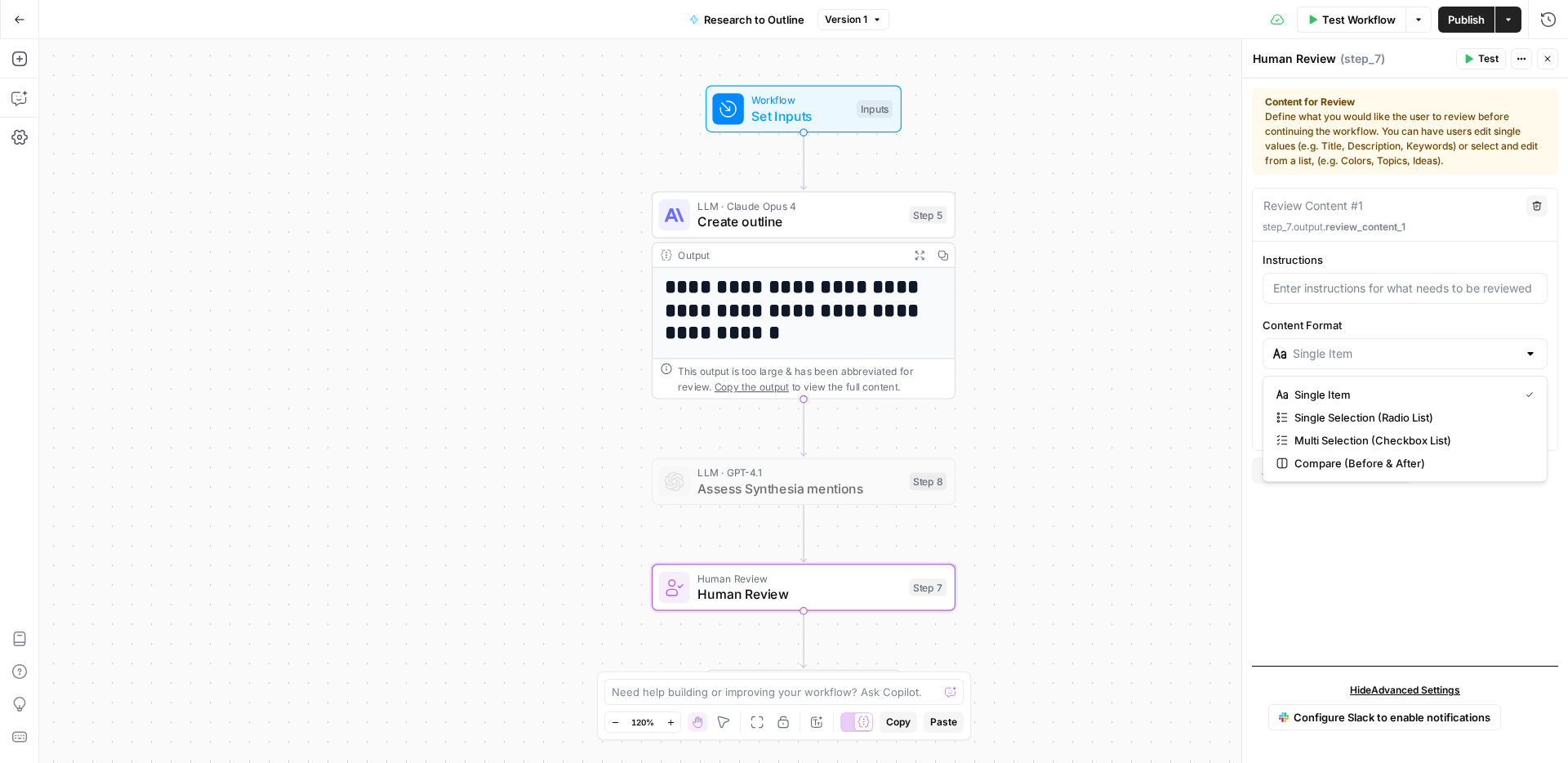
type input "Single Item"
click at [1335, 584] on div "Review Content #1 Delete step_7.output. review_content_1 Instructions Content F…" at bounding box center [1404, 420] width 306 height 464
click at [1342, 473] on span "Add Content For Review" at bounding box center [1324, 471] width 125 height 17
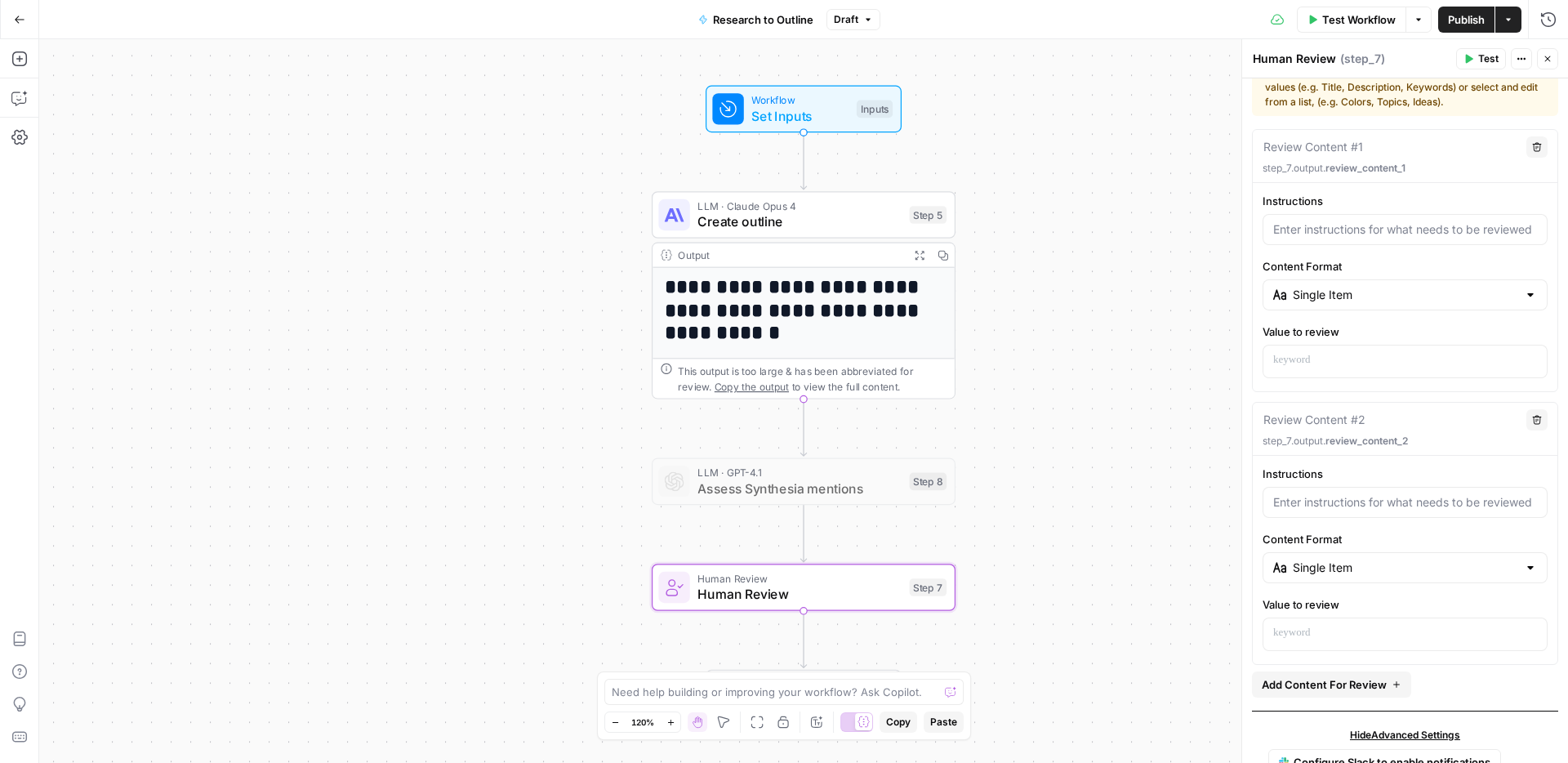
scroll to position [60, 0]
click at [1538, 421] on icon "button" at bounding box center [1536, 419] width 10 height 10
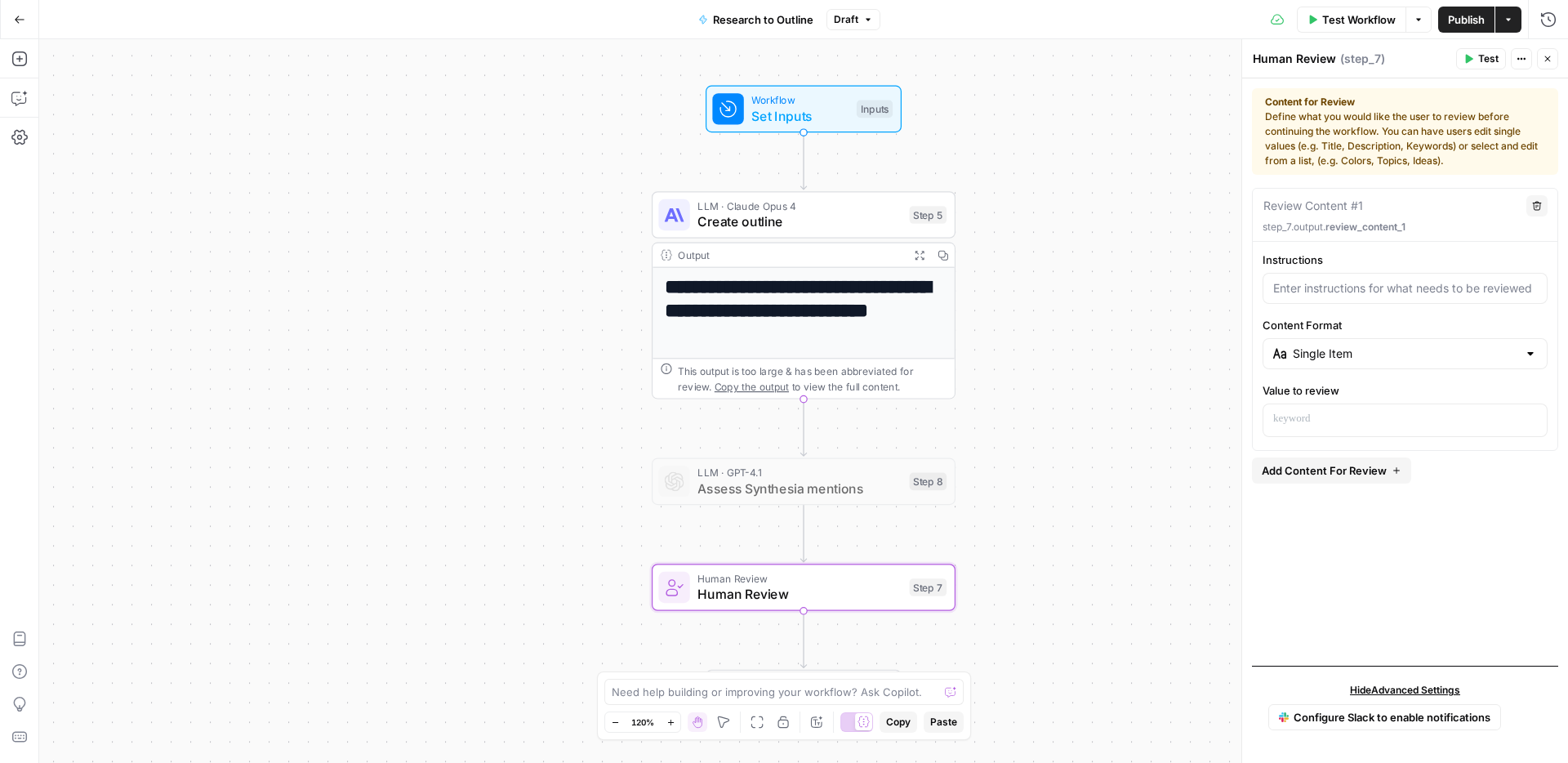
scroll to position [0, 0]
click at [1363, 355] on input "Content Format" at bounding box center [1405, 354] width 225 height 17
type input "Single Item"
click at [1369, 328] on label "Content Format" at bounding box center [1405, 325] width 285 height 17
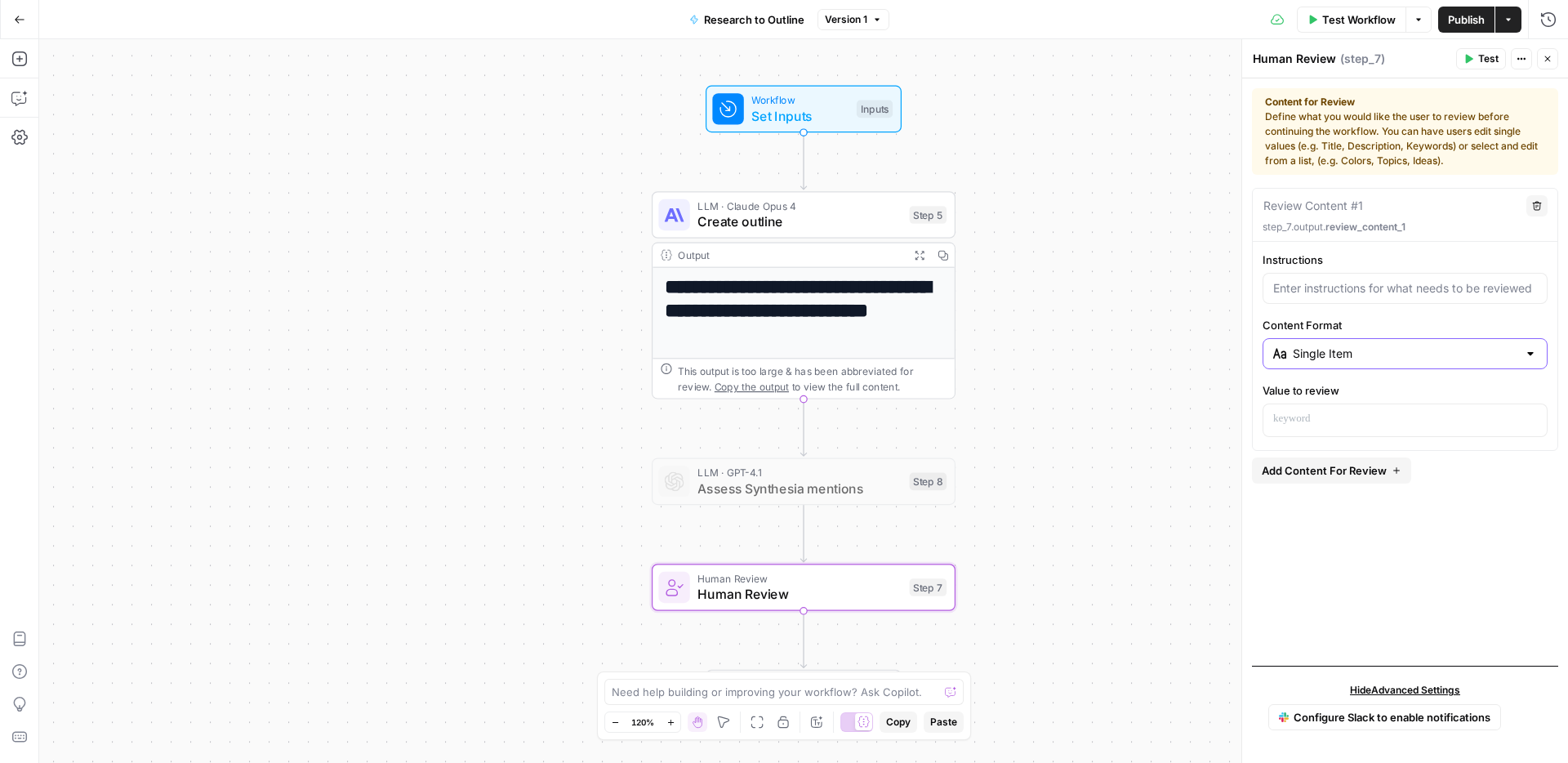
click at [1369, 346] on input "Single Item" at bounding box center [1405, 354] width 225 height 17
type input "Single Item"
click at [1443, 319] on label "Content Format" at bounding box center [1405, 325] width 285 height 17
click at [1443, 346] on input "Single Item" at bounding box center [1405, 354] width 225 height 17
type input "Single Item"
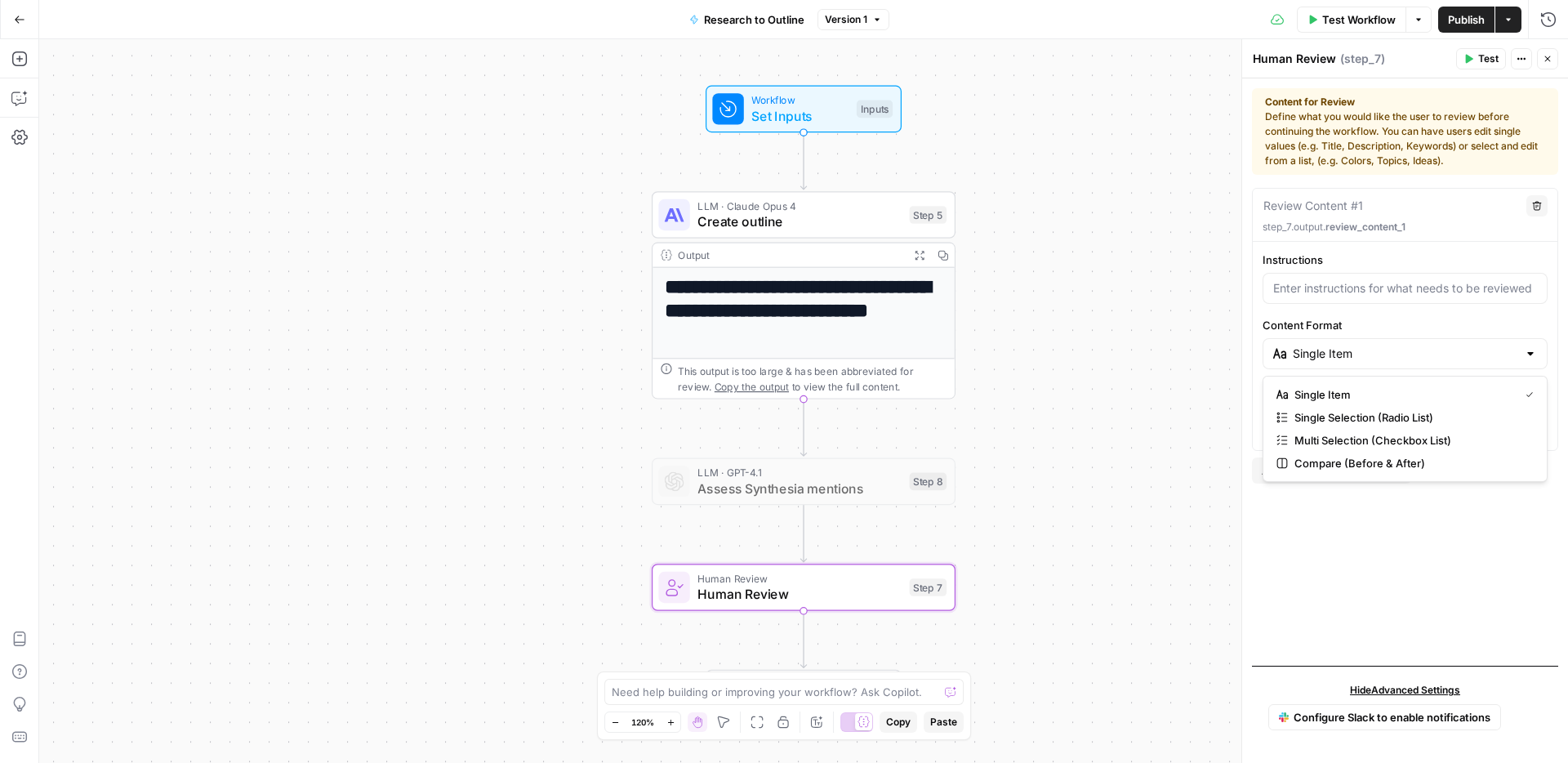
click at [1524, 532] on div "Review Content #1 Delete step_7.output. review_content_1 Instructions Content F…" at bounding box center [1404, 420] width 306 height 464
click at [1530, 429] on div at bounding box center [1405, 421] width 283 height 32
click at [1531, 415] on icon "button" at bounding box center [1531, 419] width 8 height 8
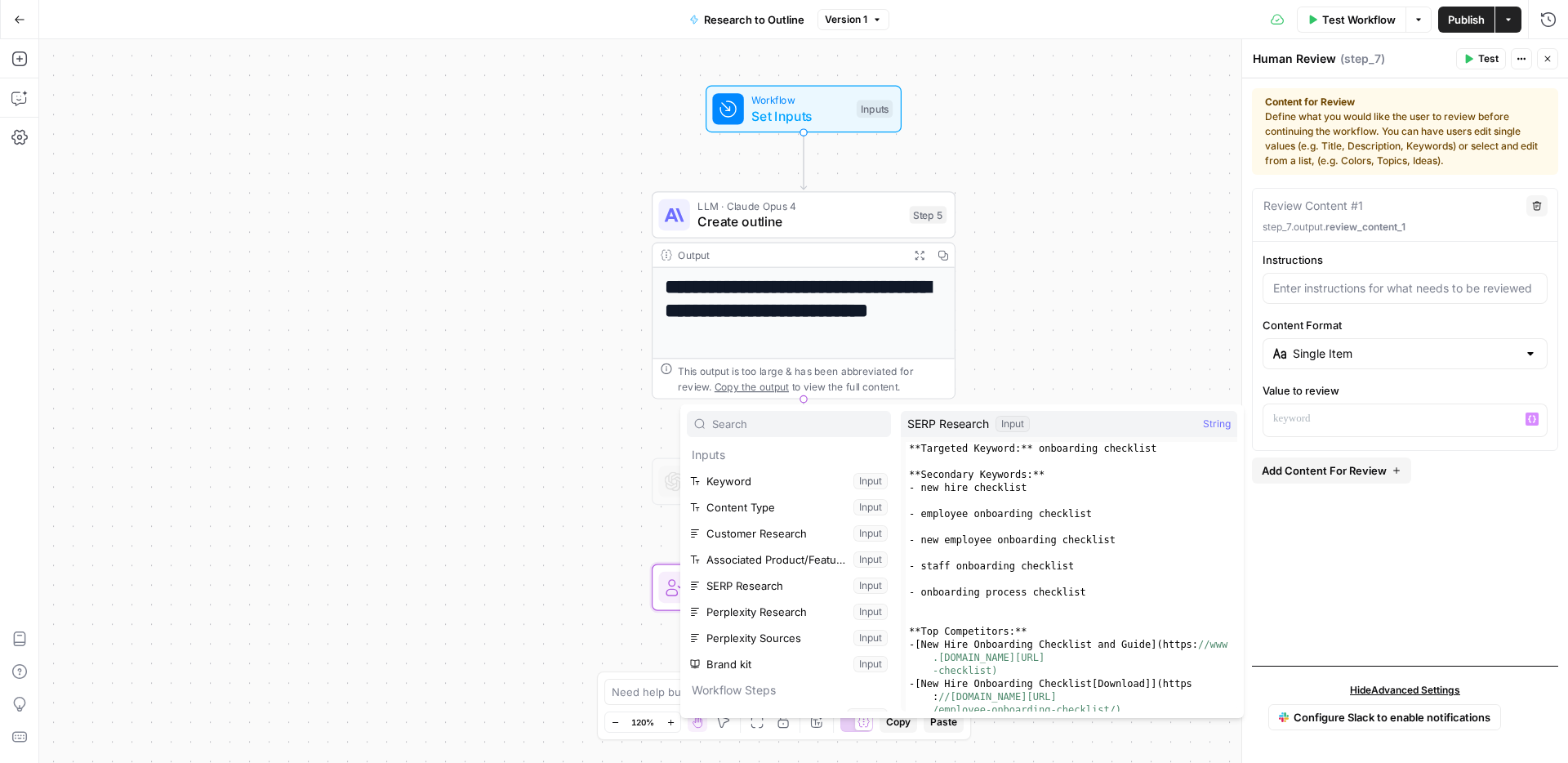
scroll to position [175, 0]
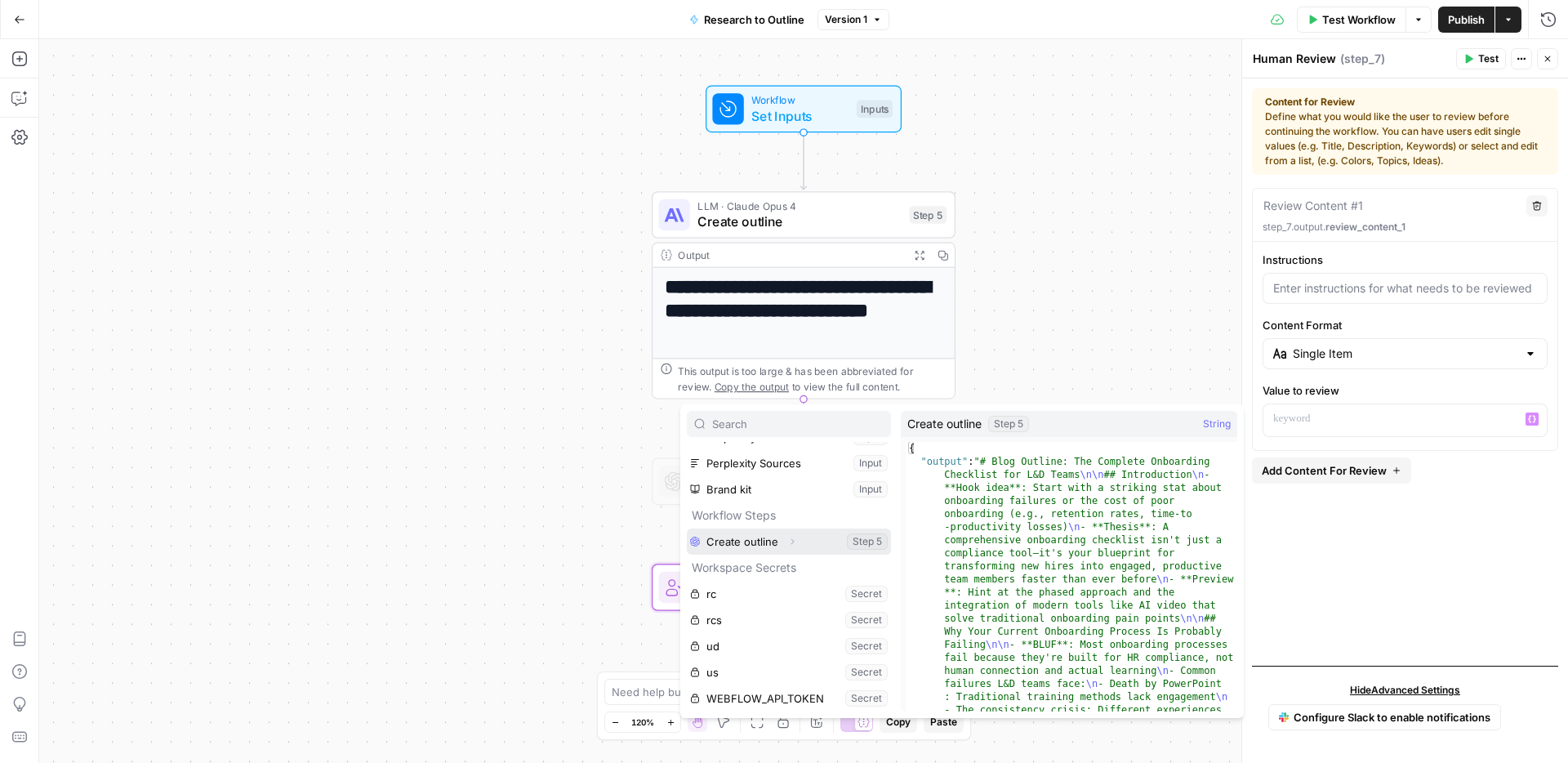
click at [791, 542] on icon "button" at bounding box center [793, 542] width 4 height 6
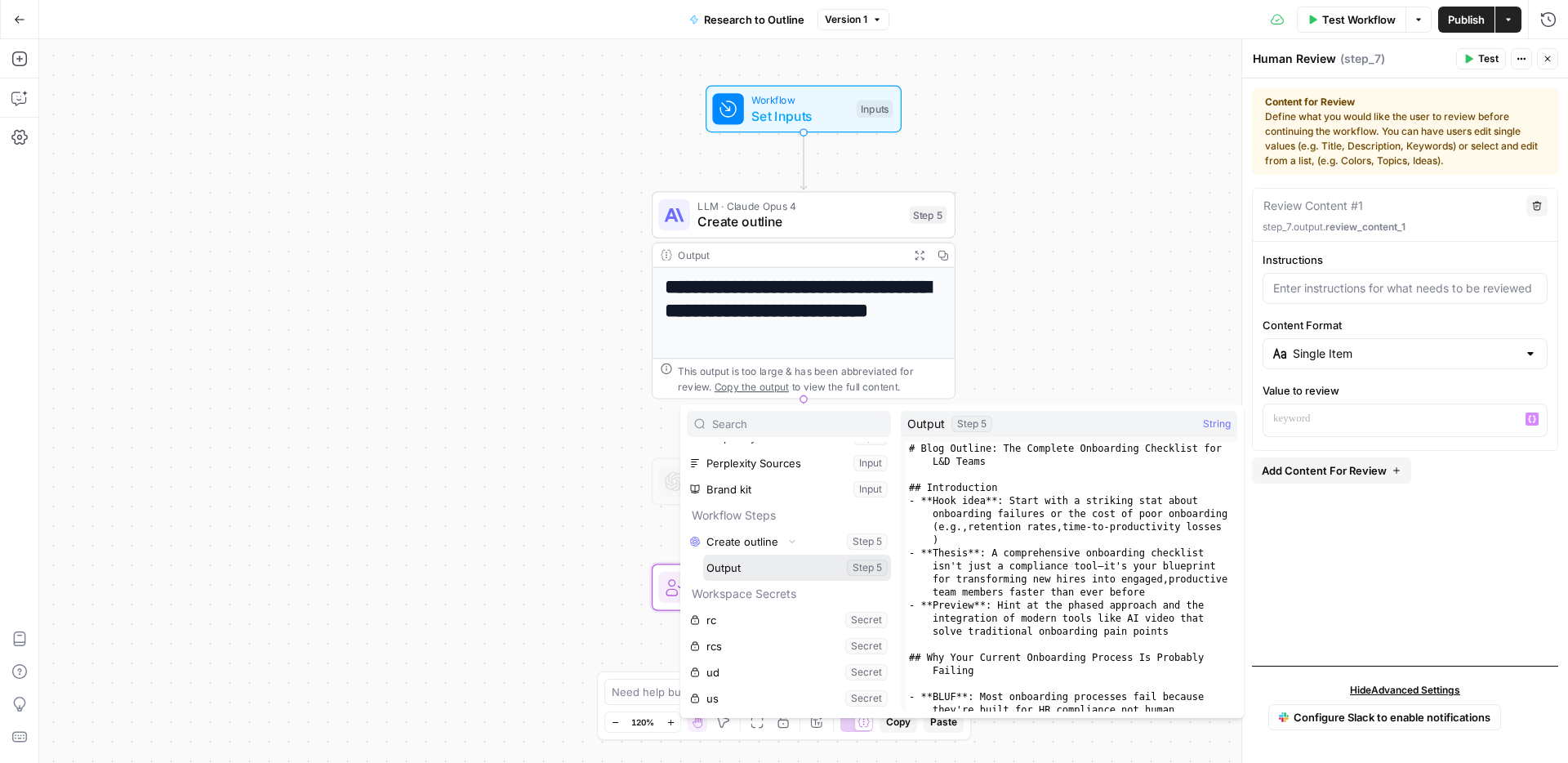
click at [762, 565] on button "Select variable Output" at bounding box center [797, 568] width 188 height 26
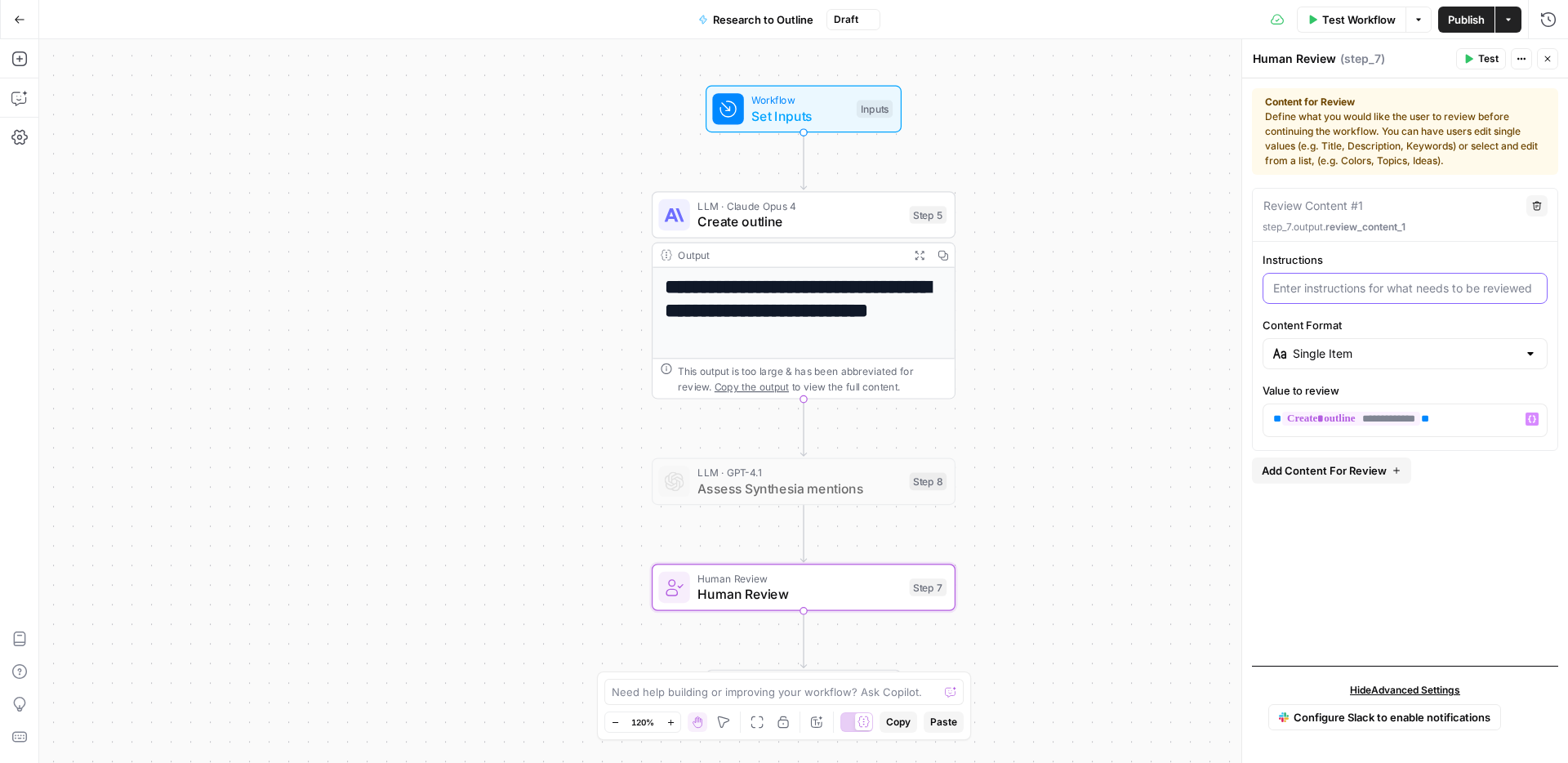
click at [1363, 284] on input "Instructions" at bounding box center [1405, 288] width 264 height 17
type input "Review the outline"
click at [1462, 24] on span "Publish" at bounding box center [1466, 19] width 37 height 17
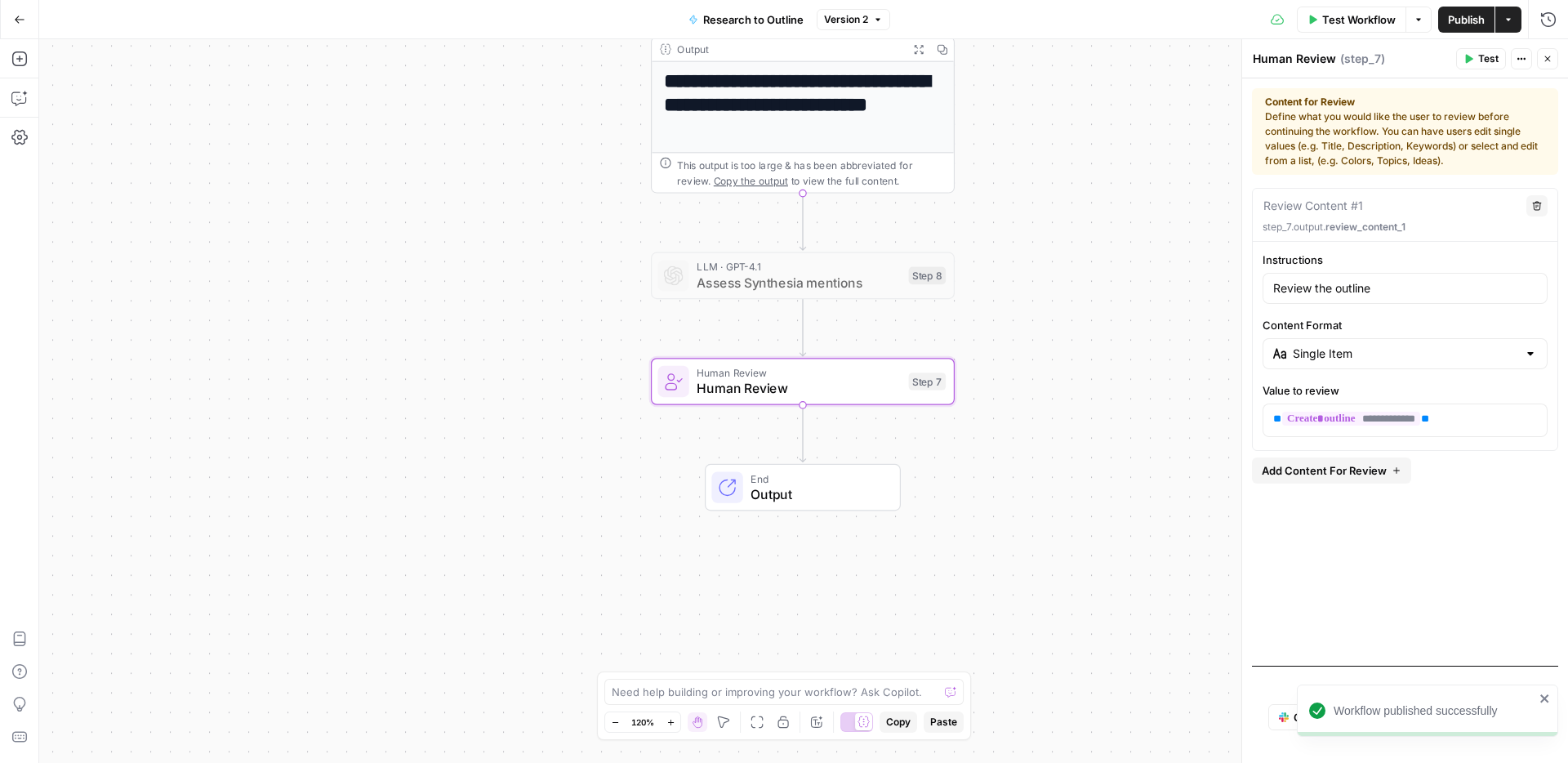
drag, startPoint x: 1090, startPoint y: 514, endPoint x: 1086, endPoint y: 298, distance: 216.0
click at [1086, 299] on div "**********" at bounding box center [804, 401] width 1529 height 723
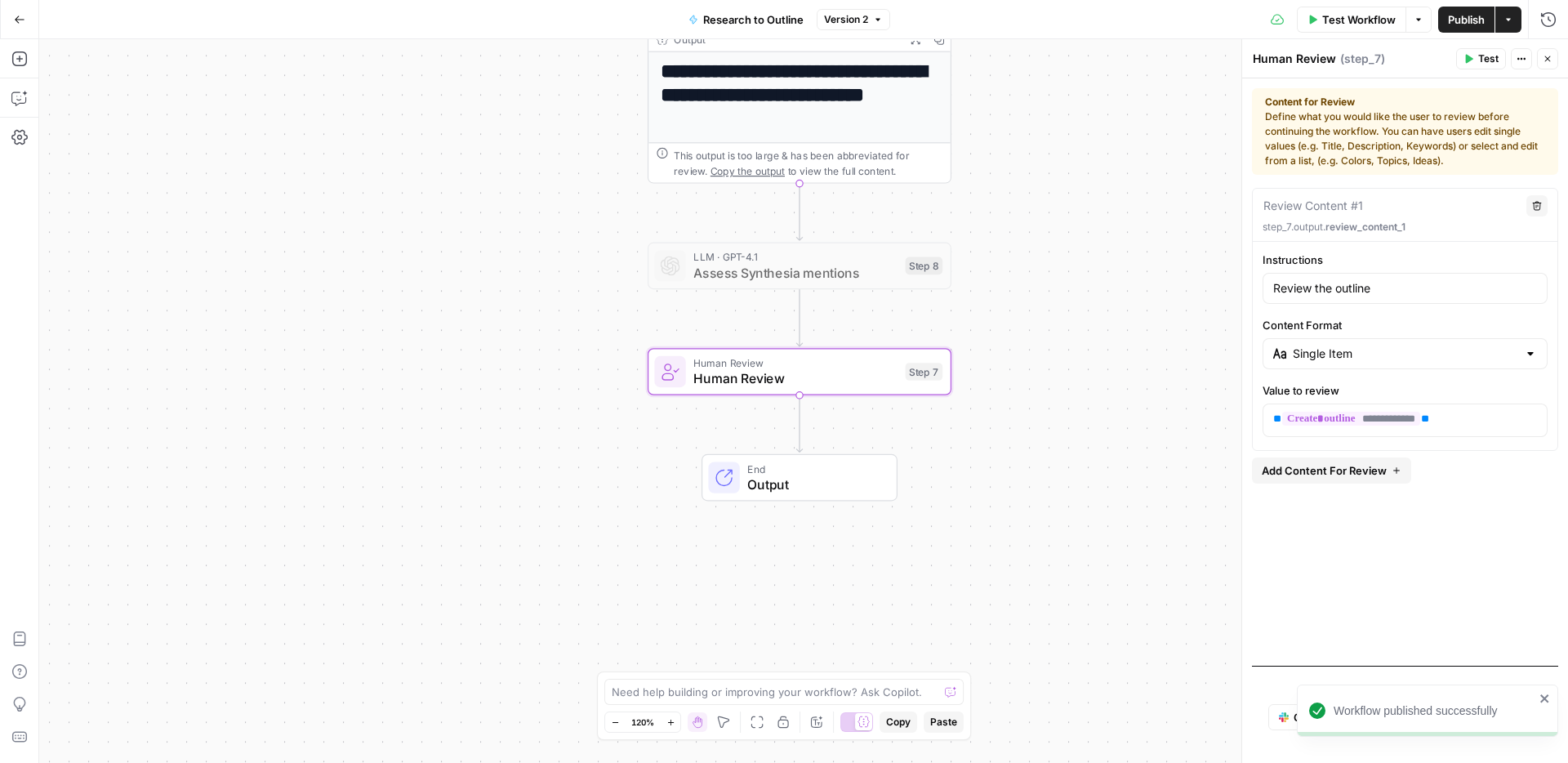
click at [796, 476] on span "Output" at bounding box center [813, 485] width 133 height 19
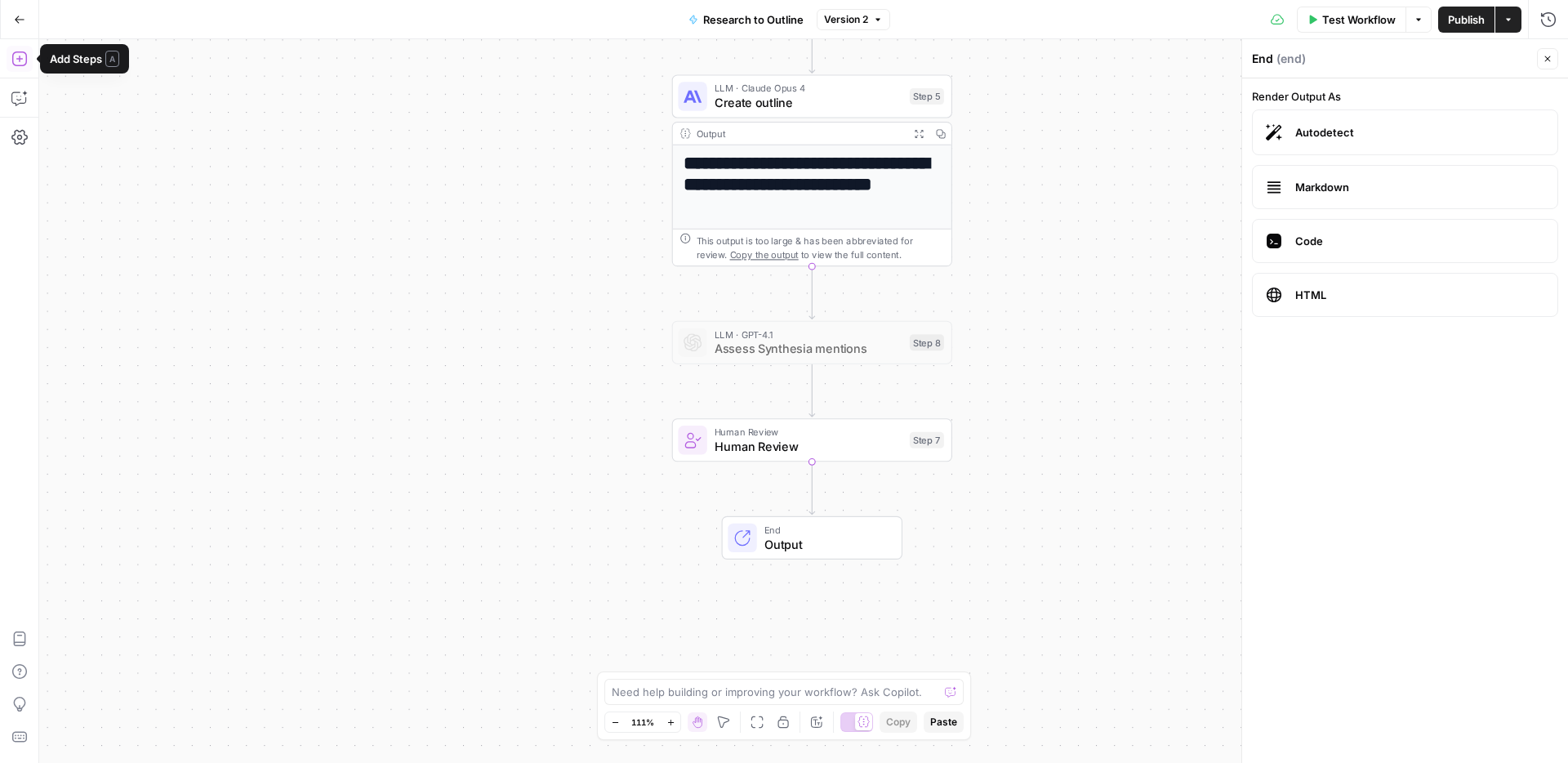
click at [25, 67] on button "Add Steps" at bounding box center [19, 59] width 26 height 26
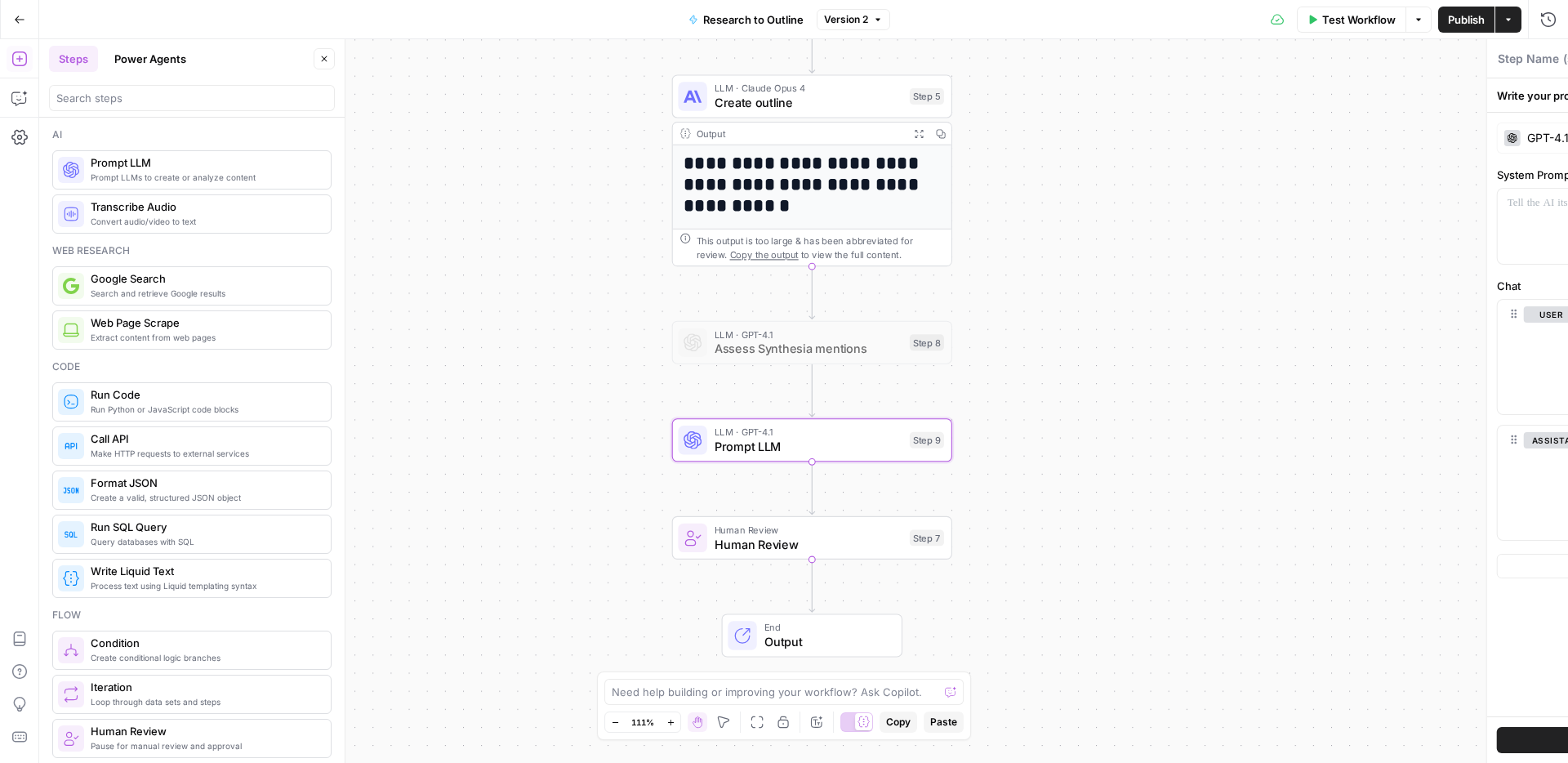
type textarea "Prompt LLM"
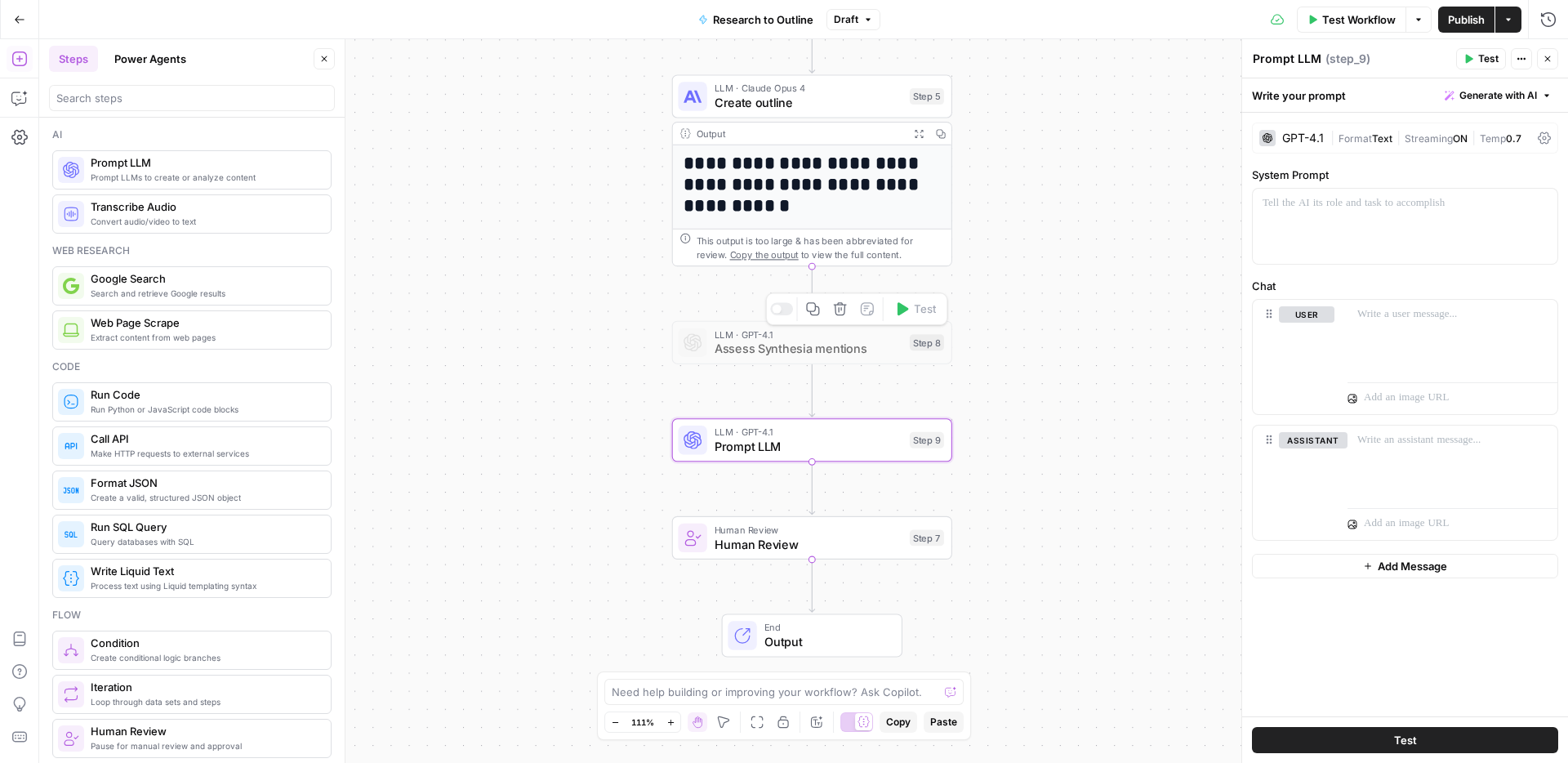
click at [807, 355] on span "Assess Synthesia mentions" at bounding box center [808, 349] width 188 height 18
click at [787, 313] on div at bounding box center [781, 308] width 23 height 13
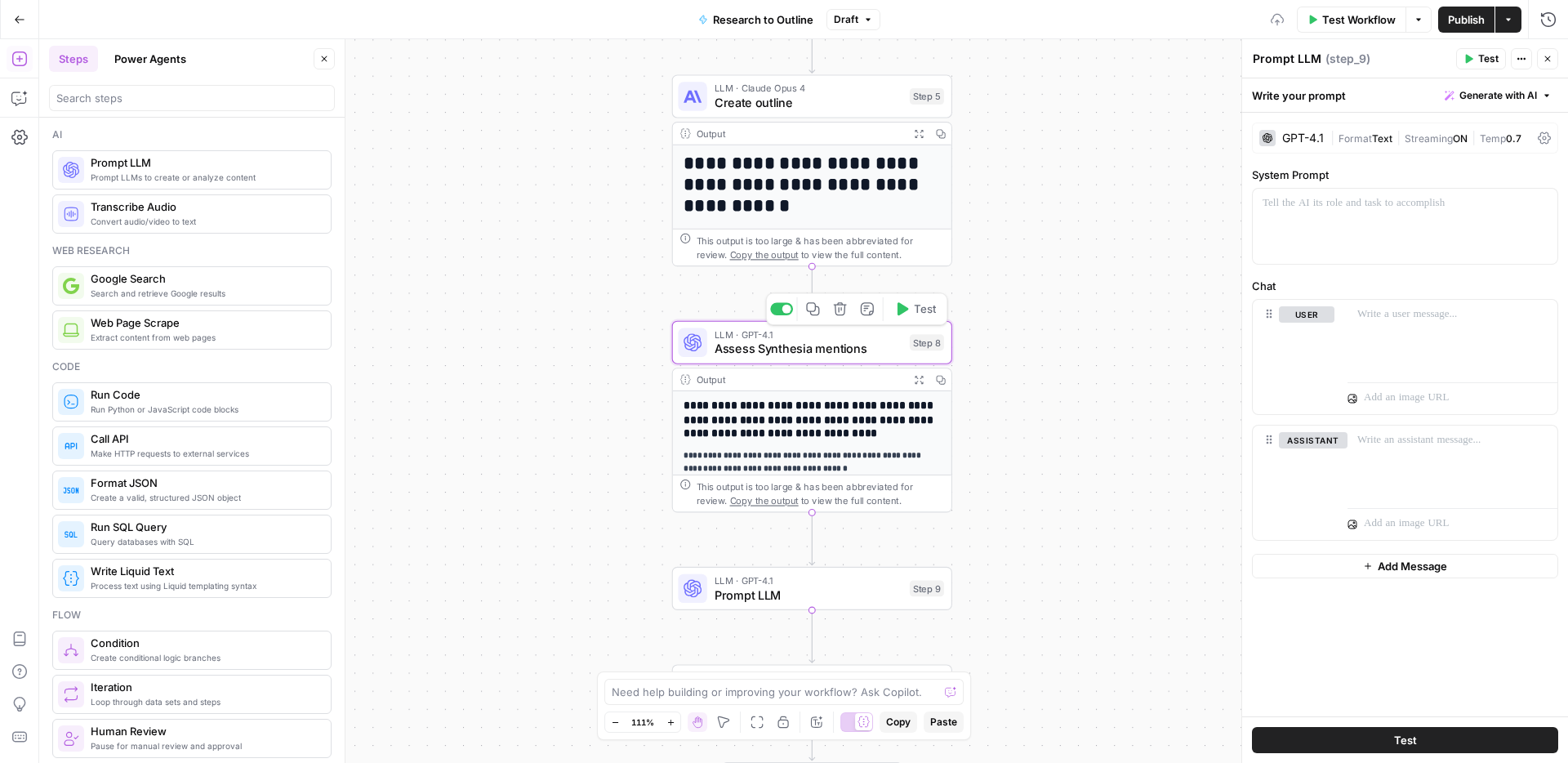
click at [747, 347] on span "Assess Synthesia mentions" at bounding box center [808, 349] width 188 height 18
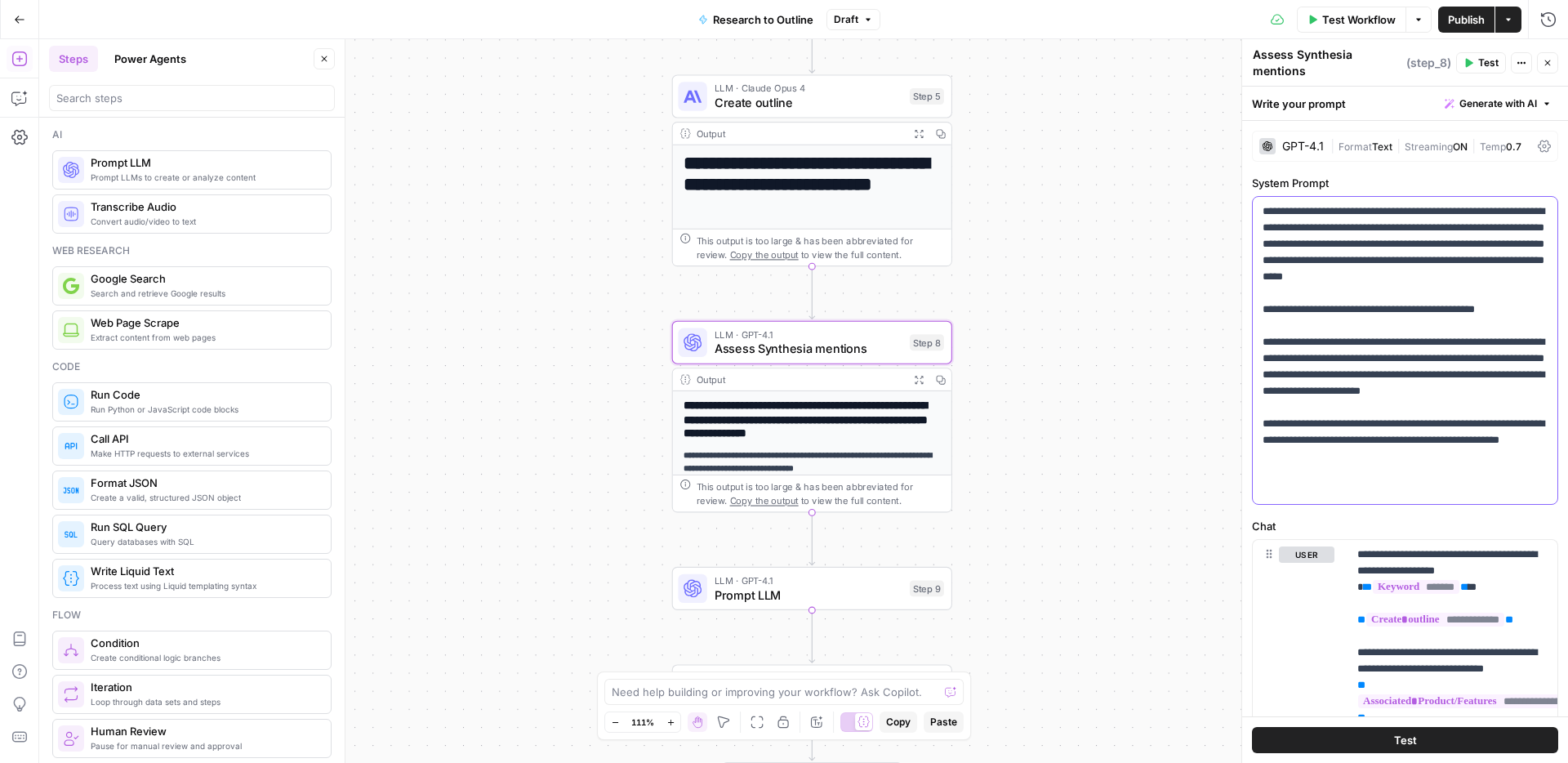
click at [1367, 252] on p "**********" at bounding box center [1405, 350] width 285 height 294
drag, startPoint x: 1350, startPoint y: 326, endPoint x: 1251, endPoint y: 209, distance: 153.3
click at [1252, 209] on div "**********" at bounding box center [1404, 350] width 304 height 307
copy p "**********"
click at [796, 594] on span "Prompt LLM" at bounding box center [808, 594] width 188 height 18
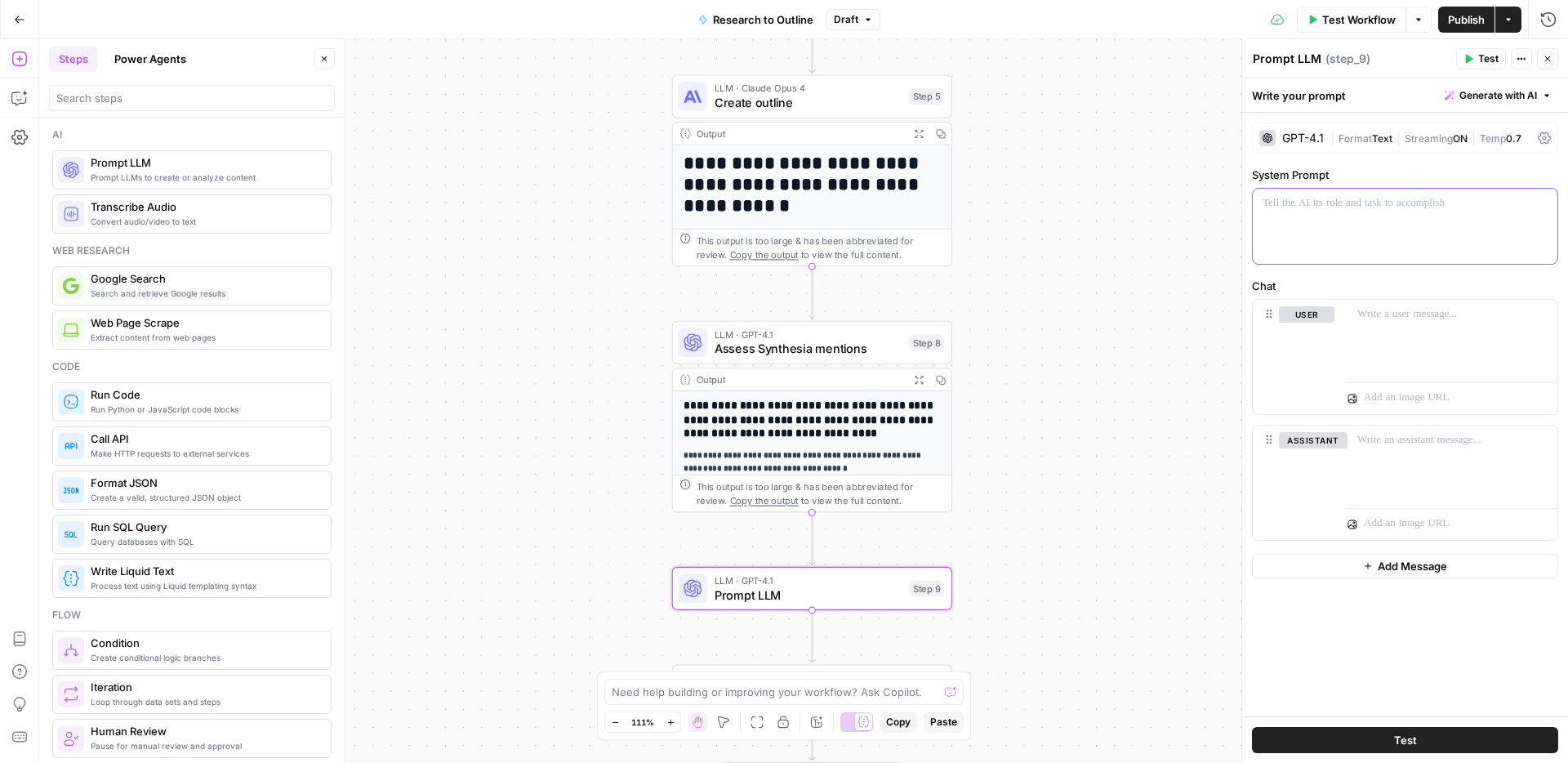
click at [1273, 212] on div at bounding box center [1404, 227] width 304 height 76
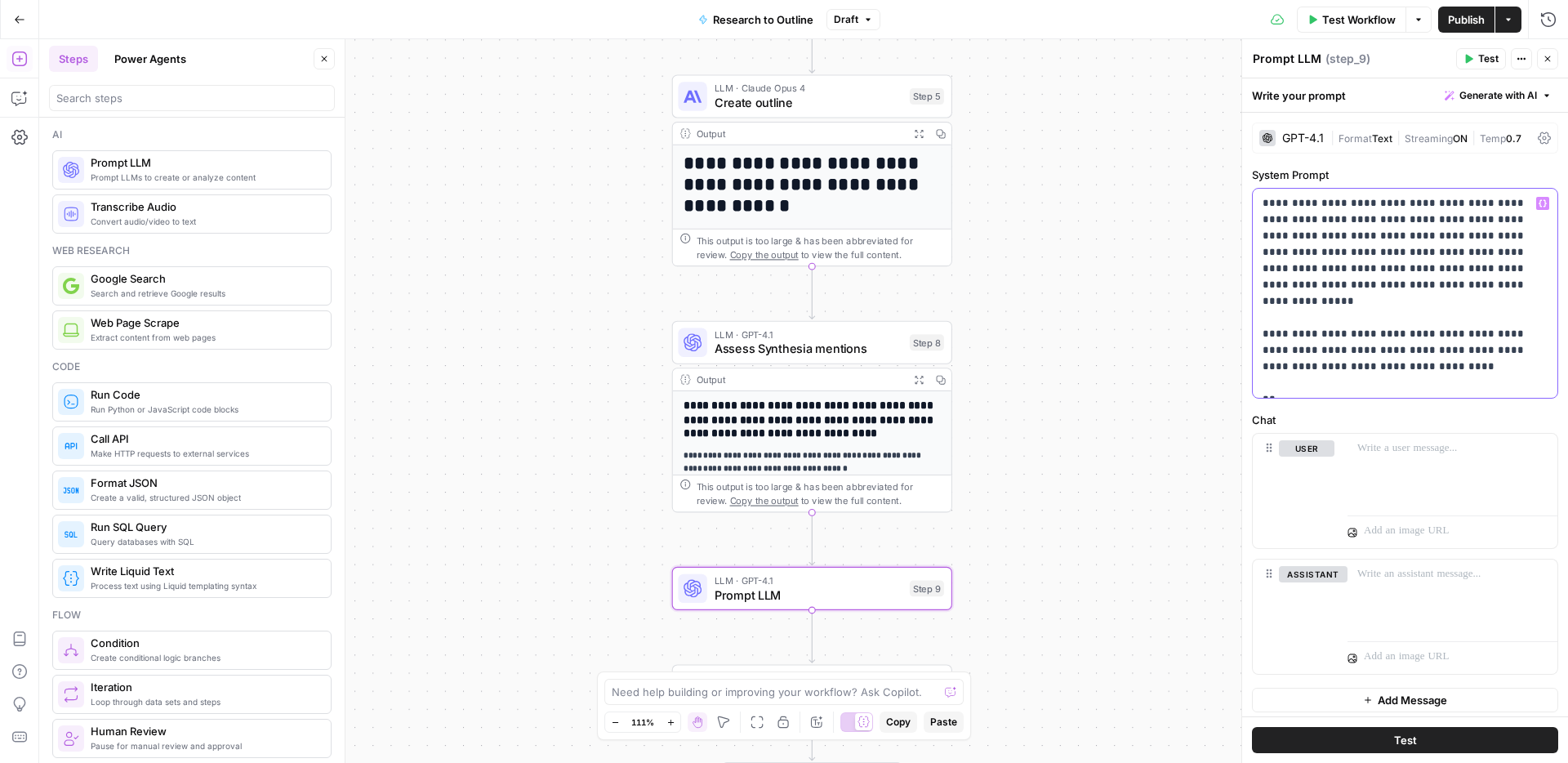
drag, startPoint x: 1282, startPoint y: 384, endPoint x: 1247, endPoint y: 384, distance: 35.0
click at [1247, 384] on div "**********" at bounding box center [1404, 401] width 326 height 723
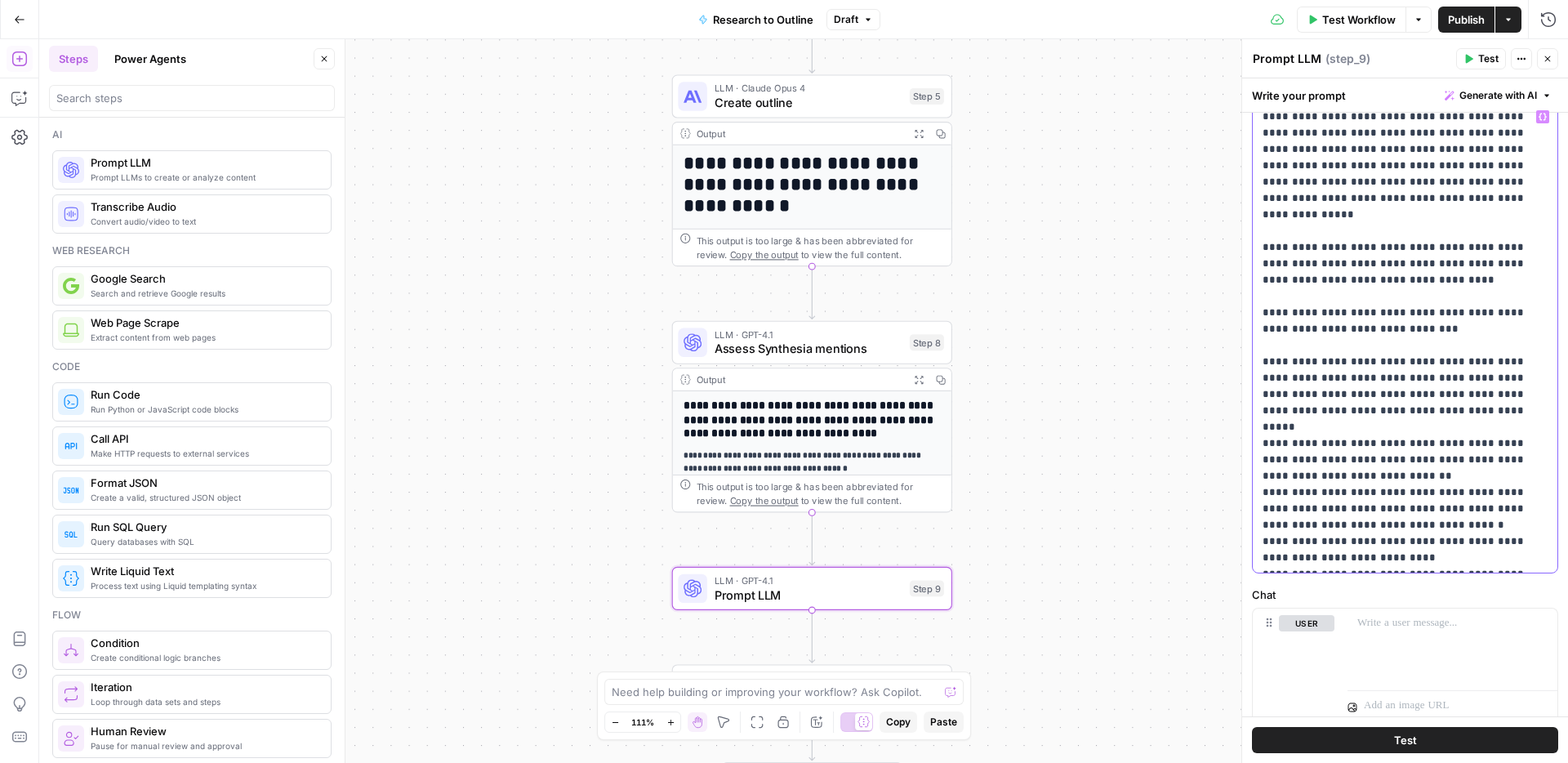
scroll to position [170, 0]
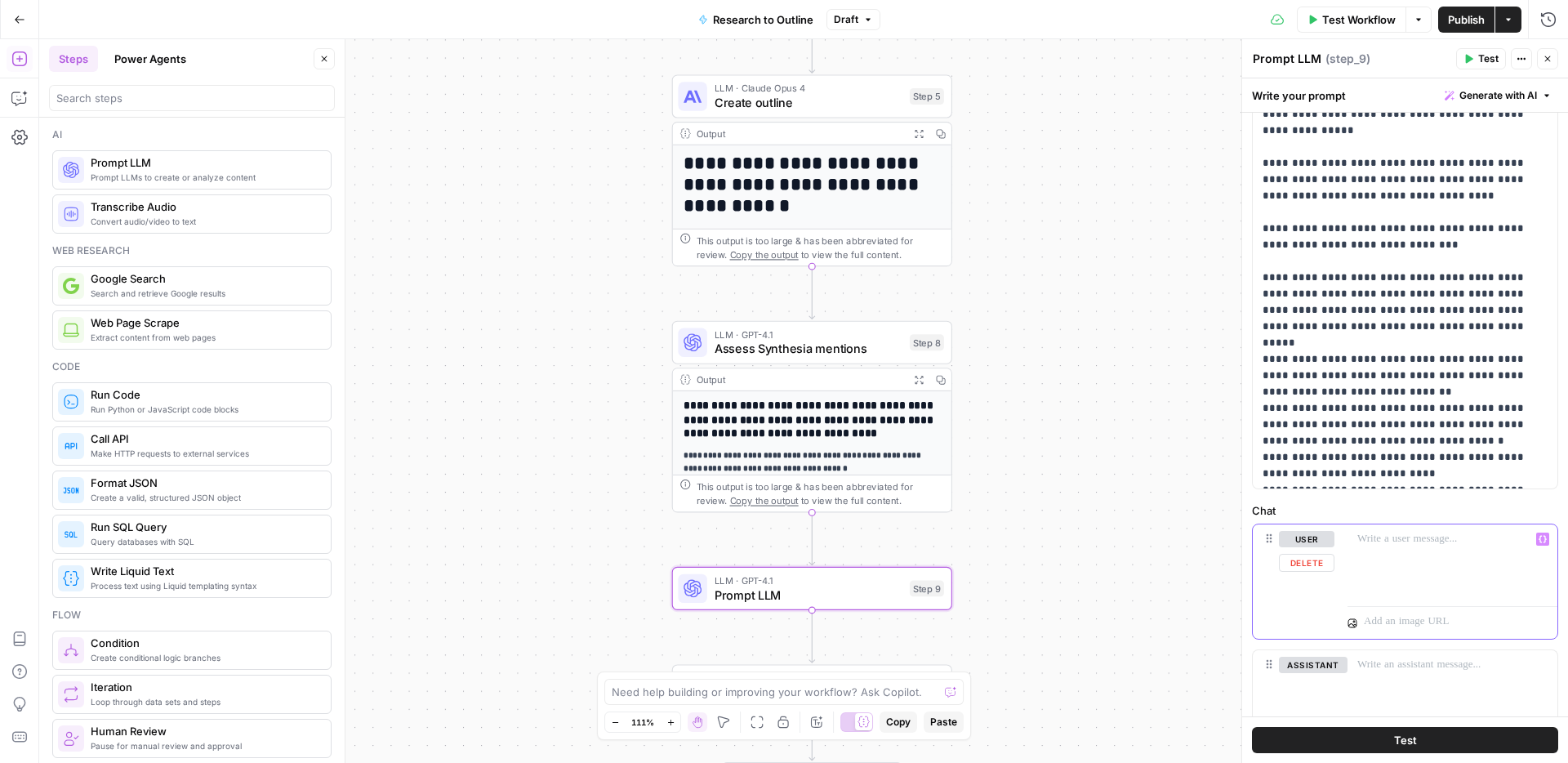
click at [1369, 535] on p at bounding box center [1452, 539] width 190 height 17
click at [1541, 538] on icon "button" at bounding box center [1542, 538] width 8 height 8
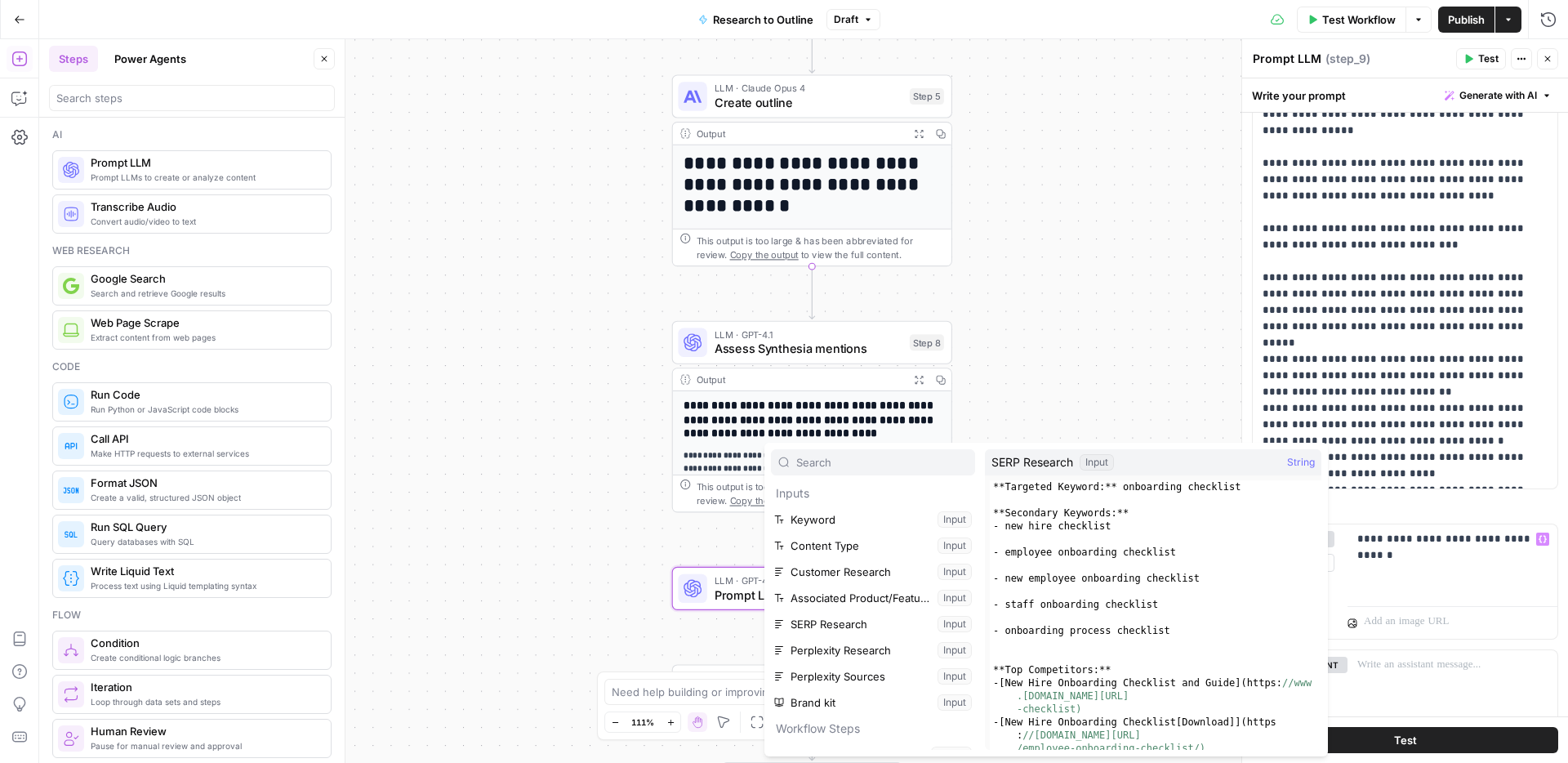
scroll to position [201, 0]
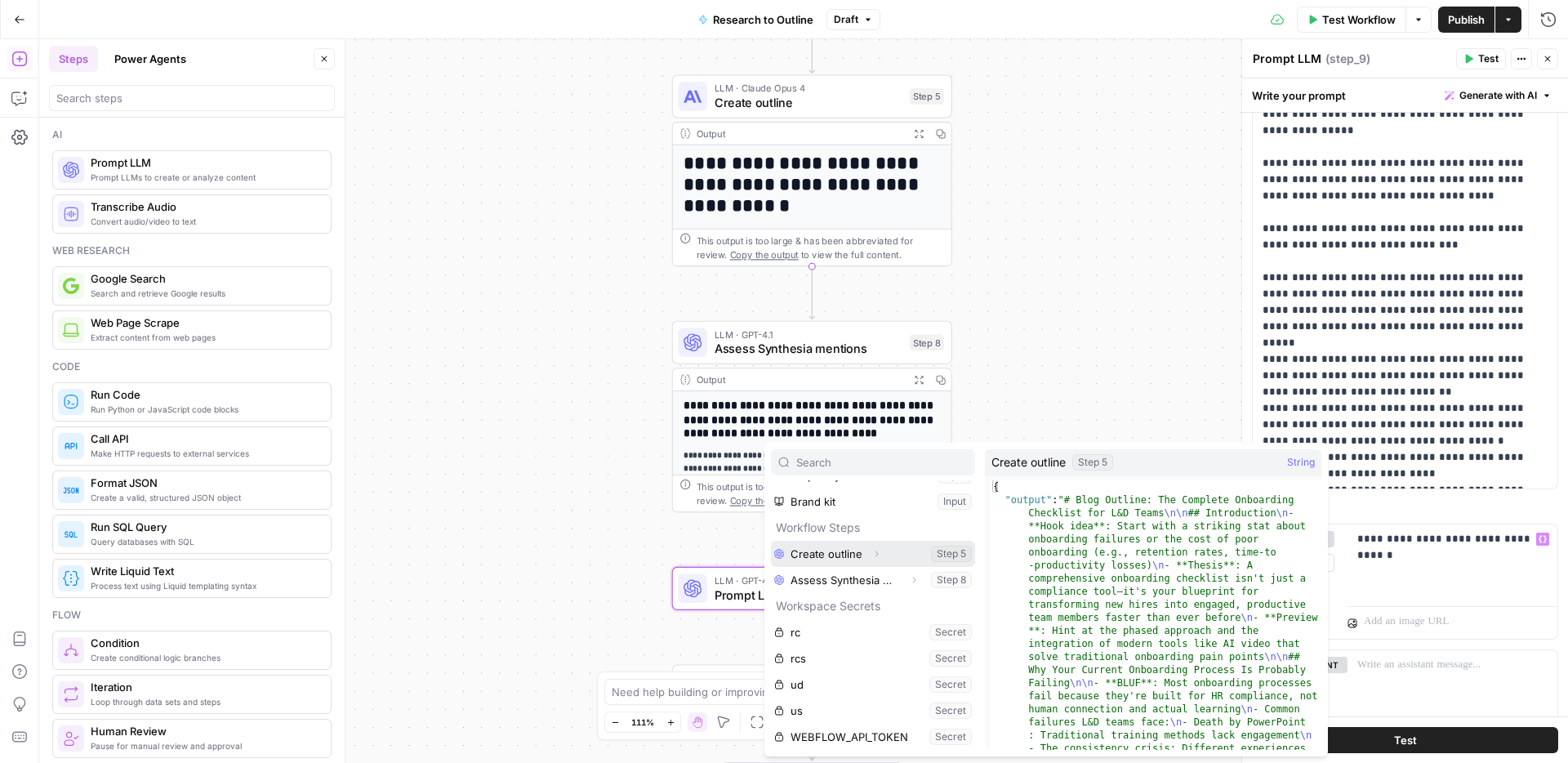
click at [877, 558] on icon "button" at bounding box center [876, 553] width 10 height 10
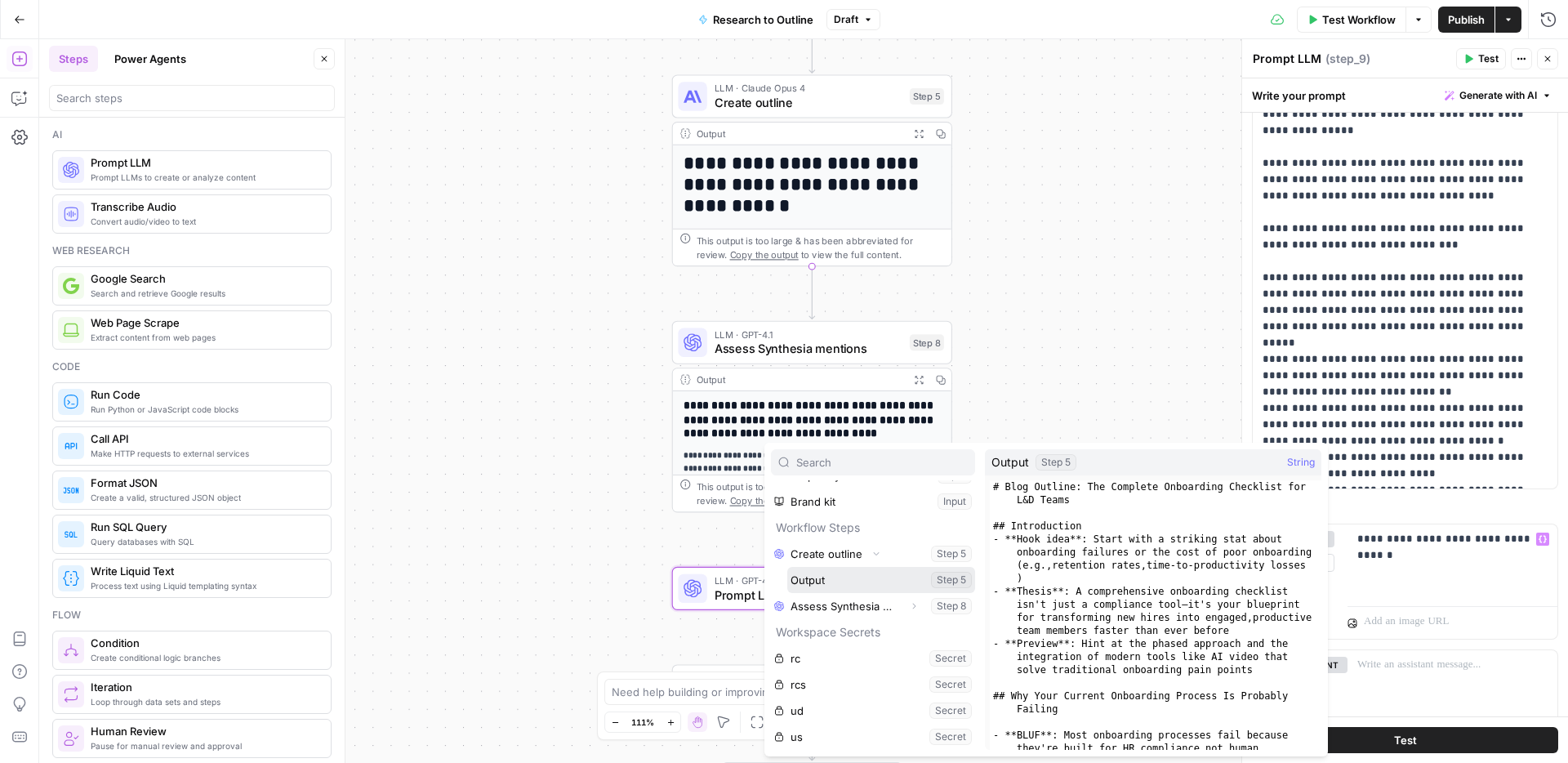
click at [843, 592] on button "Select variable Output" at bounding box center [881, 580] width 188 height 26
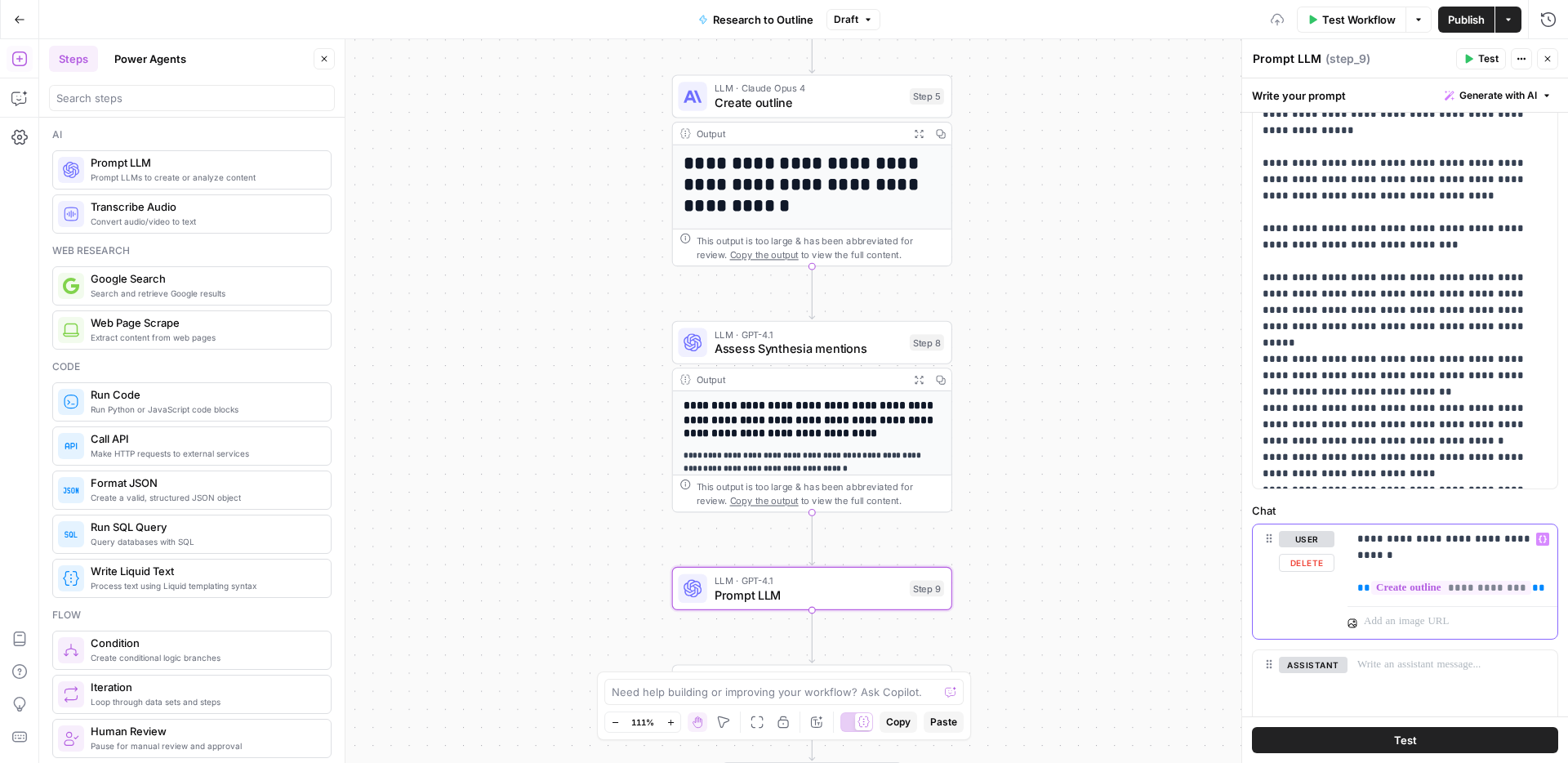
scroll to position [183, 0]
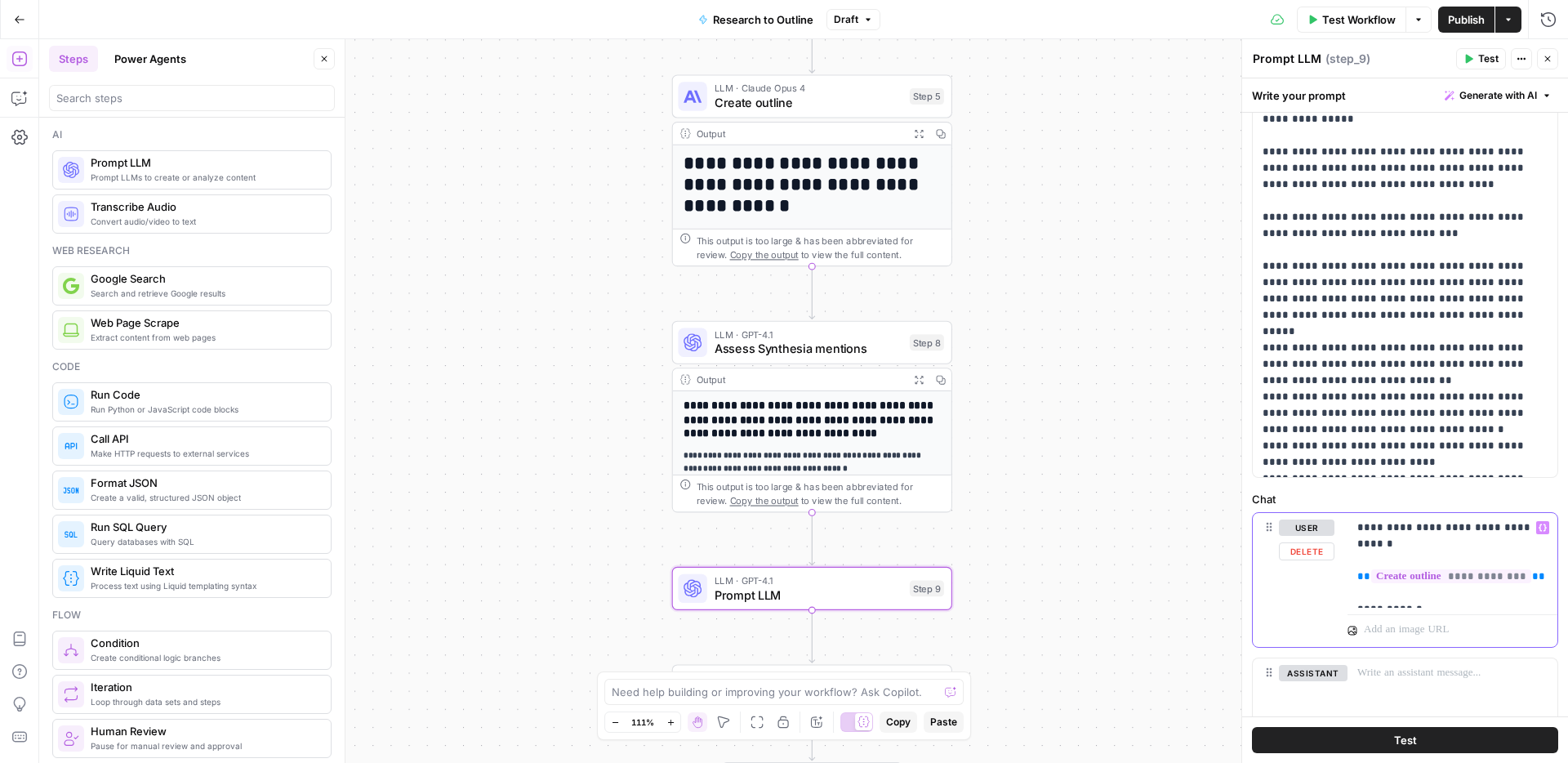
click at [1357, 524] on p "**********" at bounding box center [1452, 560] width 190 height 82
click at [1425, 589] on p "**********" at bounding box center [1452, 560] width 190 height 82
click at [1416, 588] on p "**********" at bounding box center [1452, 560] width 190 height 82
click at [1533, 589] on p "**********" at bounding box center [1452, 560] width 190 height 82
click at [1542, 523] on button "Variables Menu" at bounding box center [1542, 528] width 13 height 13
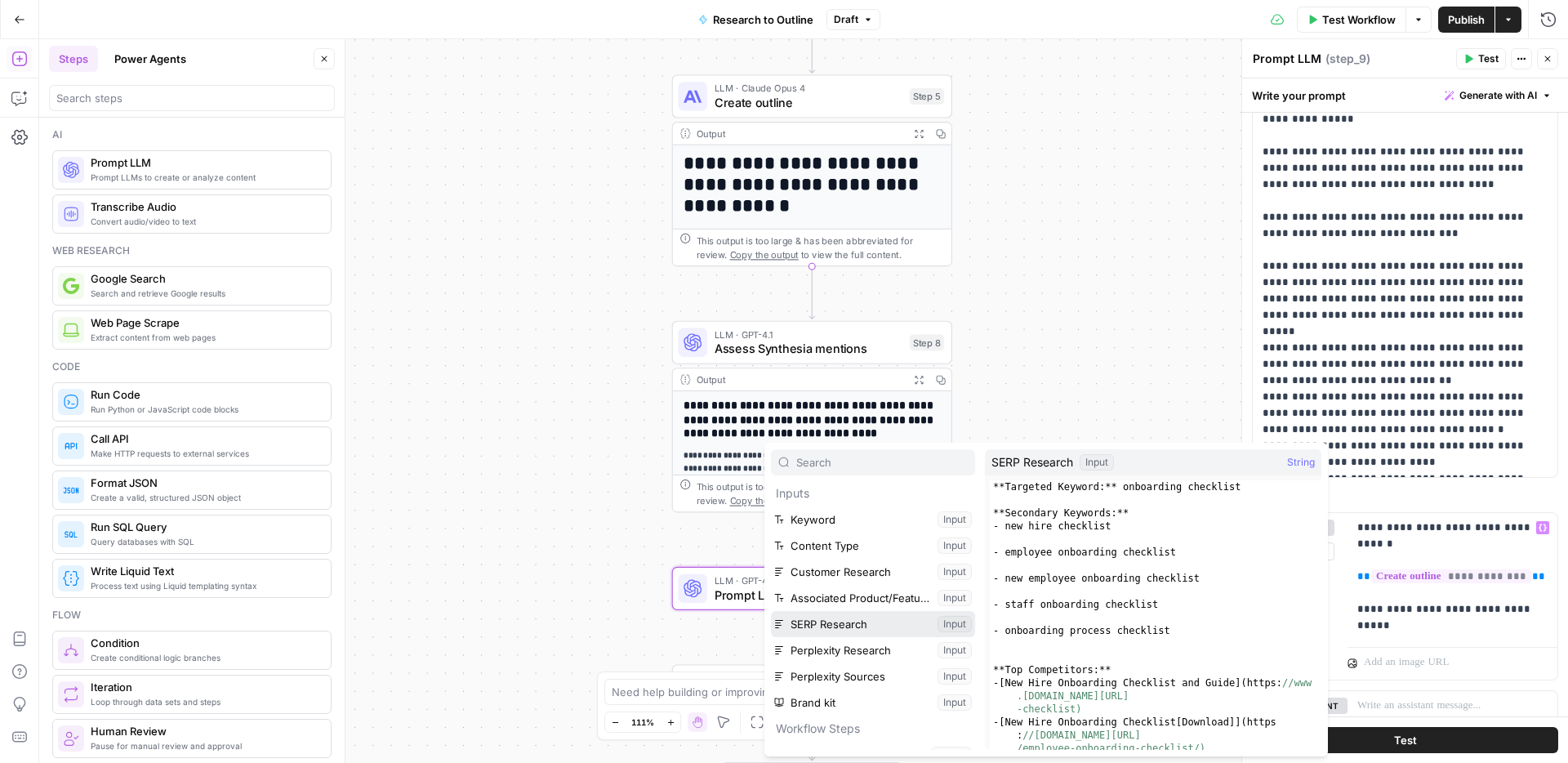
click at [860, 630] on button "Select variable SERP Research" at bounding box center [872, 624] width 204 height 26
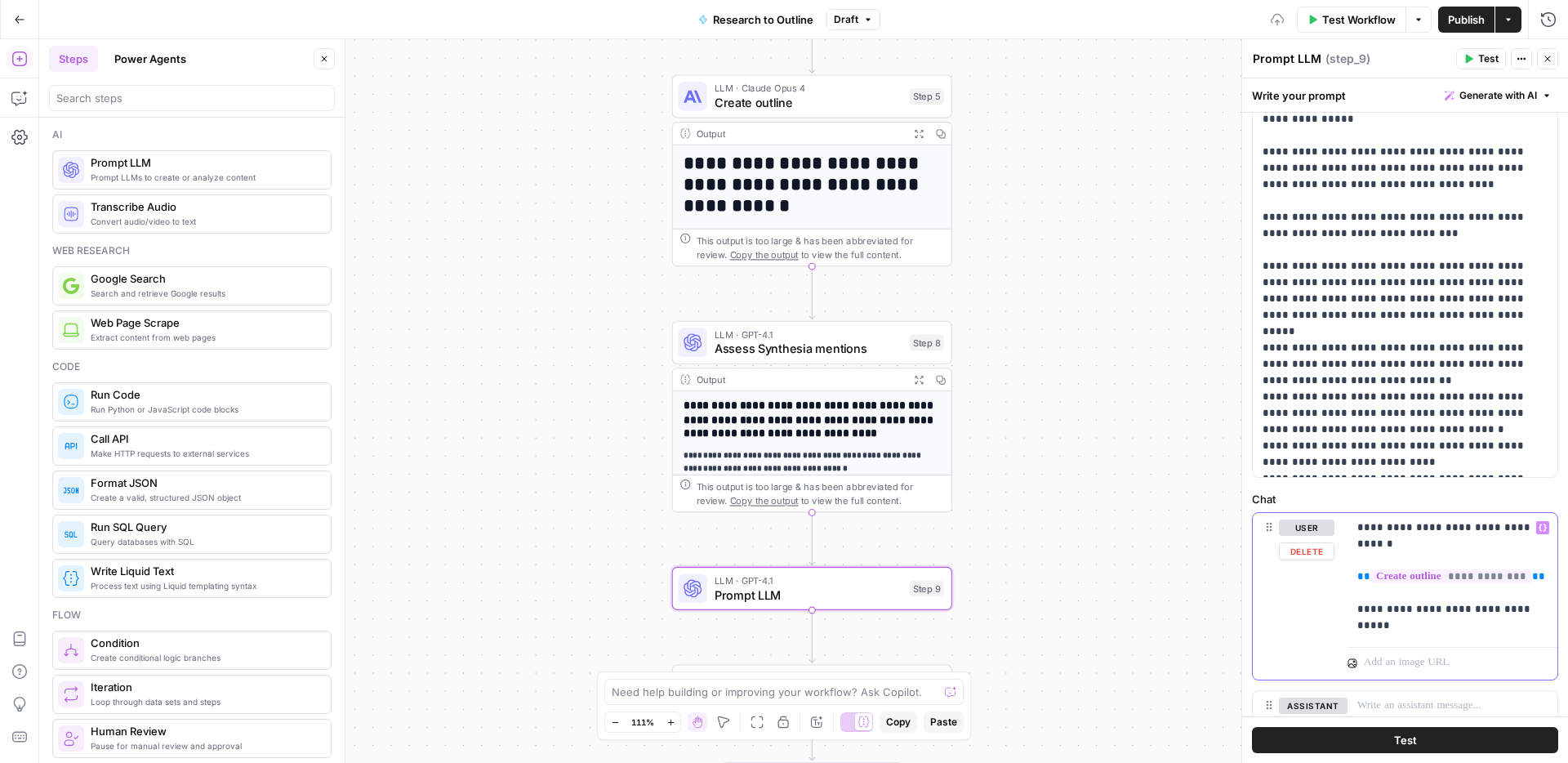
scroll to position [212, 0]
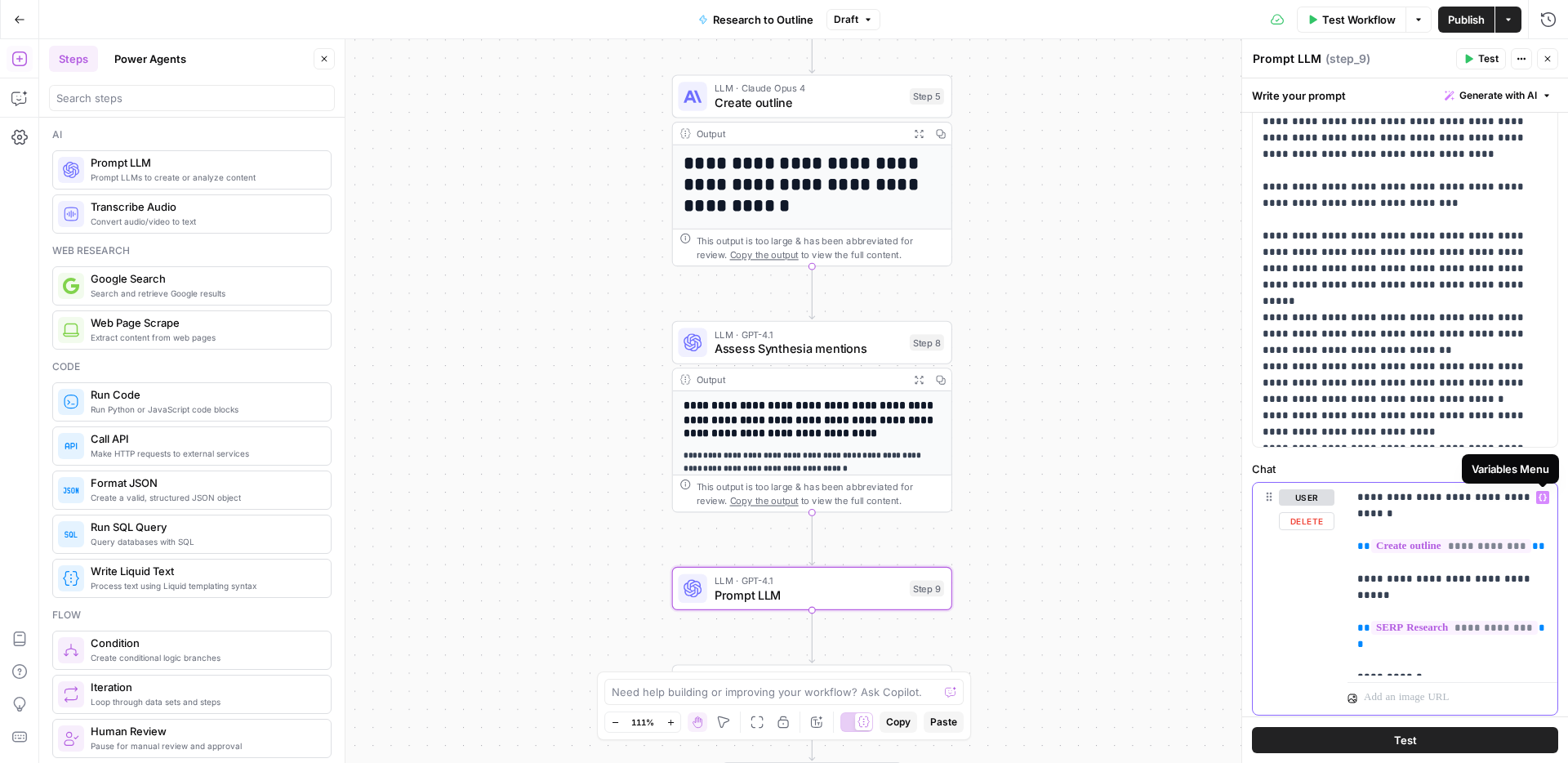
click at [1542, 500] on icon "button" at bounding box center [1542, 497] width 8 height 8
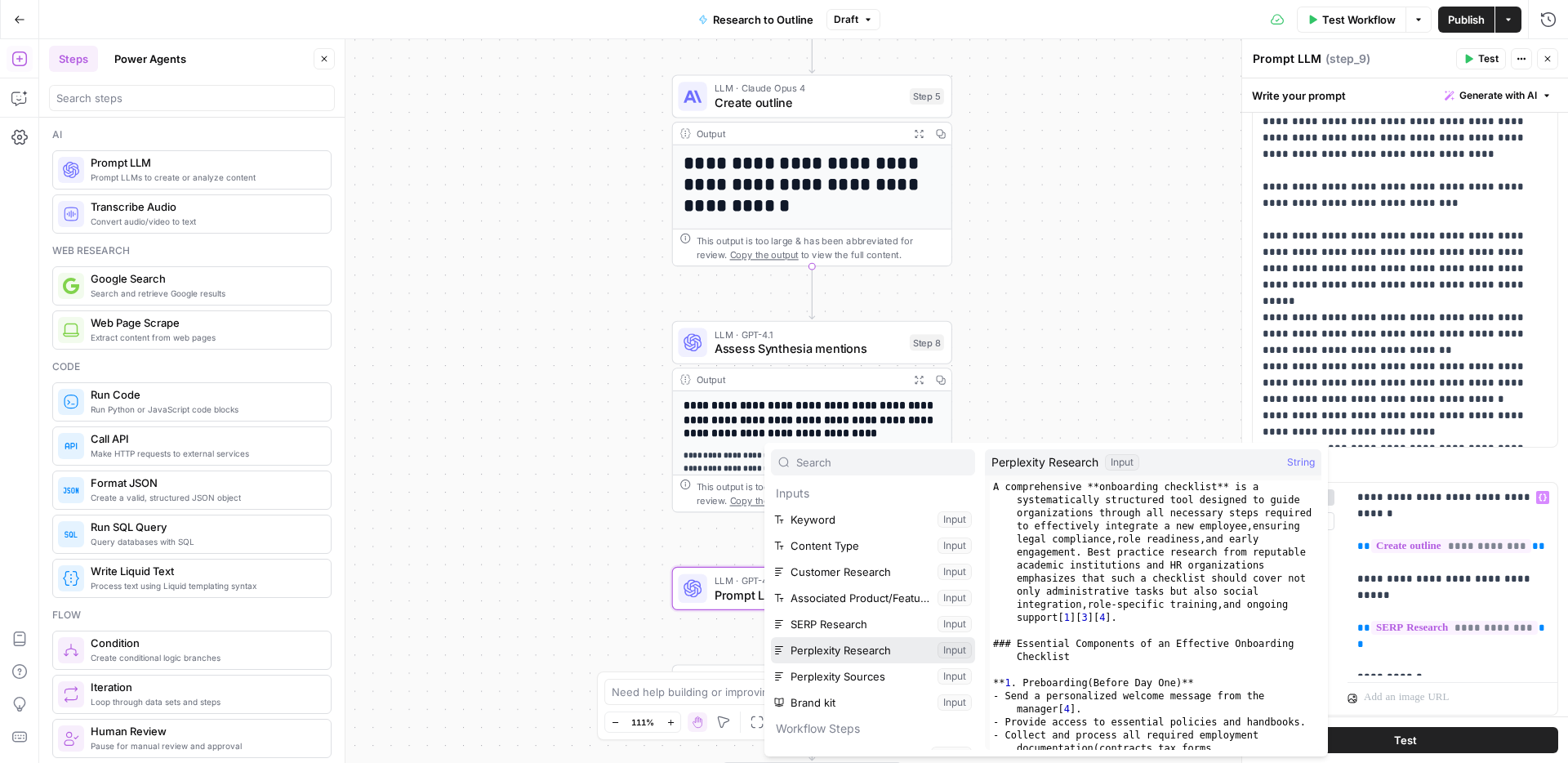
click at [828, 652] on button "Select variable Perplexity Research" at bounding box center [872, 651] width 204 height 26
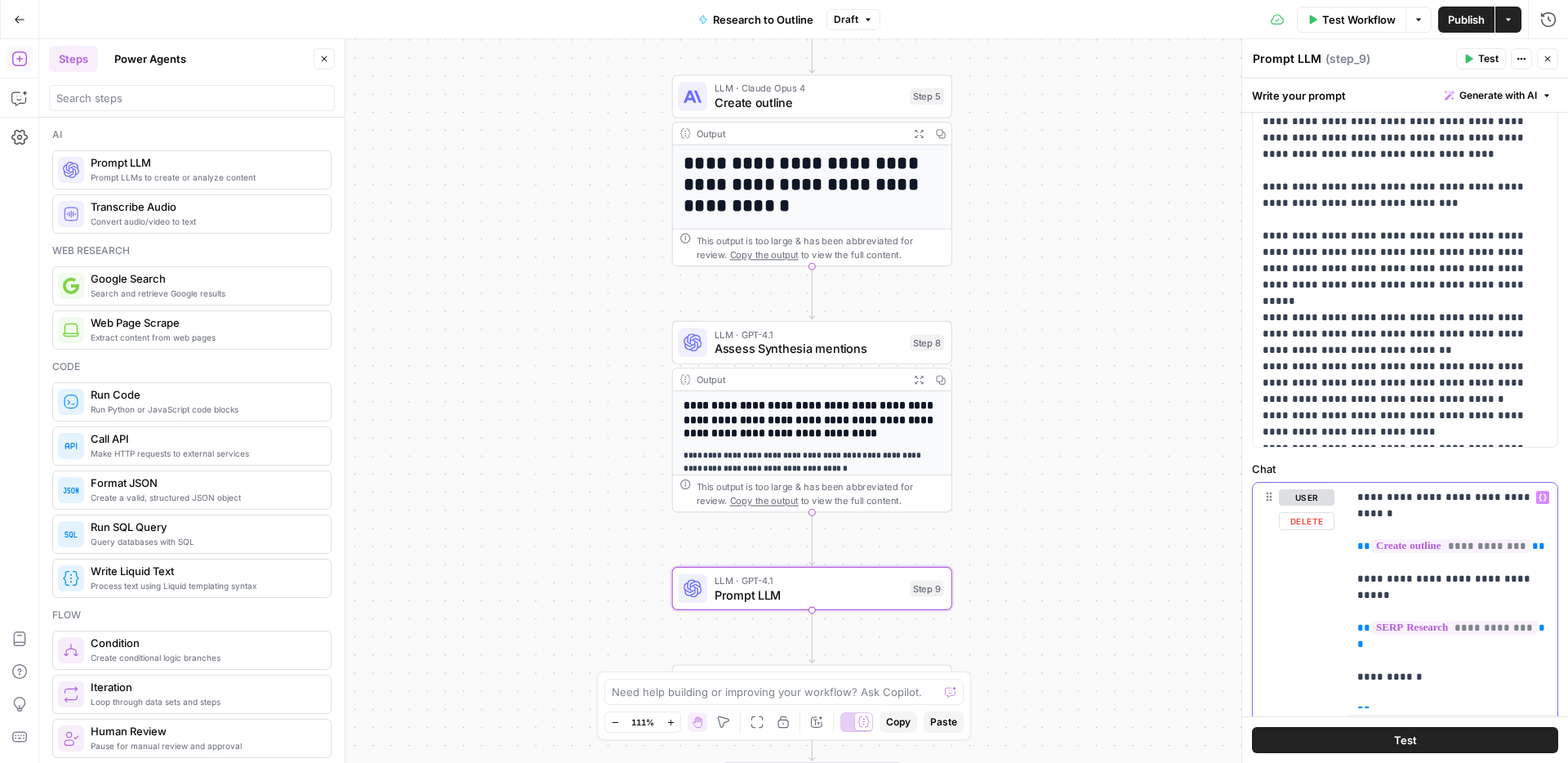
click at [1404, 629] on p "**********" at bounding box center [1452, 595] width 190 height 212
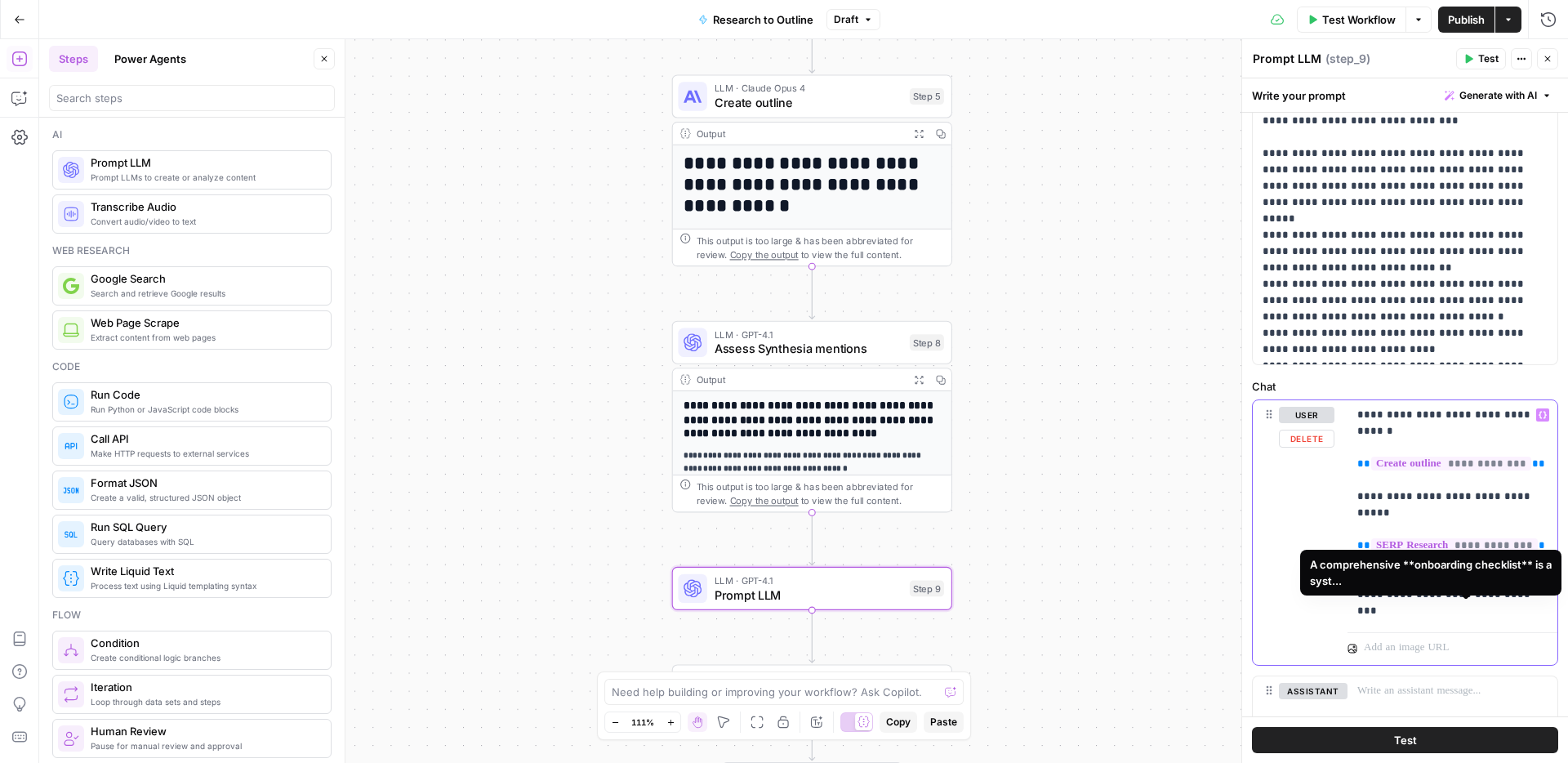
scroll to position [299, 0]
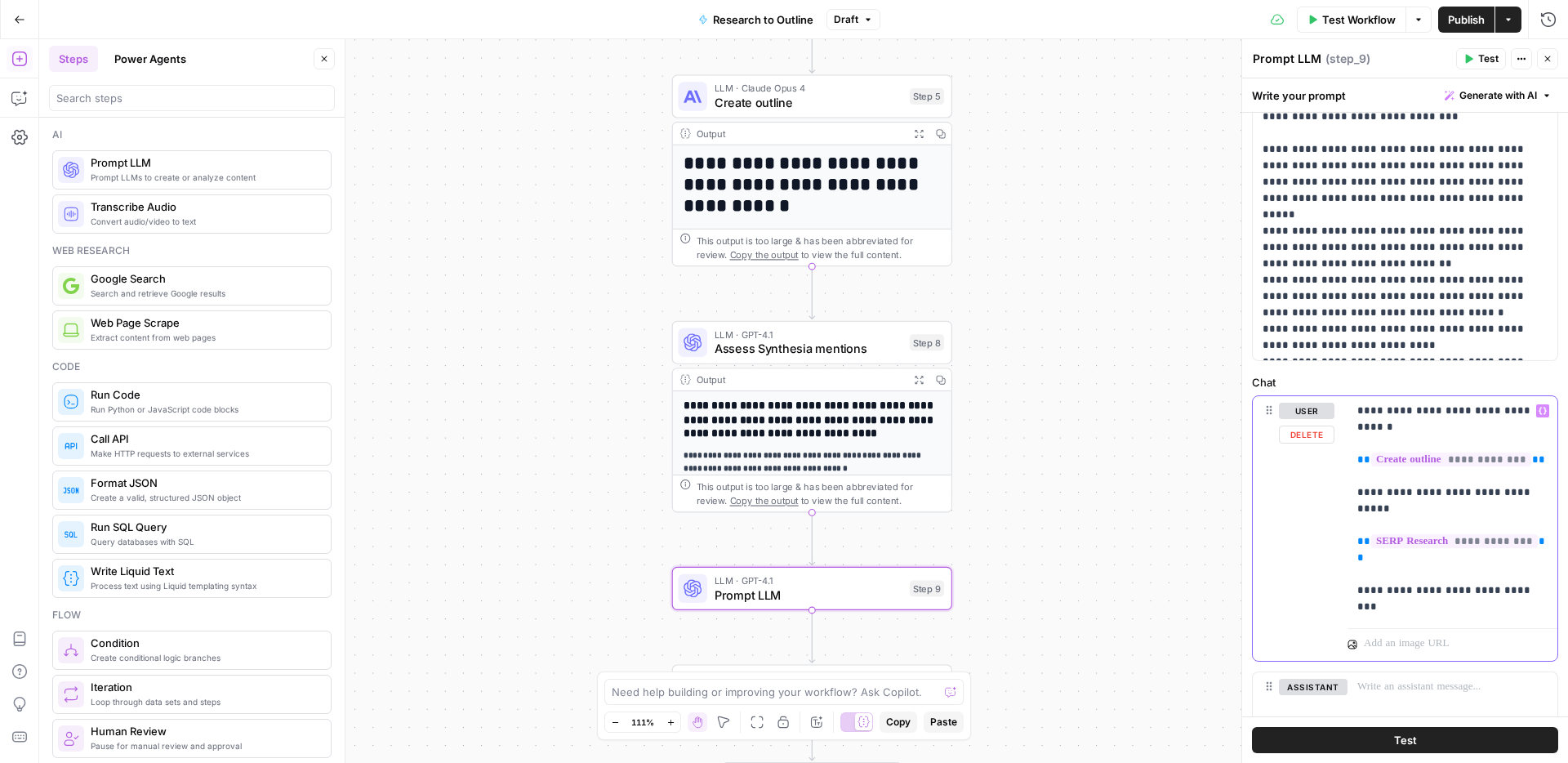
click at [1408, 617] on div "**********" at bounding box center [1451, 508] width 210 height 226
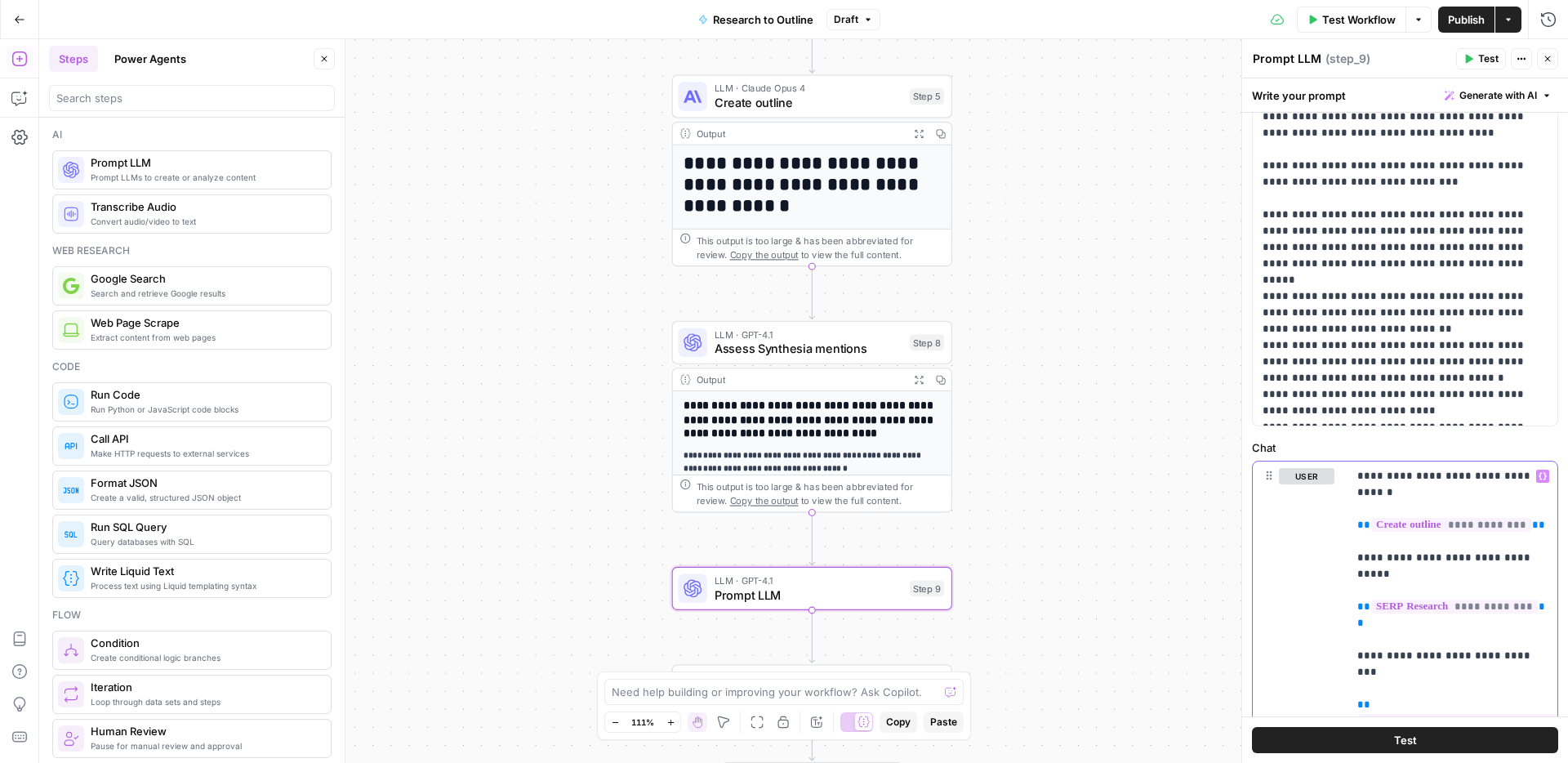
scroll to position [230, 0]
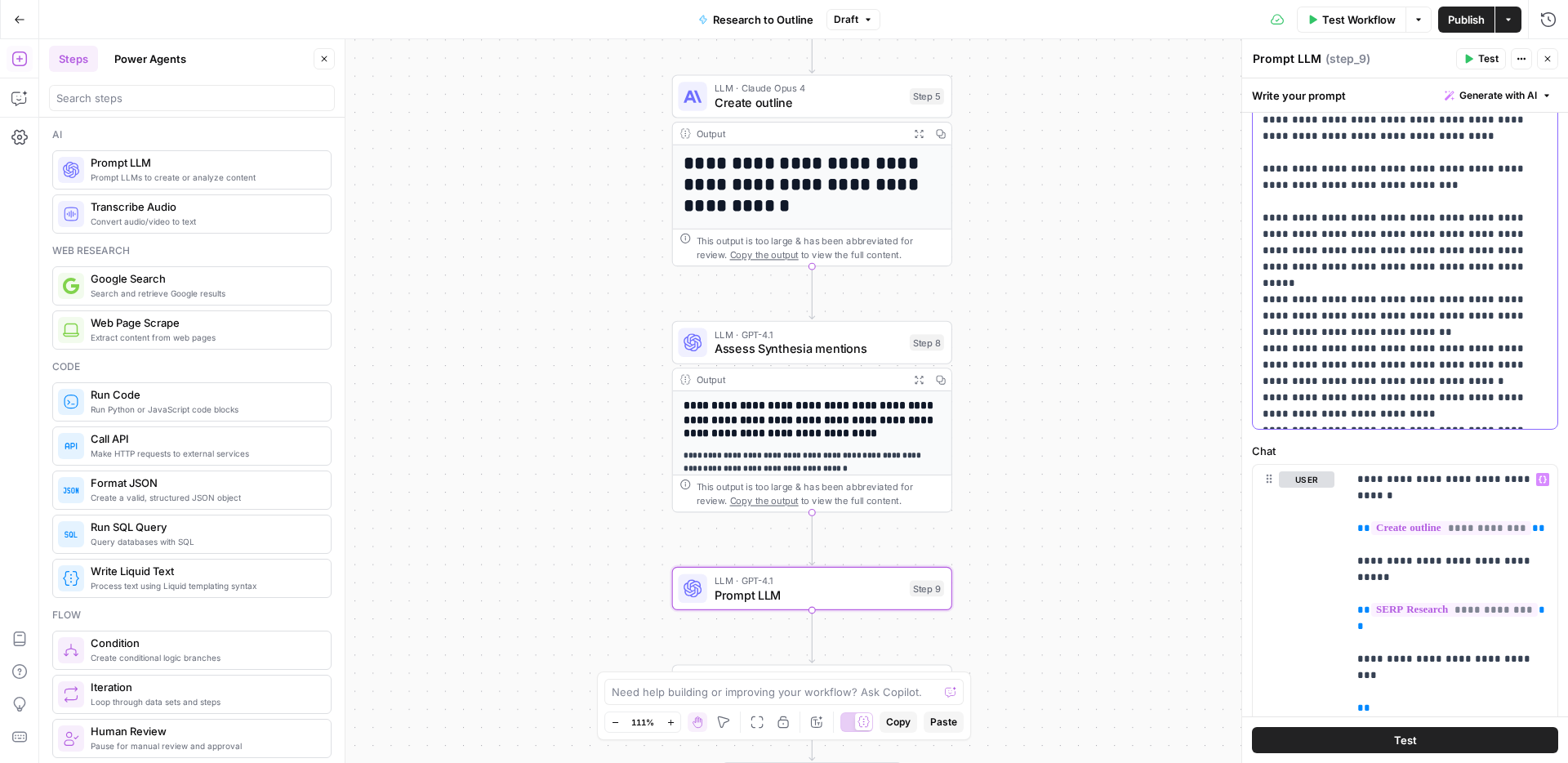
click at [1322, 420] on p "**********" at bounding box center [1405, 193] width 285 height 457
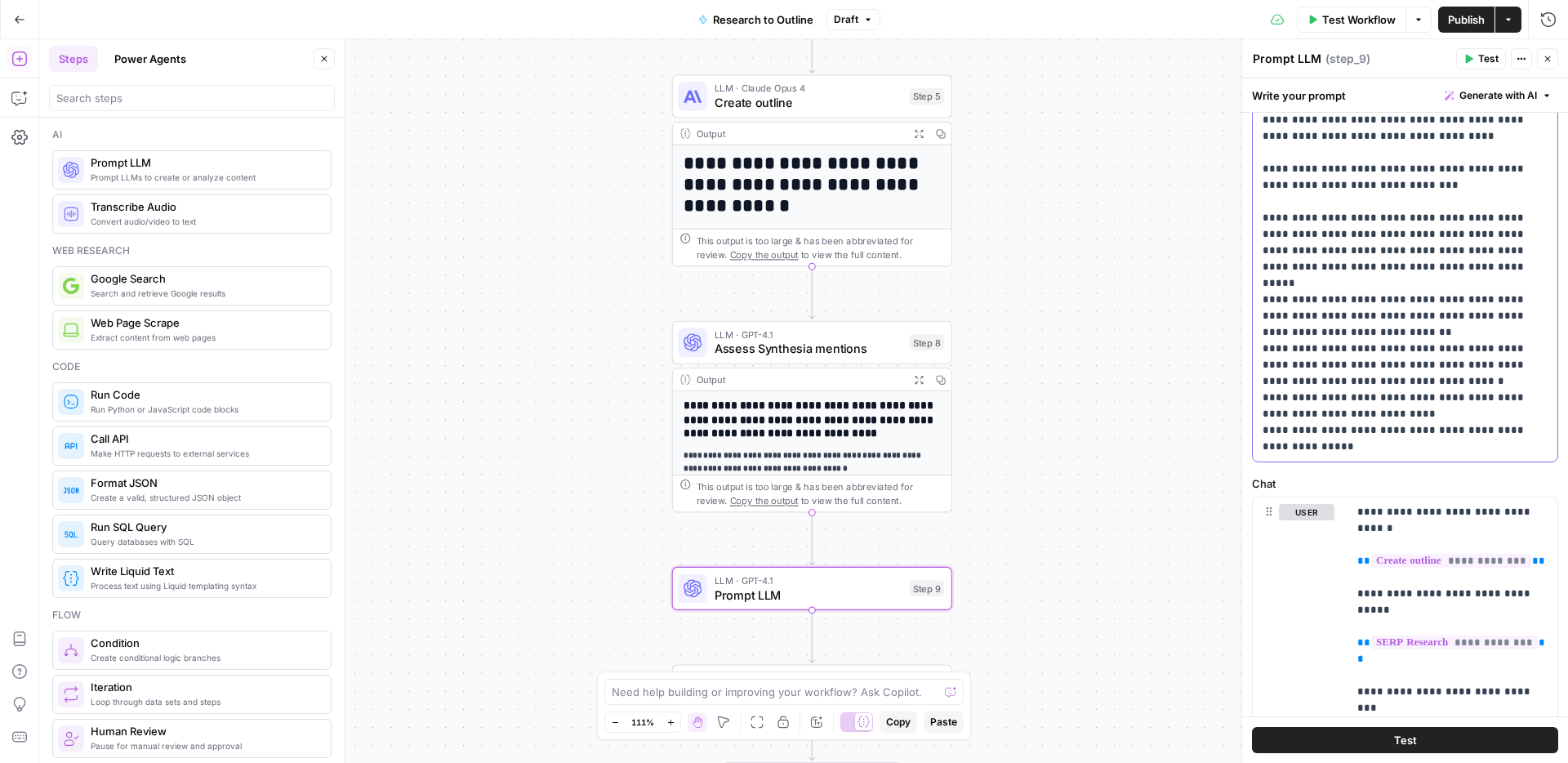
drag, startPoint x: 1360, startPoint y: 170, endPoint x: 1274, endPoint y: 148, distance: 88.8
click at [1274, 148] on p "**********" at bounding box center [1405, 210] width 285 height 490
copy p "**********"
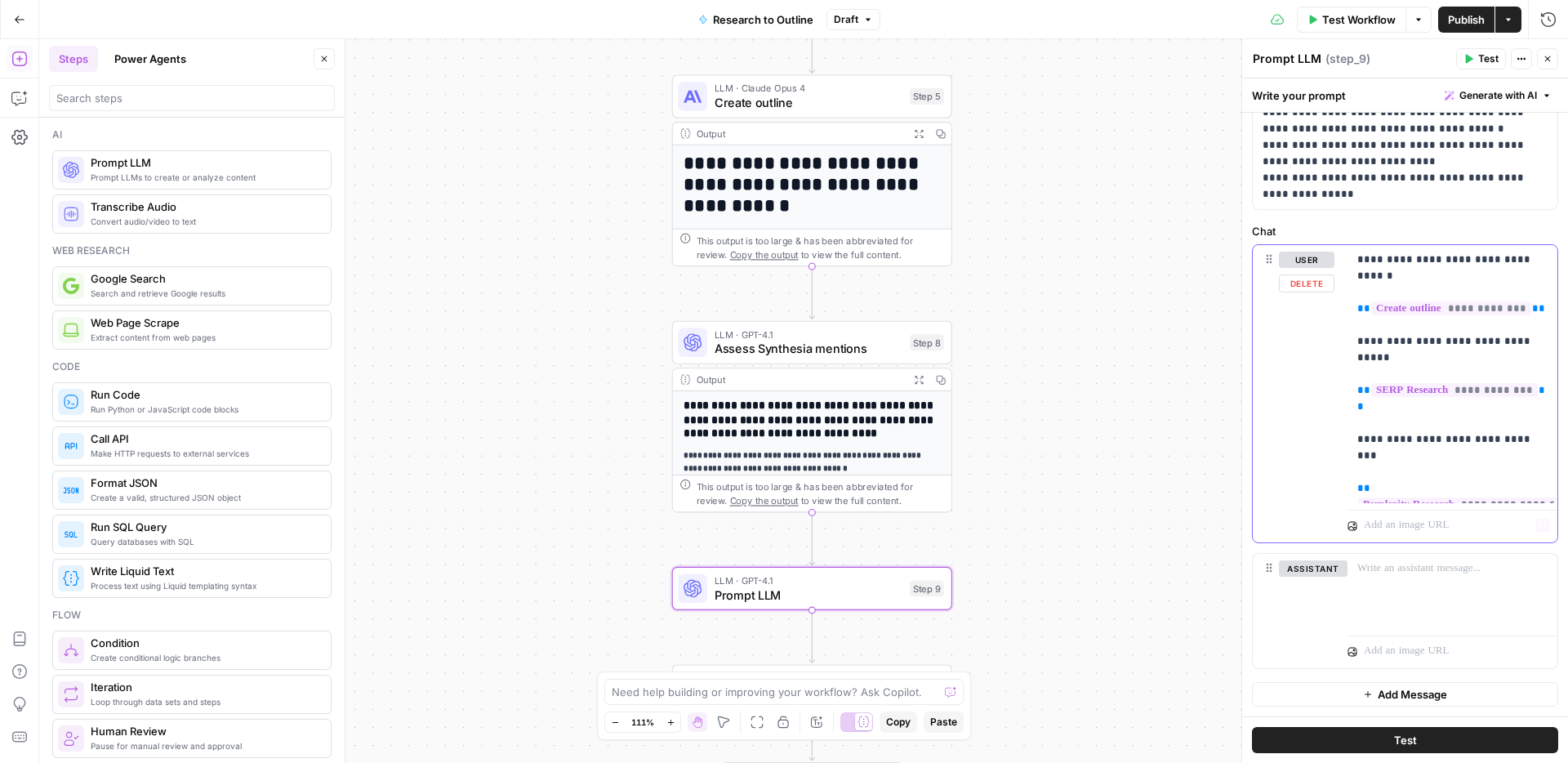
click at [1397, 486] on p "**********" at bounding box center [1452, 374] width 190 height 245
click at [1460, 489] on p "**********" at bounding box center [1452, 391] width 190 height 277
drag, startPoint x: 1480, startPoint y: 504, endPoint x: 1429, endPoint y: 501, distance: 51.1
click at [1429, 501] on p "**********" at bounding box center [1452, 383] width 190 height 262
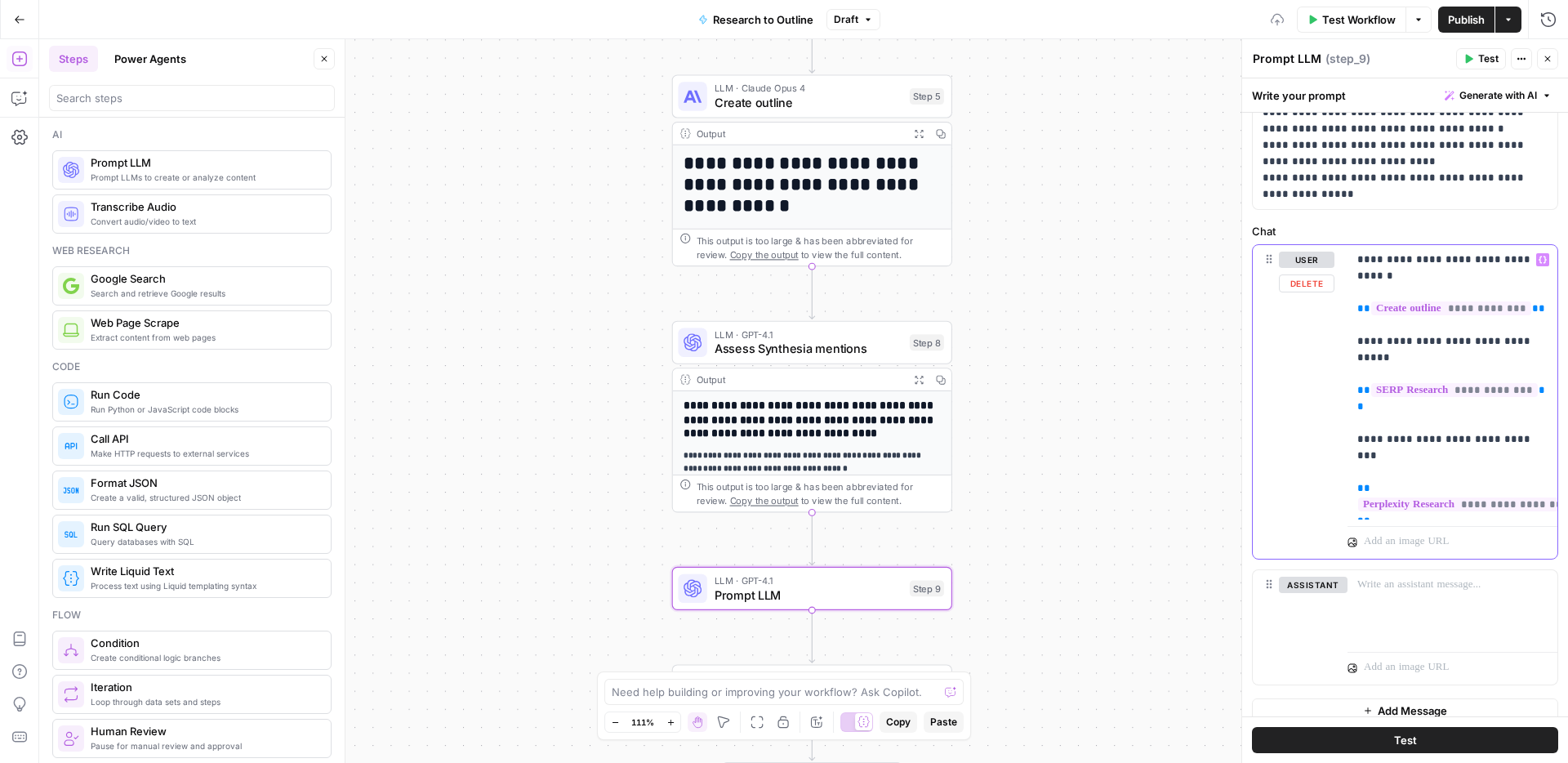
click at [1481, 502] on p "**********" at bounding box center [1452, 383] width 190 height 262
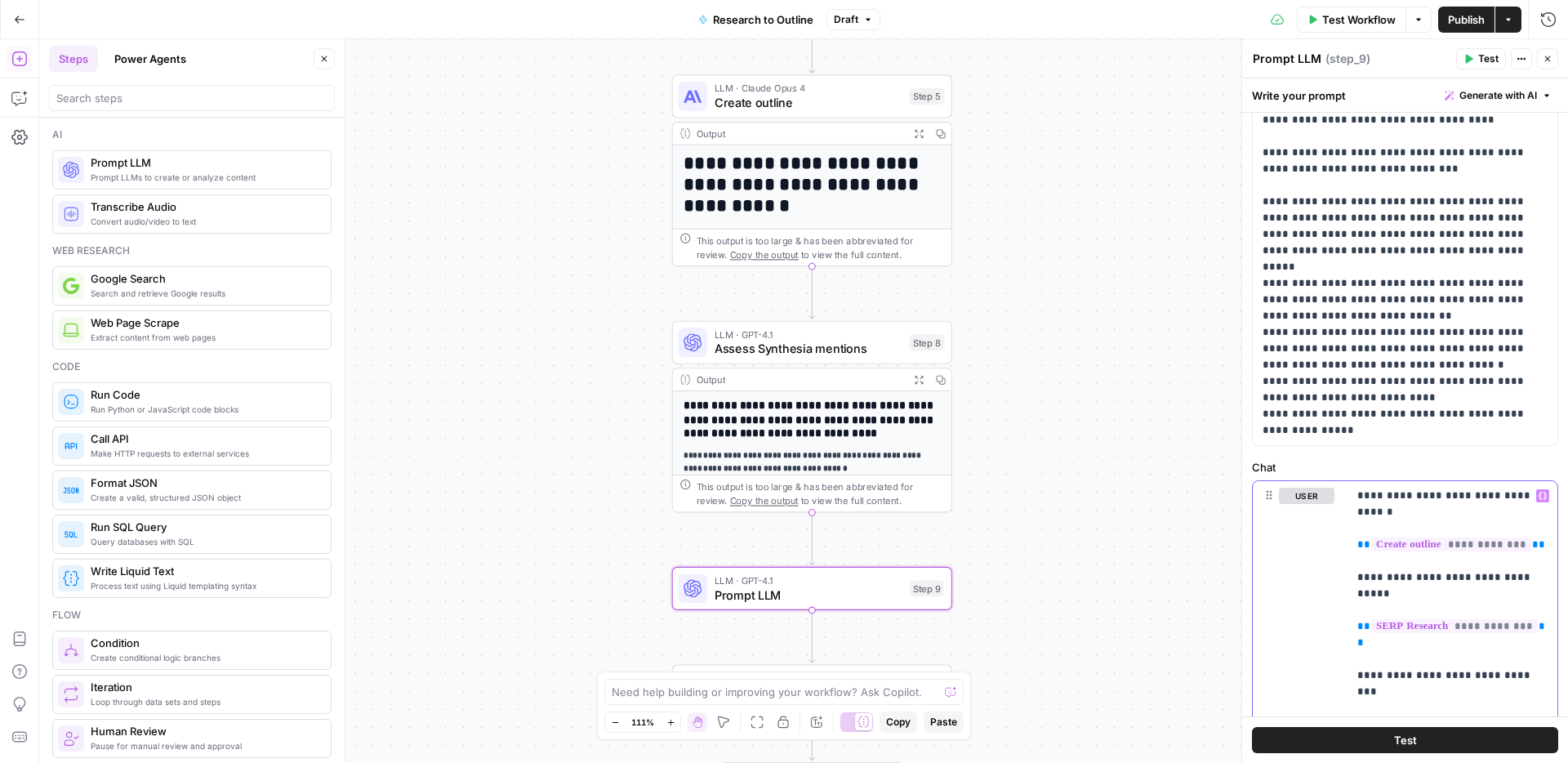
scroll to position [241, 0]
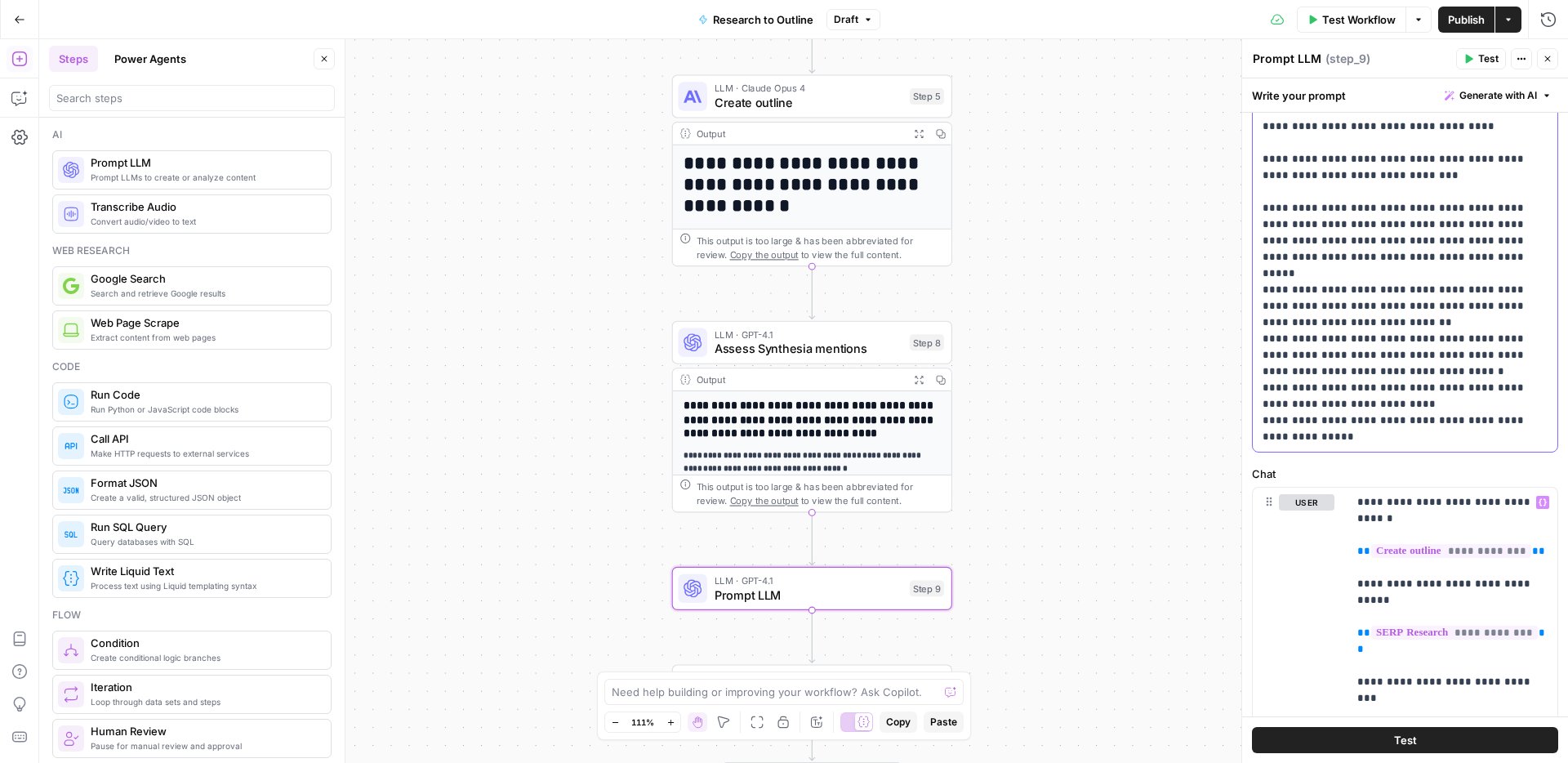
click at [1384, 143] on p "**********" at bounding box center [1405, 200] width 285 height 490
click at [1482, 61] on span "Test" at bounding box center [1487, 59] width 20 height 15
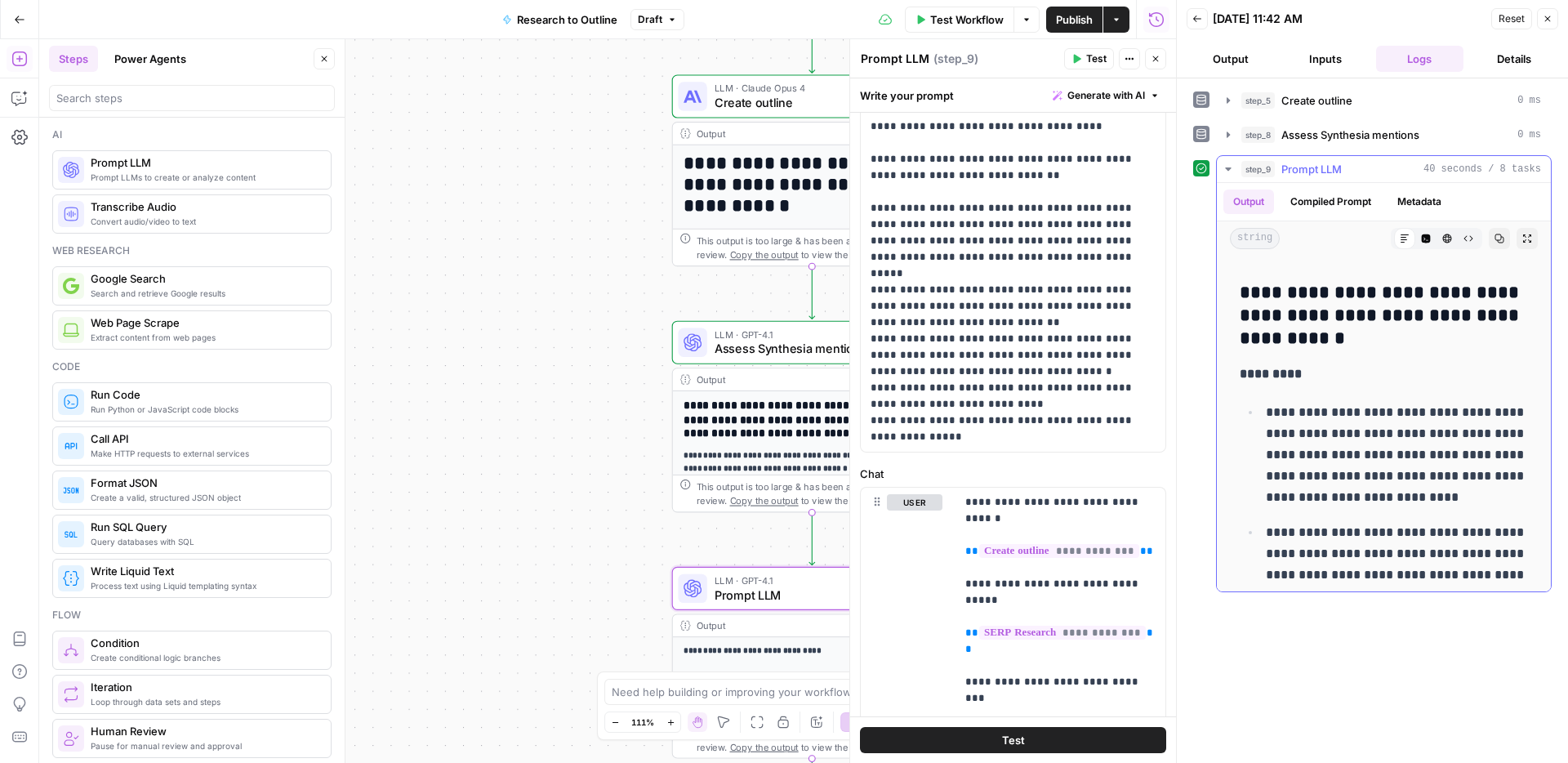
scroll to position [1749, 0]
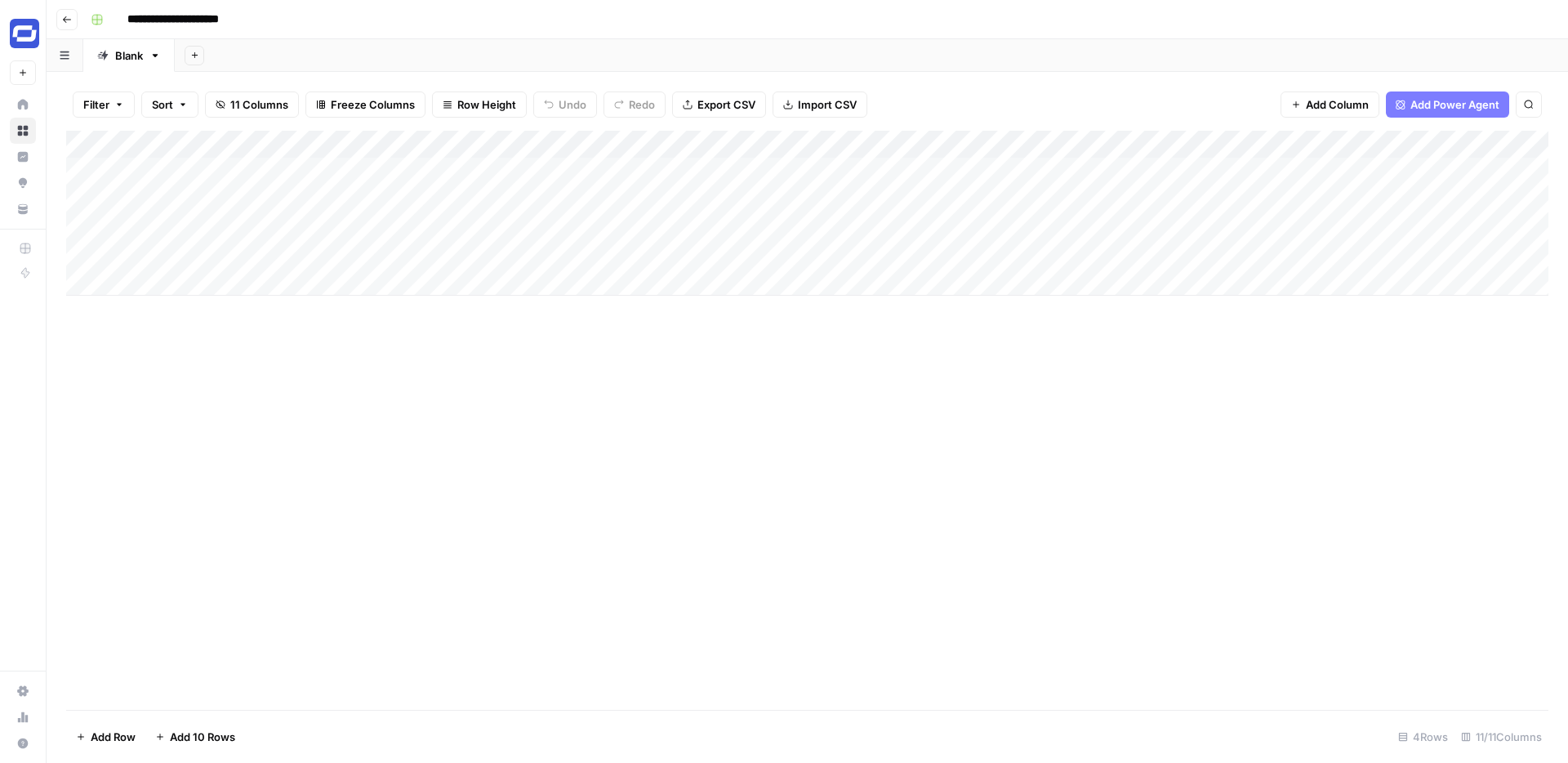
click at [254, 197] on div "Add Column" at bounding box center [806, 213] width 1482 height 165
click at [226, 197] on div "Add Column" at bounding box center [806, 213] width 1482 height 165
type textarea "**********"
click at [421, 193] on div "Add Column" at bounding box center [806, 213] width 1482 height 165
click at [406, 263] on button "Guide" at bounding box center [405, 263] width 43 height 19
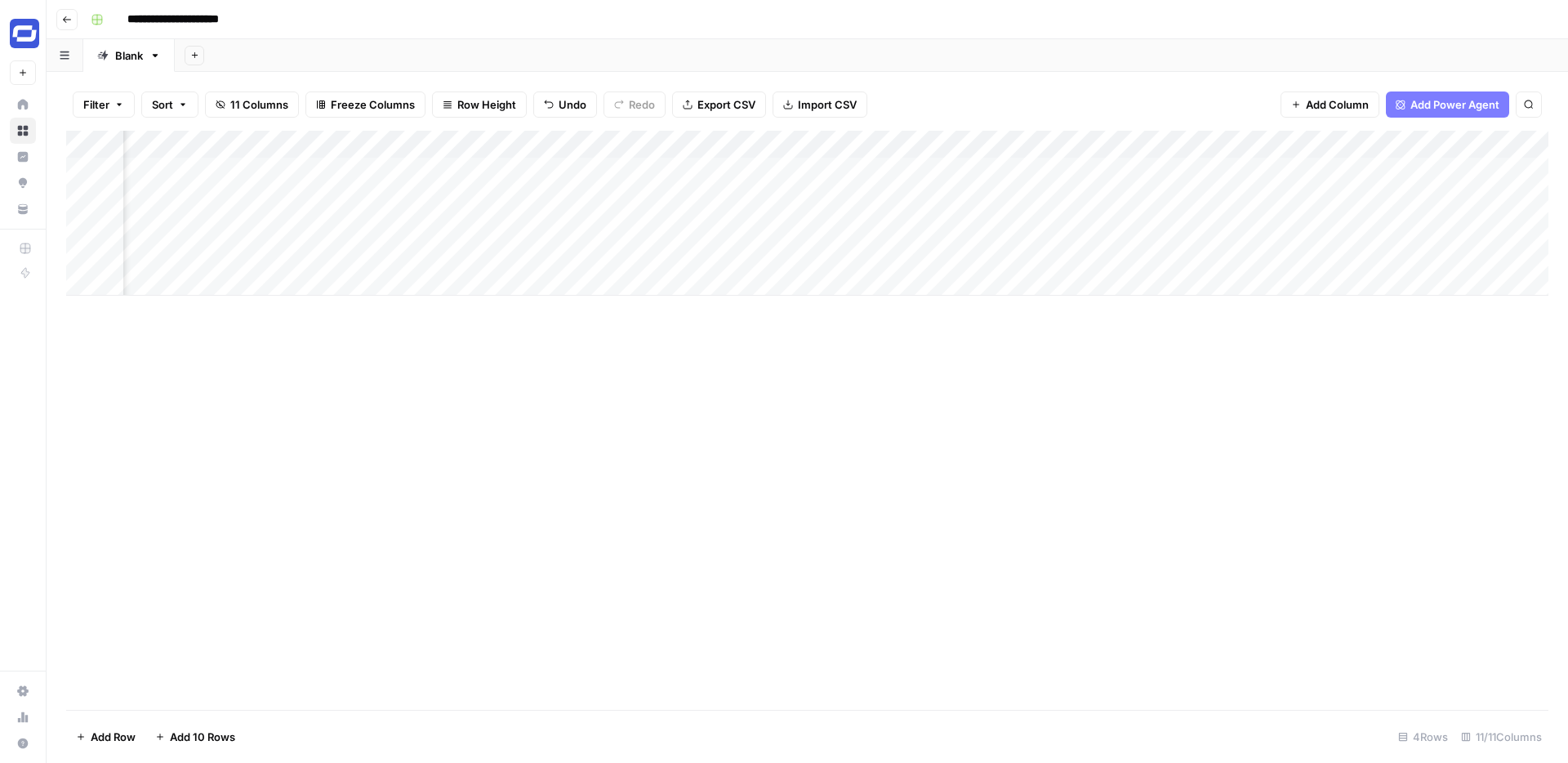
scroll to position [0, 765]
click at [1444, 146] on div "Add Column" at bounding box center [806, 213] width 1482 height 165
click at [1370, 186] on input "Review Content 1" at bounding box center [1407, 184] width 166 height 17
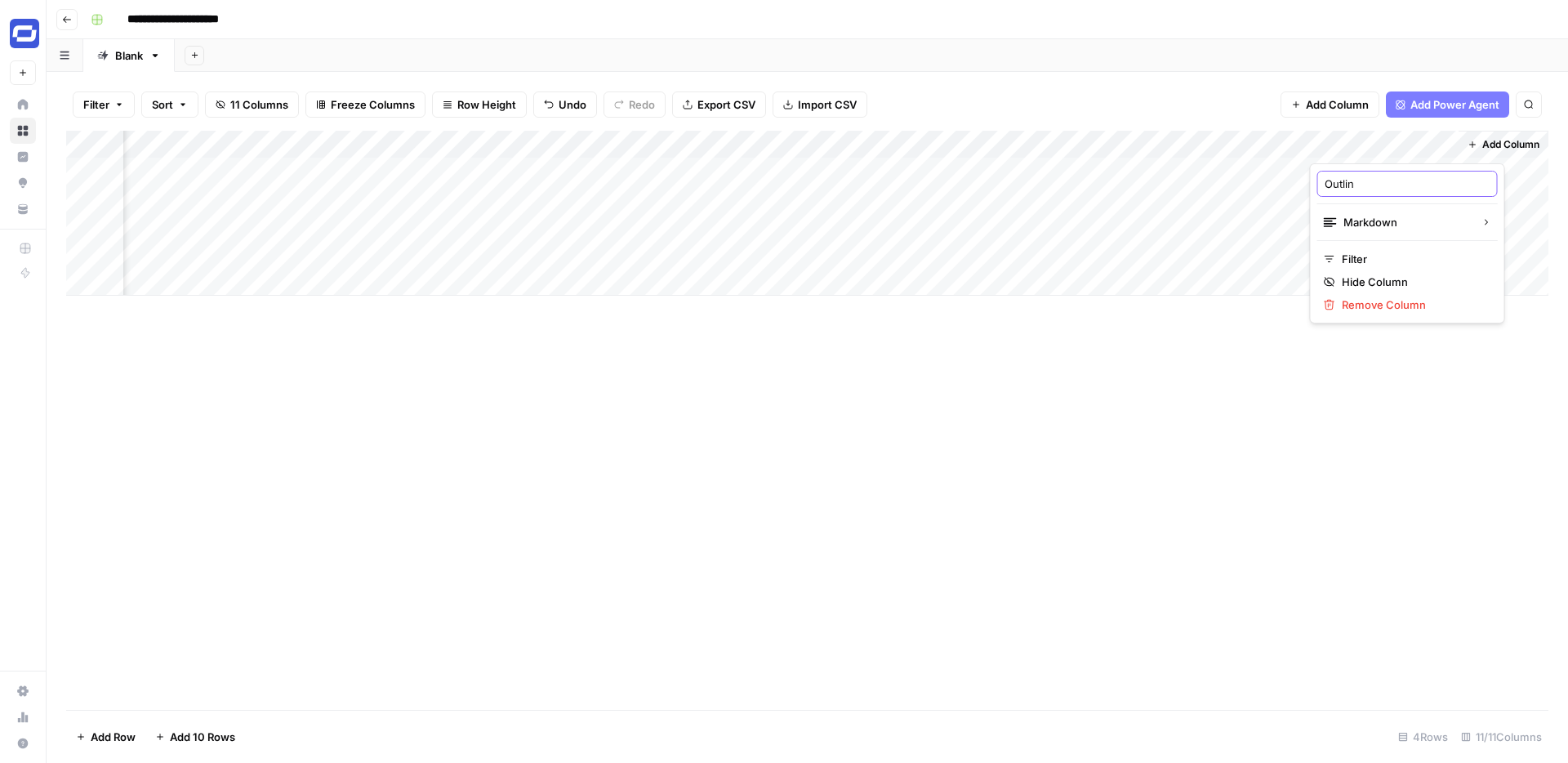
type input "Outline"
click at [1440, 170] on div "Add Column" at bounding box center [806, 213] width 1482 height 165
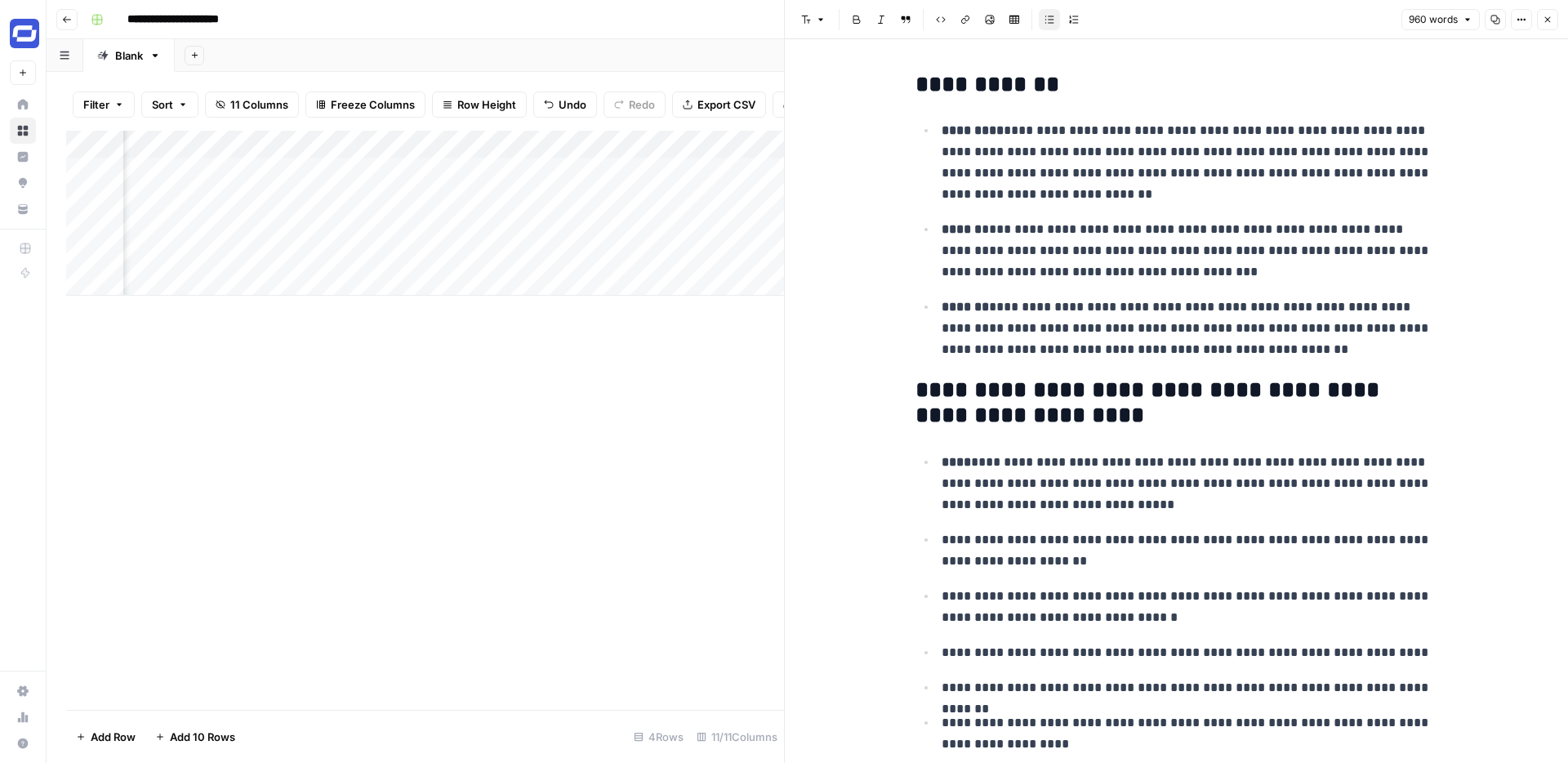
click at [1545, 21] on icon "button" at bounding box center [1548, 20] width 6 height 6
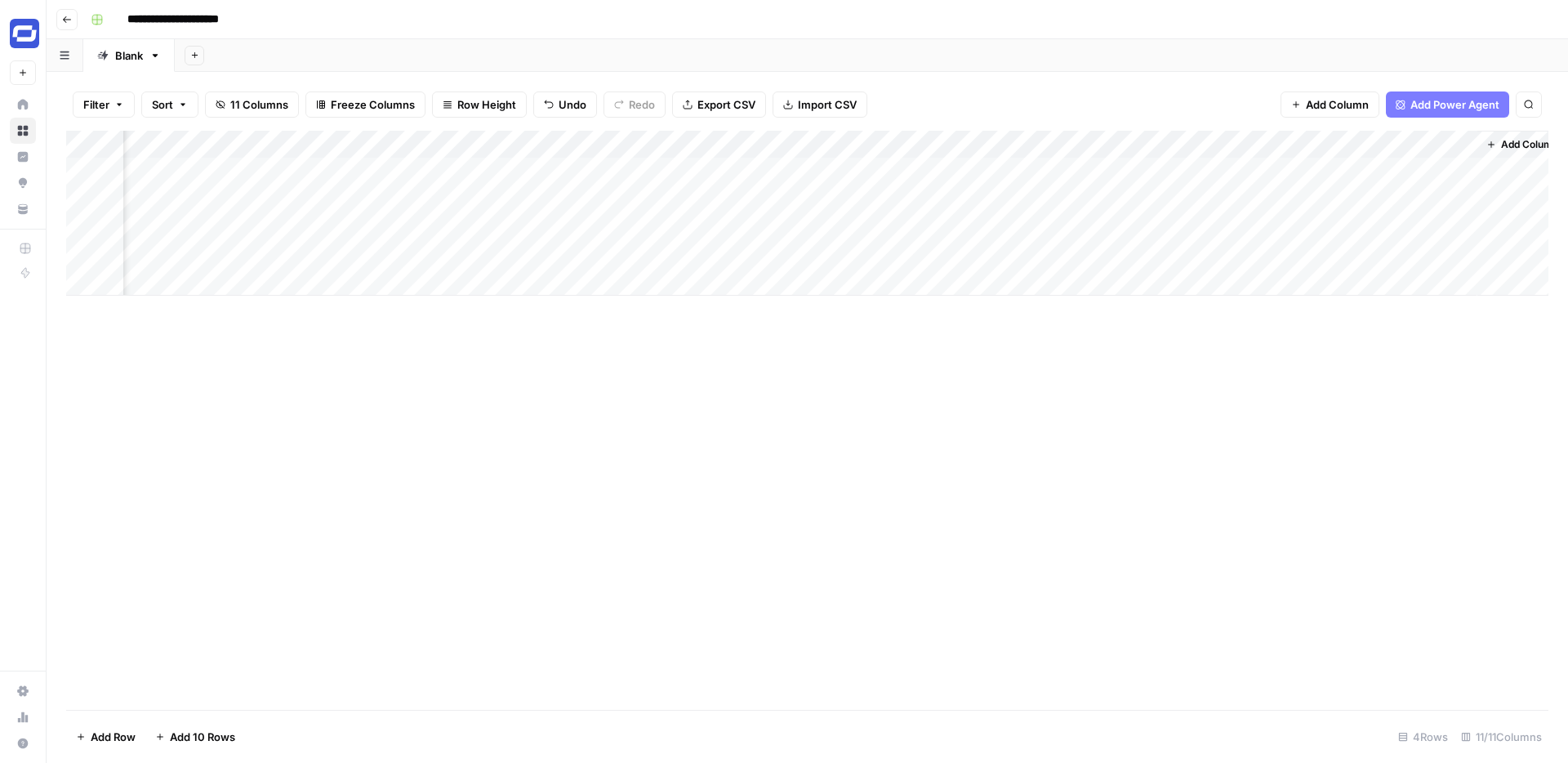
scroll to position [0, 765]
click at [655, 163] on div "Add Column" at bounding box center [806, 213] width 1482 height 165
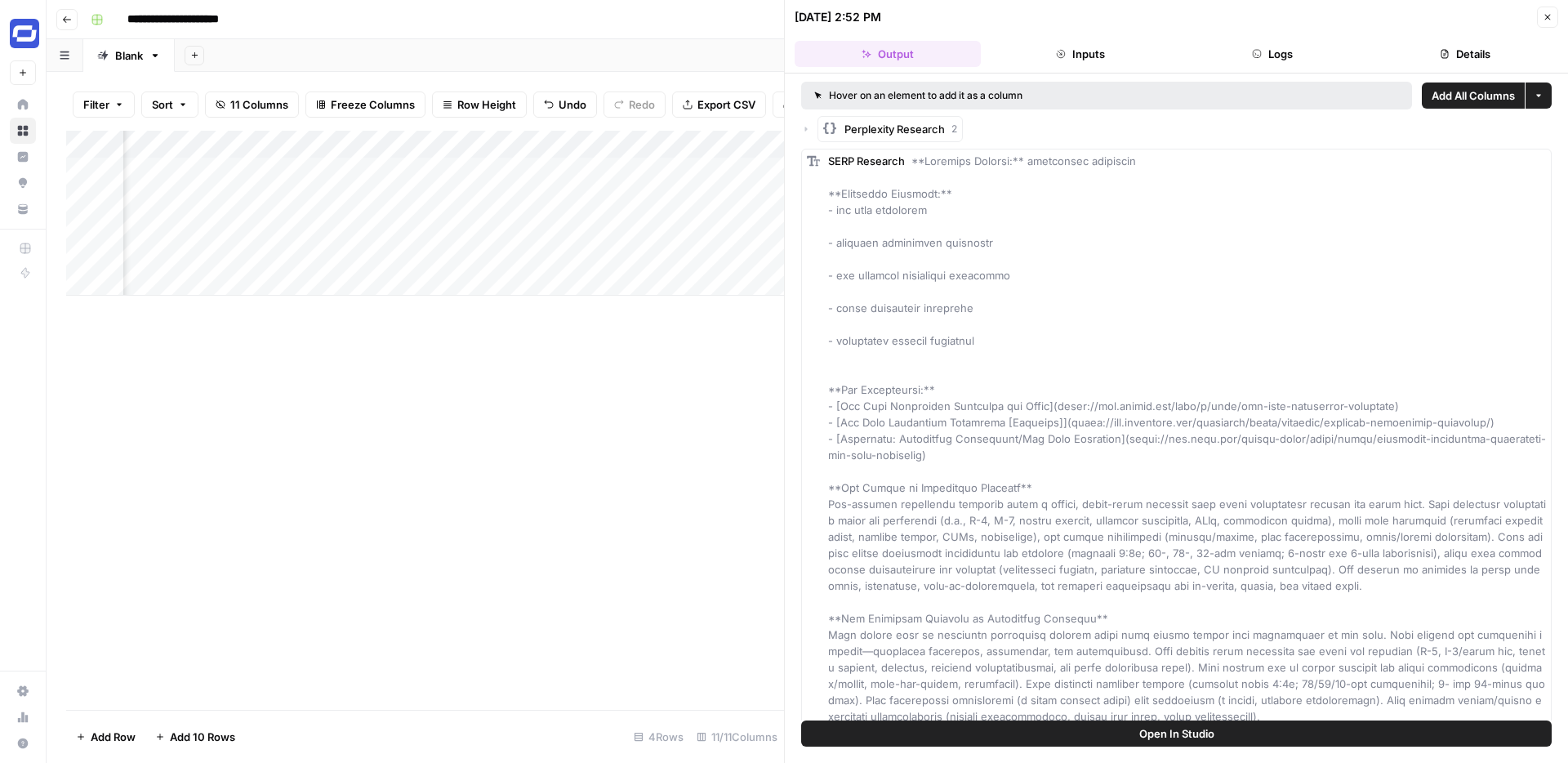
click at [668, 143] on div "Add Column" at bounding box center [425, 213] width 718 height 165
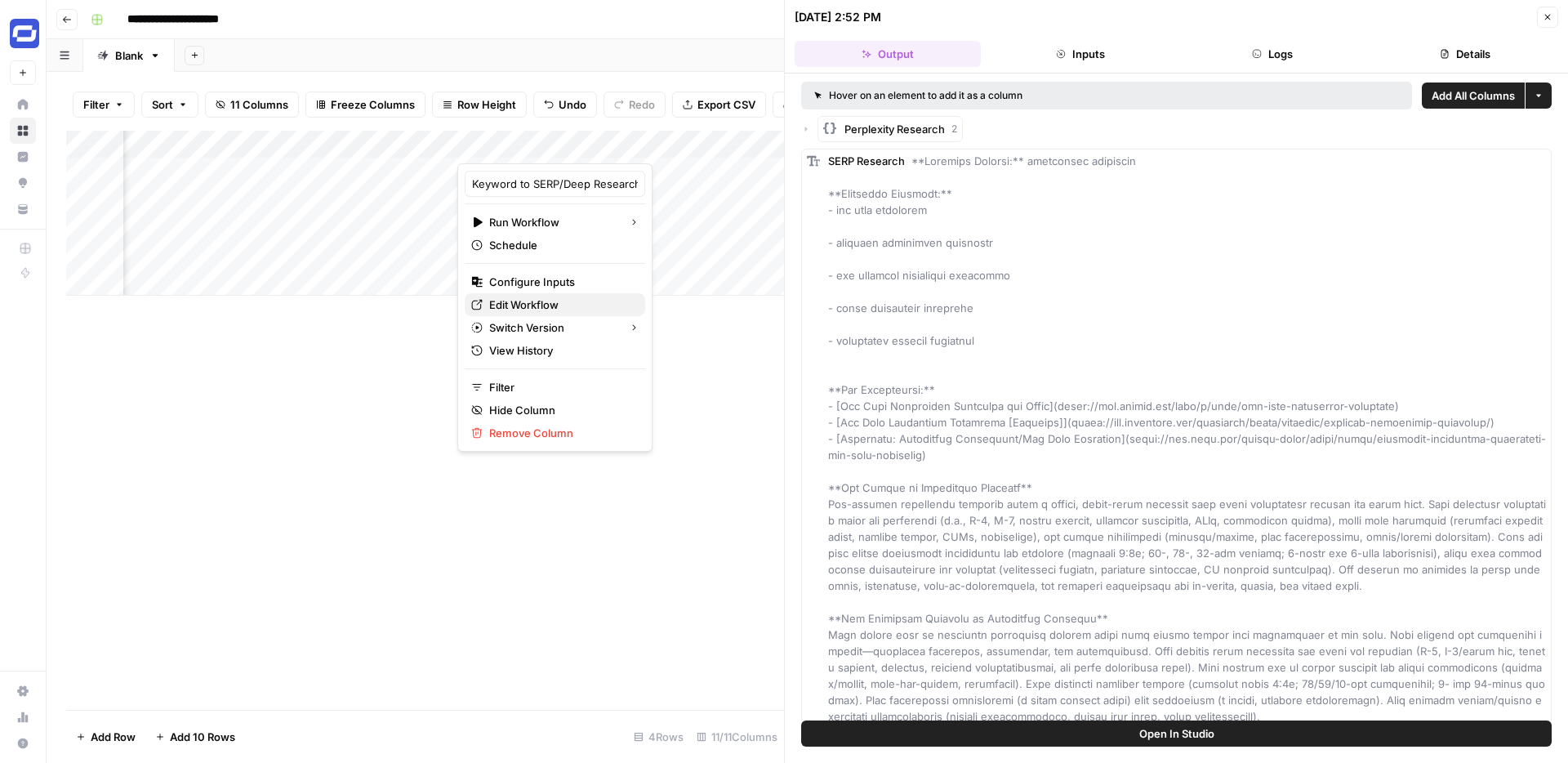
click at [533, 299] on span "Edit Workflow" at bounding box center [560, 305] width 143 height 17
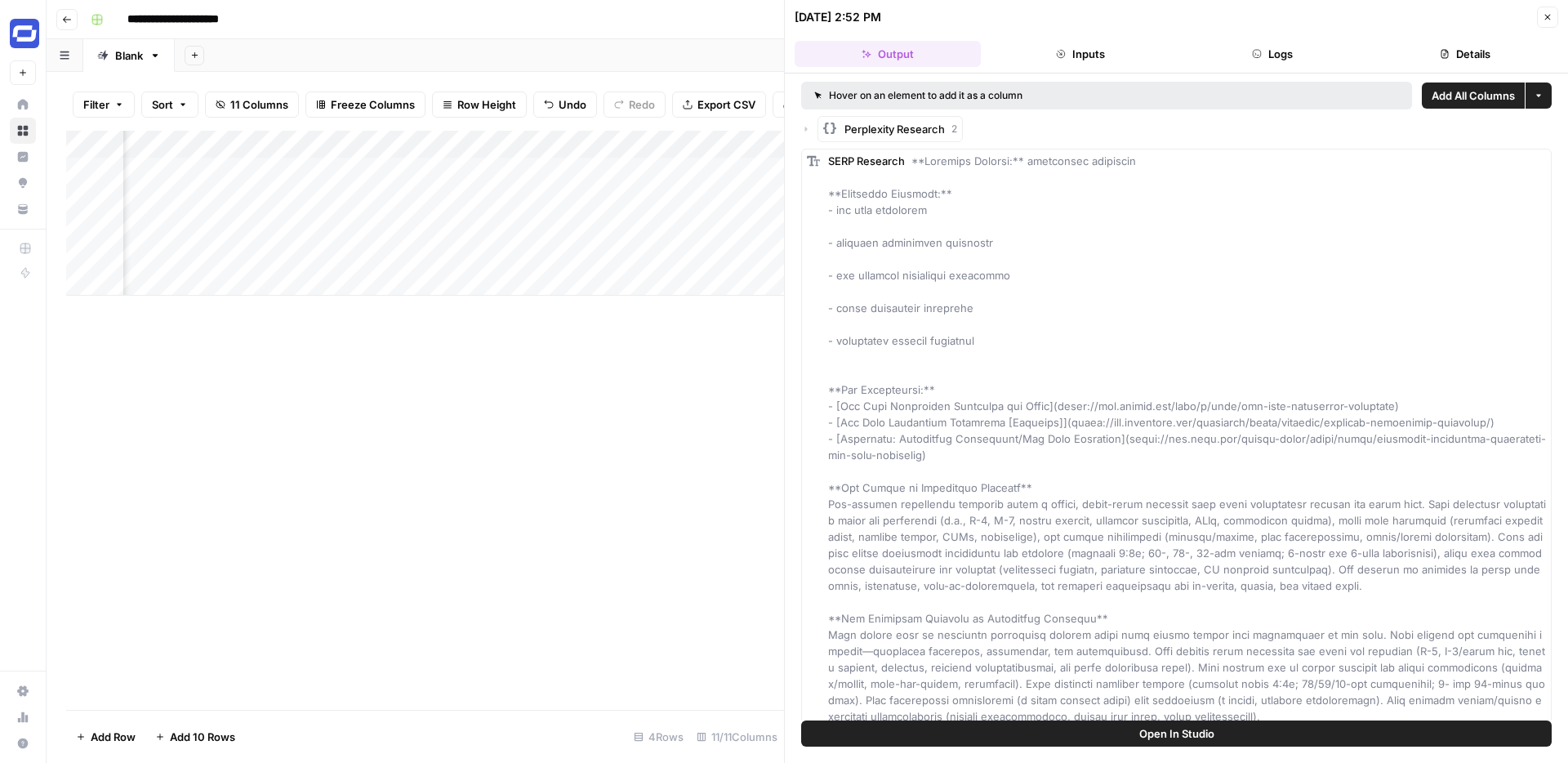
click at [1549, 19] on icon "button" at bounding box center [1548, 18] width 6 height 6
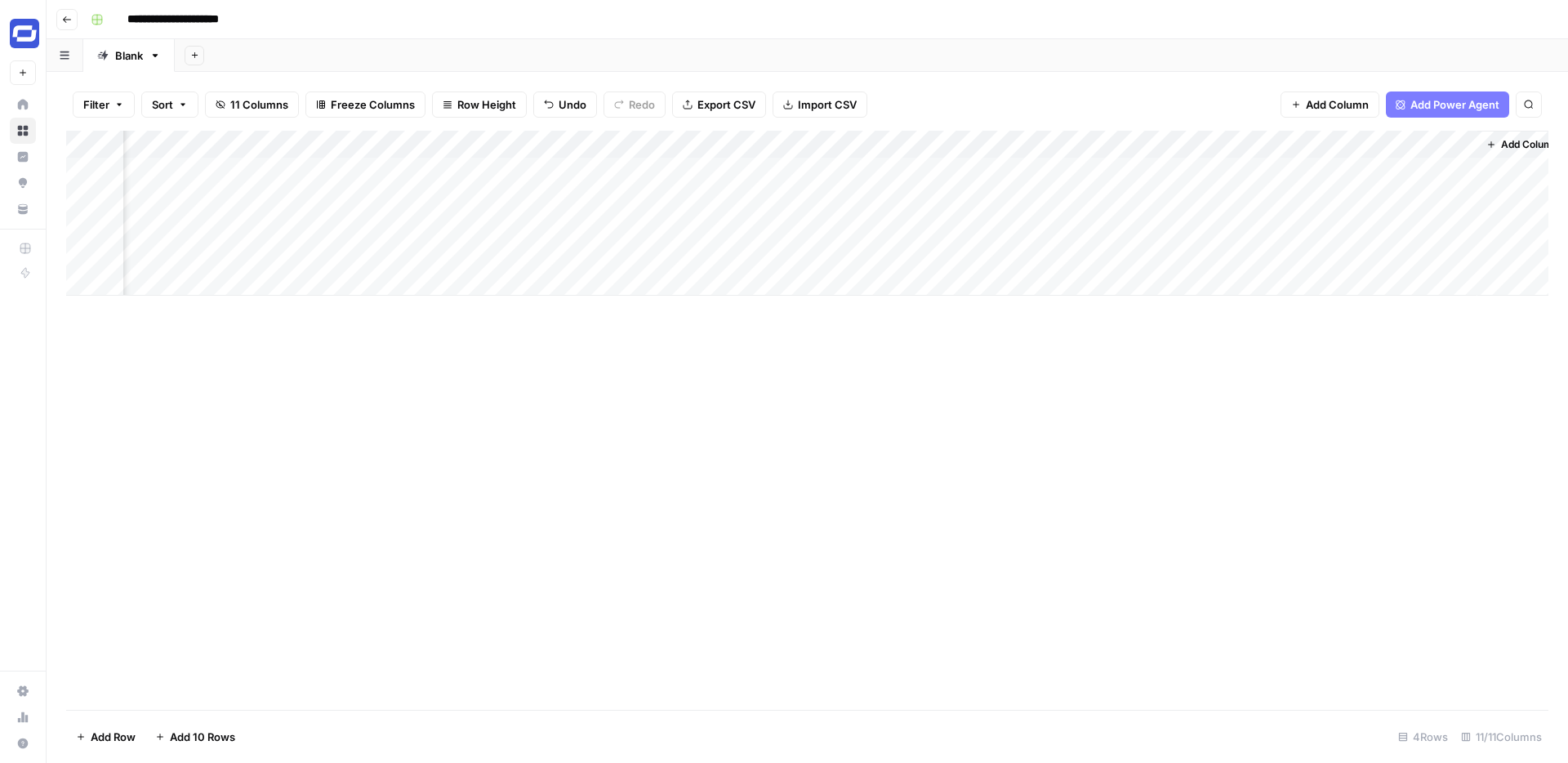
scroll to position [0, 764]
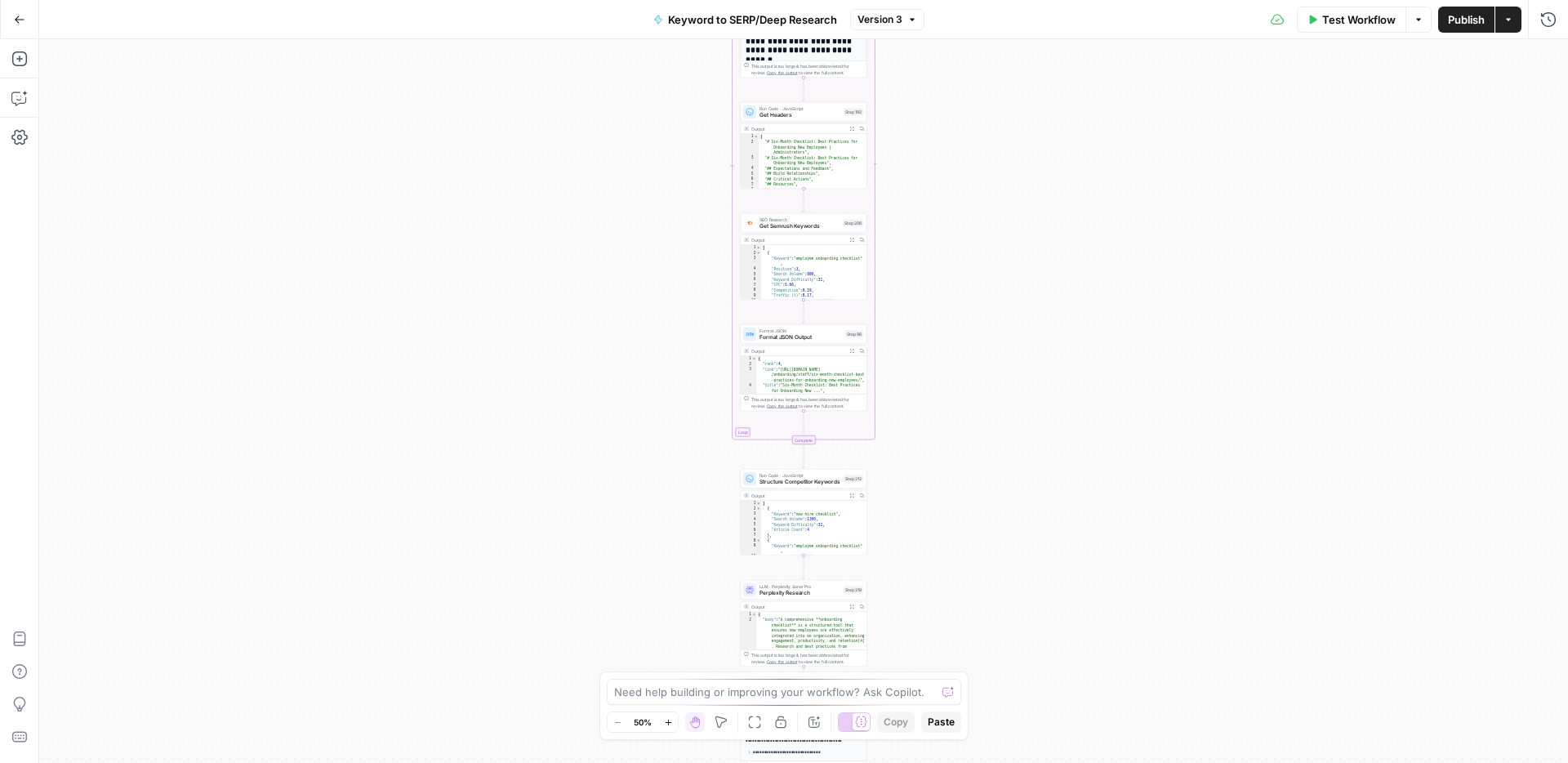
drag, startPoint x: 977, startPoint y: 486, endPoint x: 977, endPoint y: 198, distance: 288.0
click at [977, 198] on div "Workflow Set Inputs Inputs Google Search Perform Google Search Step 51 Output E…" at bounding box center [804, 401] width 1529 height 723
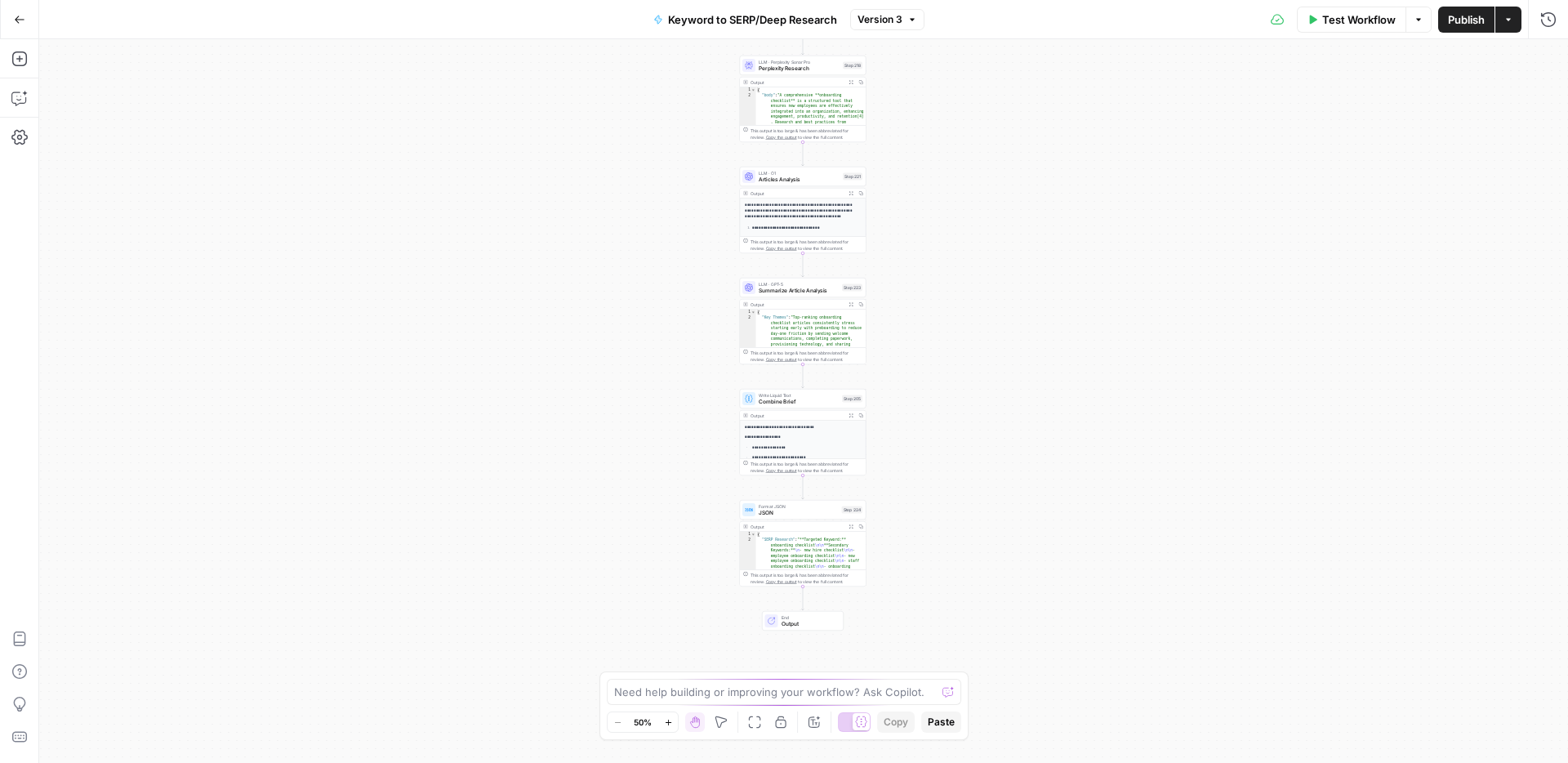
drag, startPoint x: 983, startPoint y: 563, endPoint x: 983, endPoint y: 183, distance: 380.0
click at [983, 183] on div "Workflow Set Inputs Inputs Google Search Perform Google Search Step 51 Output E…" at bounding box center [804, 401] width 1529 height 723
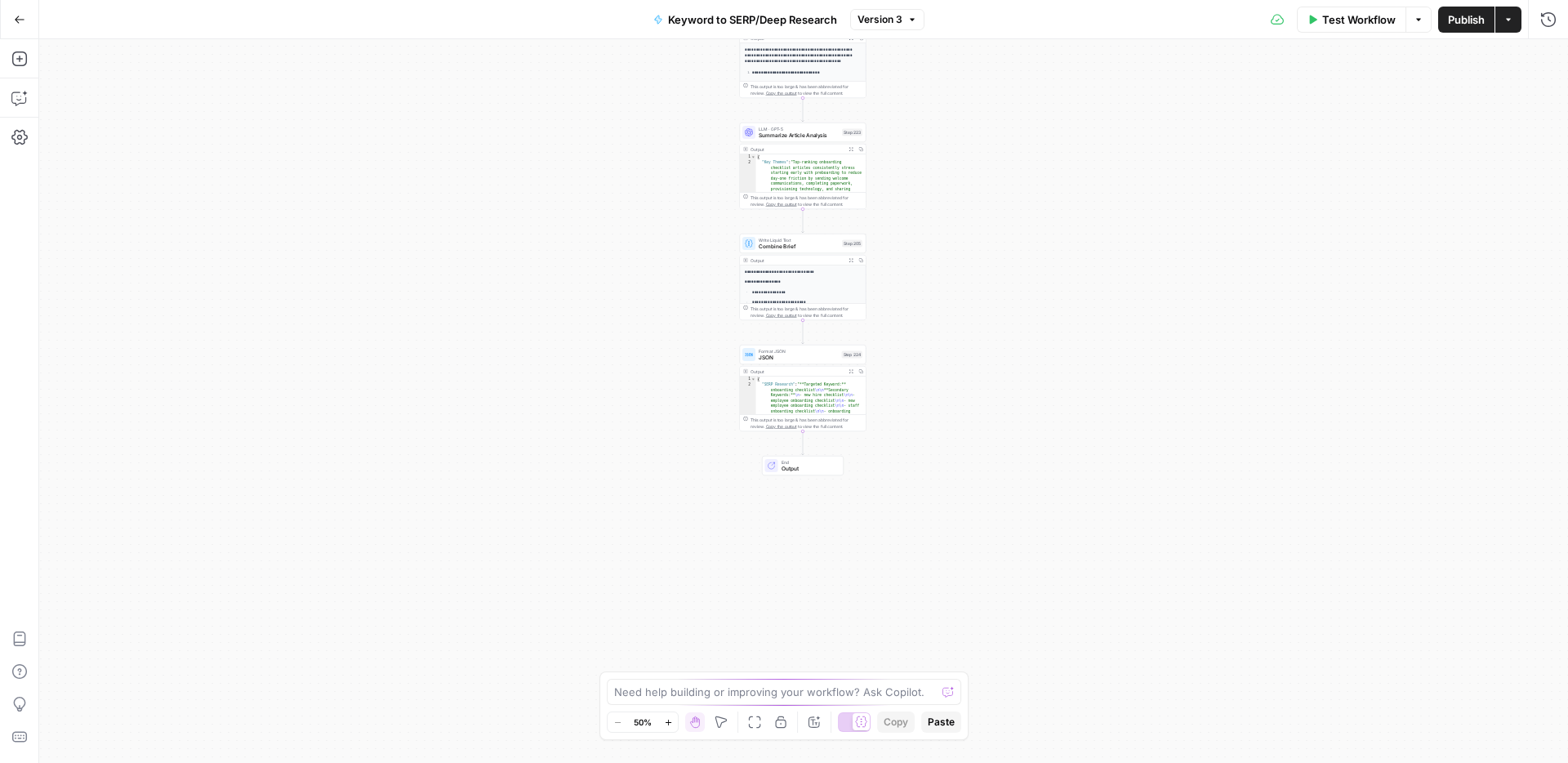
drag, startPoint x: 997, startPoint y: 457, endPoint x: 996, endPoint y: 301, distance: 156.0
click at [997, 301] on div "Workflow Set Inputs Inputs Google Search Perform Google Search Step 51 Output E…" at bounding box center [804, 401] width 1529 height 723
click at [798, 352] on span "Format JSON" at bounding box center [798, 350] width 80 height 6
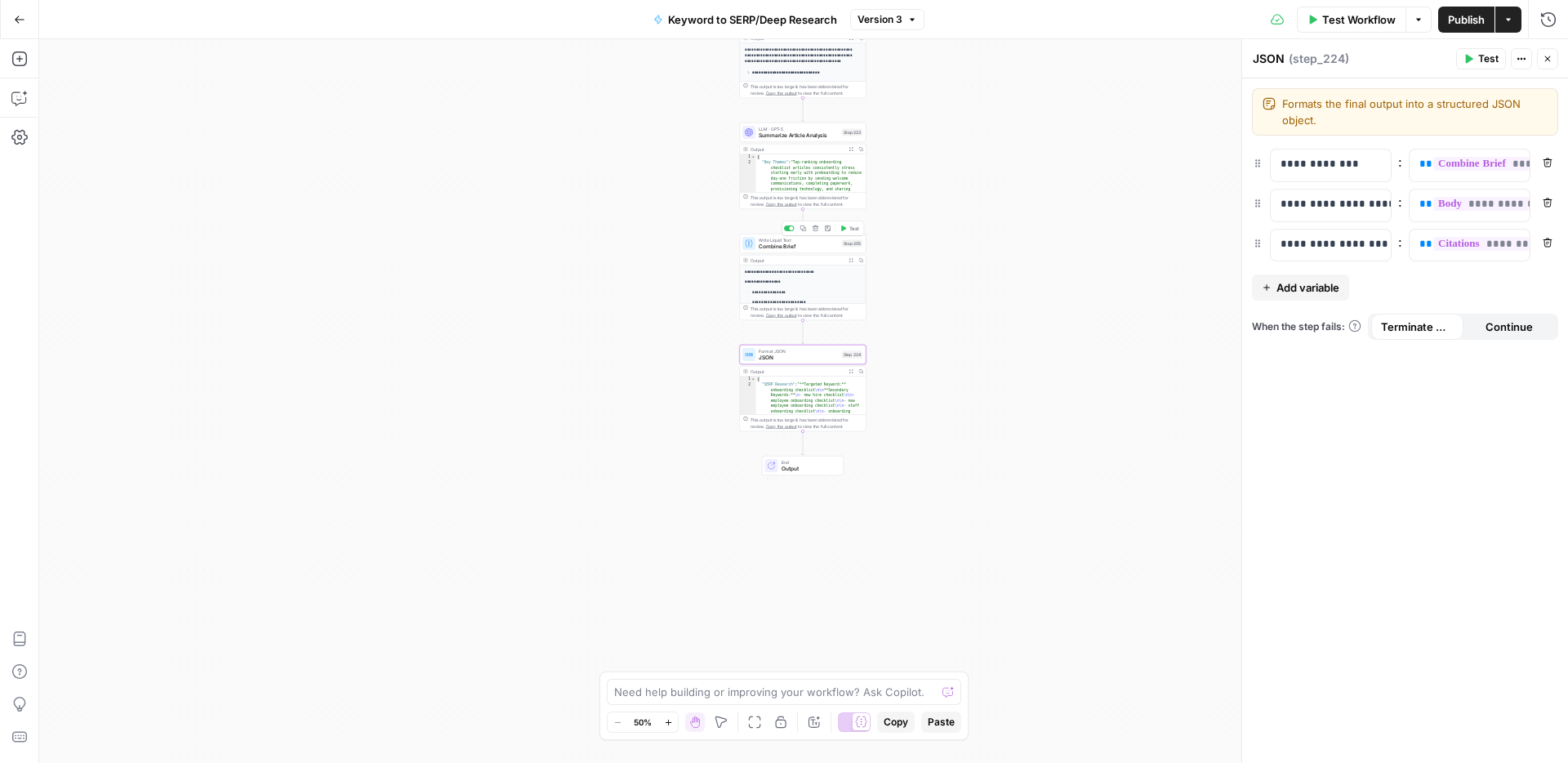
click at [794, 244] on span "Combine Brief" at bounding box center [798, 246] width 80 height 8
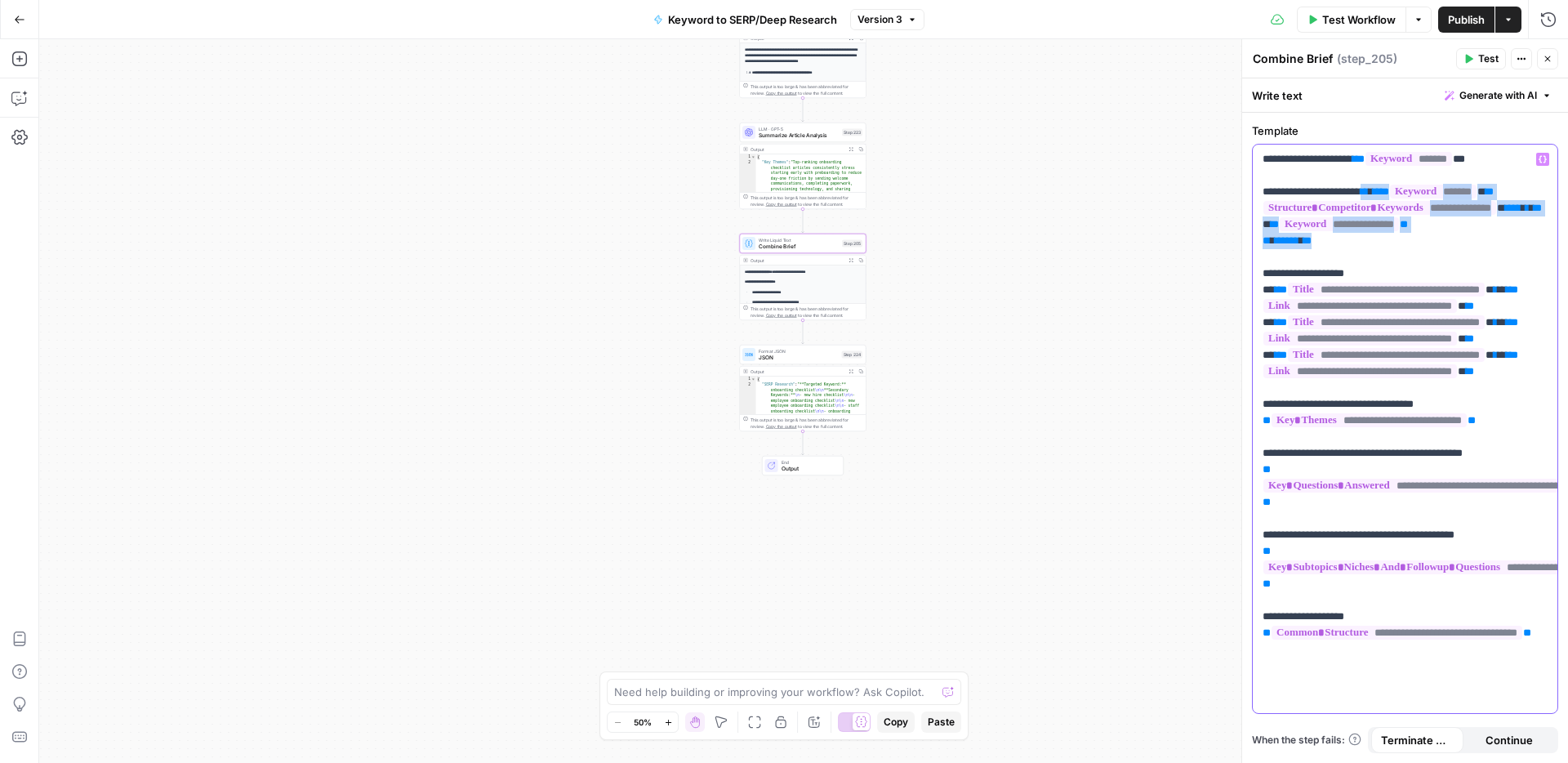
drag, startPoint x: 1362, startPoint y: 259, endPoint x: 1400, endPoint y: 186, distance: 82.3
click at [1400, 186] on p "**********" at bounding box center [1405, 421] width 285 height 539
copy p "**********"
click at [797, 358] on span "JSON" at bounding box center [798, 357] width 80 height 8
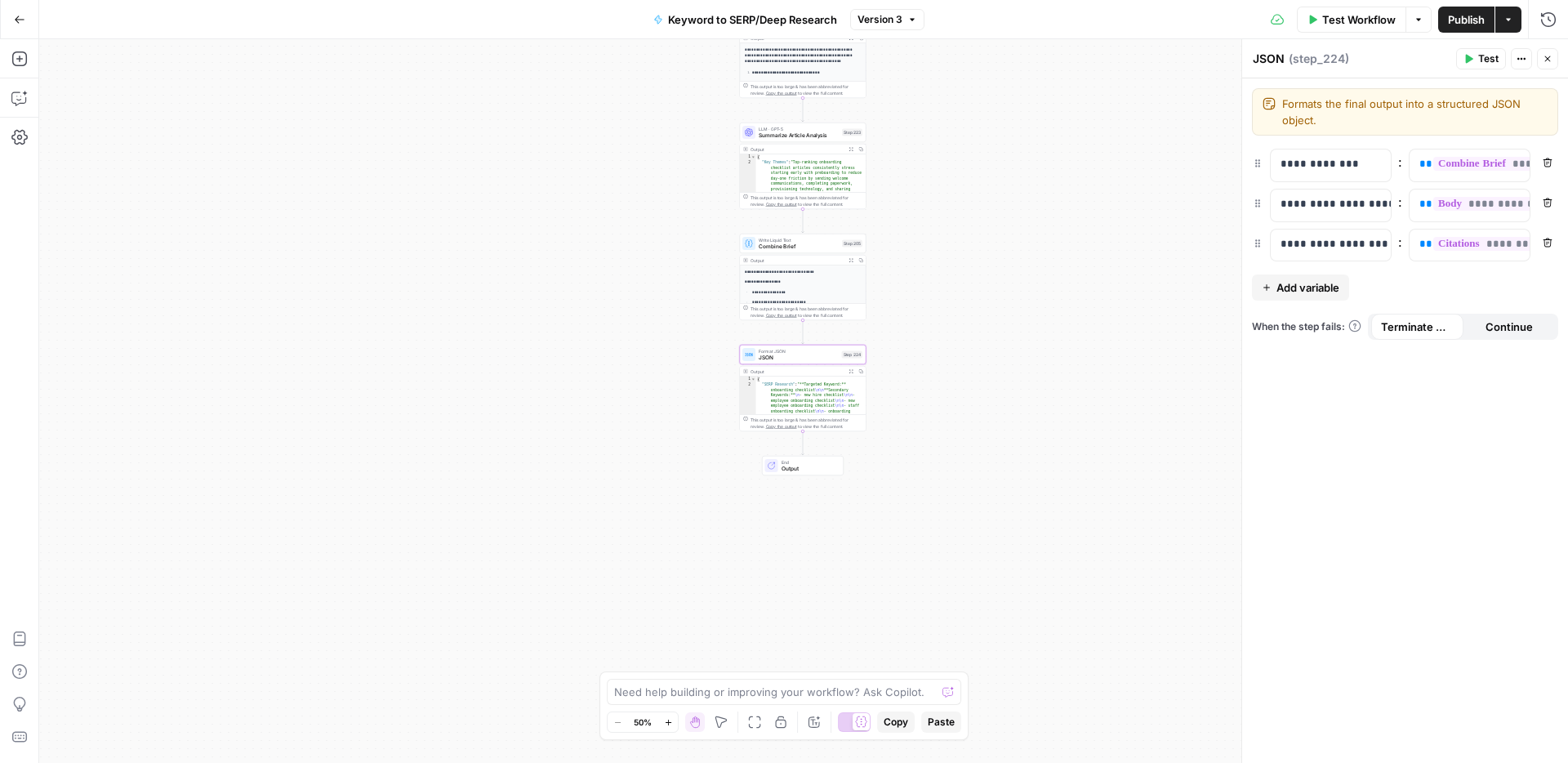
click at [1316, 290] on span "Add variable" at bounding box center [1307, 287] width 63 height 17
click at [1481, 284] on p at bounding box center [1456, 284] width 75 height 17
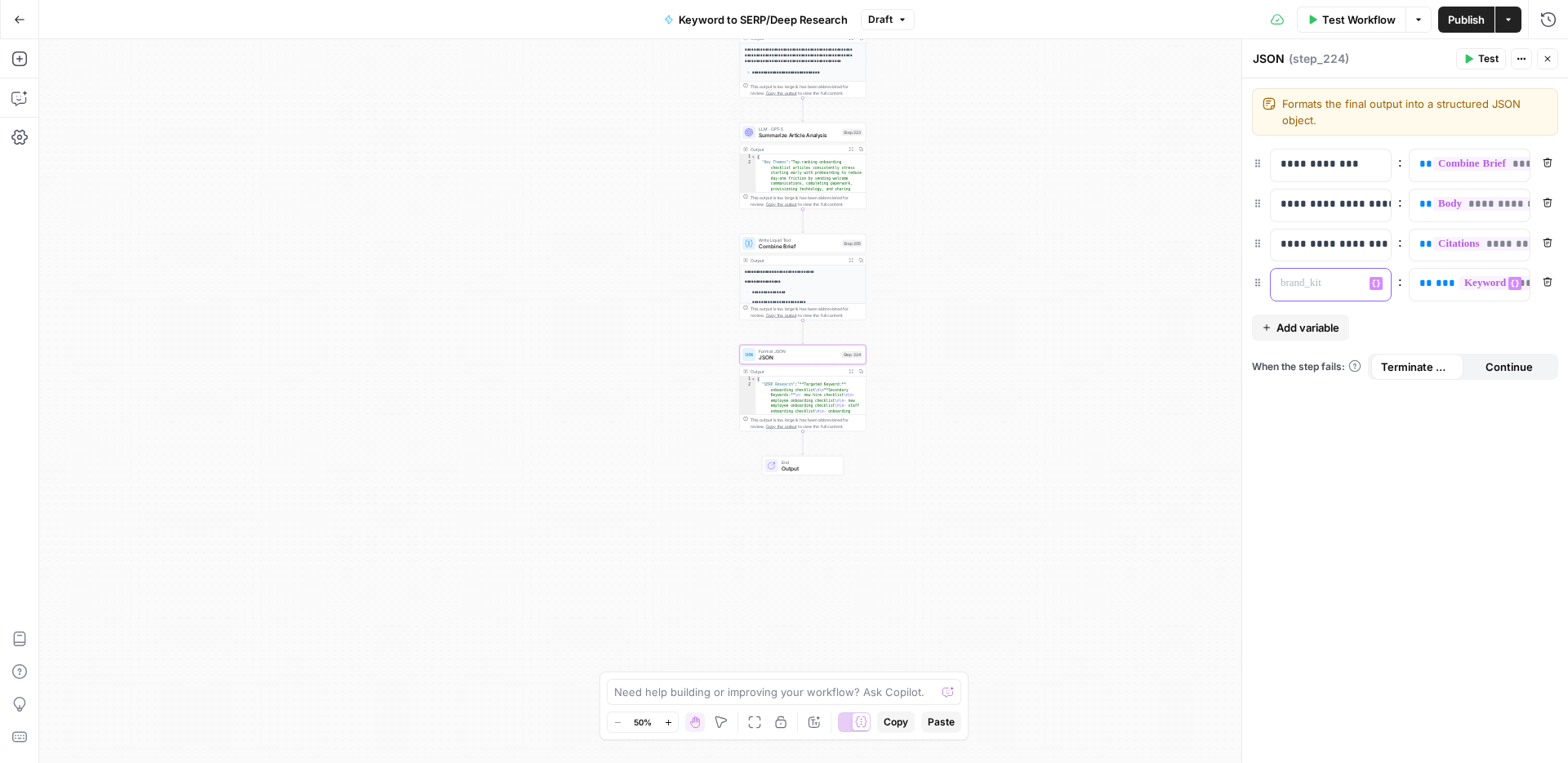
click at [1324, 286] on p at bounding box center [1317, 284] width 75 height 17
click at [1460, 63] on button "Test" at bounding box center [1480, 59] width 50 height 21
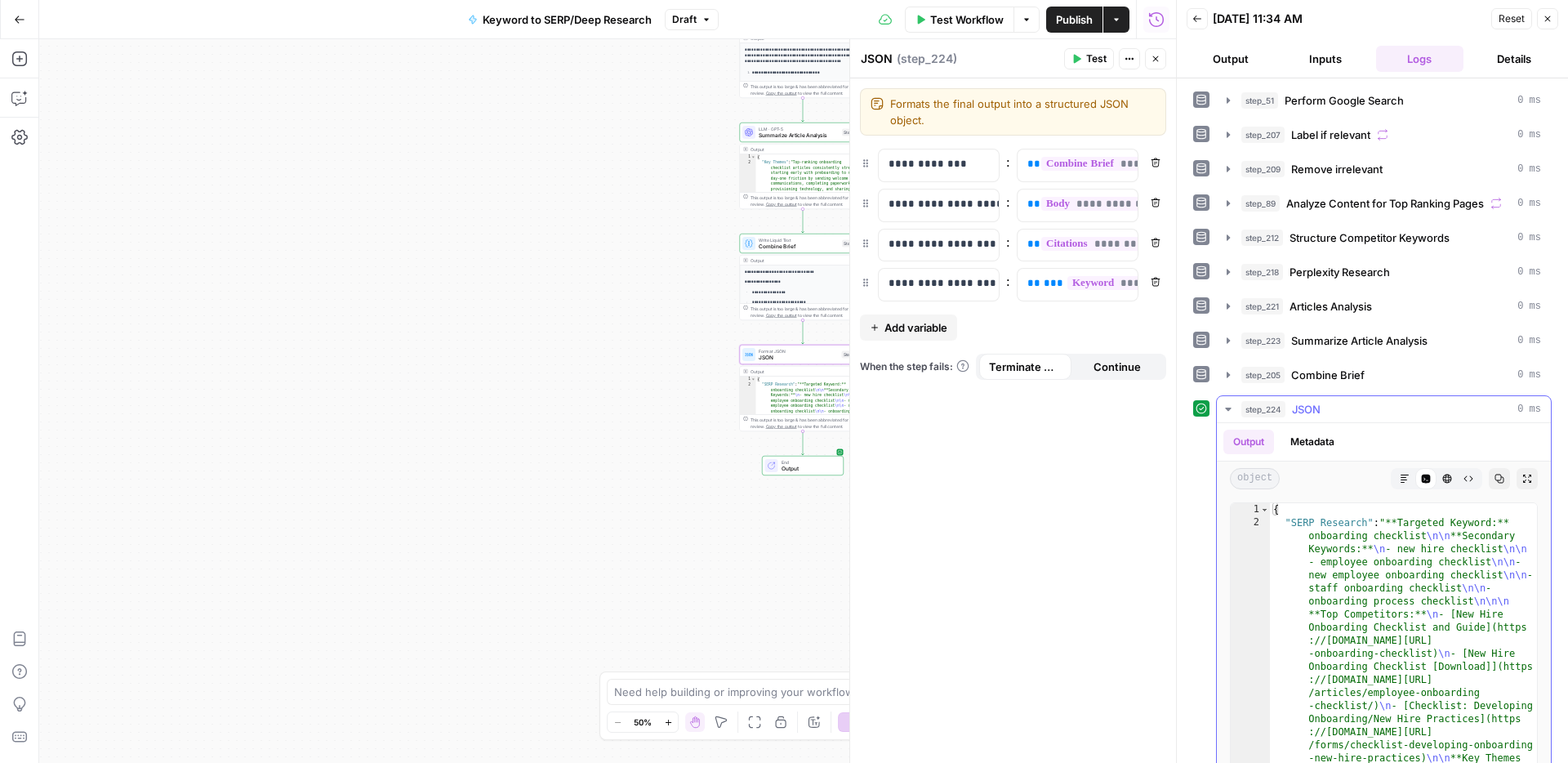
scroll to position [77, 0]
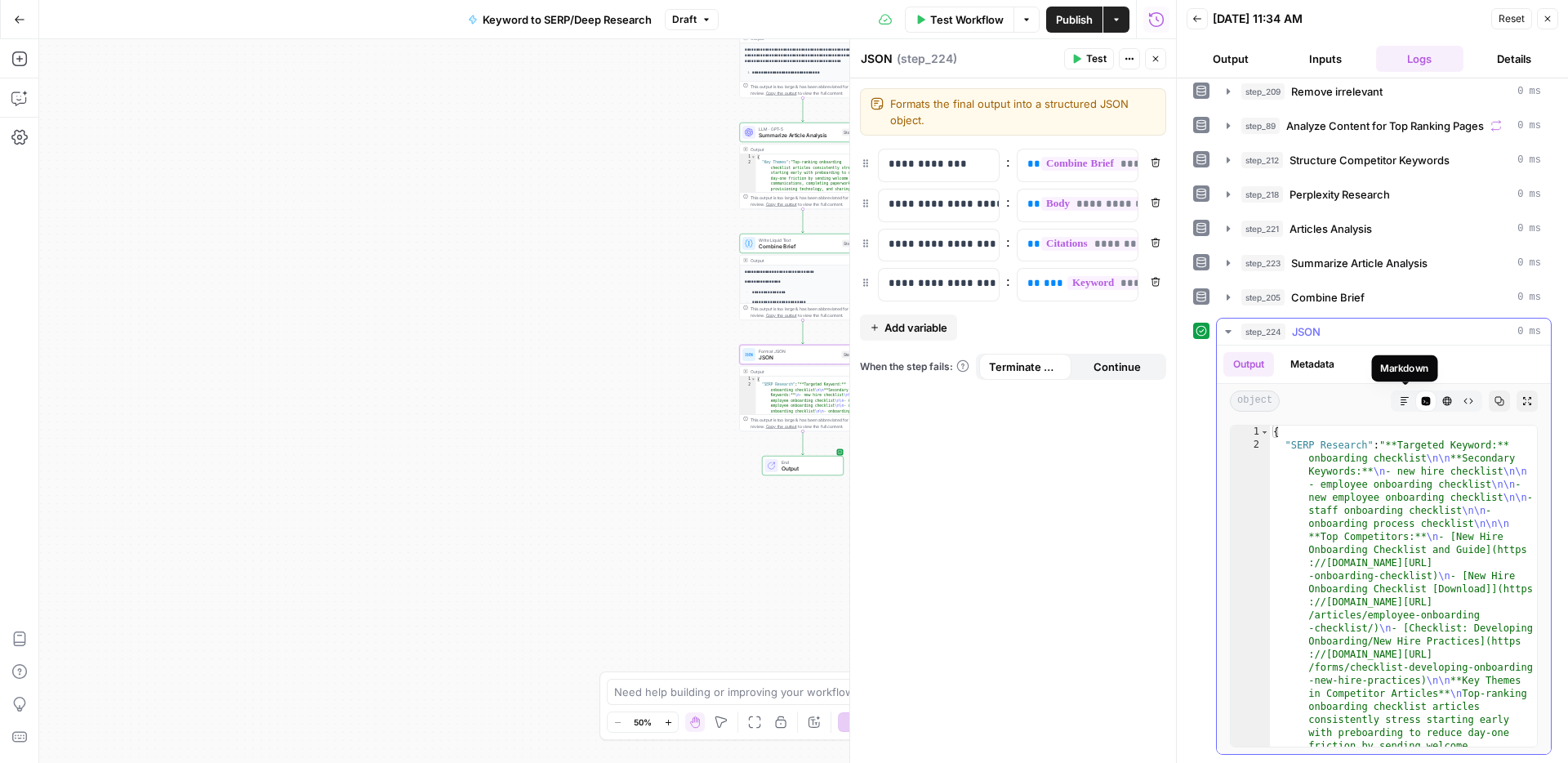
click at [1401, 401] on icon "button" at bounding box center [1404, 400] width 10 height 10
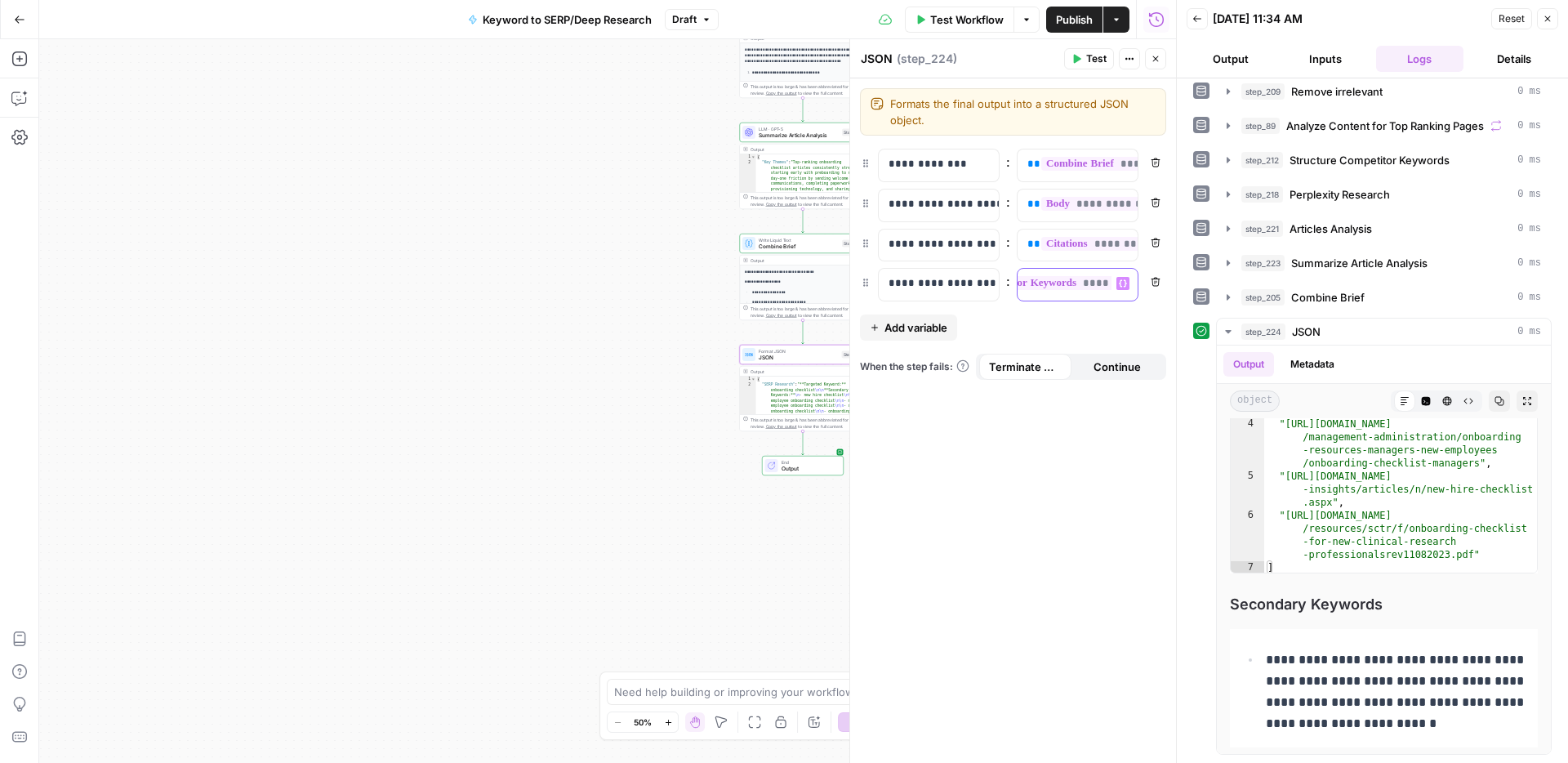
scroll to position [0, 153]
click at [1044, 292] on div "**********" at bounding box center [1063, 284] width 94 height 32
click at [1080, 65] on button "Test" at bounding box center [1088, 59] width 50 height 21
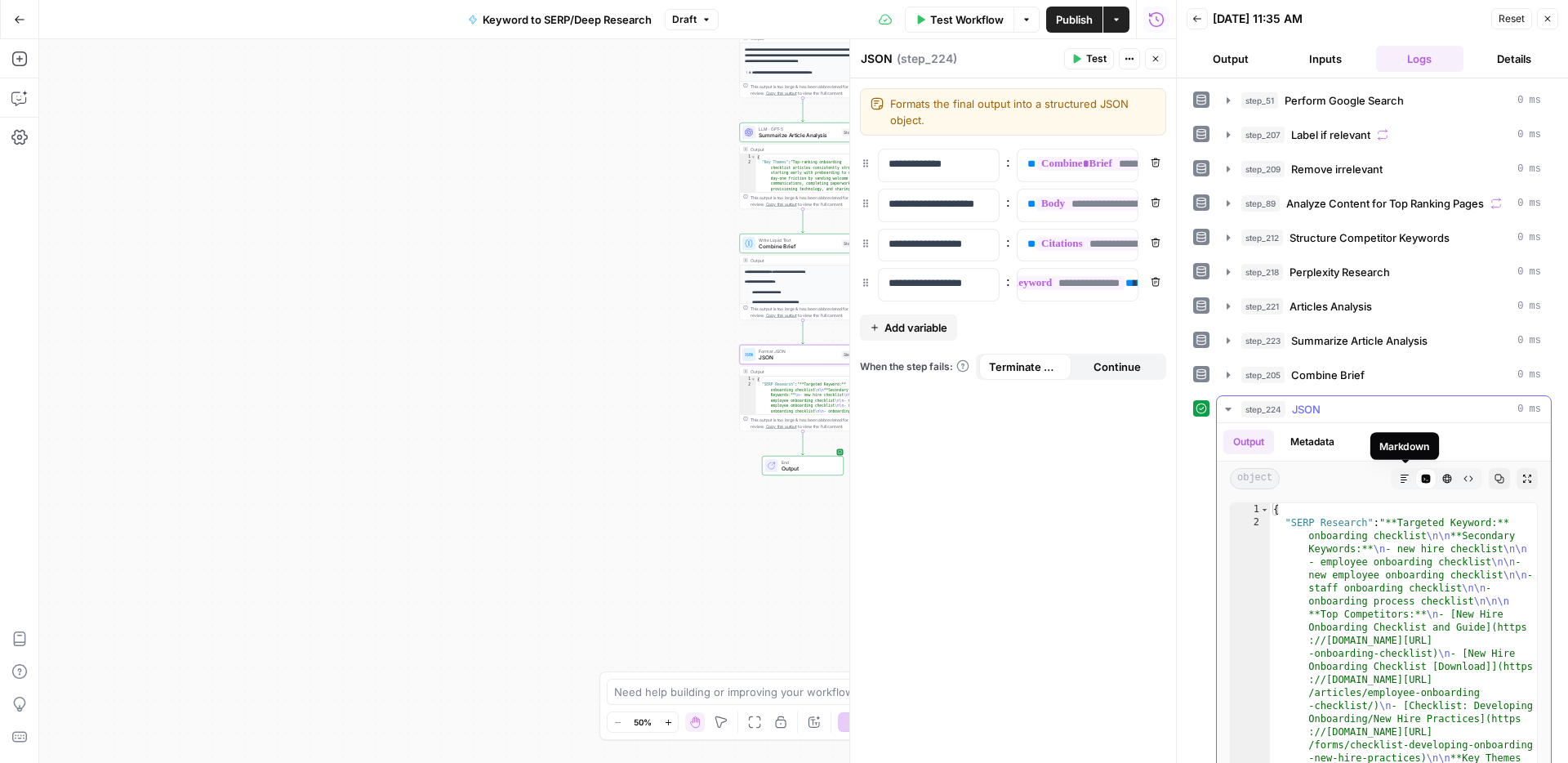
click at [1405, 475] on icon "button" at bounding box center [1404, 479] width 8 height 8
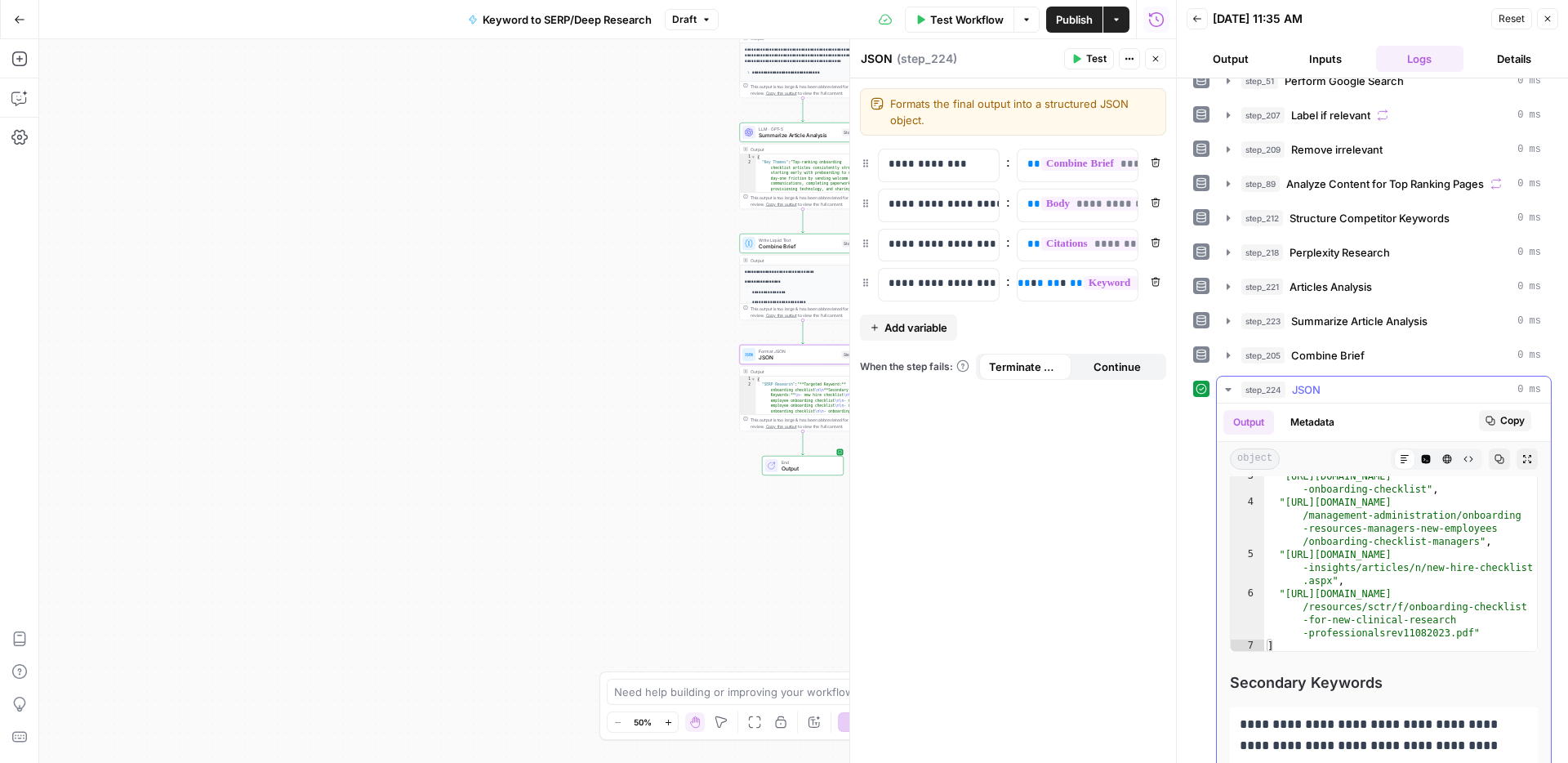
scroll to position [77, 0]
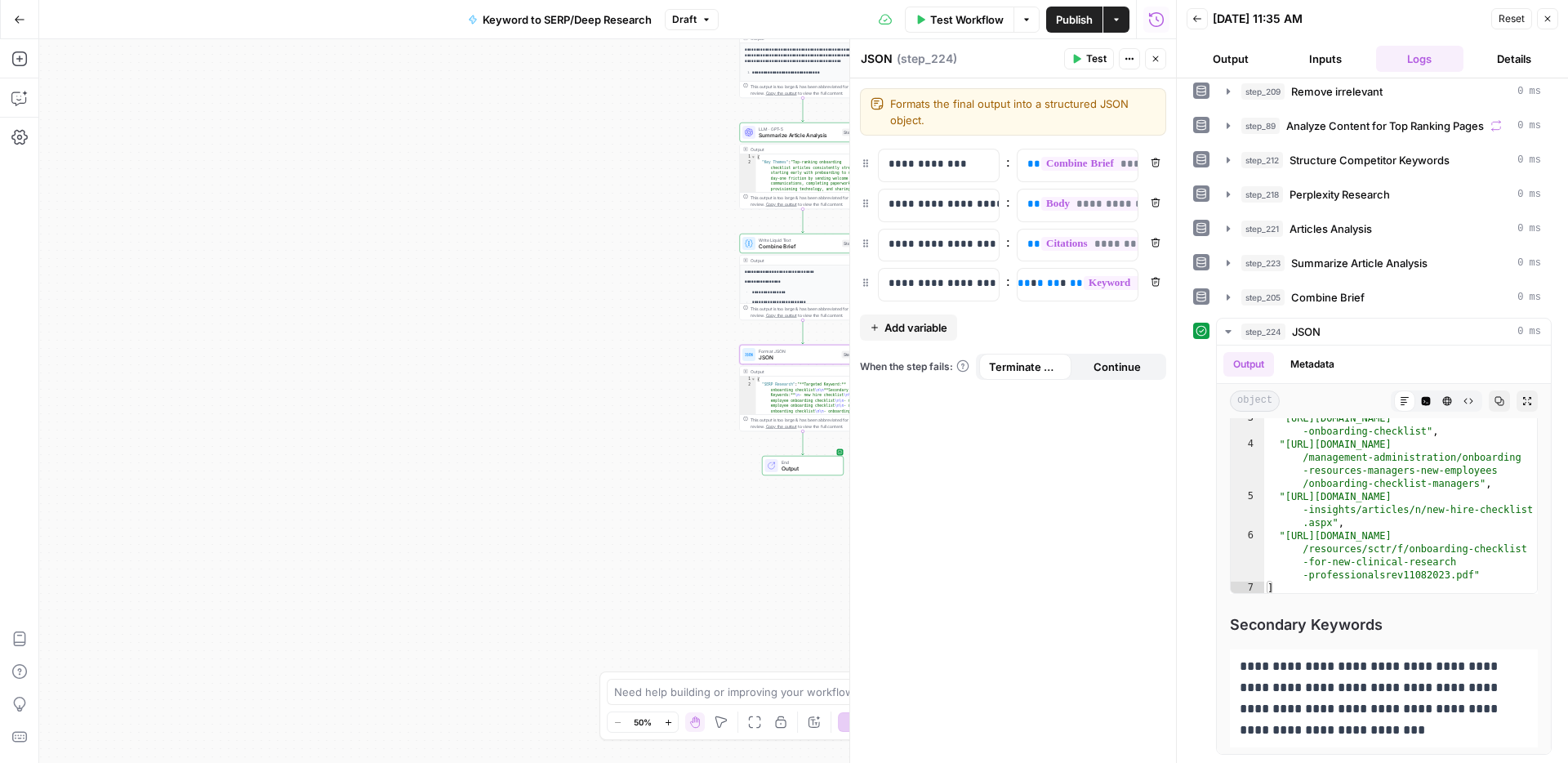
click at [1063, 18] on span "Publish" at bounding box center [1074, 19] width 37 height 17
